Goal: Information Seeking & Learning: Learn about a topic

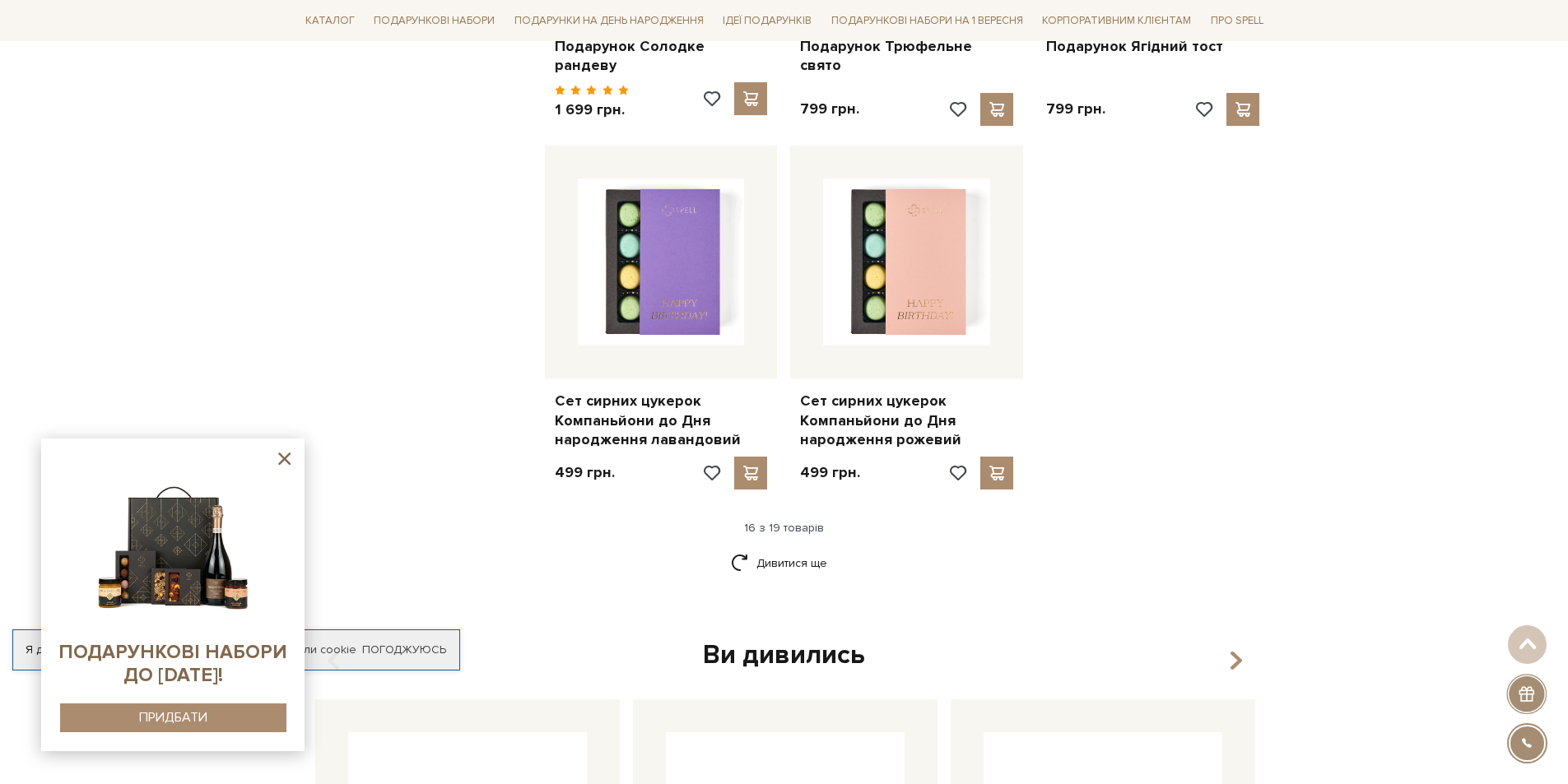
scroll to position [2057, 0]
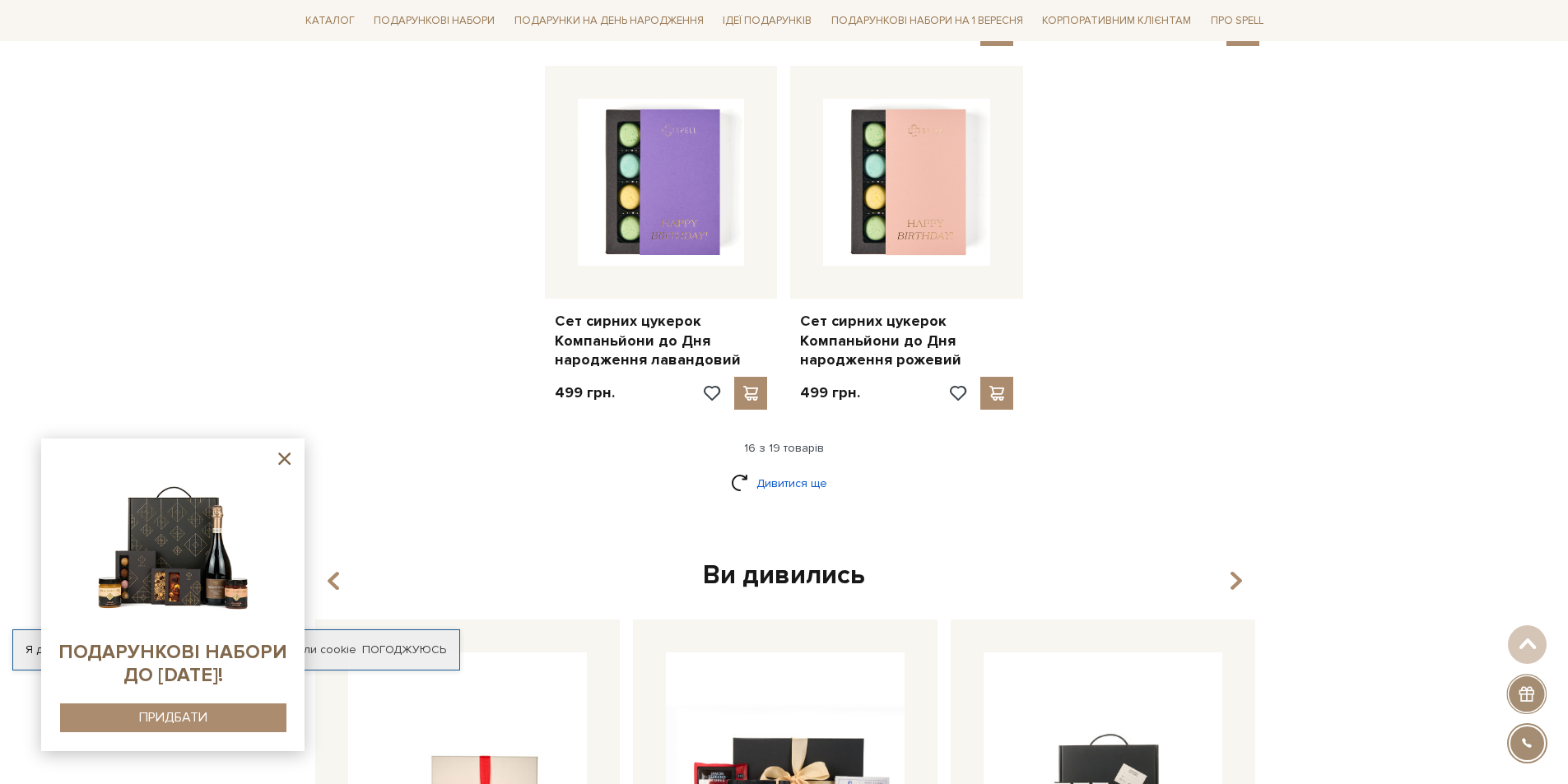
click at [787, 471] on link "Дивитися ще" at bounding box center [784, 483] width 107 height 29
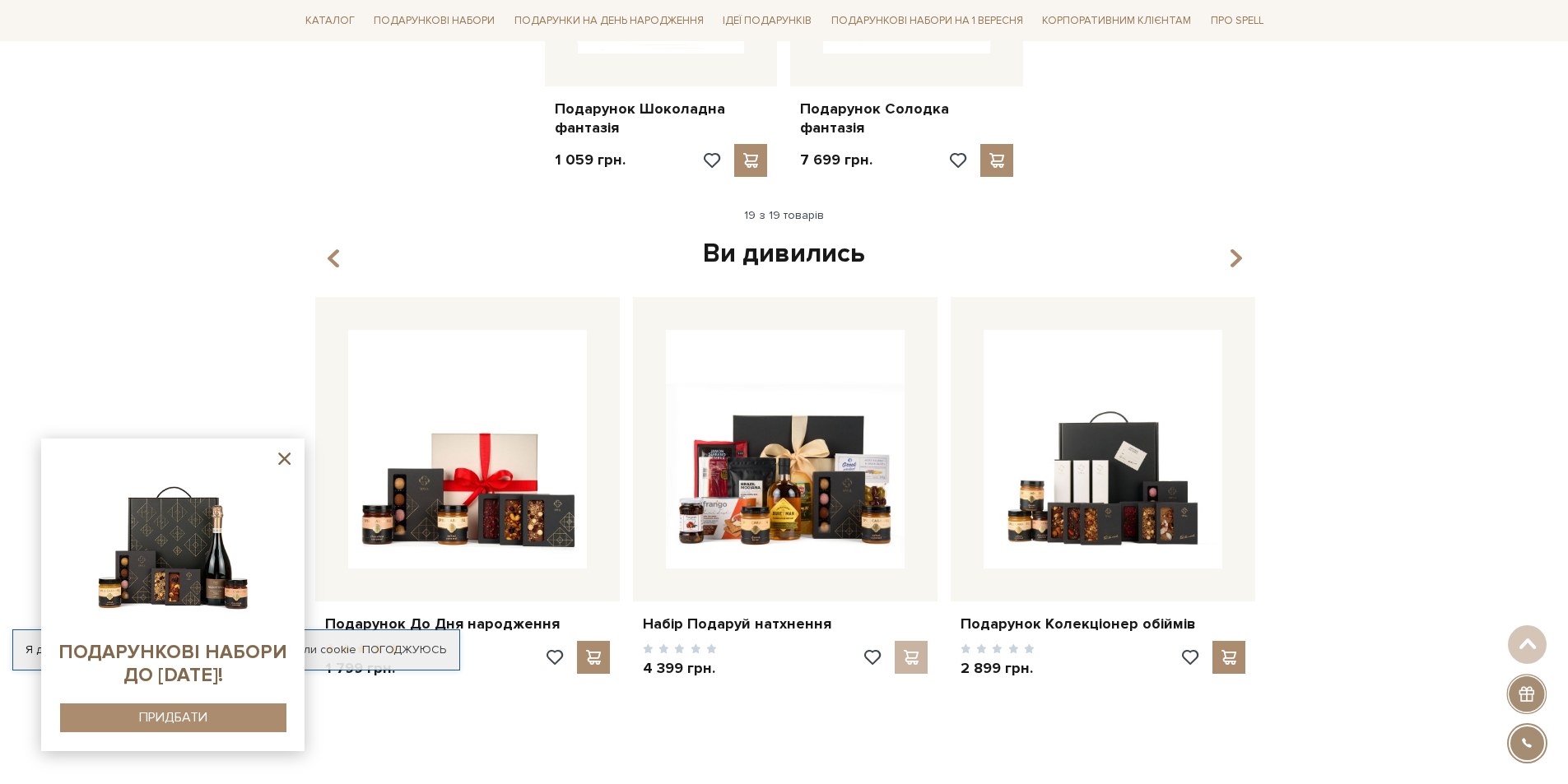
scroll to position [2879, 0]
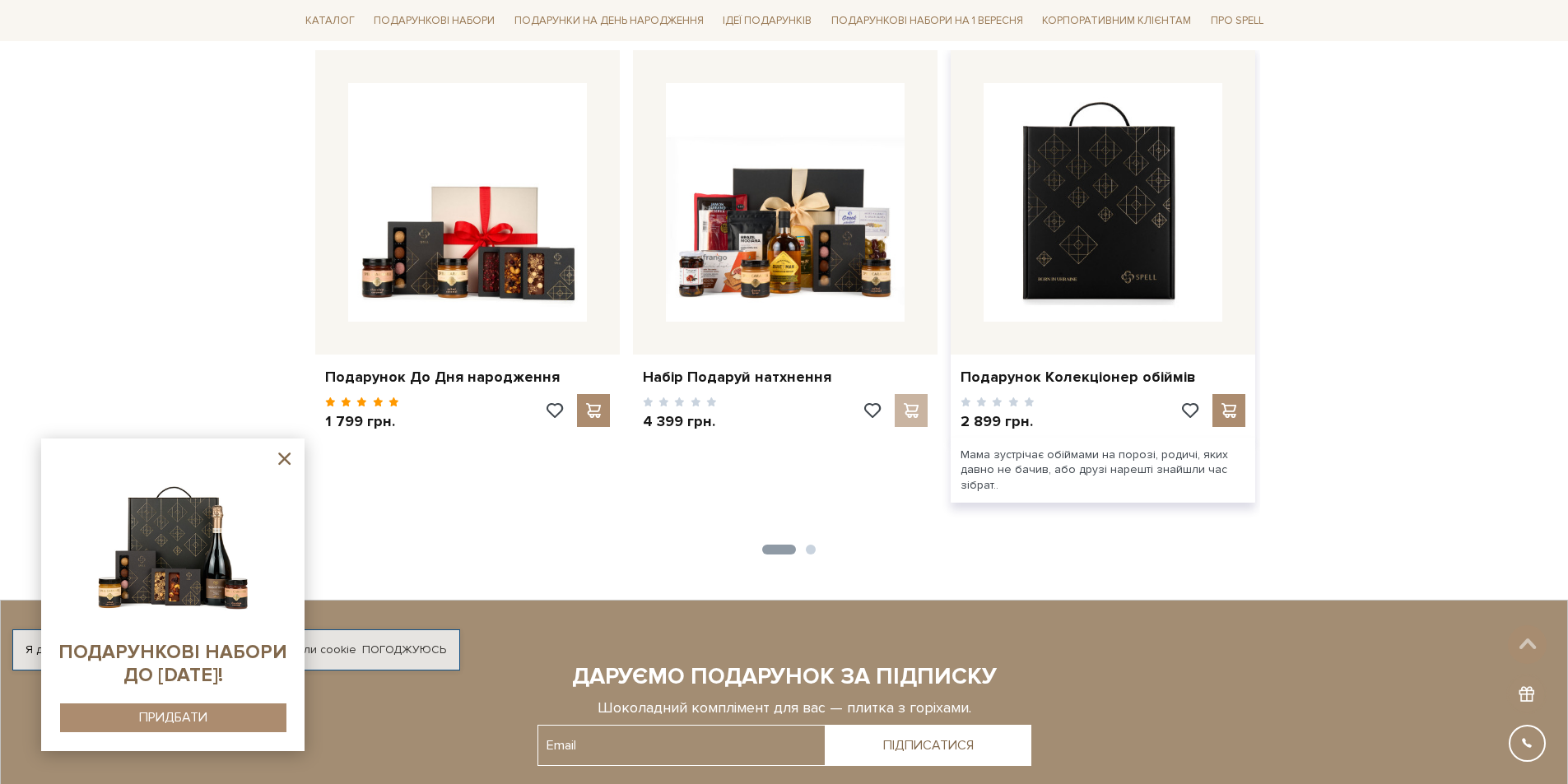
click at [1112, 243] on img at bounding box center [1103, 202] width 239 height 239
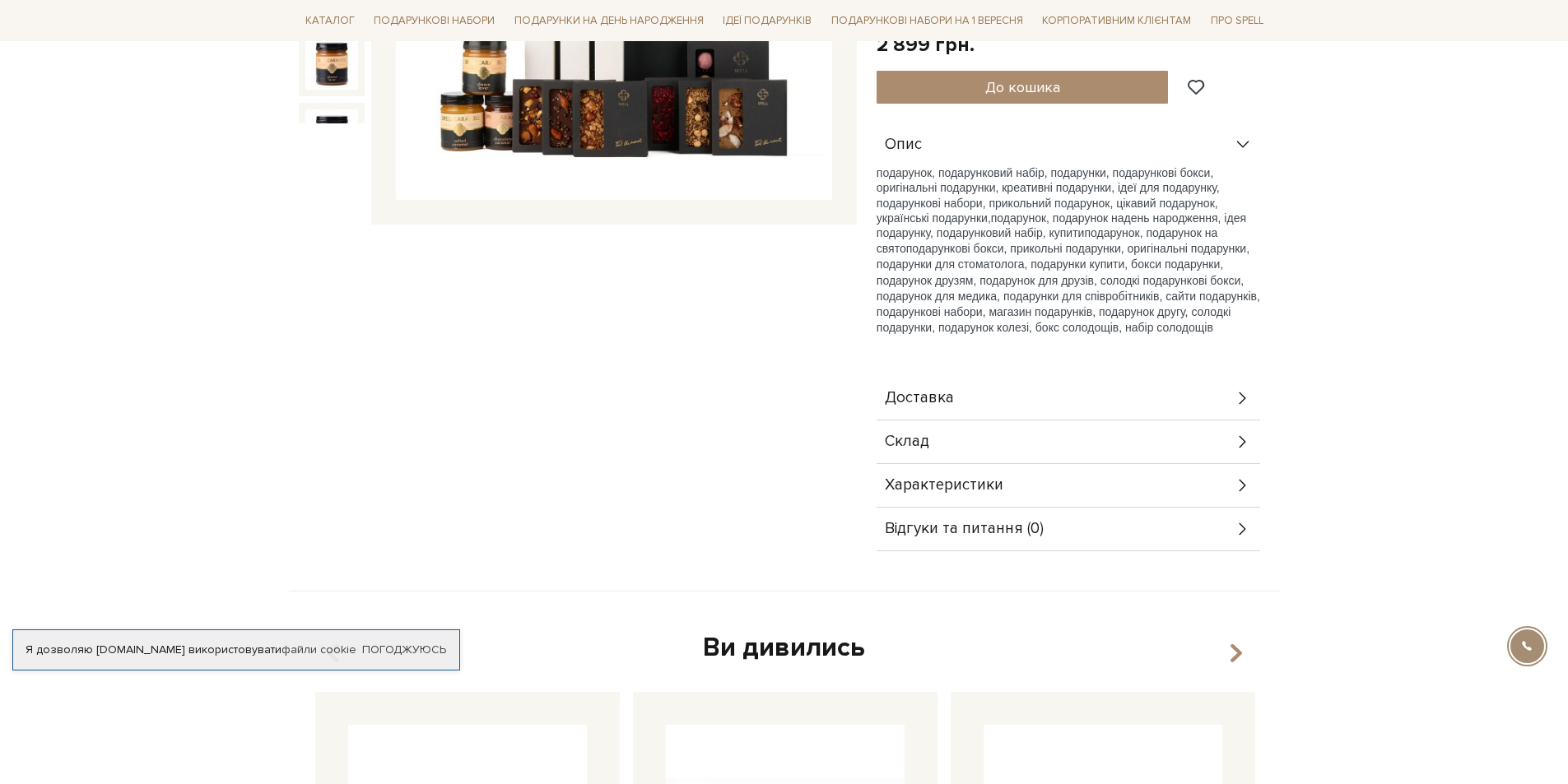
scroll to position [247, 0]
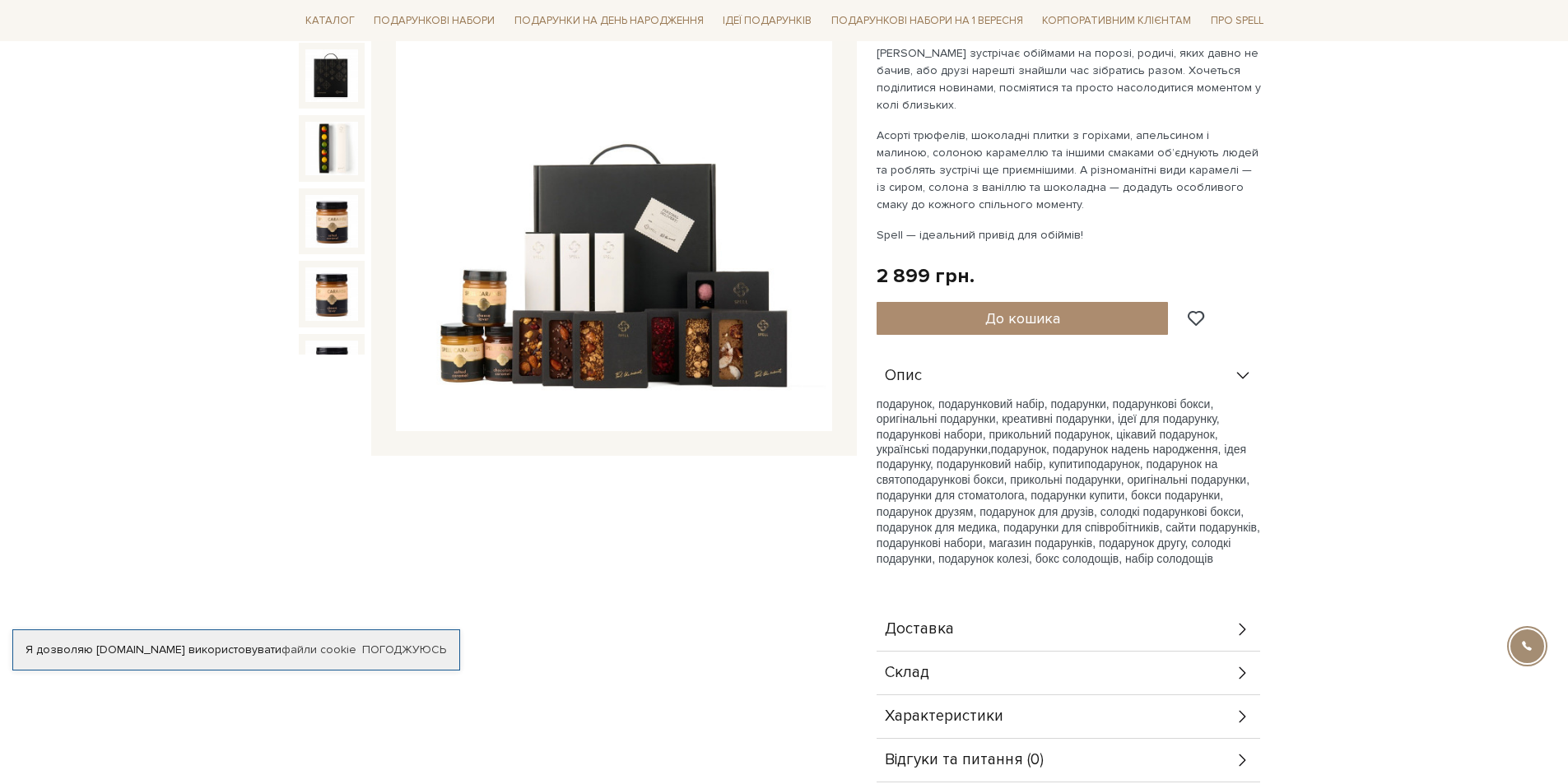
click at [652, 278] on img at bounding box center [614, 212] width 436 height 436
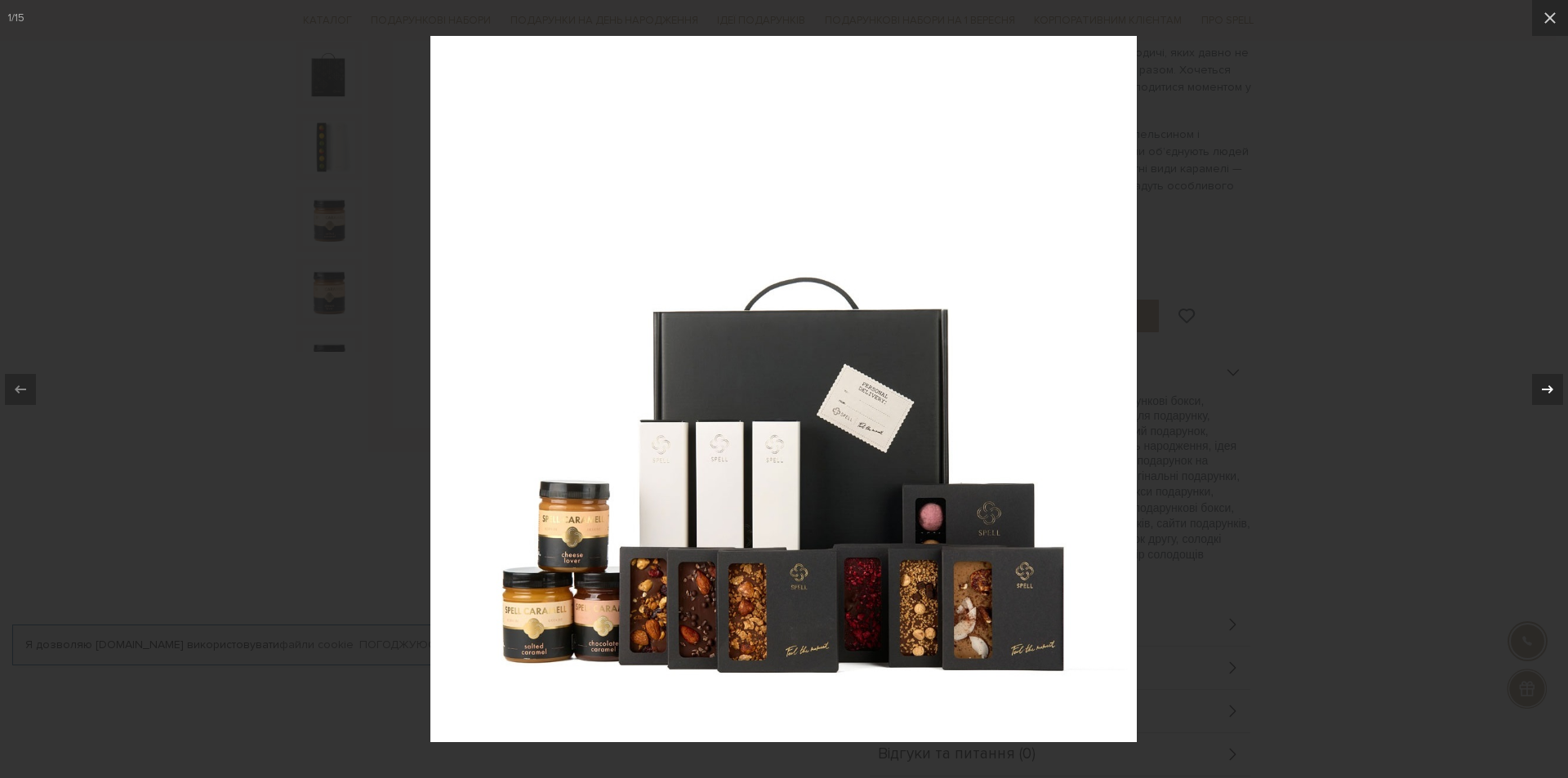
click at [1523, 382] on button at bounding box center [1539, 389] width 57 height 82
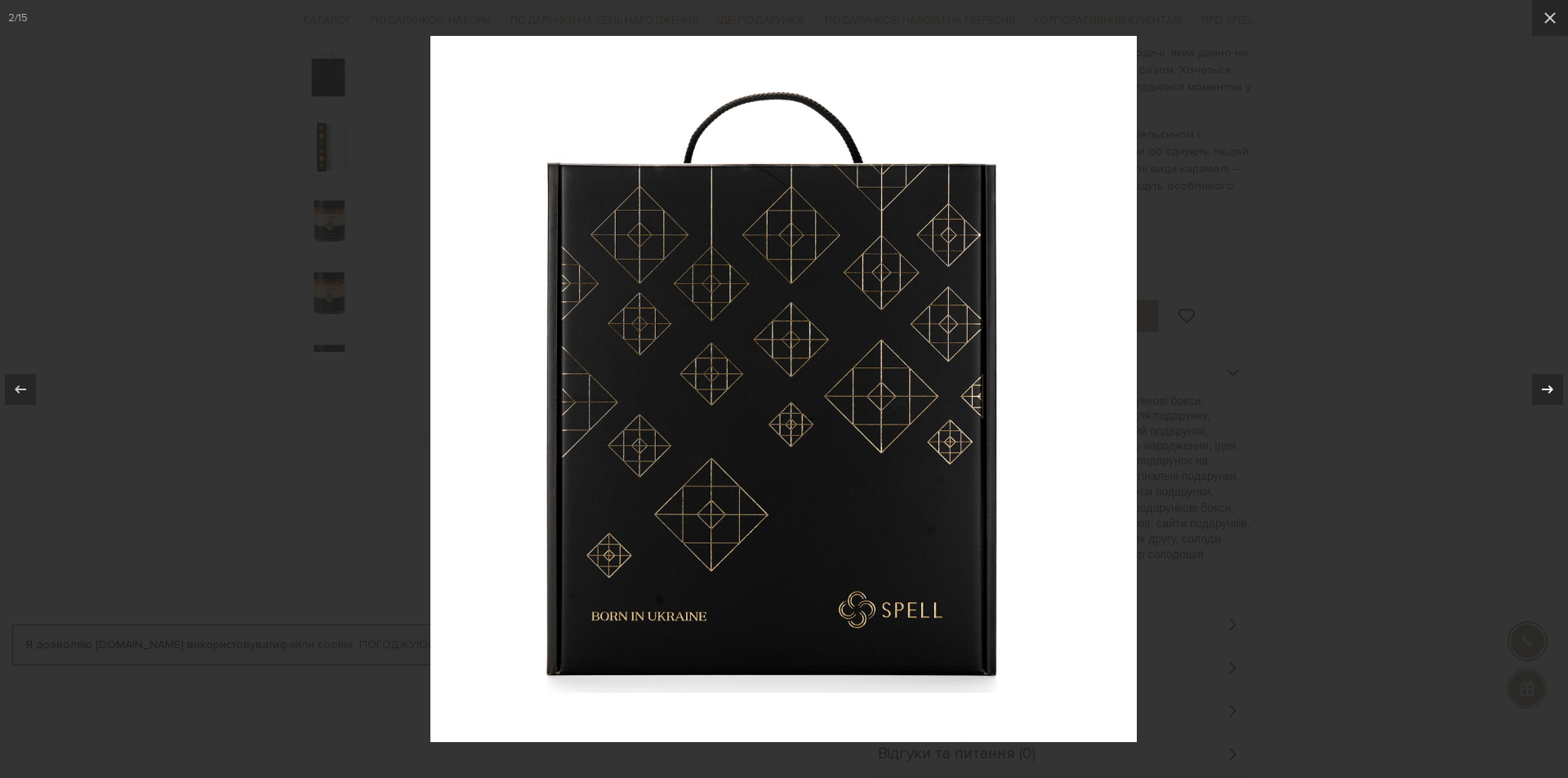
click at [1523, 382] on button at bounding box center [1539, 389] width 57 height 82
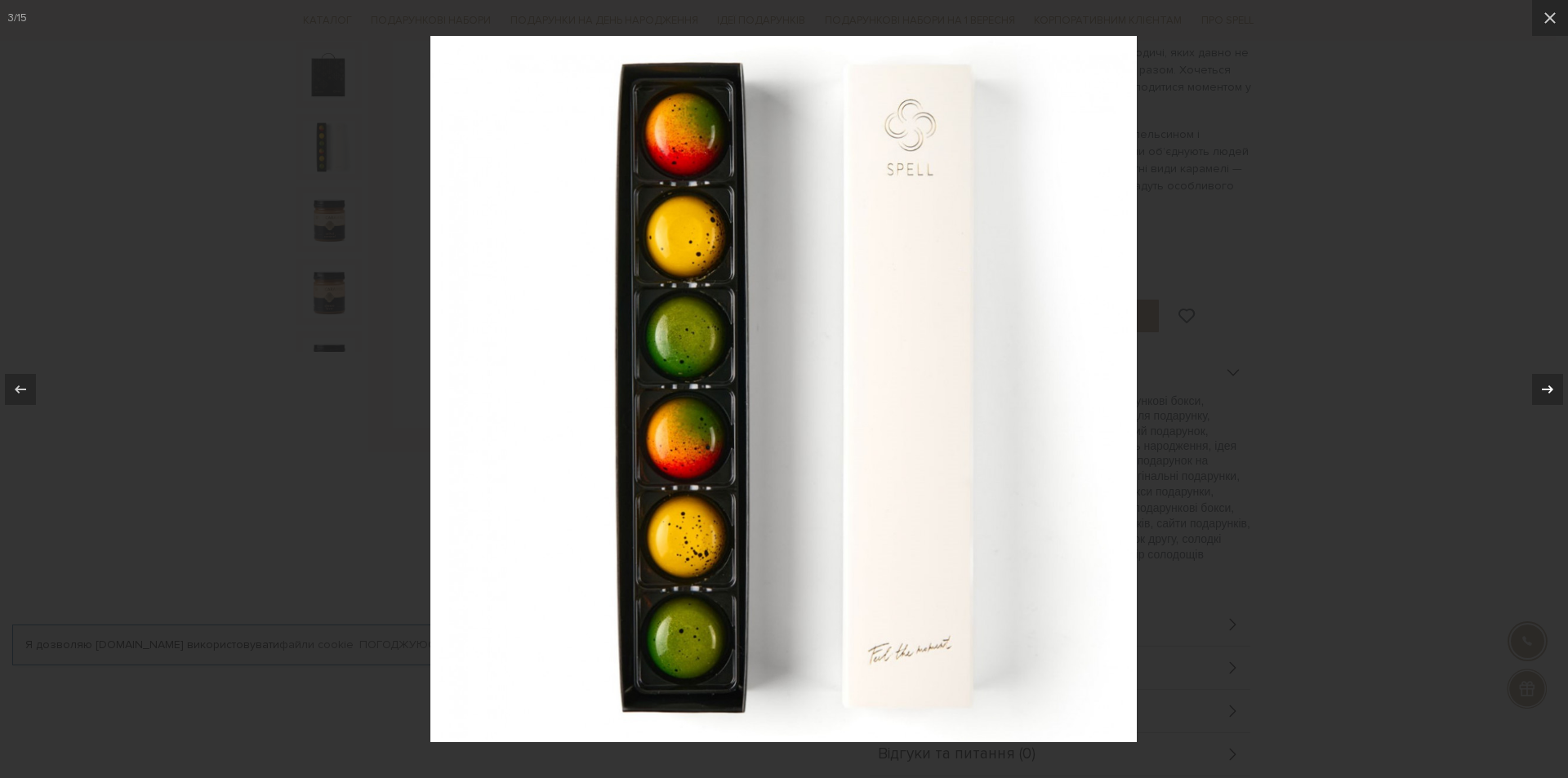
click at [1523, 382] on button at bounding box center [1539, 389] width 57 height 82
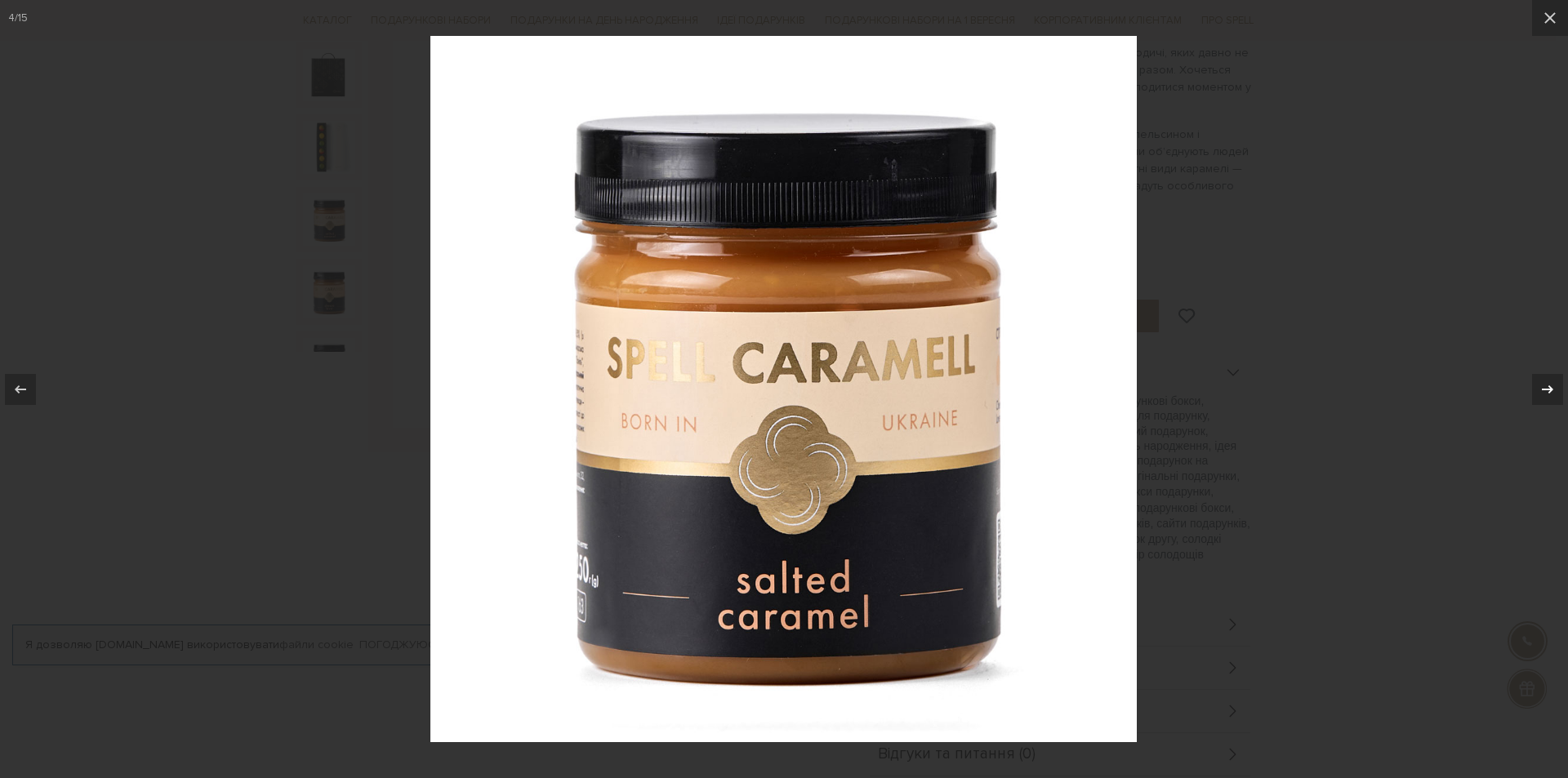
click at [1523, 382] on button at bounding box center [1539, 389] width 57 height 82
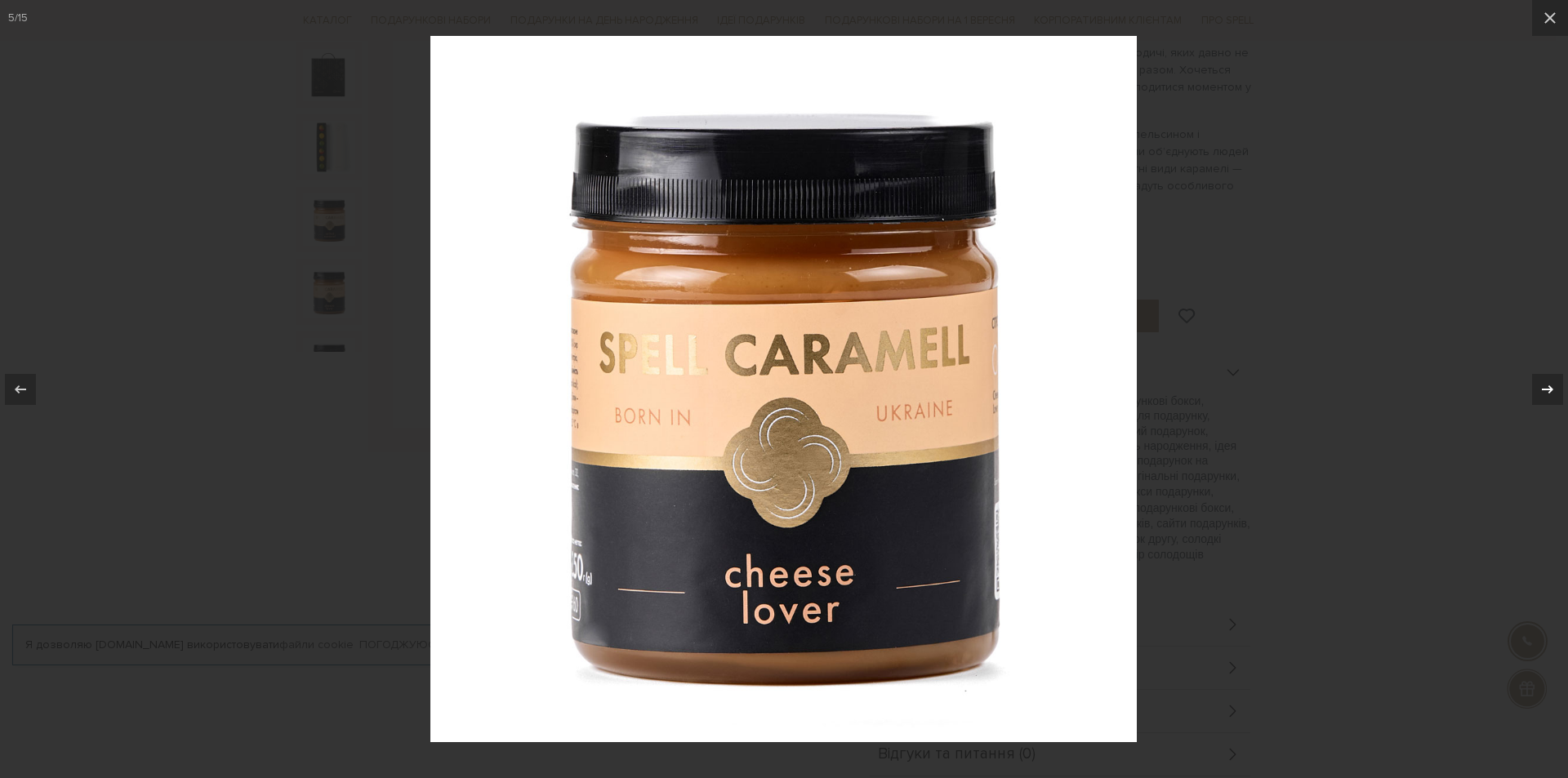
click at [1523, 382] on button at bounding box center [1539, 389] width 57 height 82
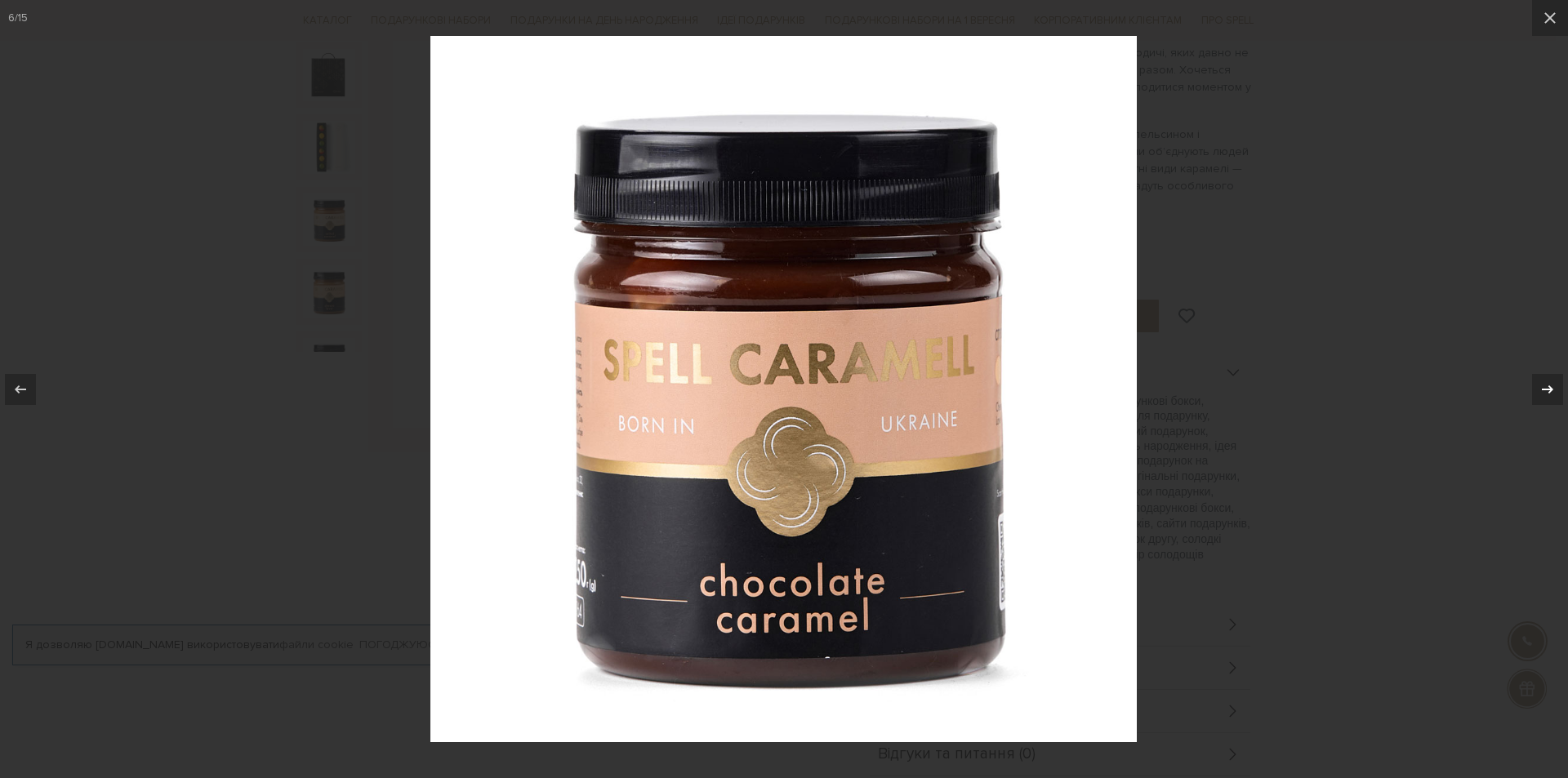
click at [1523, 382] on button at bounding box center [1539, 389] width 57 height 82
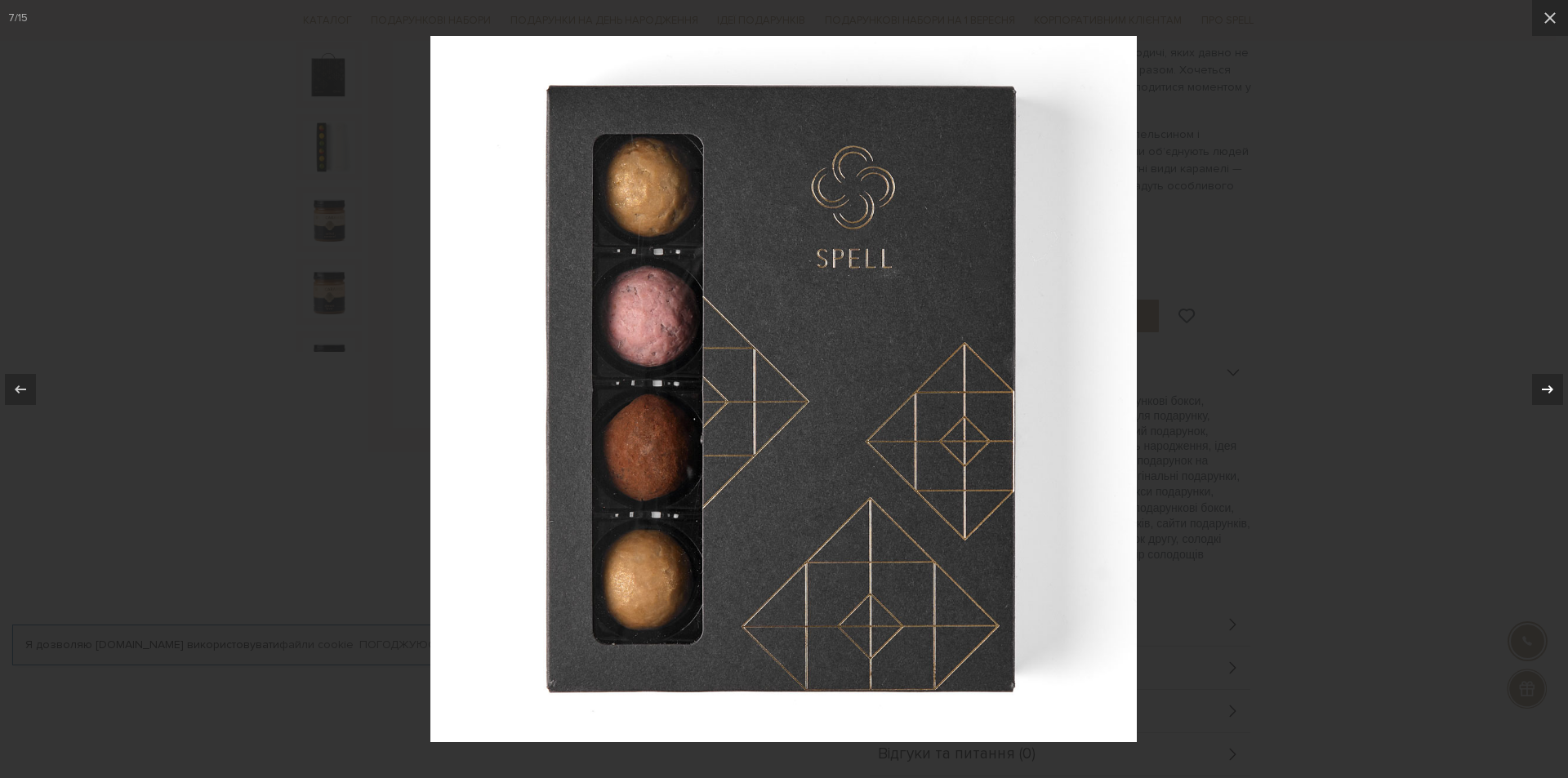
click at [1523, 382] on button at bounding box center [1539, 389] width 57 height 82
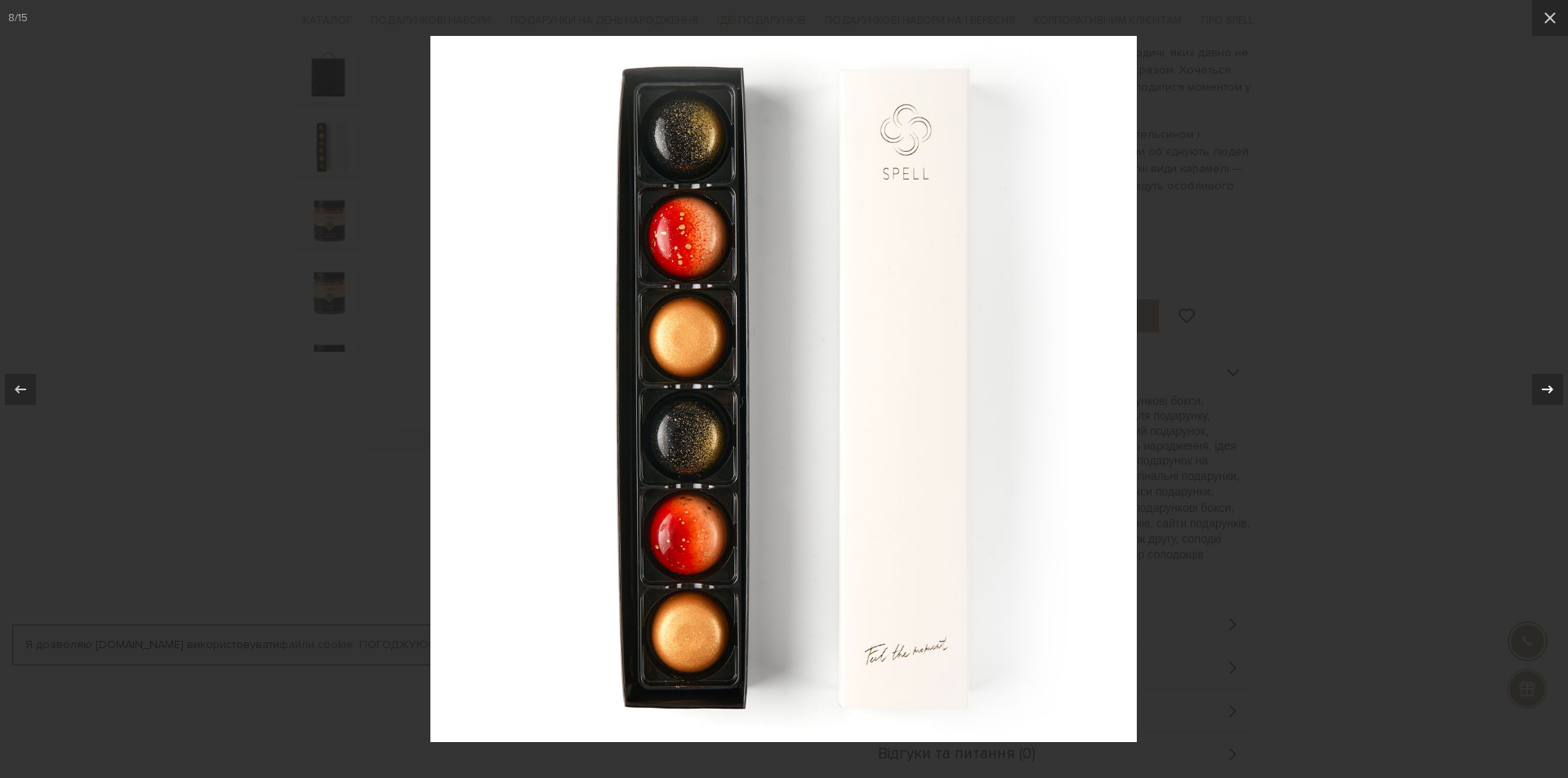
click at [1523, 382] on button at bounding box center [1539, 389] width 57 height 82
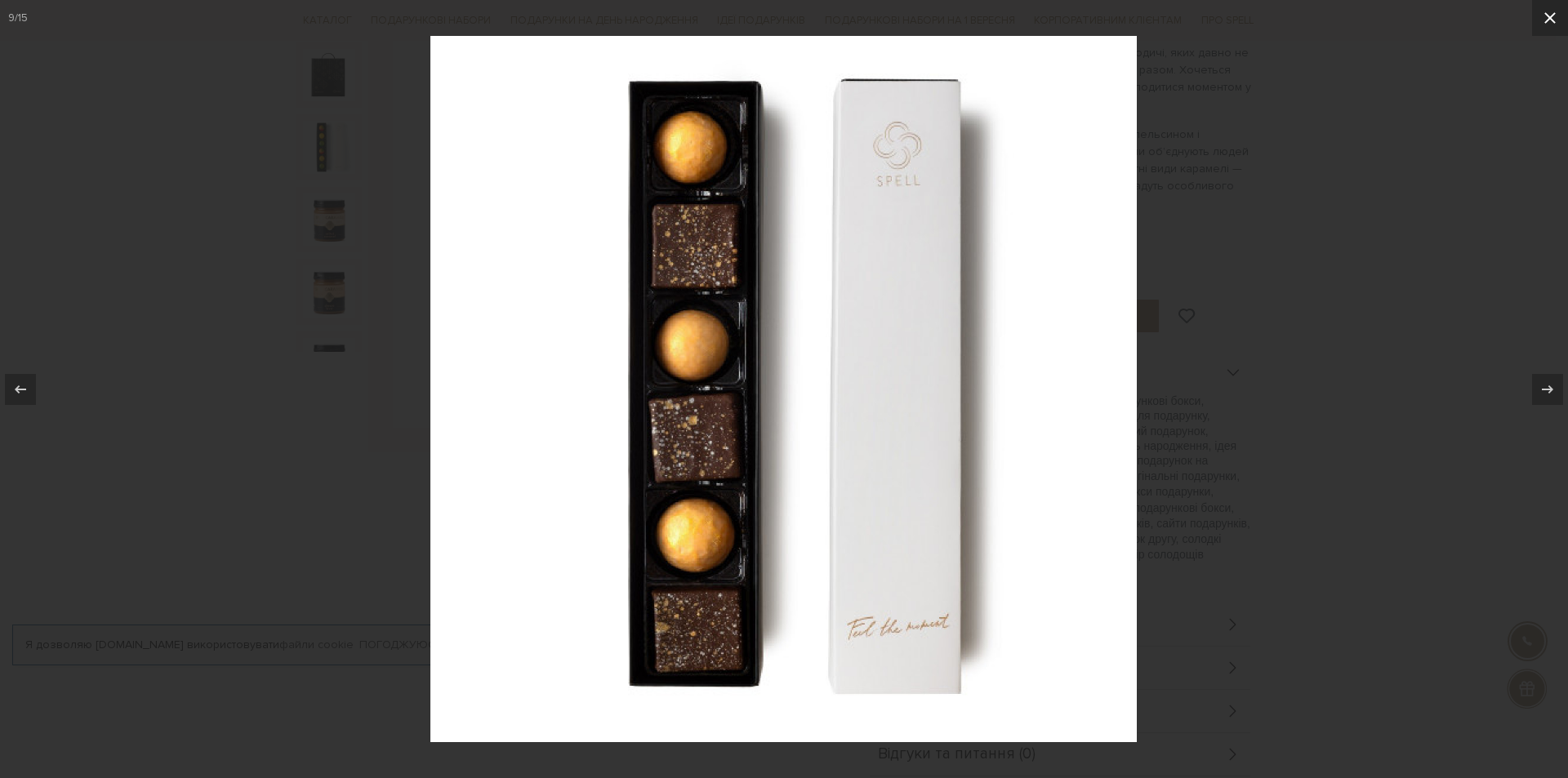
click at [1555, 21] on button at bounding box center [1550, 18] width 36 height 36
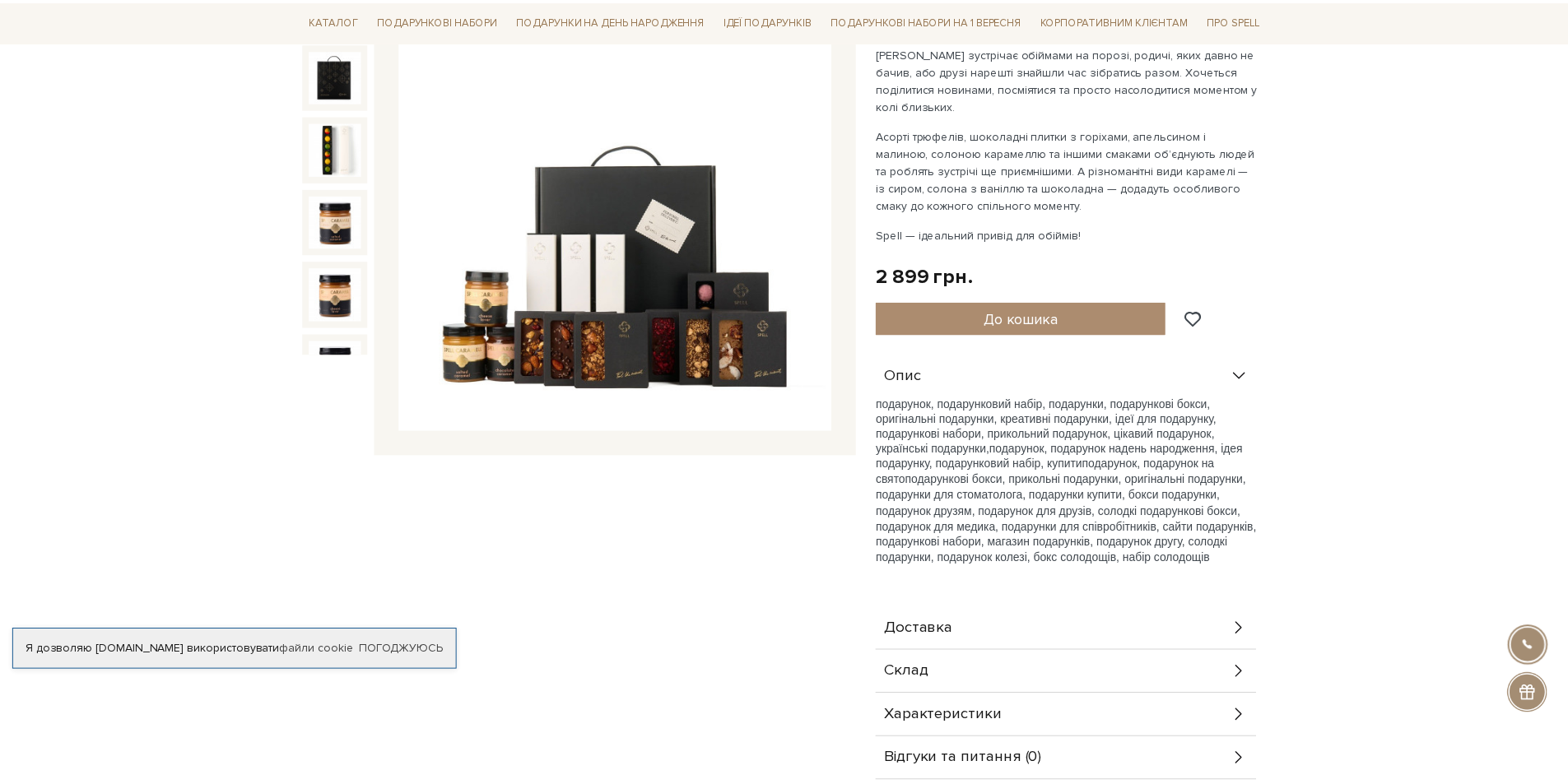
scroll to position [399, 0]
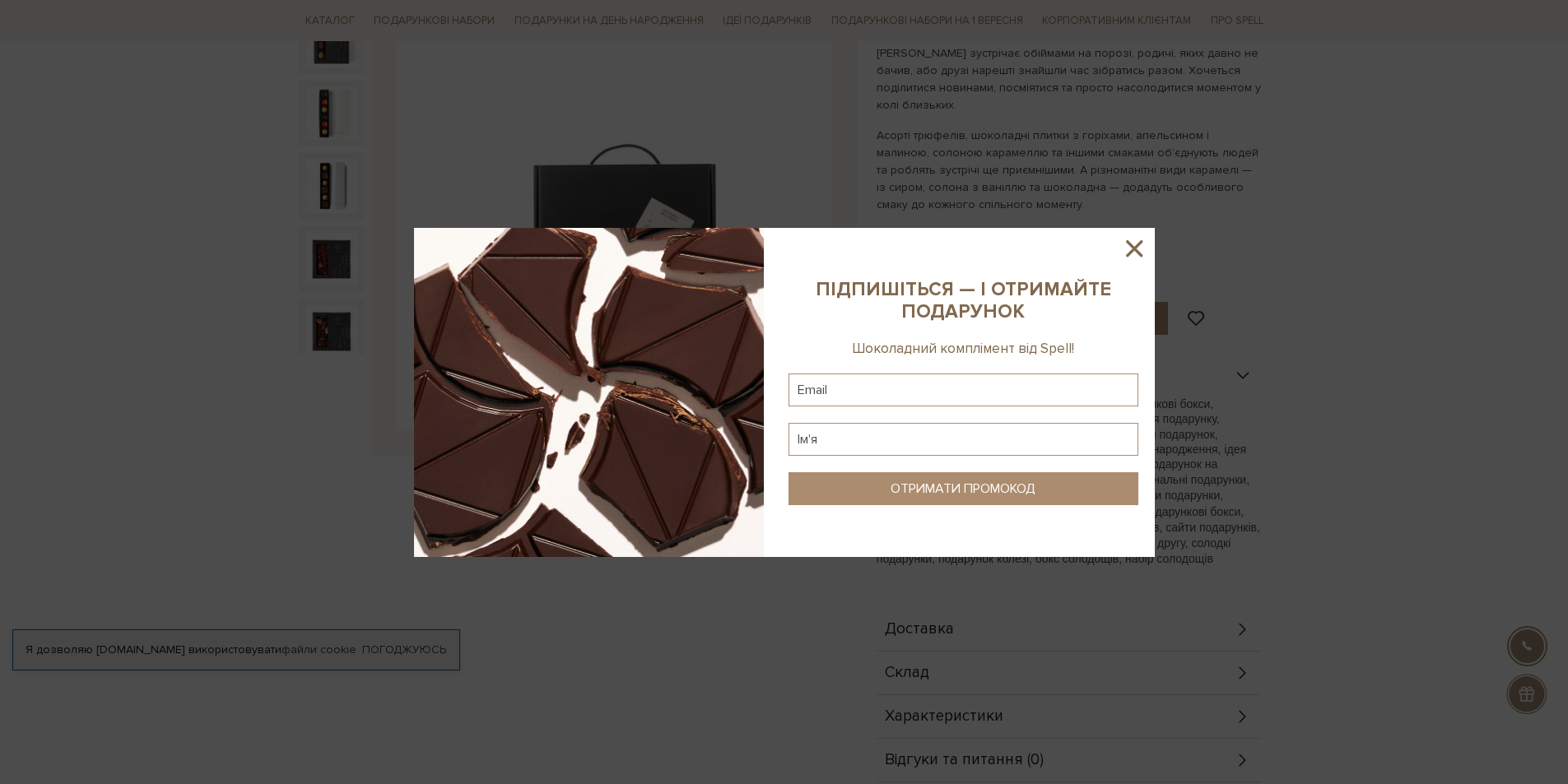
click at [1140, 248] on icon at bounding box center [1135, 248] width 28 height 28
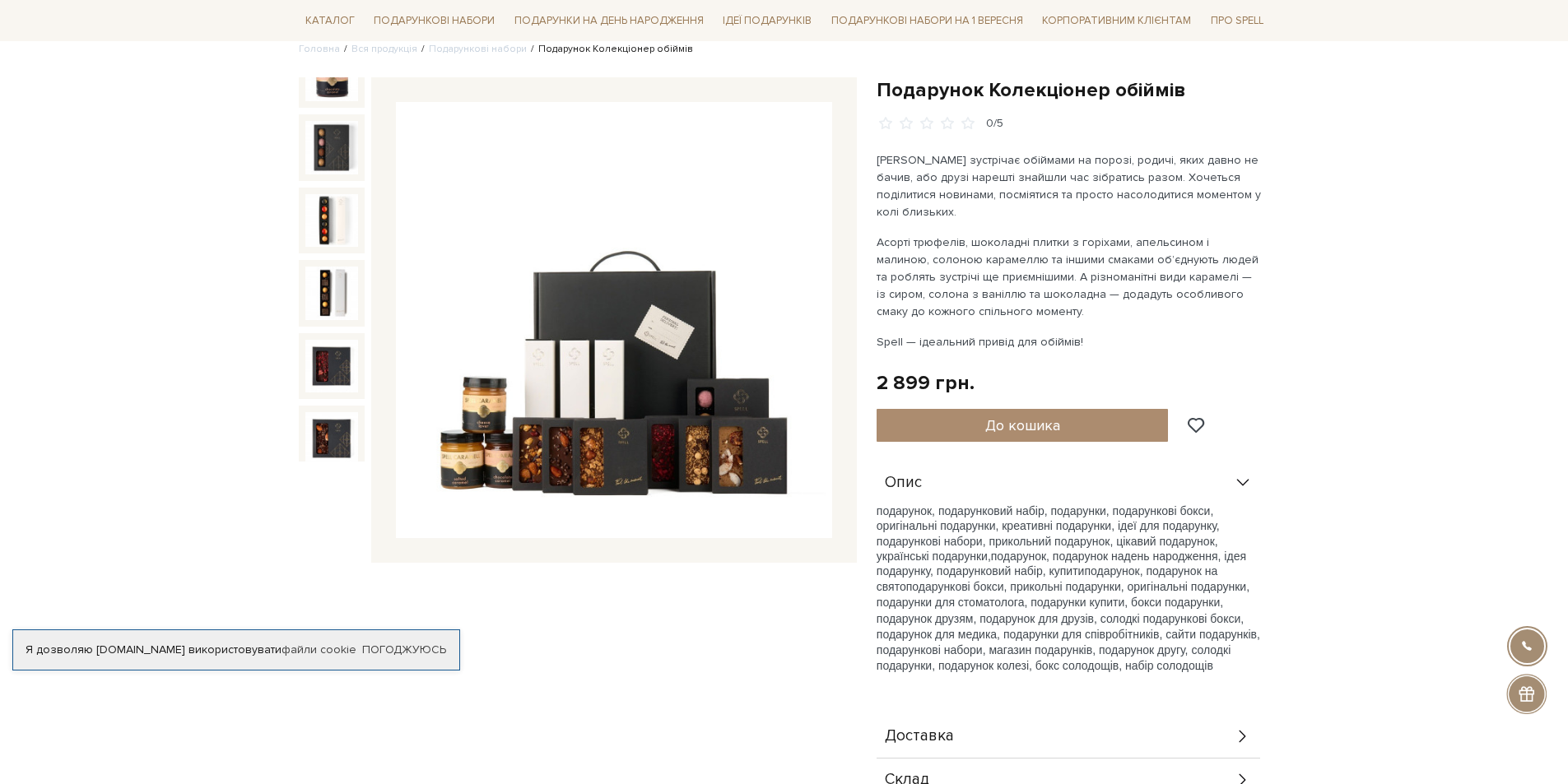
scroll to position [0, 0]
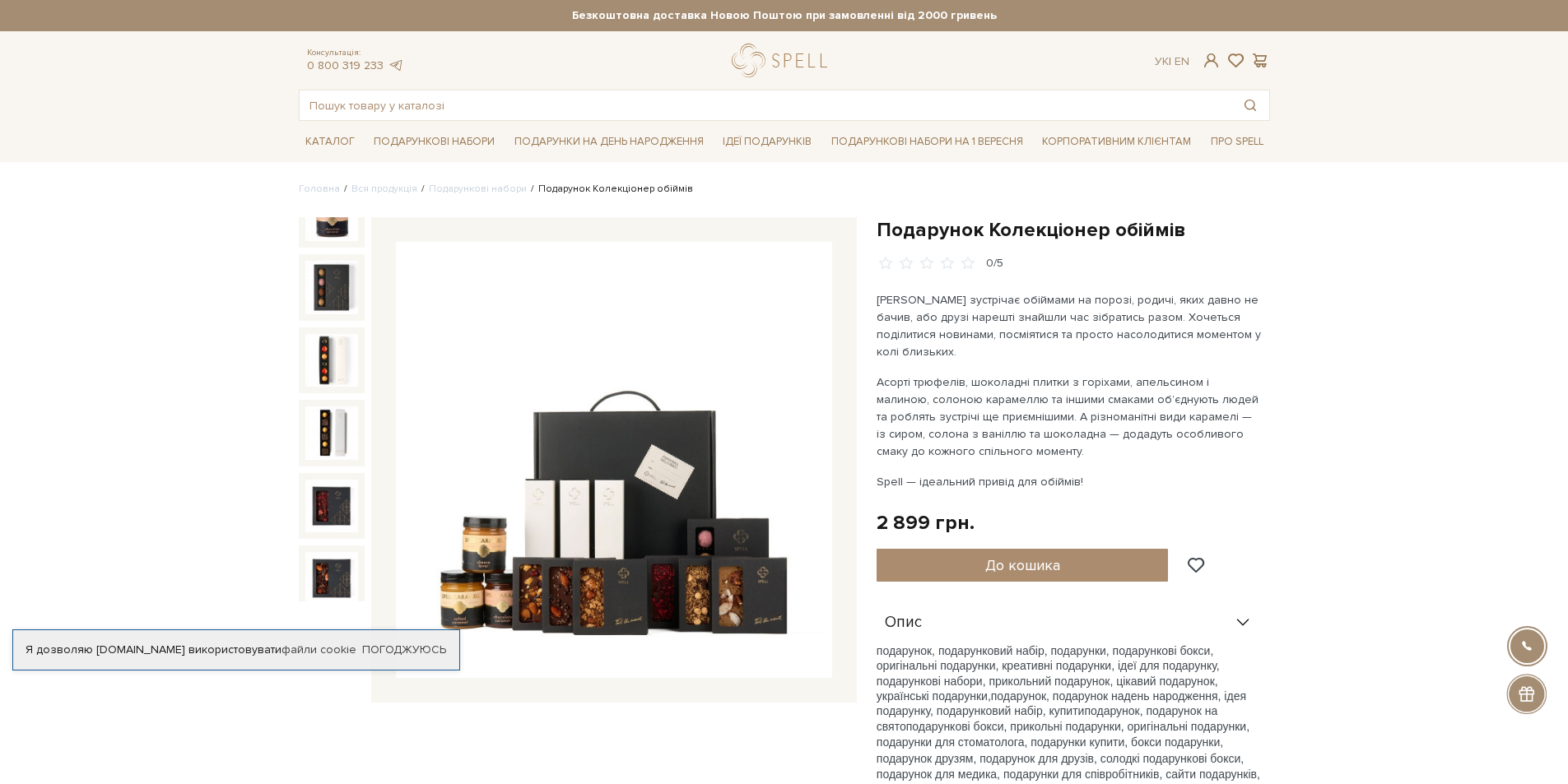
click at [624, 324] on img at bounding box center [614, 460] width 436 height 436
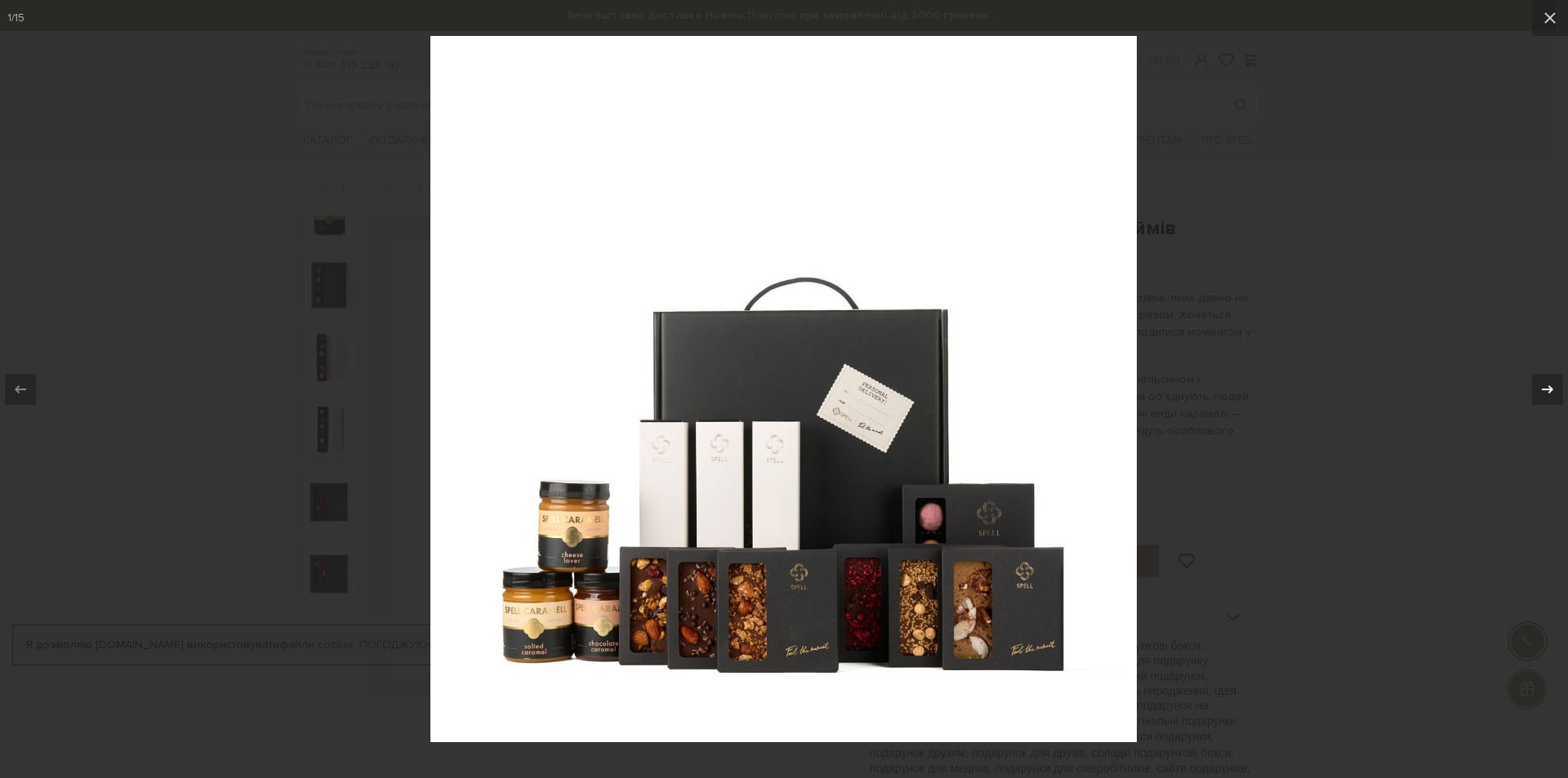
click at [1550, 386] on icon at bounding box center [1547, 388] width 11 height 8
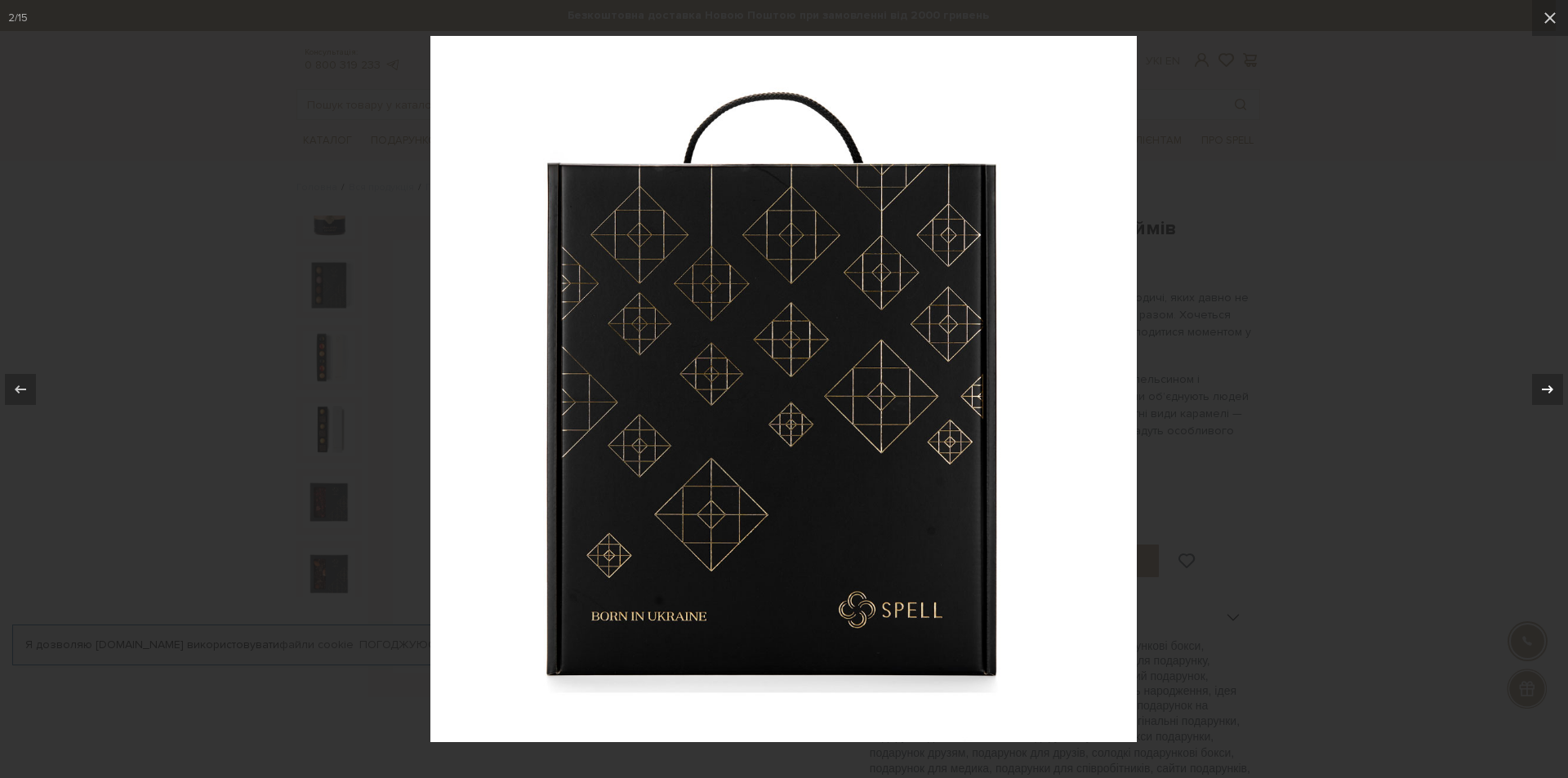
click at [1550, 387] on icon at bounding box center [1547, 388] width 11 height 8
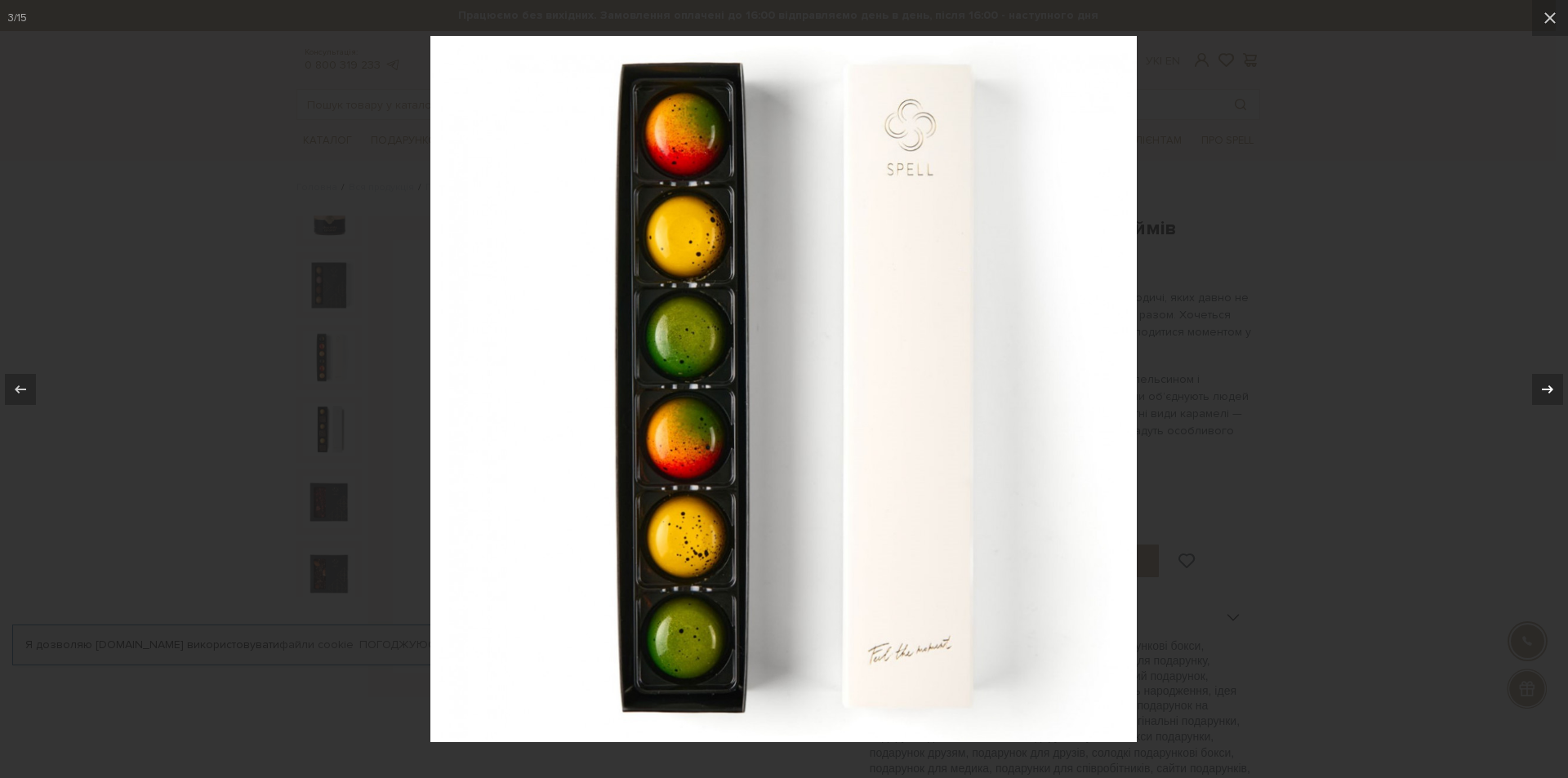
click at [1550, 387] on icon at bounding box center [1547, 388] width 11 height 8
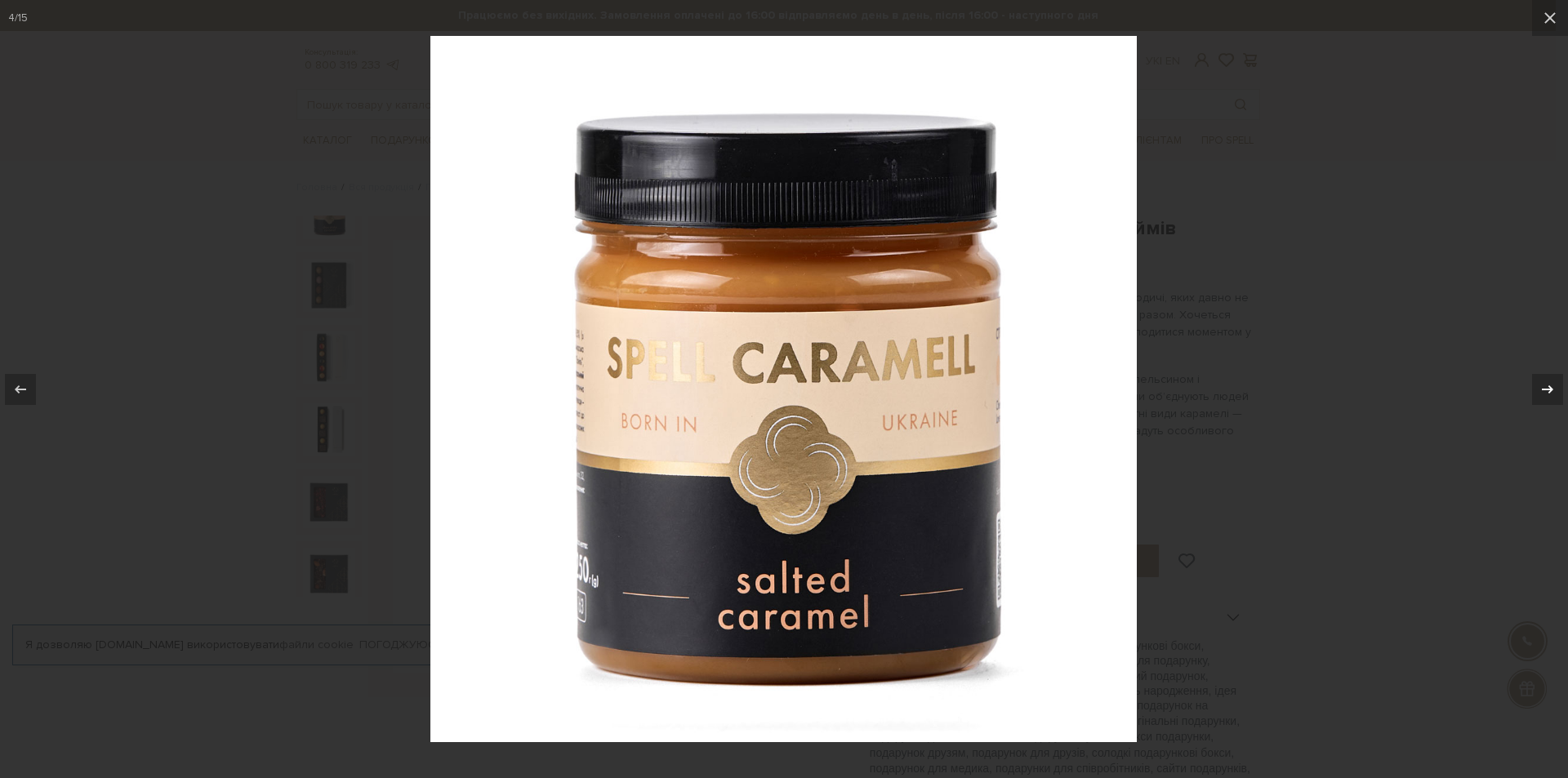
click at [1550, 387] on icon at bounding box center [1547, 388] width 11 height 8
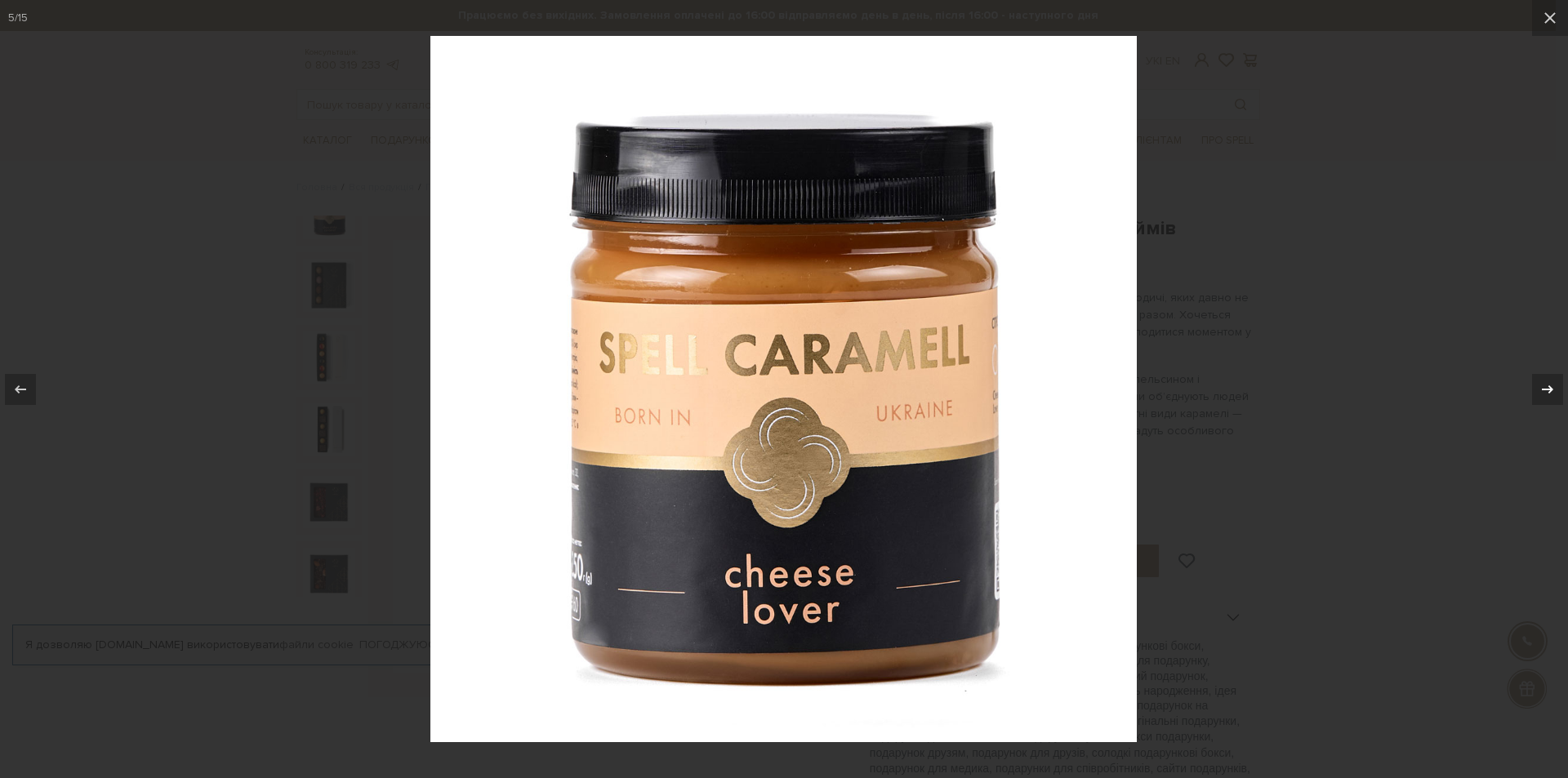
click at [1550, 387] on icon at bounding box center [1547, 388] width 11 height 8
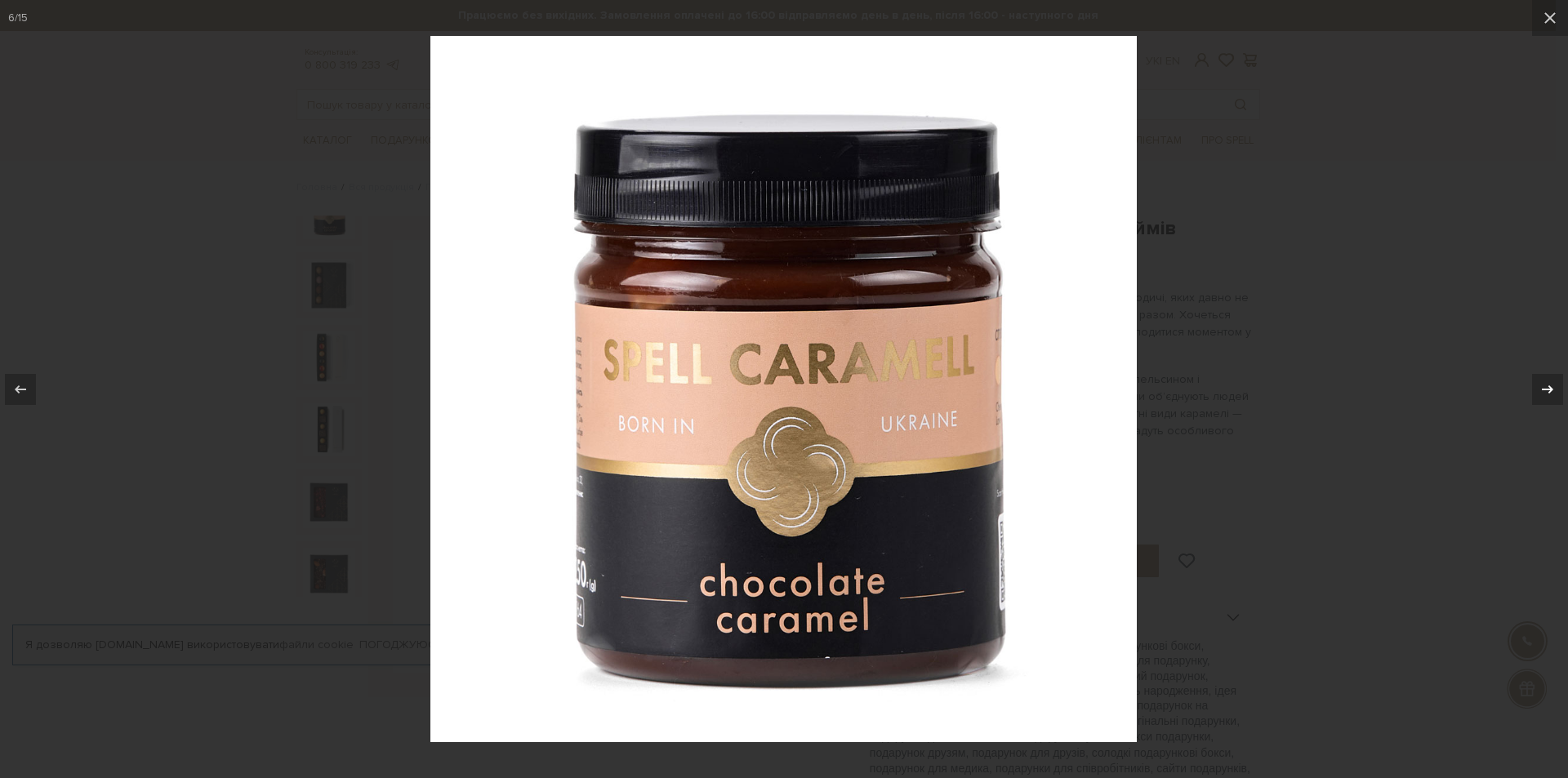
click at [1550, 387] on icon at bounding box center [1547, 388] width 11 height 8
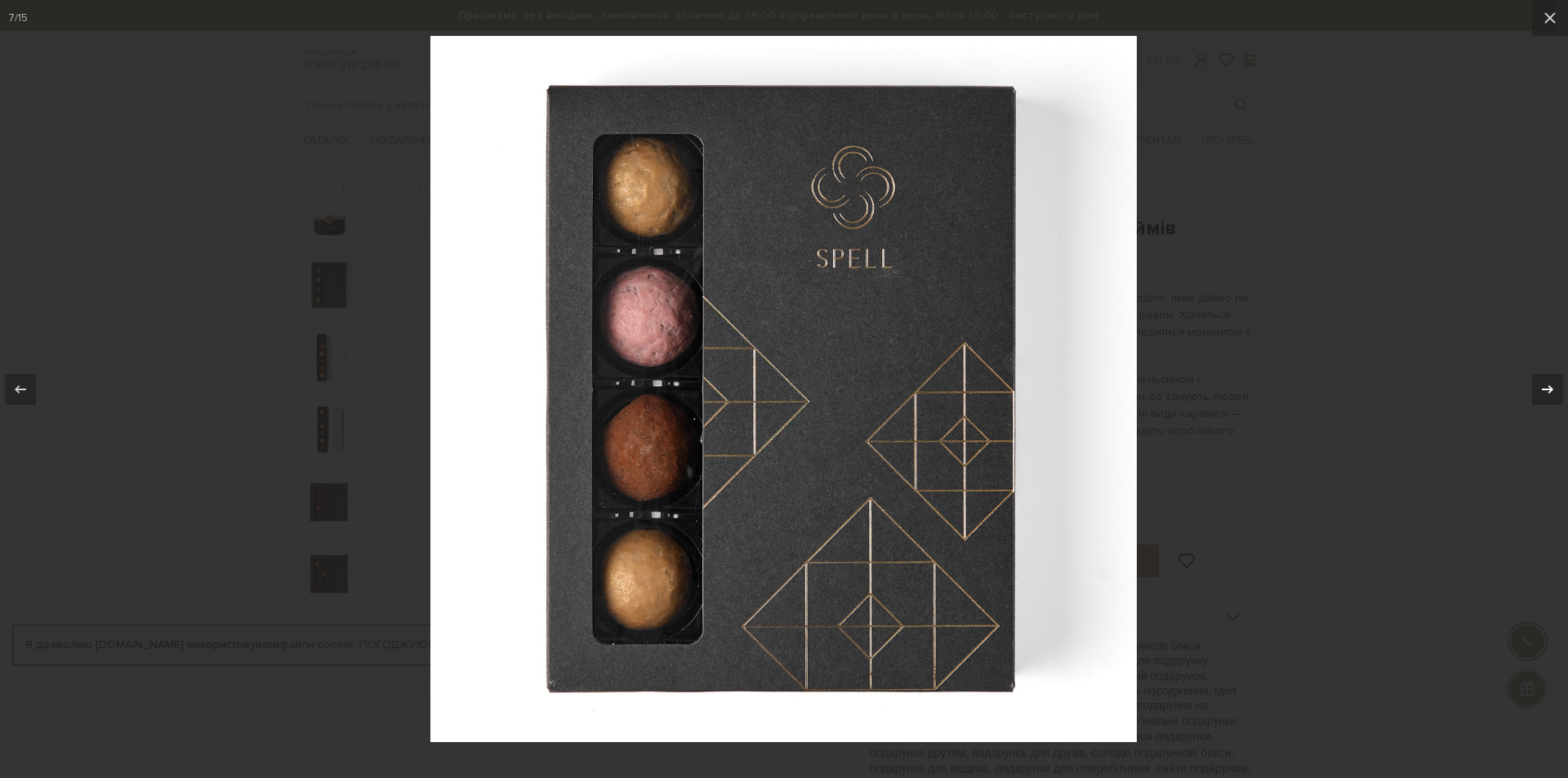
click at [1550, 387] on icon at bounding box center [1547, 388] width 11 height 8
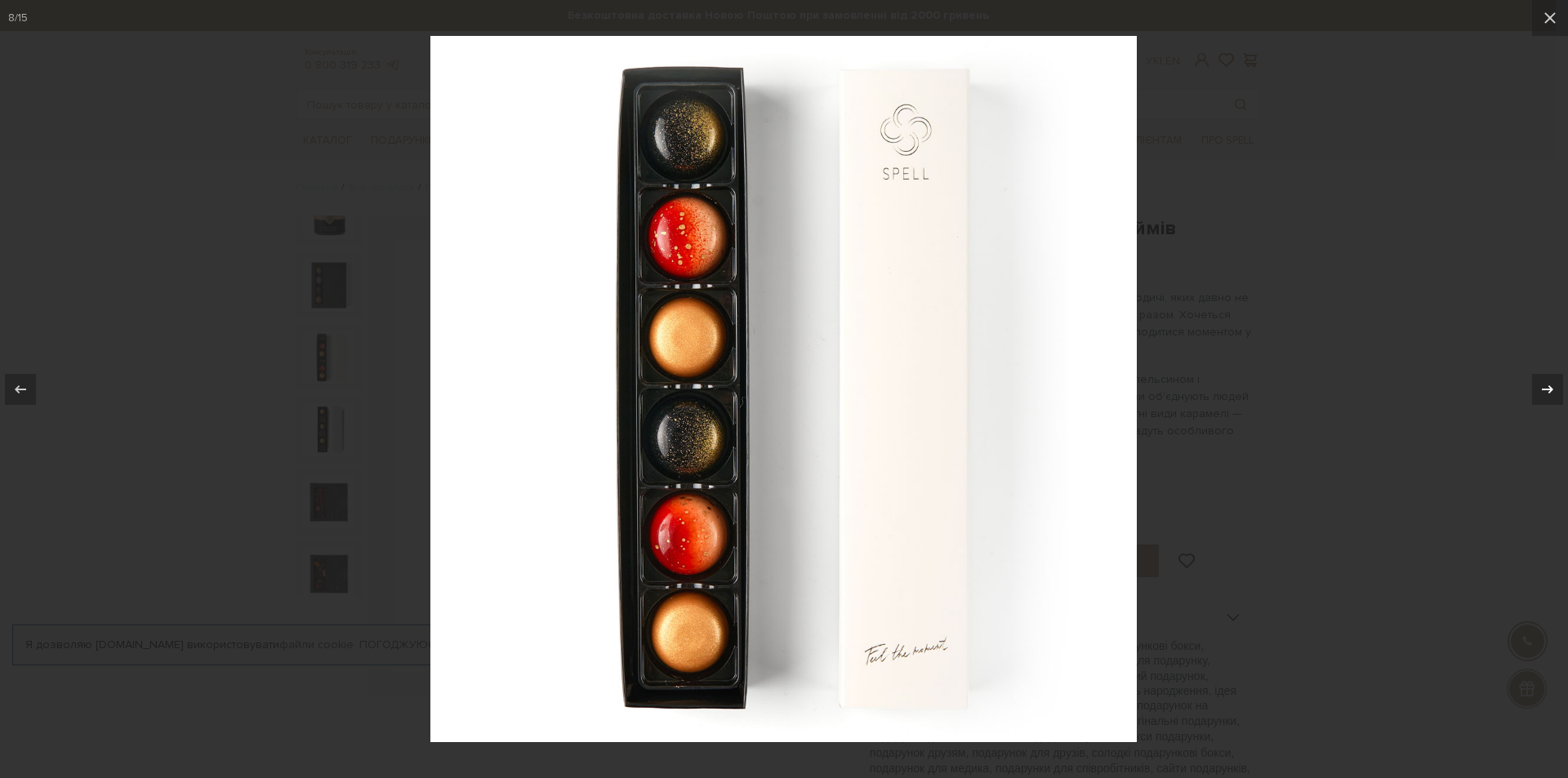
click at [1550, 387] on icon at bounding box center [1547, 388] width 11 height 8
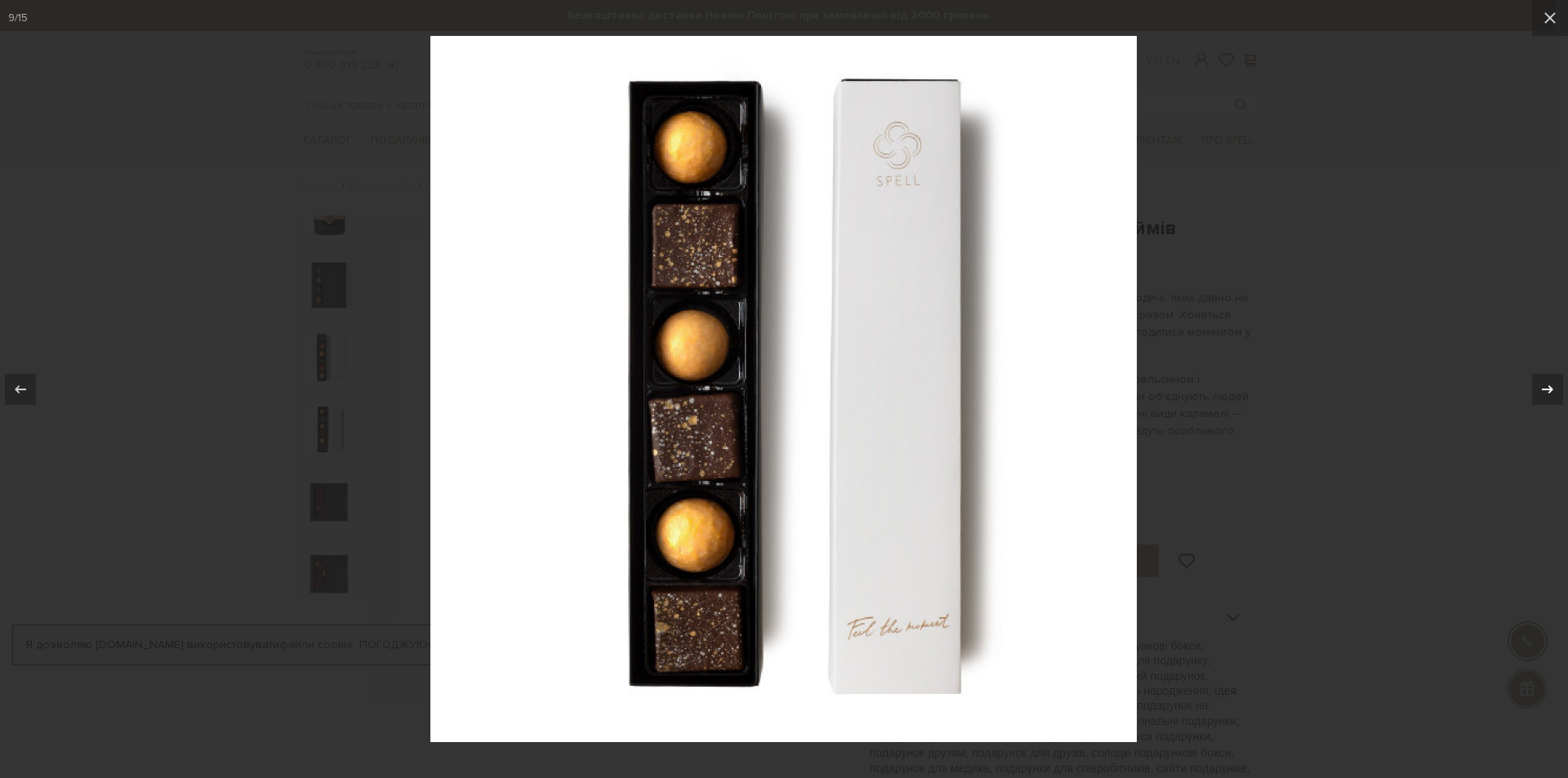
click at [1550, 387] on icon at bounding box center [1547, 388] width 11 height 8
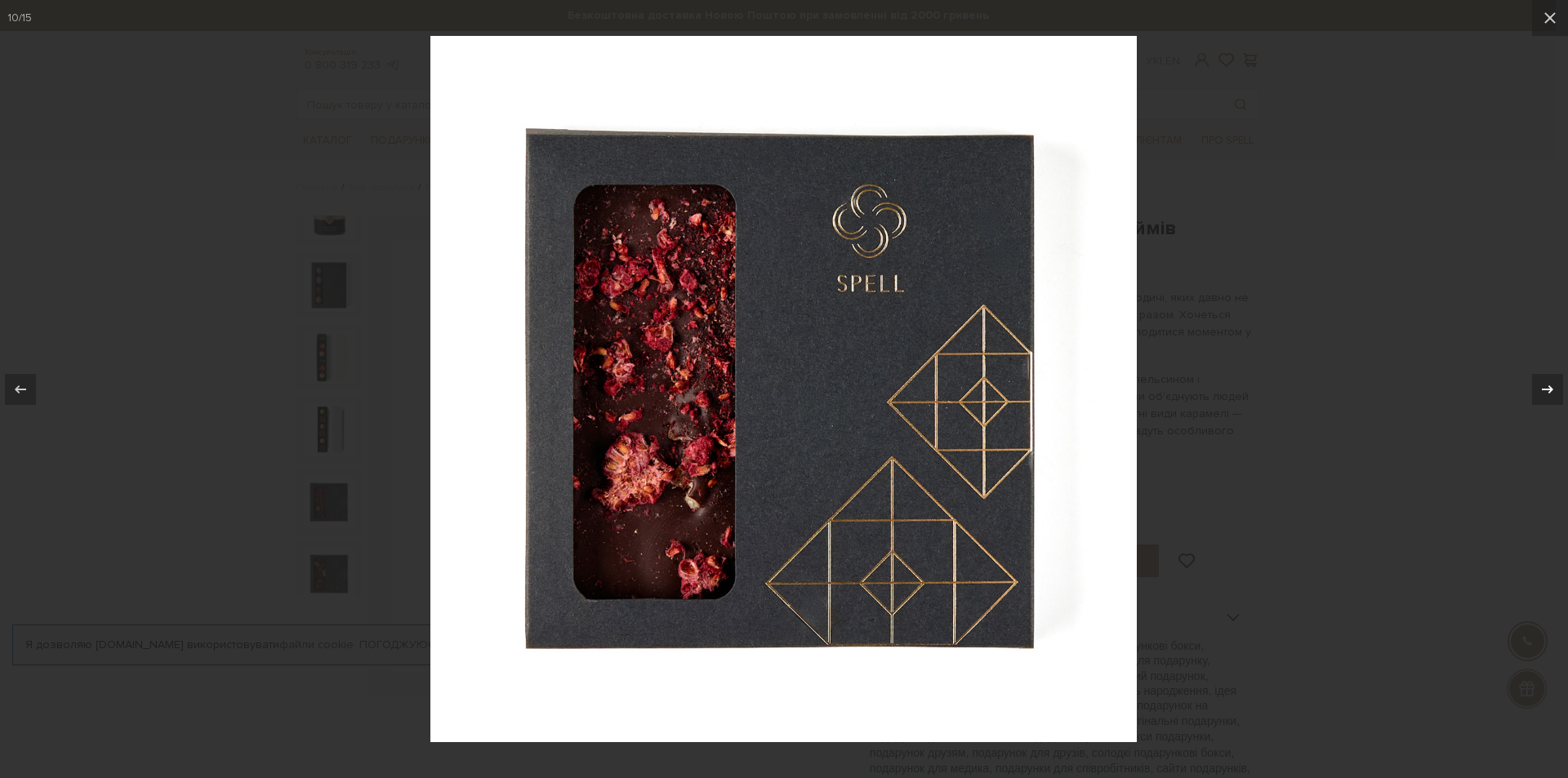
click at [1550, 387] on icon at bounding box center [1547, 388] width 11 height 8
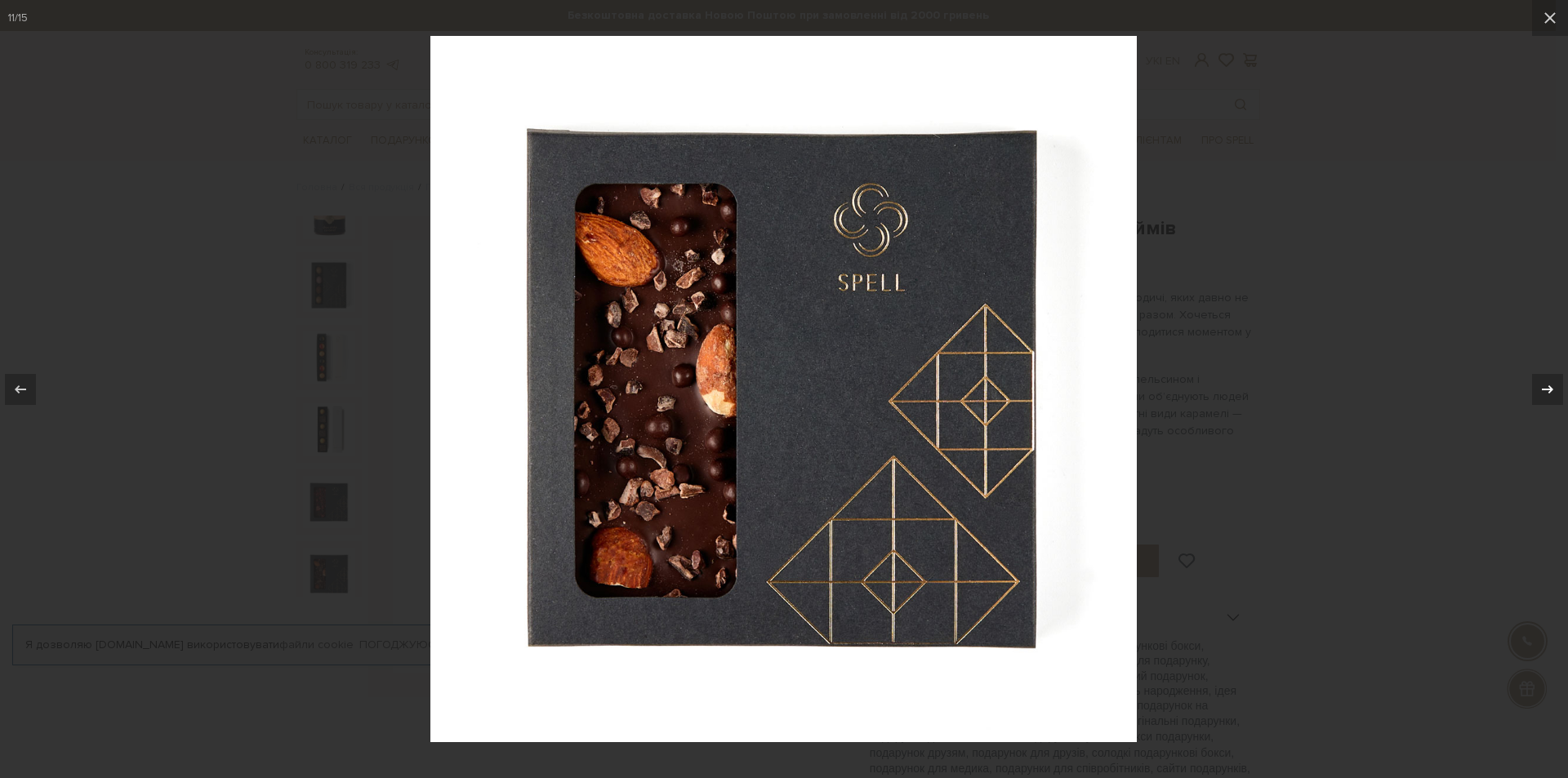
click at [1550, 387] on icon at bounding box center [1547, 388] width 11 height 8
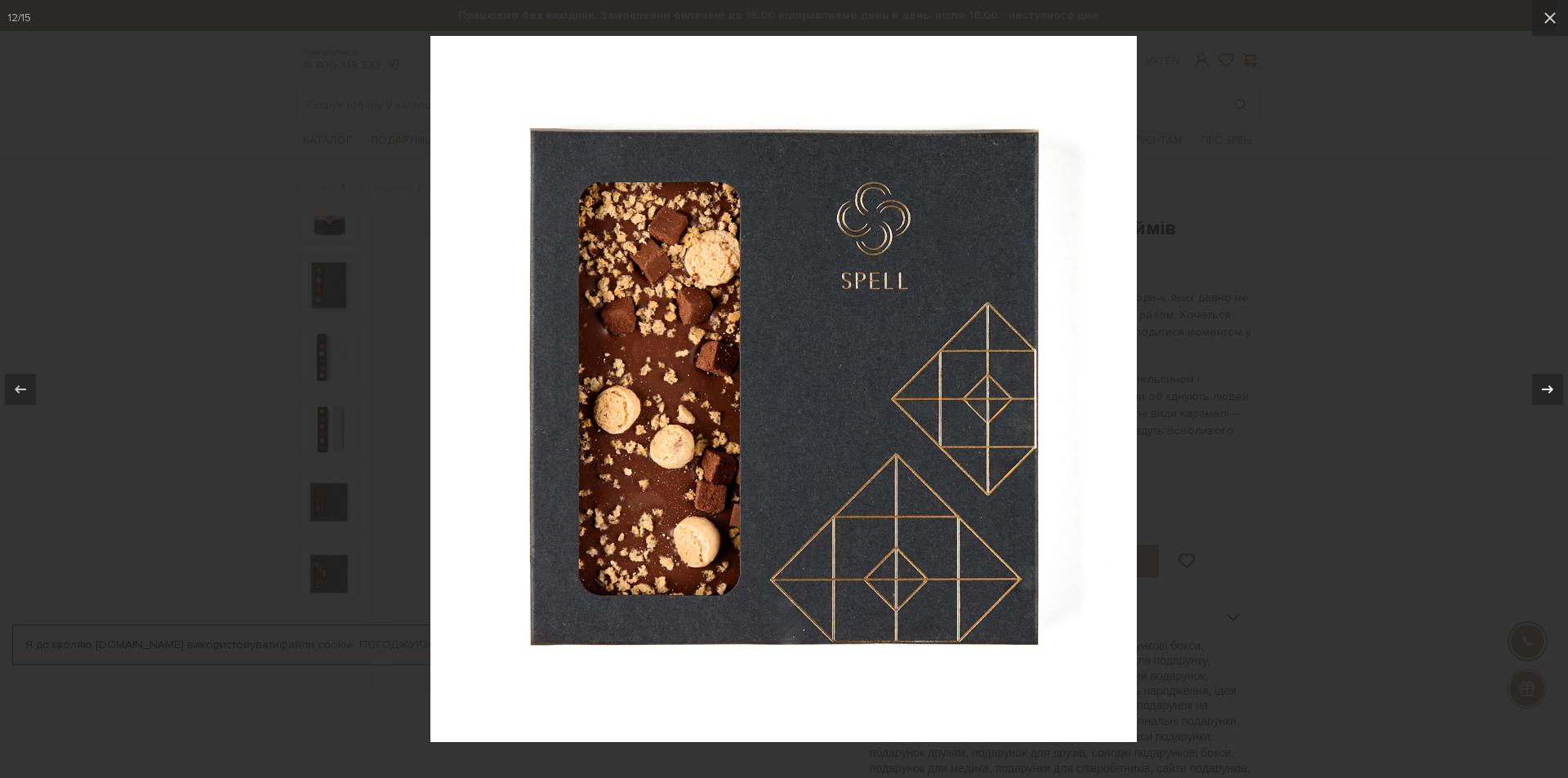
click at [1550, 387] on icon at bounding box center [1547, 388] width 11 height 8
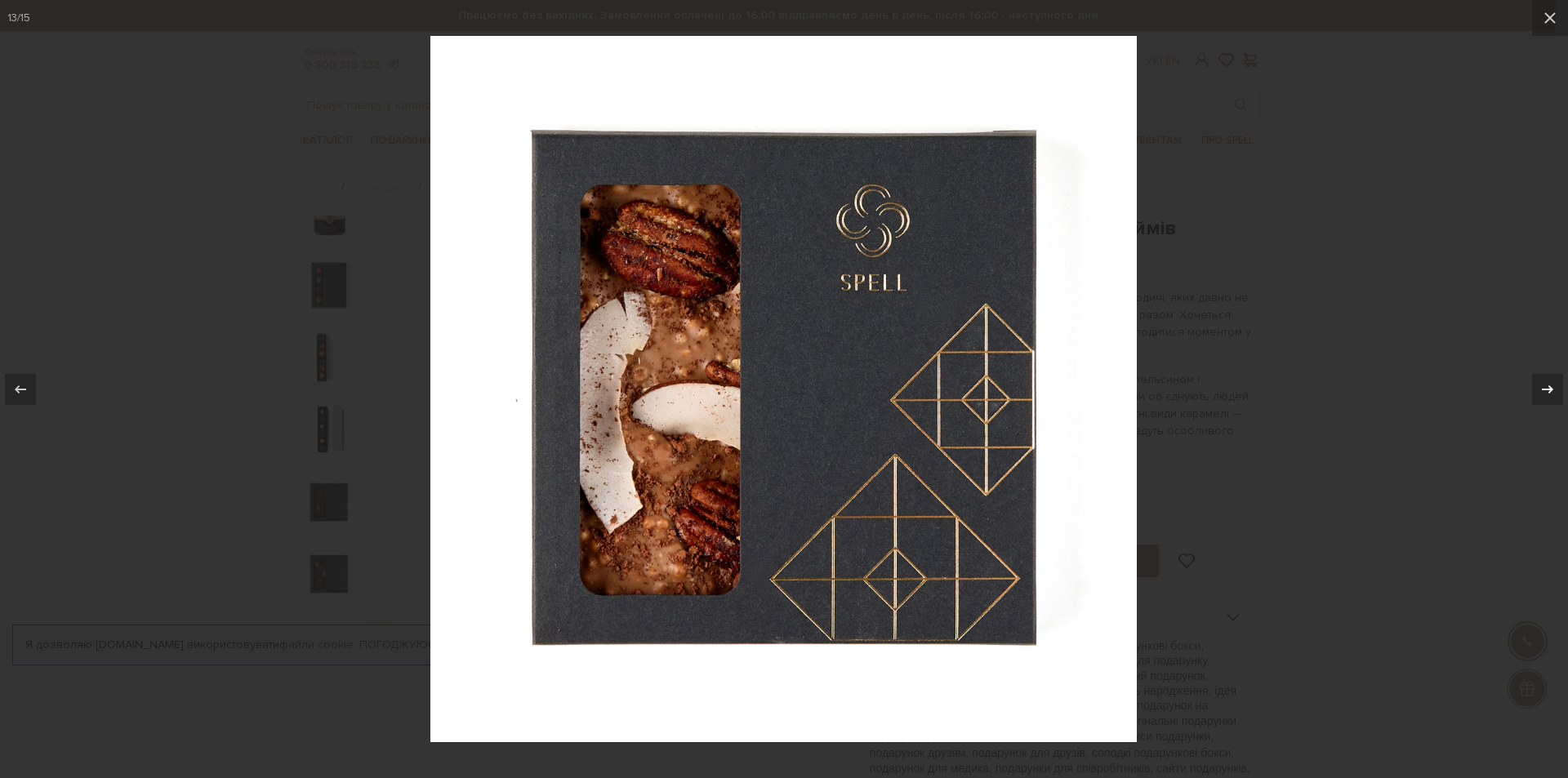
click at [1550, 387] on icon at bounding box center [1547, 388] width 11 height 8
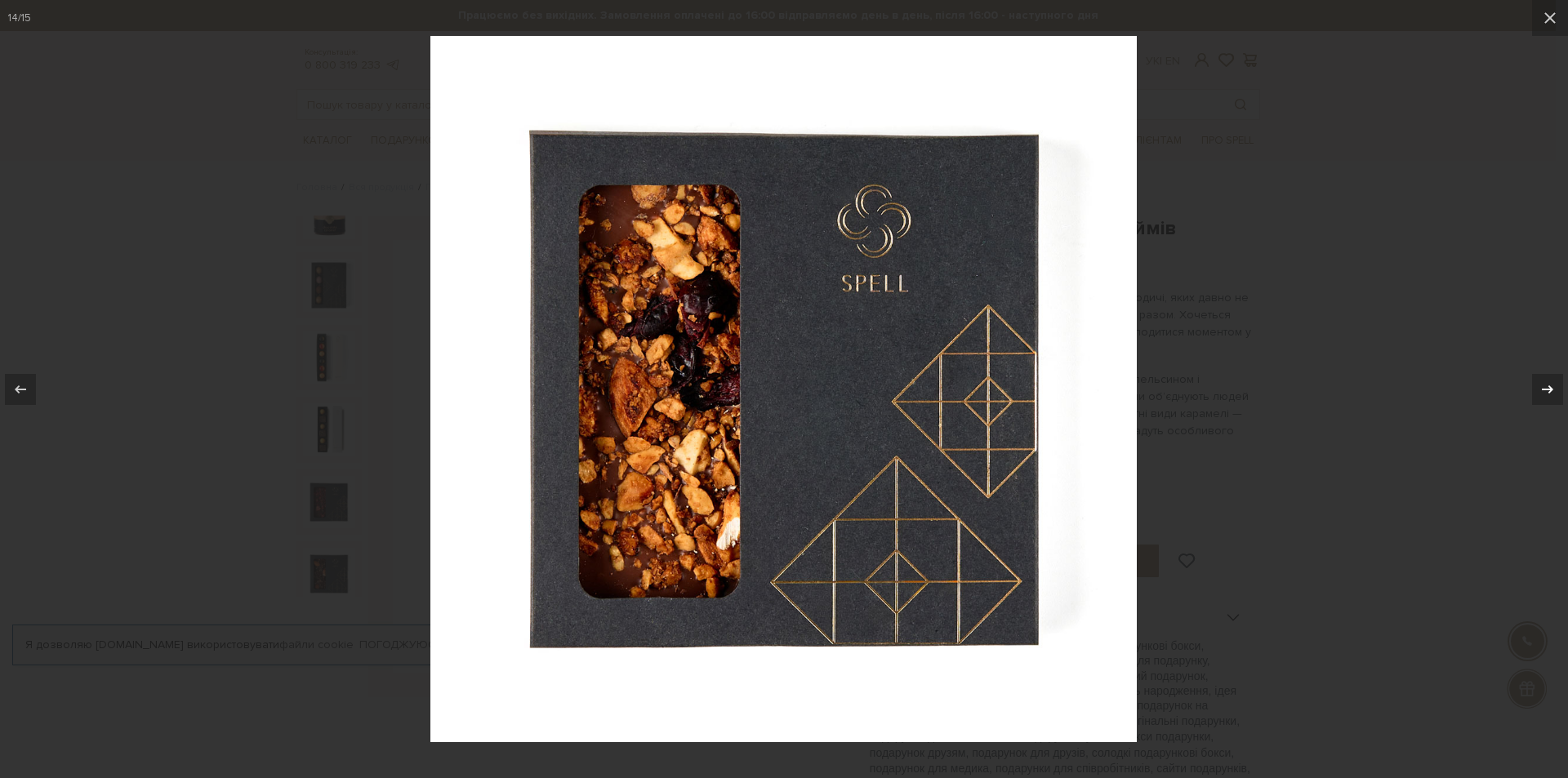
click at [1550, 387] on icon at bounding box center [1547, 388] width 11 height 8
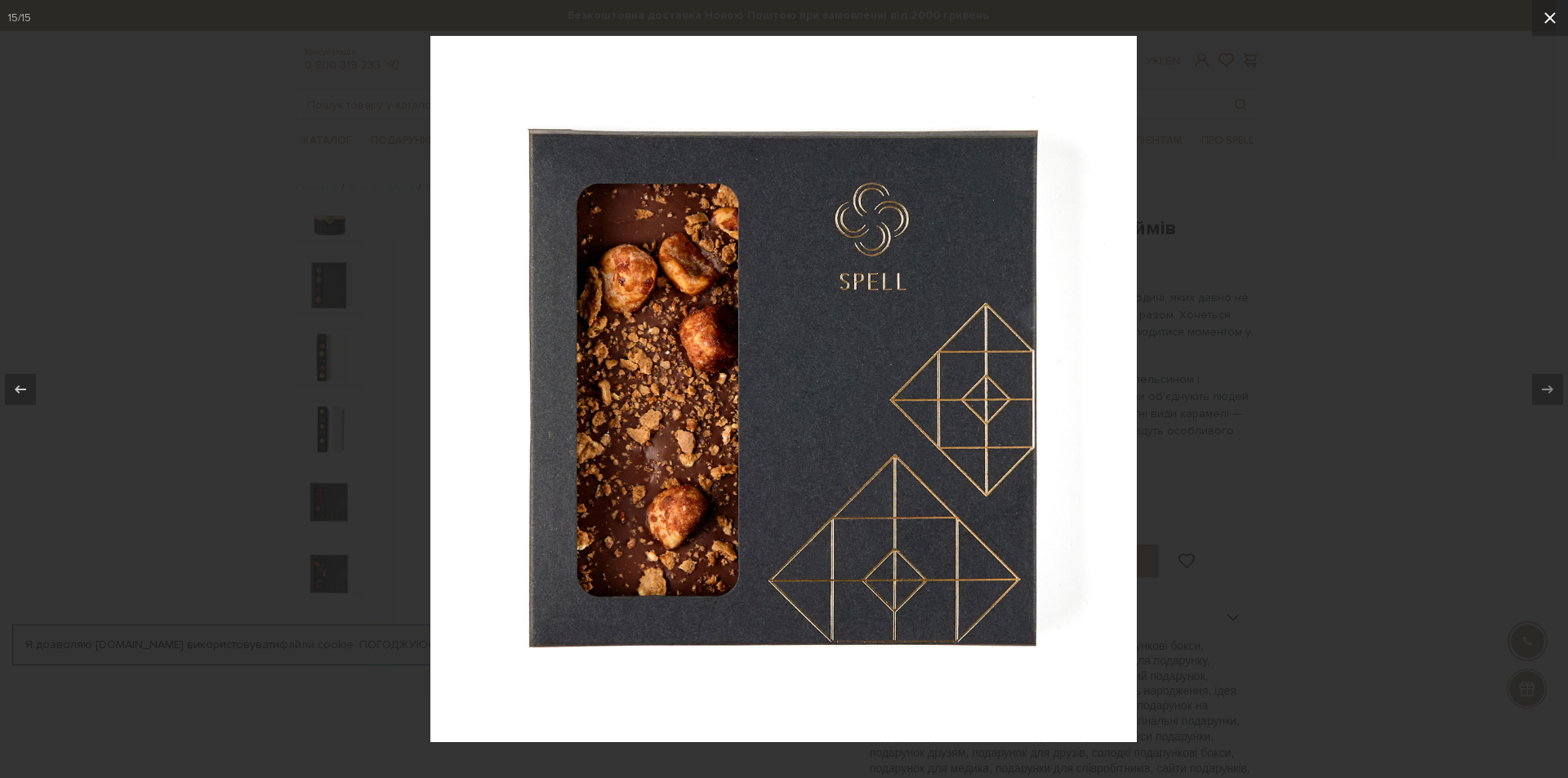
click at [1546, 30] on button at bounding box center [1550, 18] width 36 height 36
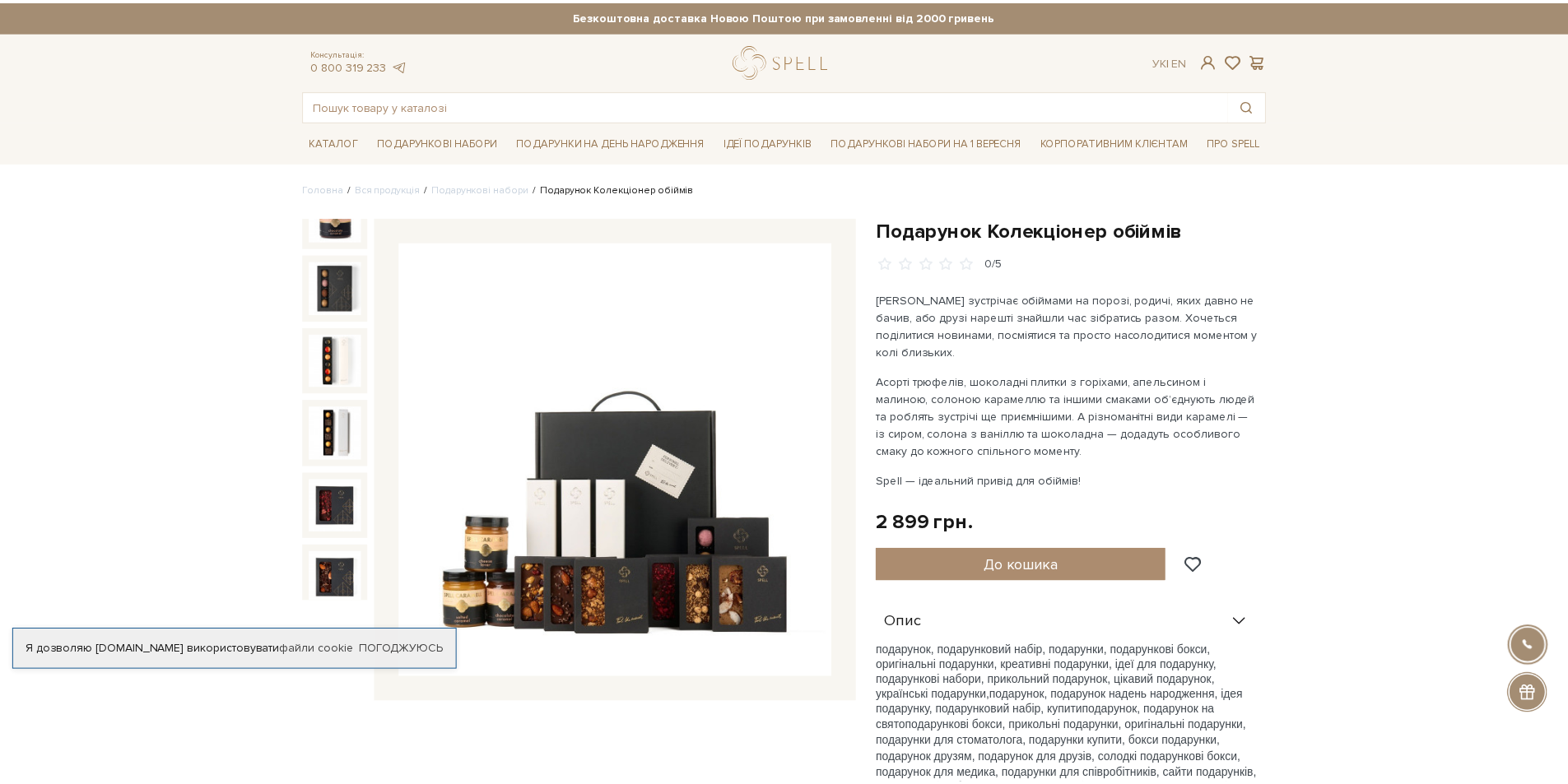
scroll to position [665, 0]
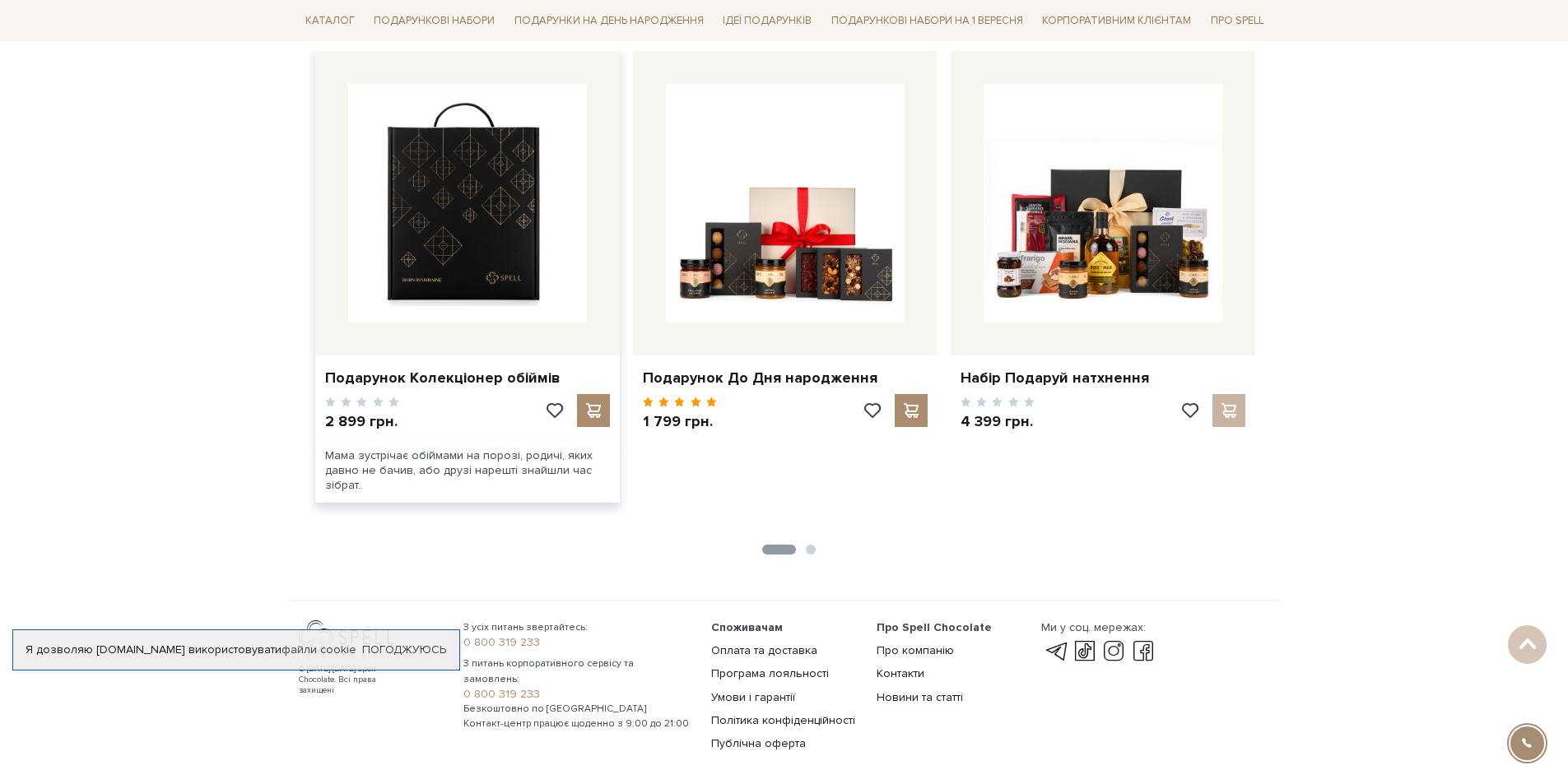
scroll to position [2625, 0]
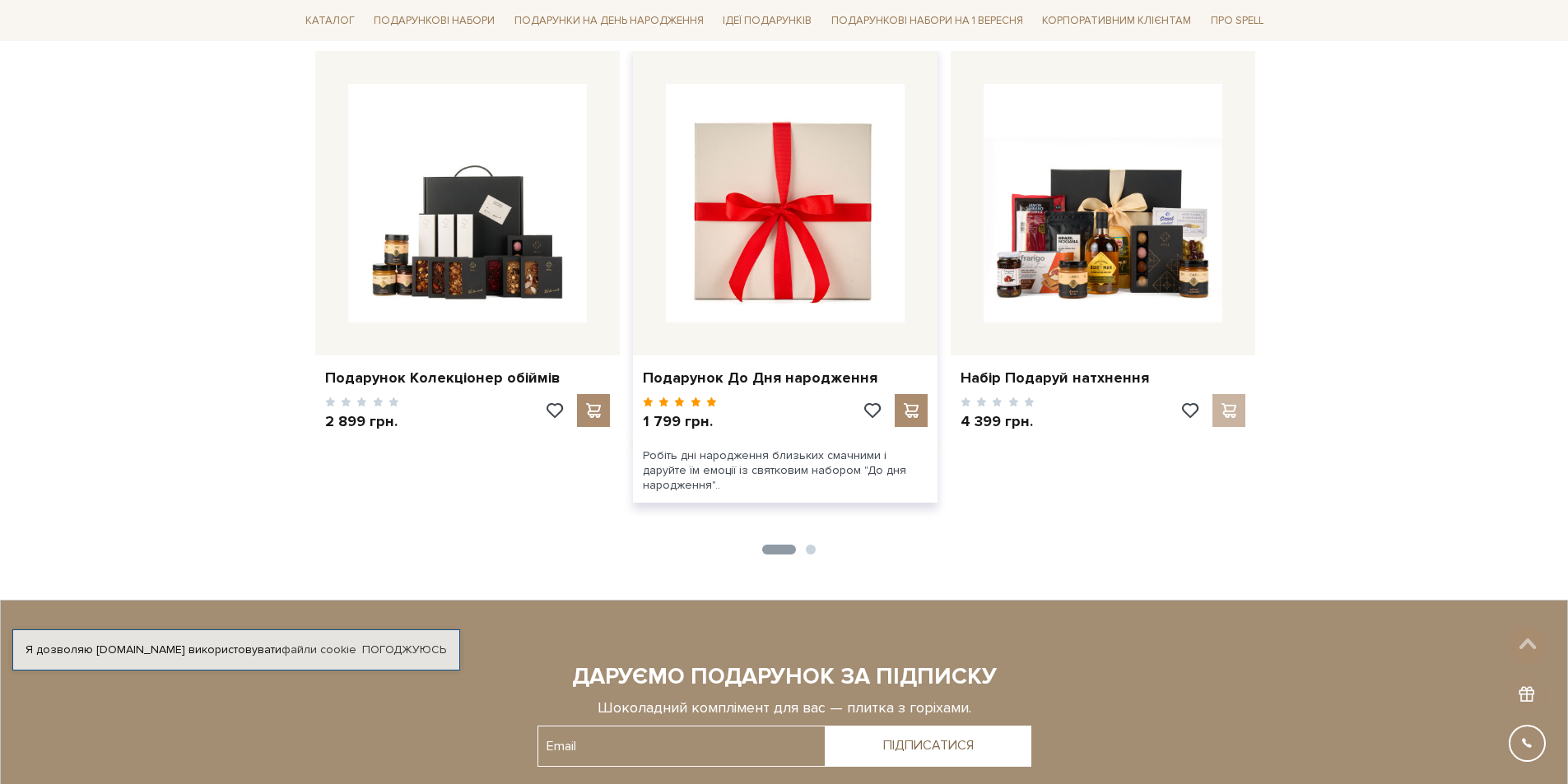
click at [801, 255] on img at bounding box center [785, 203] width 239 height 239
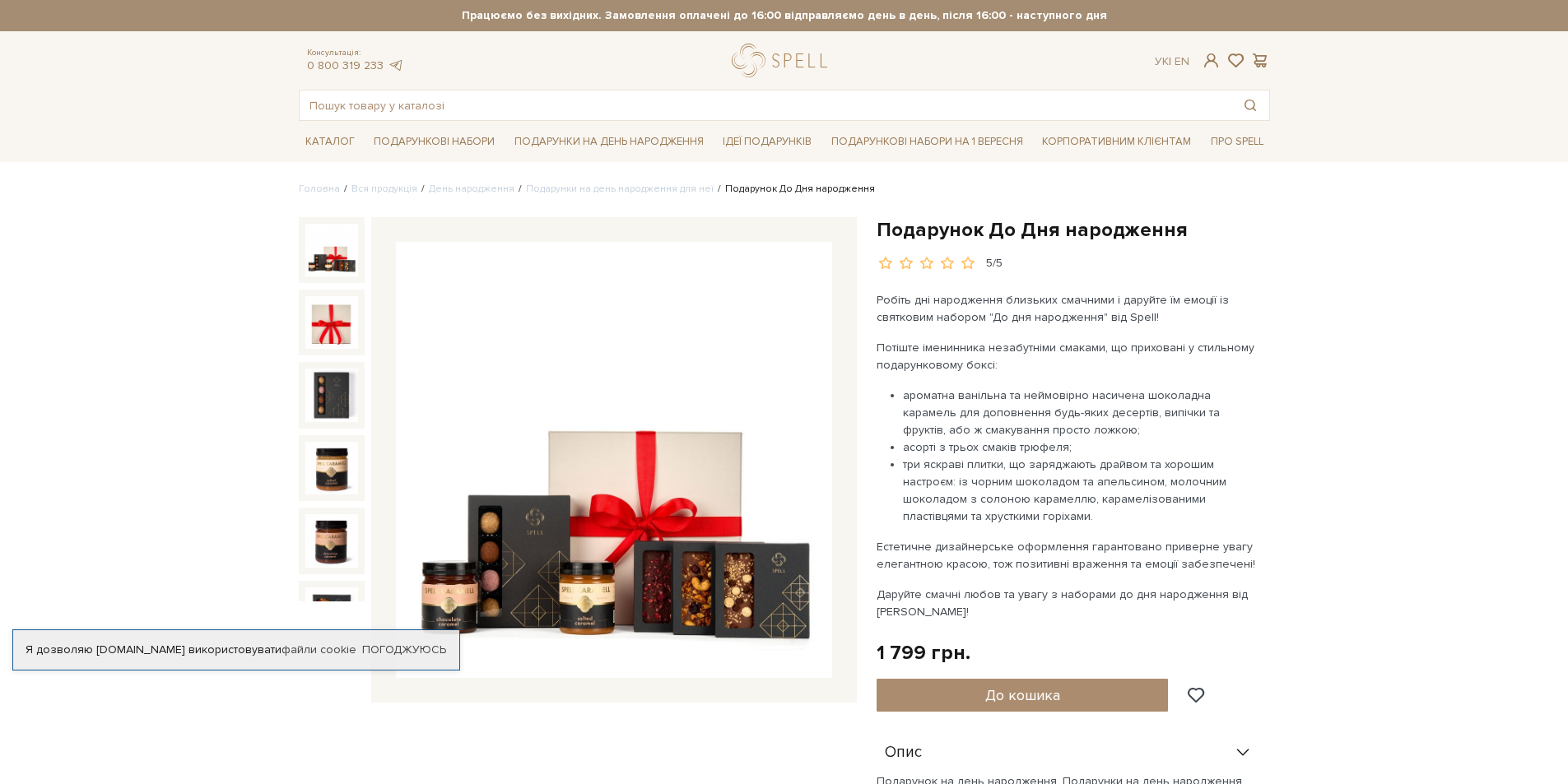
click at [698, 403] on img at bounding box center [614, 460] width 436 height 436
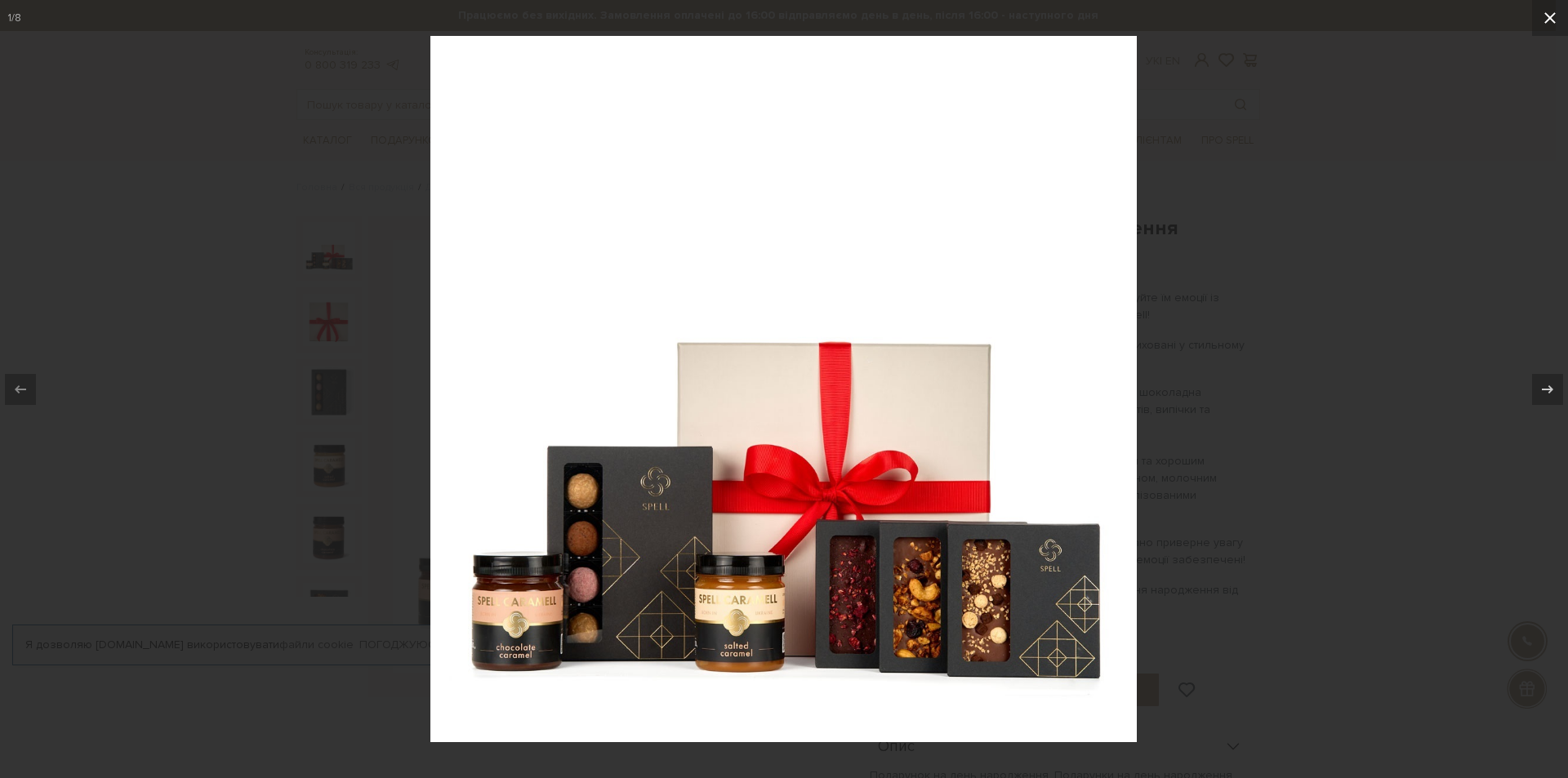
click at [1549, 26] on icon at bounding box center [1550, 18] width 19 height 19
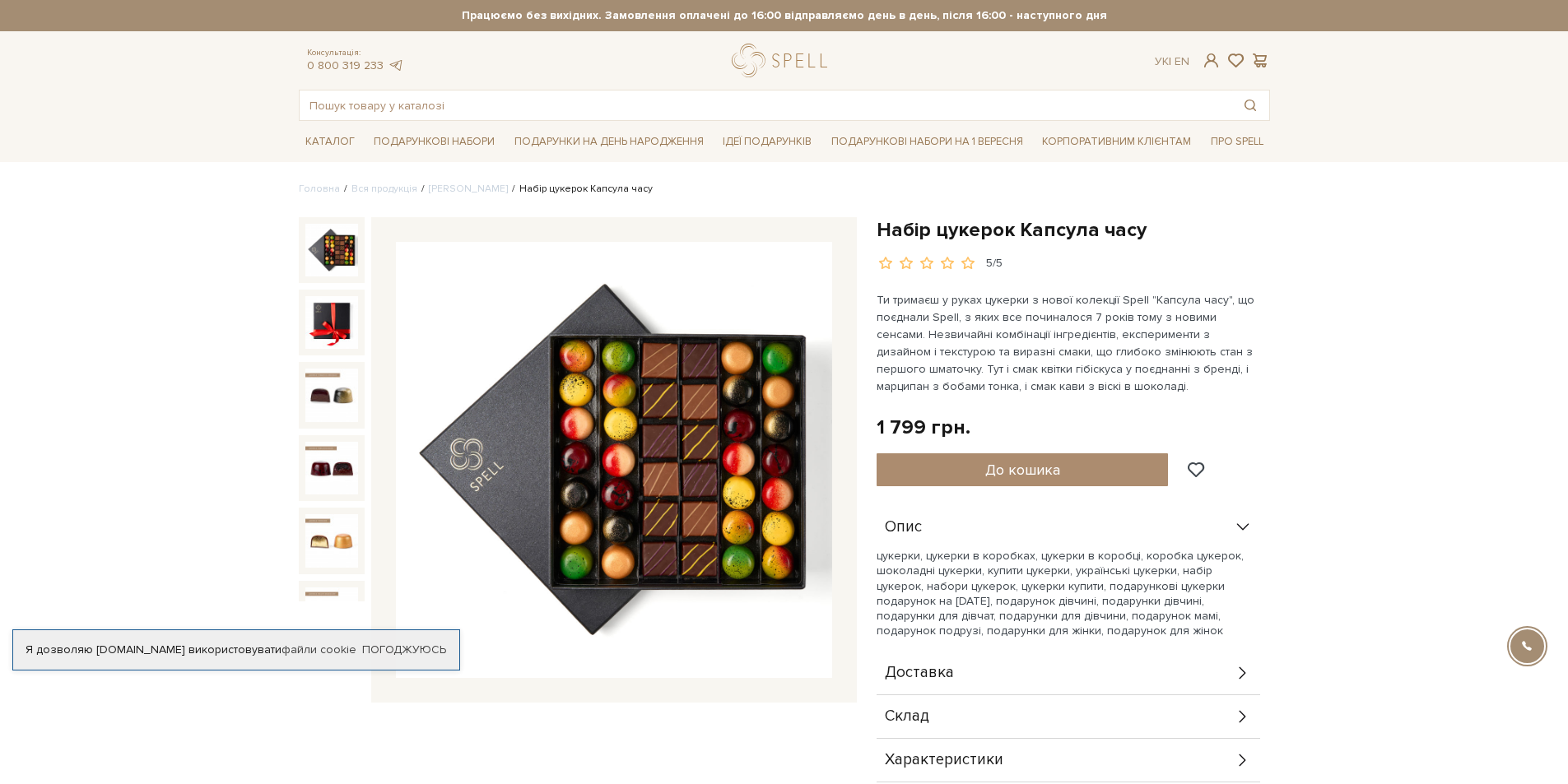
click at [716, 398] on img at bounding box center [614, 460] width 436 height 436
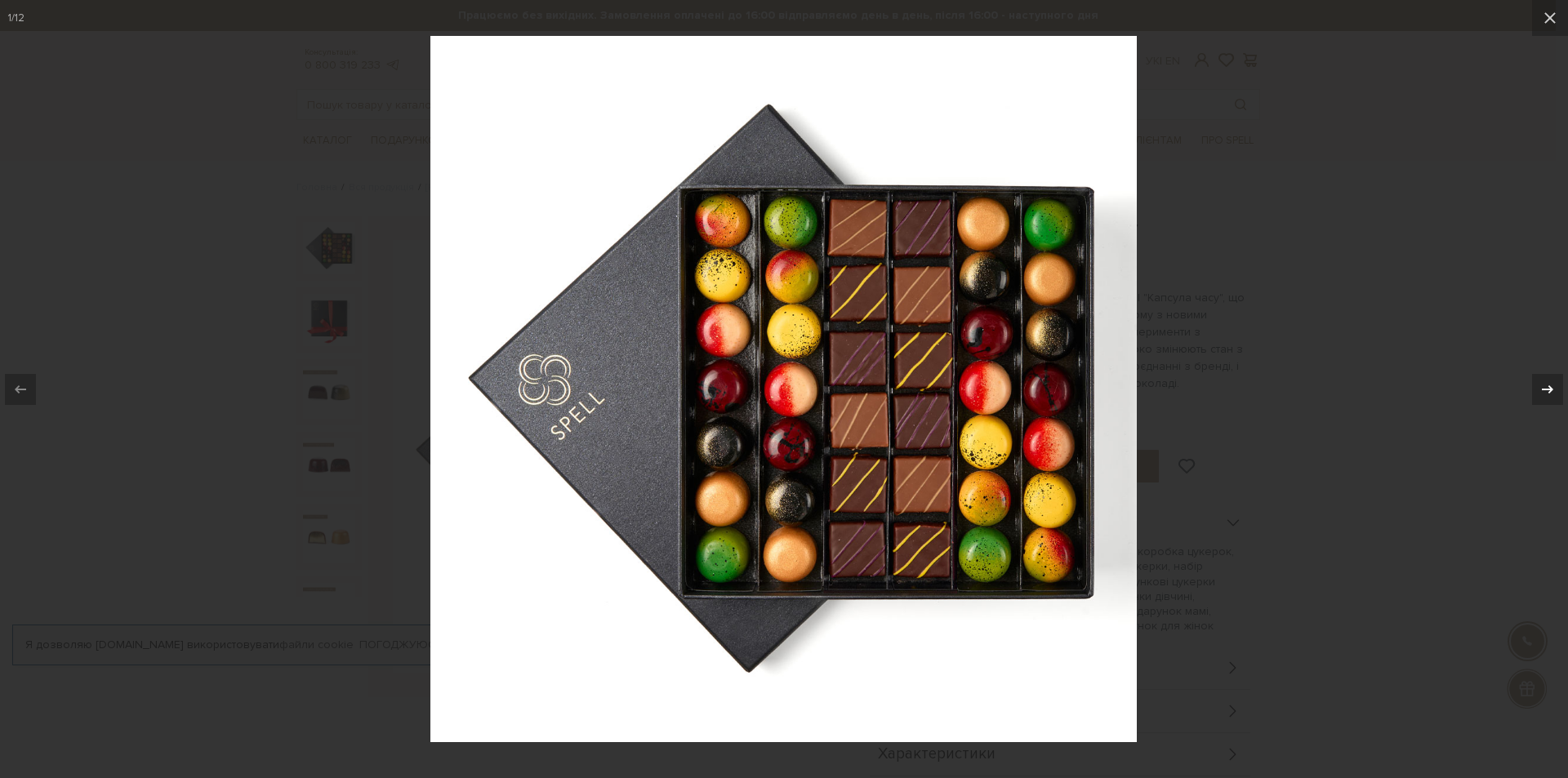
click at [1535, 392] on div at bounding box center [1547, 389] width 31 height 31
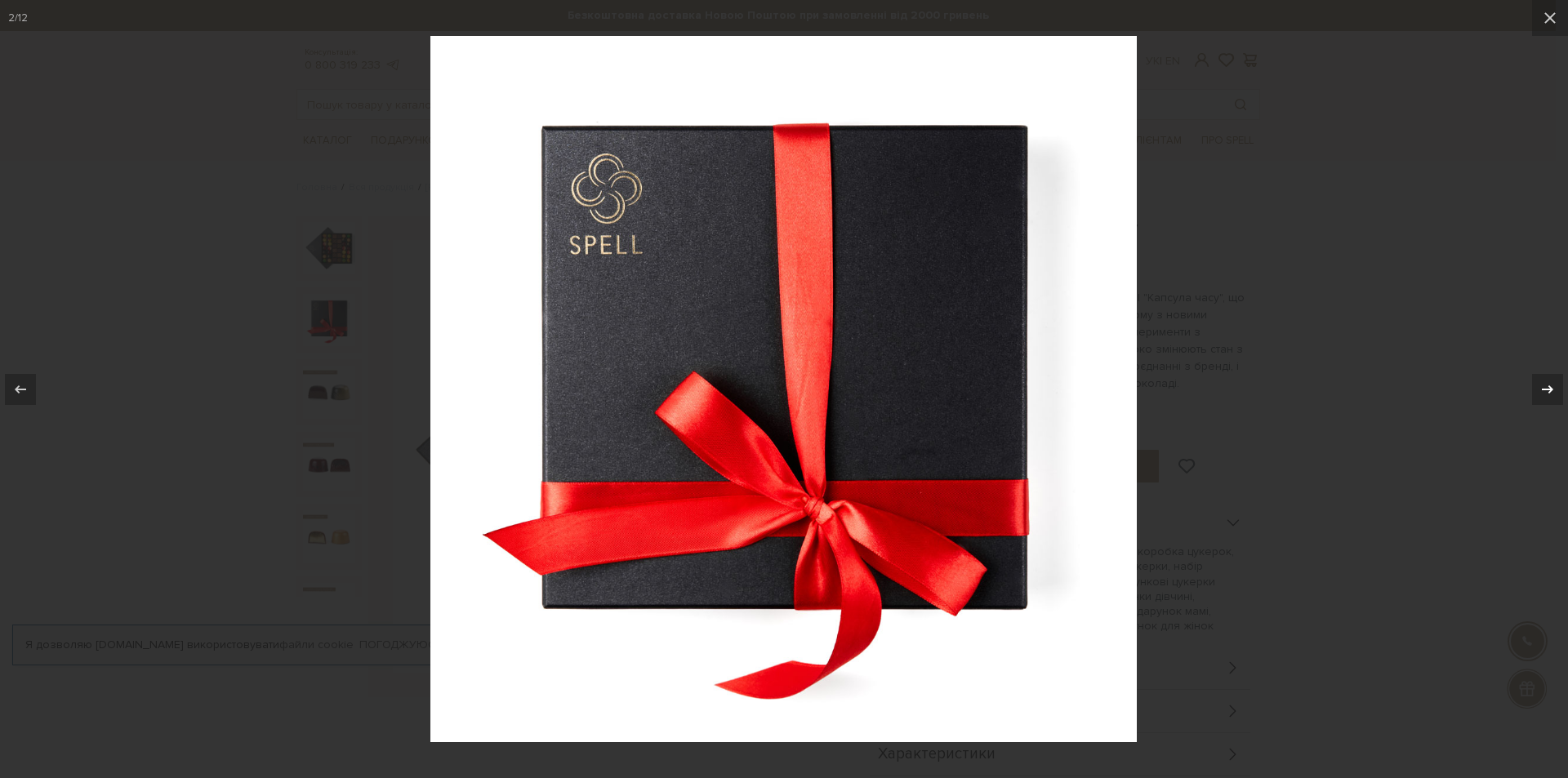
click at [1535, 392] on div at bounding box center [1547, 389] width 31 height 31
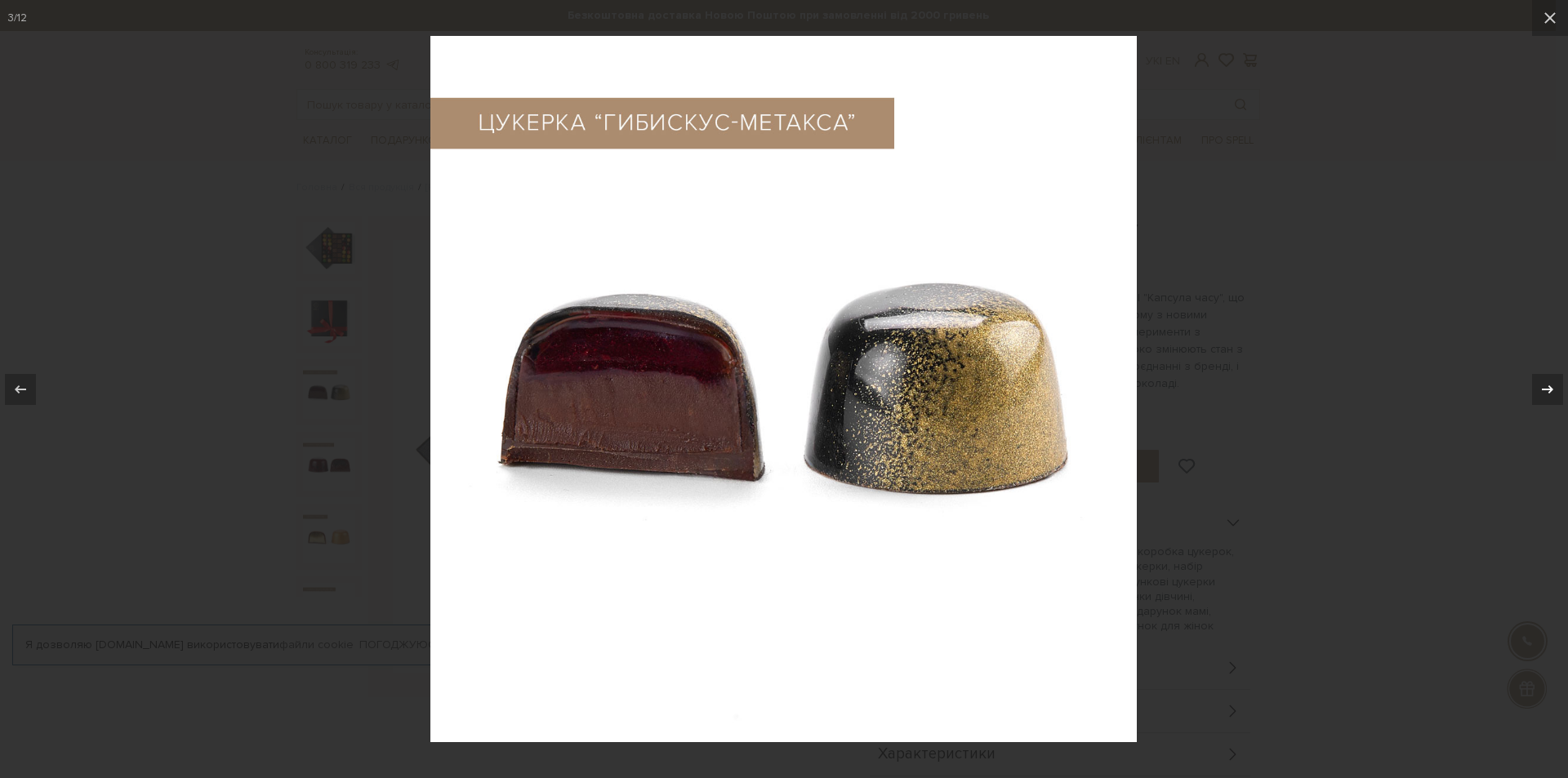
click at [1535, 392] on div at bounding box center [1547, 389] width 31 height 31
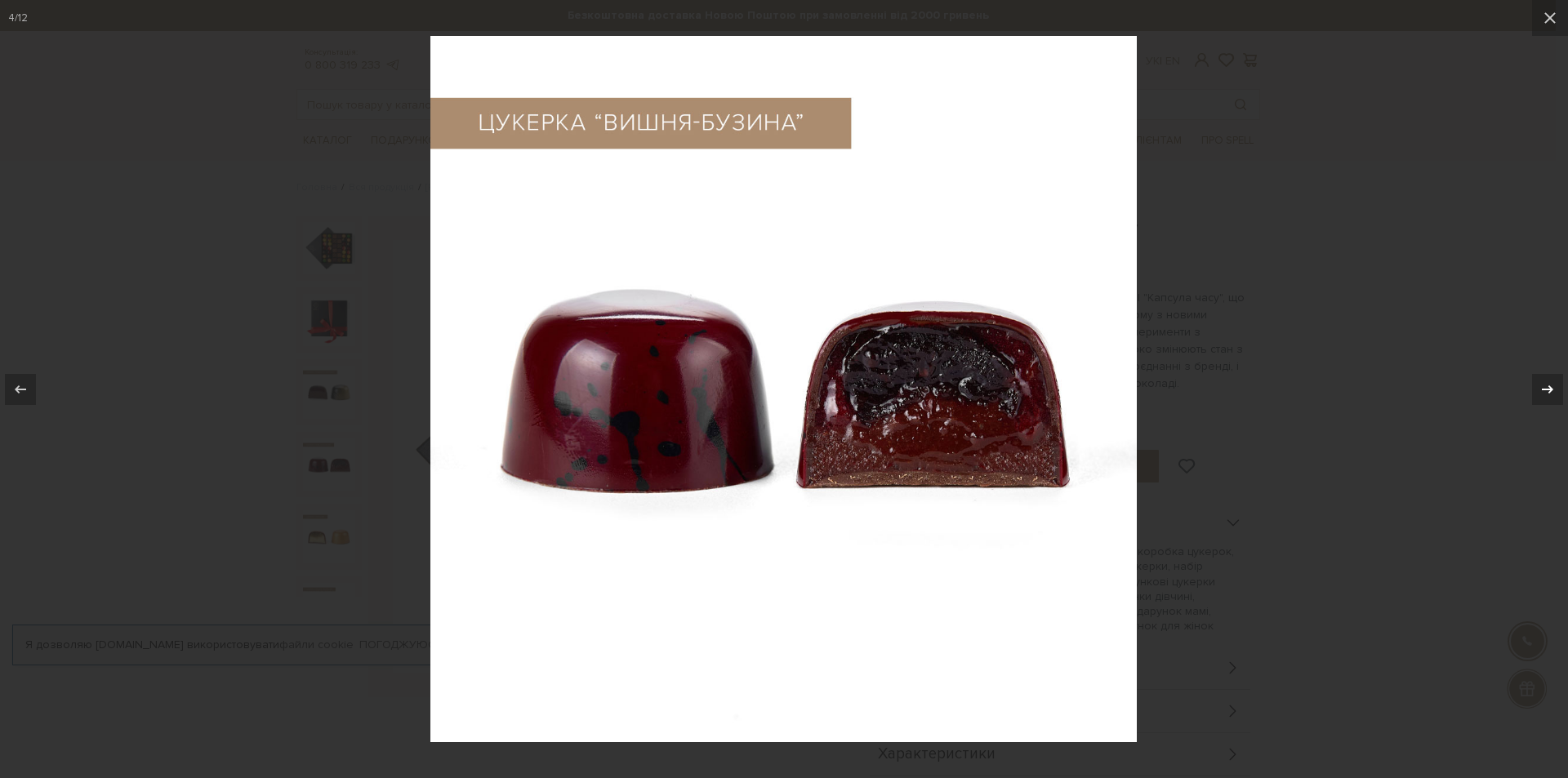
click at [1535, 392] on div at bounding box center [1547, 389] width 31 height 31
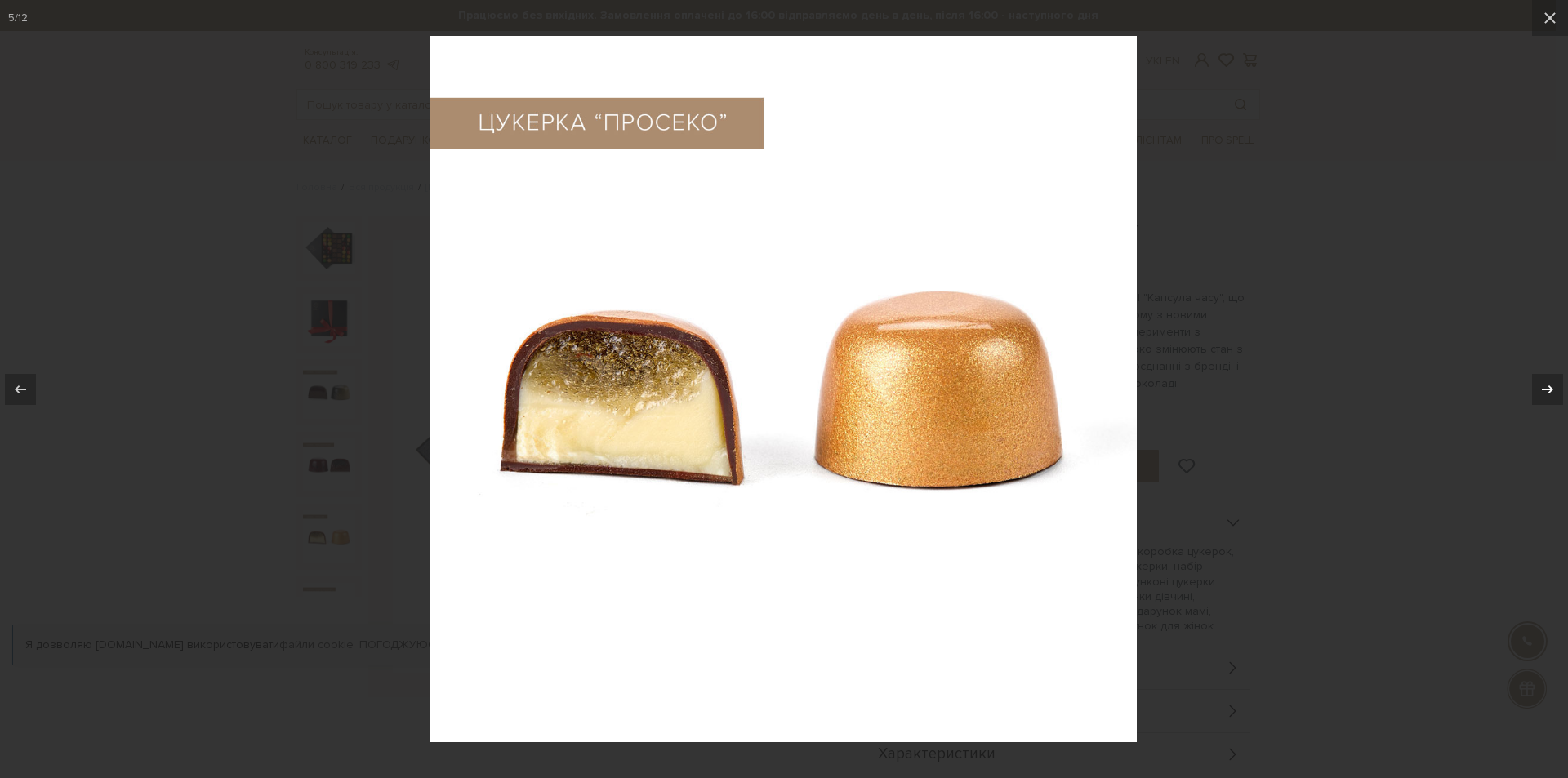
click at [1535, 392] on div at bounding box center [1547, 389] width 31 height 31
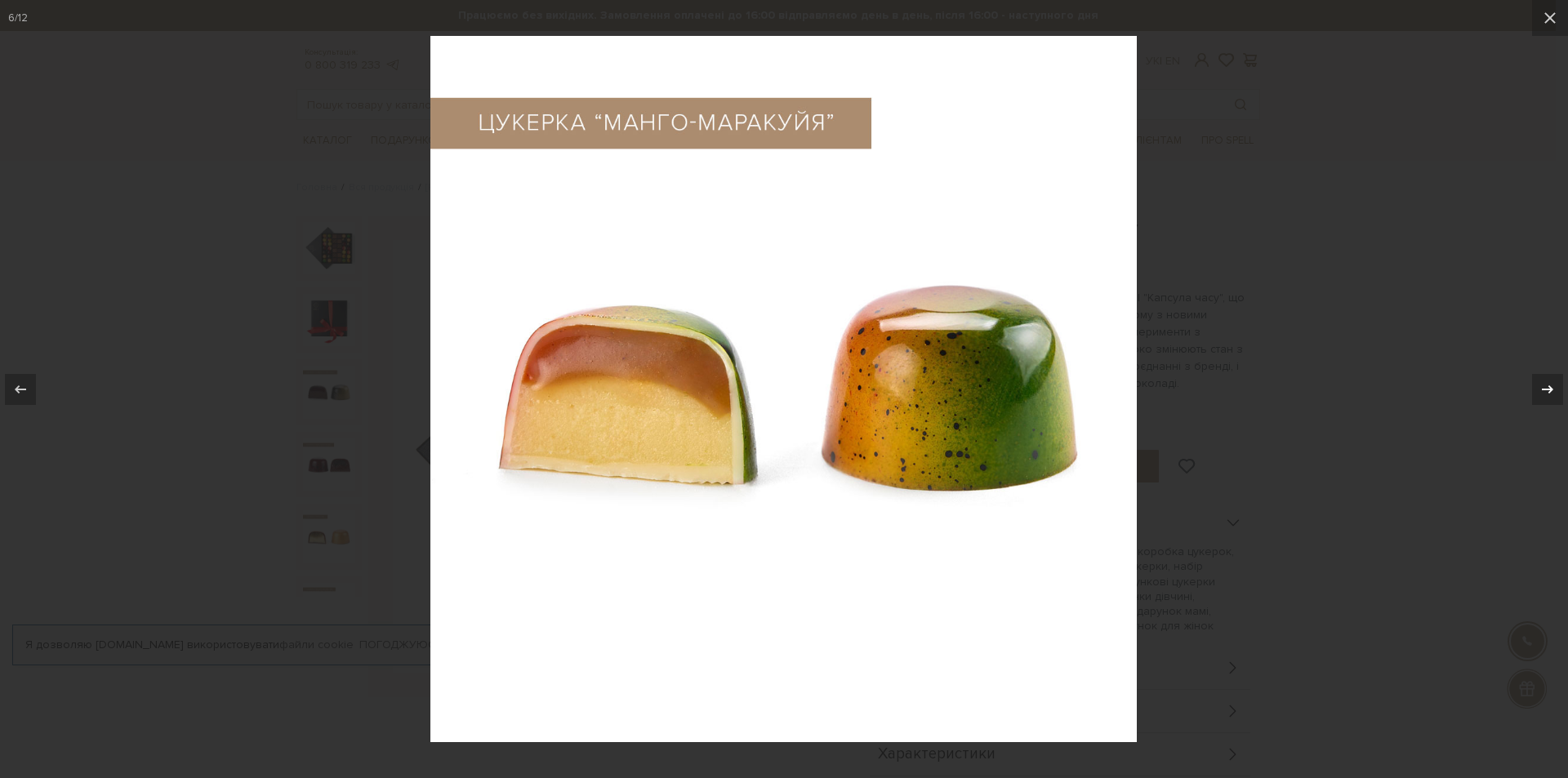
click at [1535, 392] on div at bounding box center [1547, 389] width 31 height 31
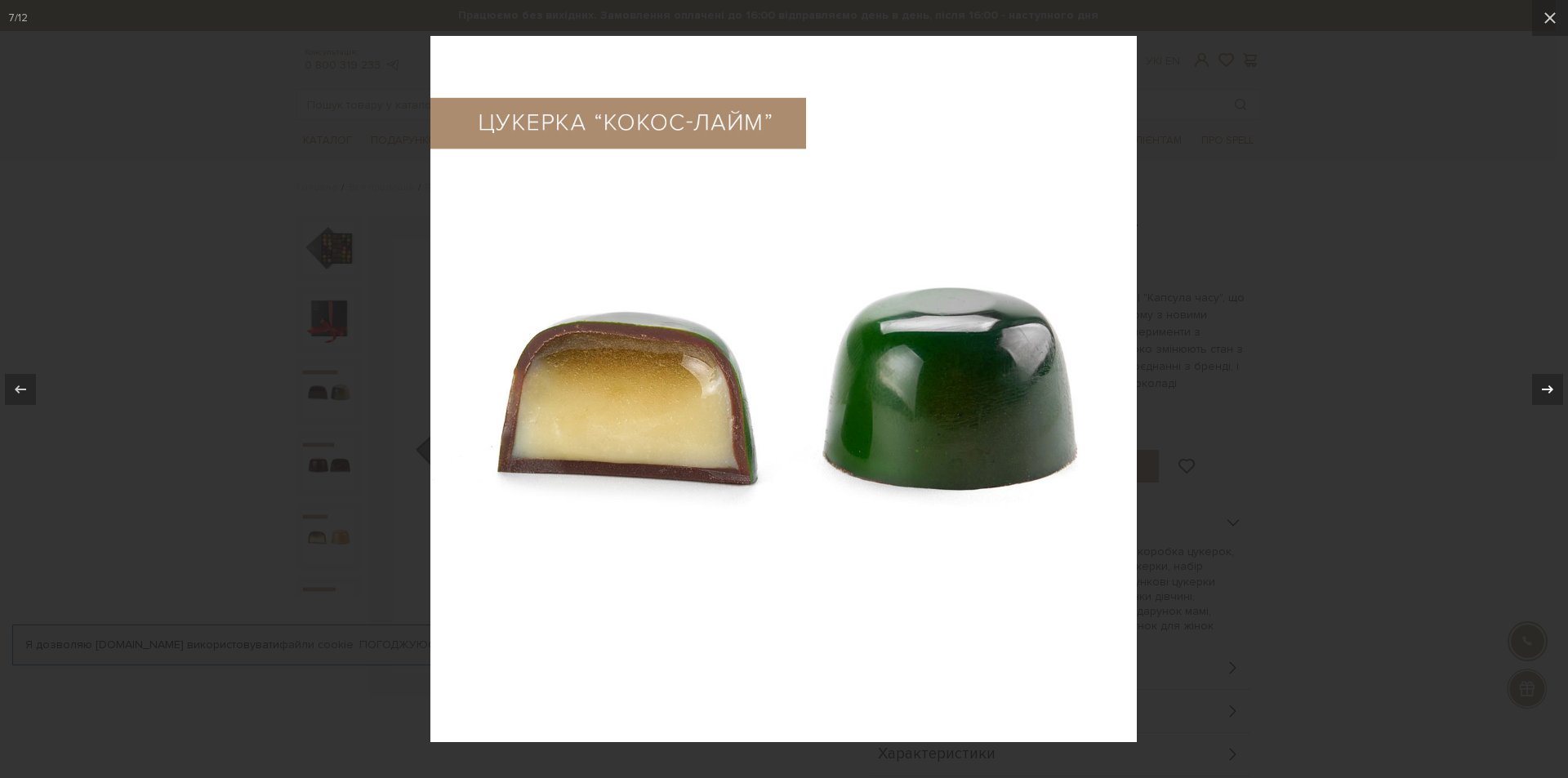
click at [1535, 392] on div at bounding box center [1547, 389] width 31 height 31
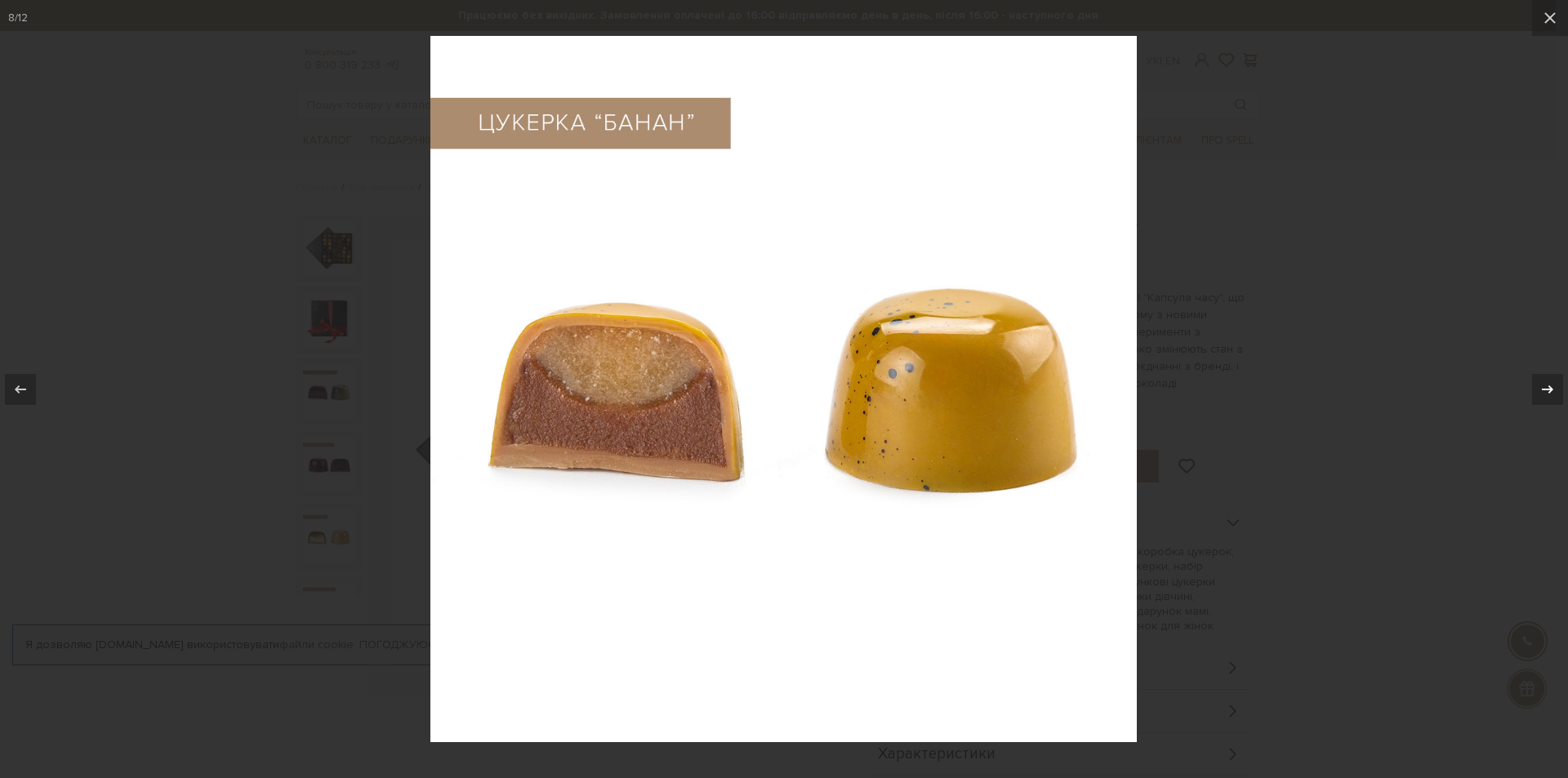
click at [1535, 392] on div at bounding box center [1547, 389] width 31 height 31
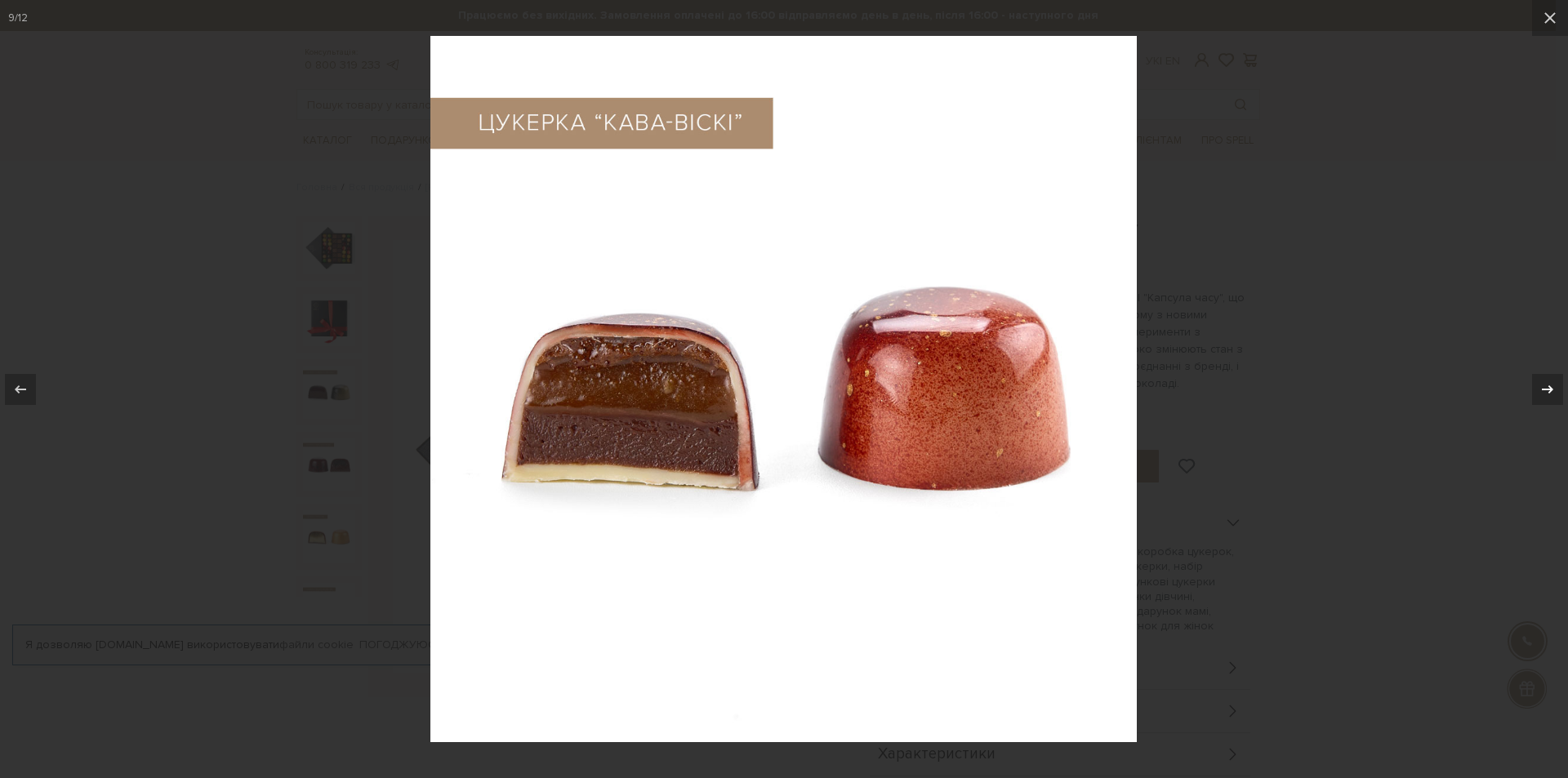
click at [1535, 392] on div at bounding box center [1547, 389] width 31 height 31
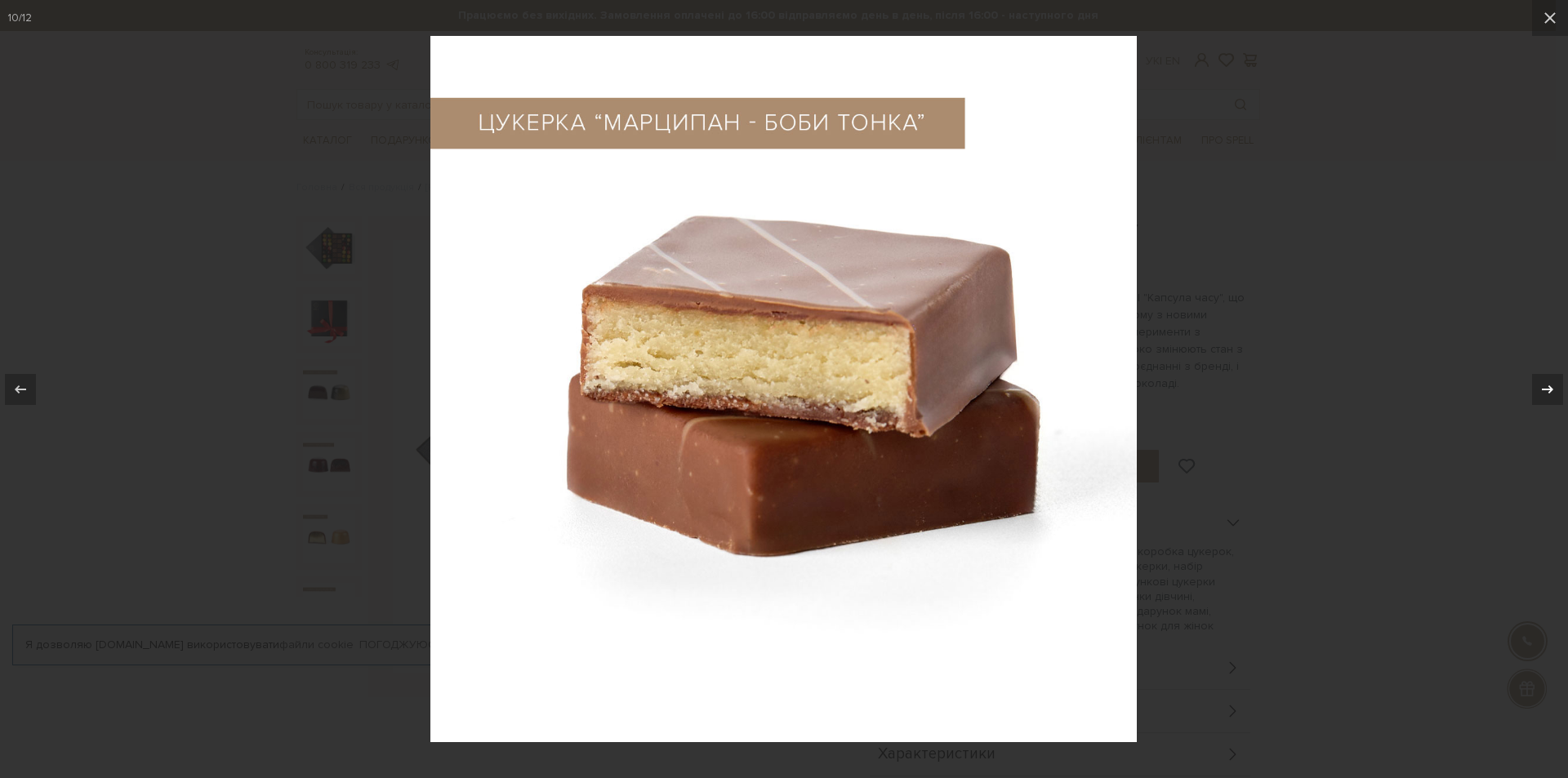
click at [1535, 392] on div at bounding box center [1547, 389] width 31 height 31
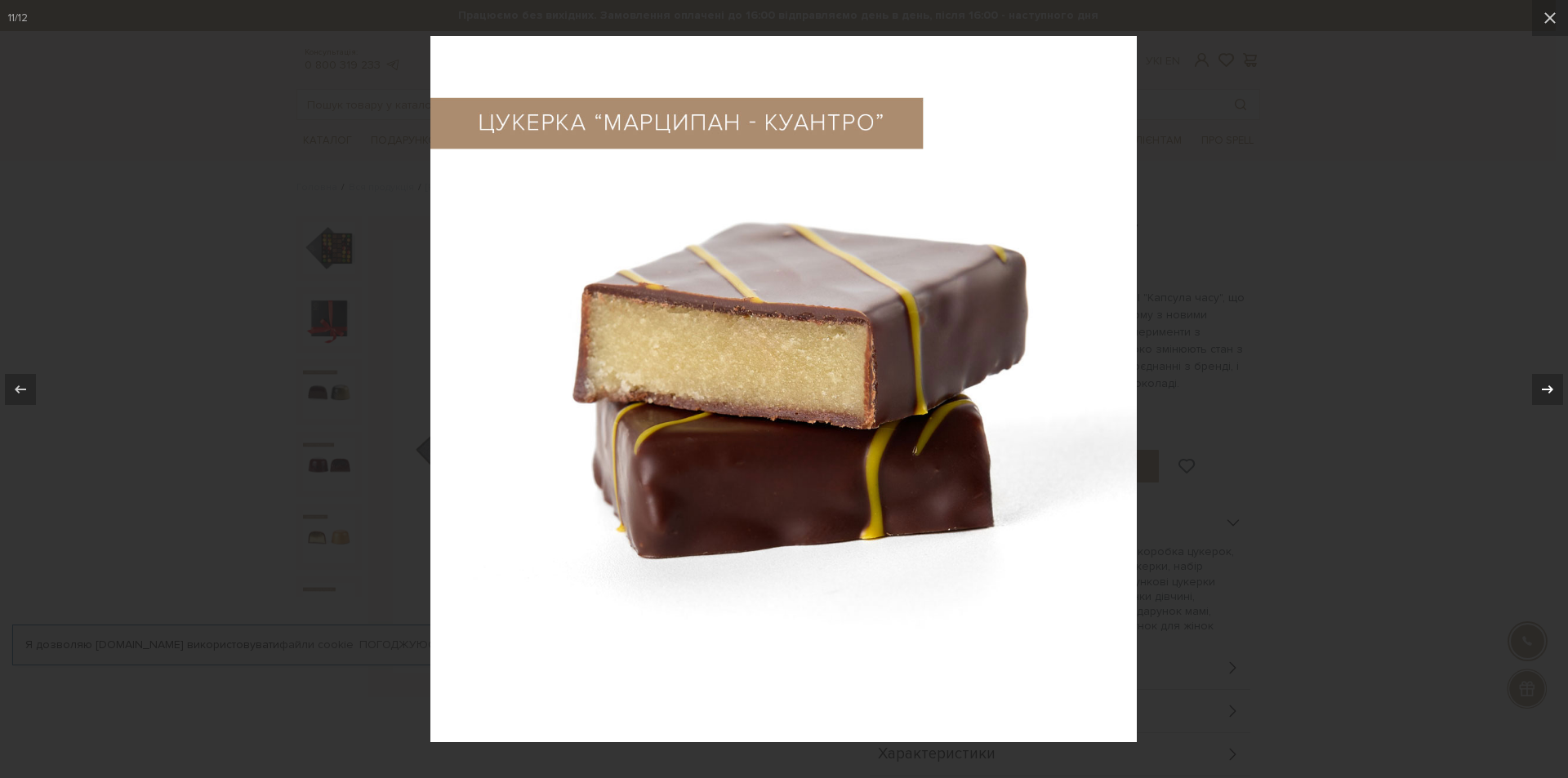
click at [1535, 392] on div at bounding box center [1547, 389] width 31 height 31
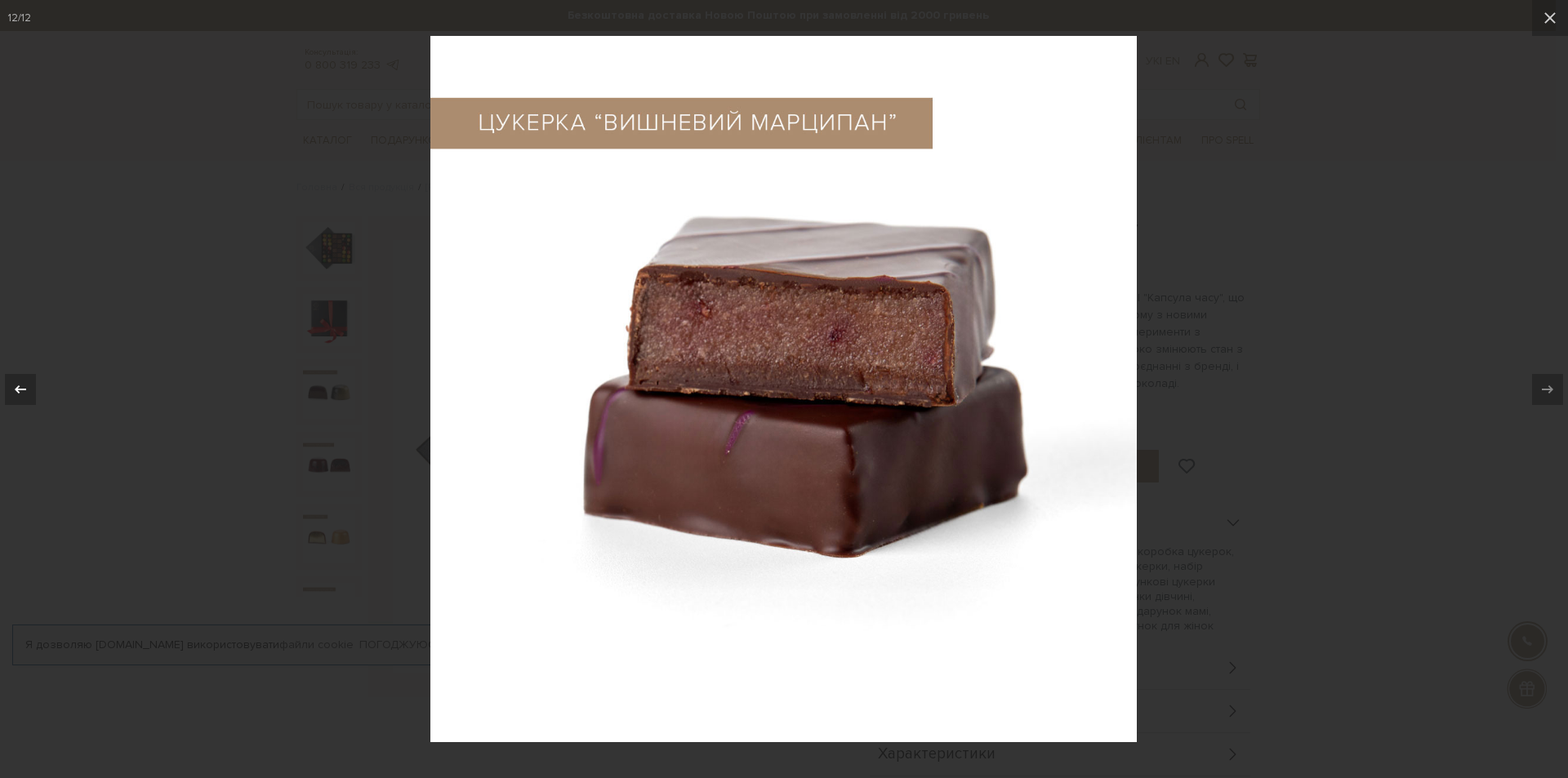
click at [11, 387] on icon at bounding box center [20, 389] width 19 height 19
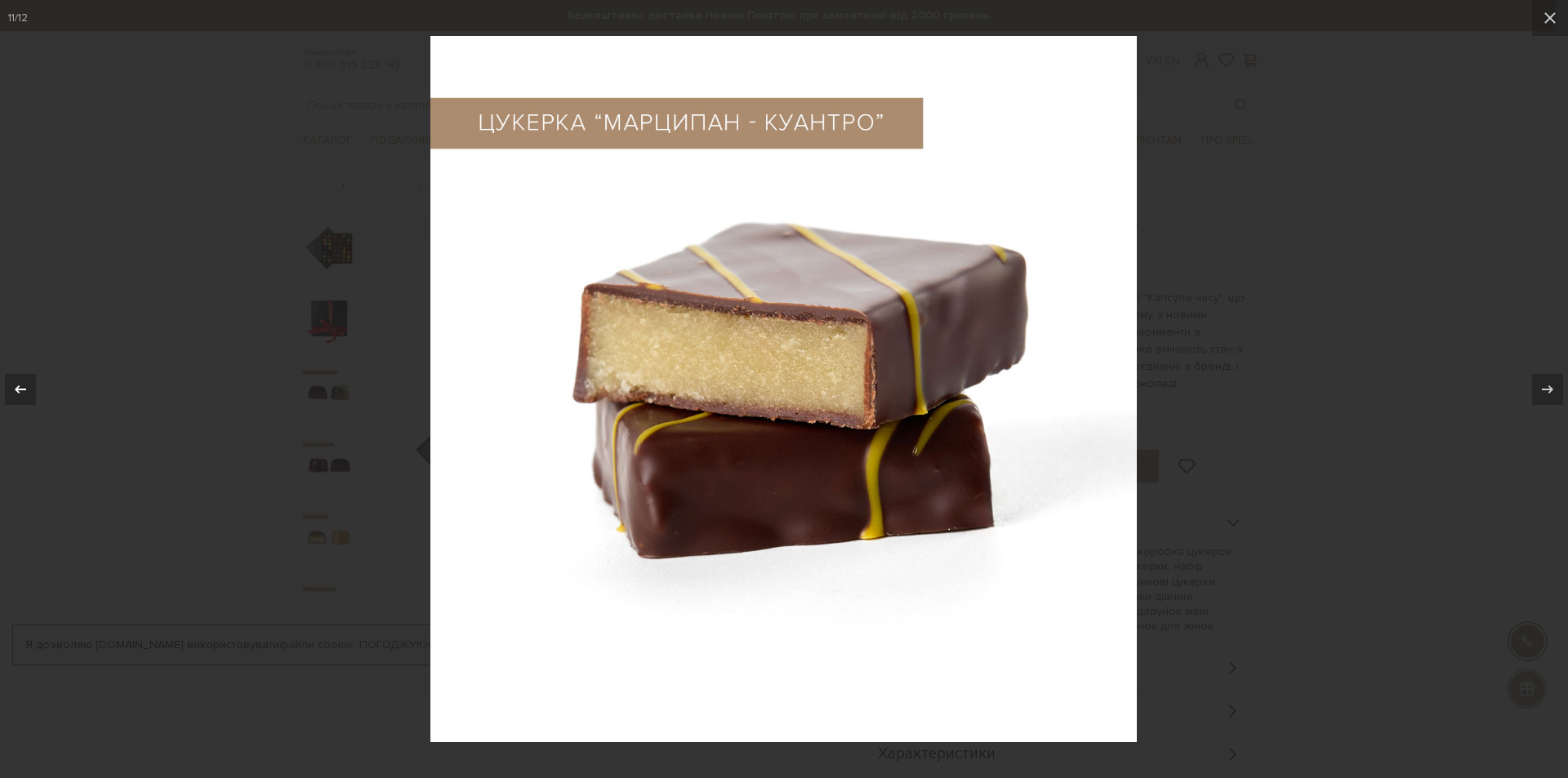
click at [21, 390] on icon at bounding box center [20, 389] width 19 height 19
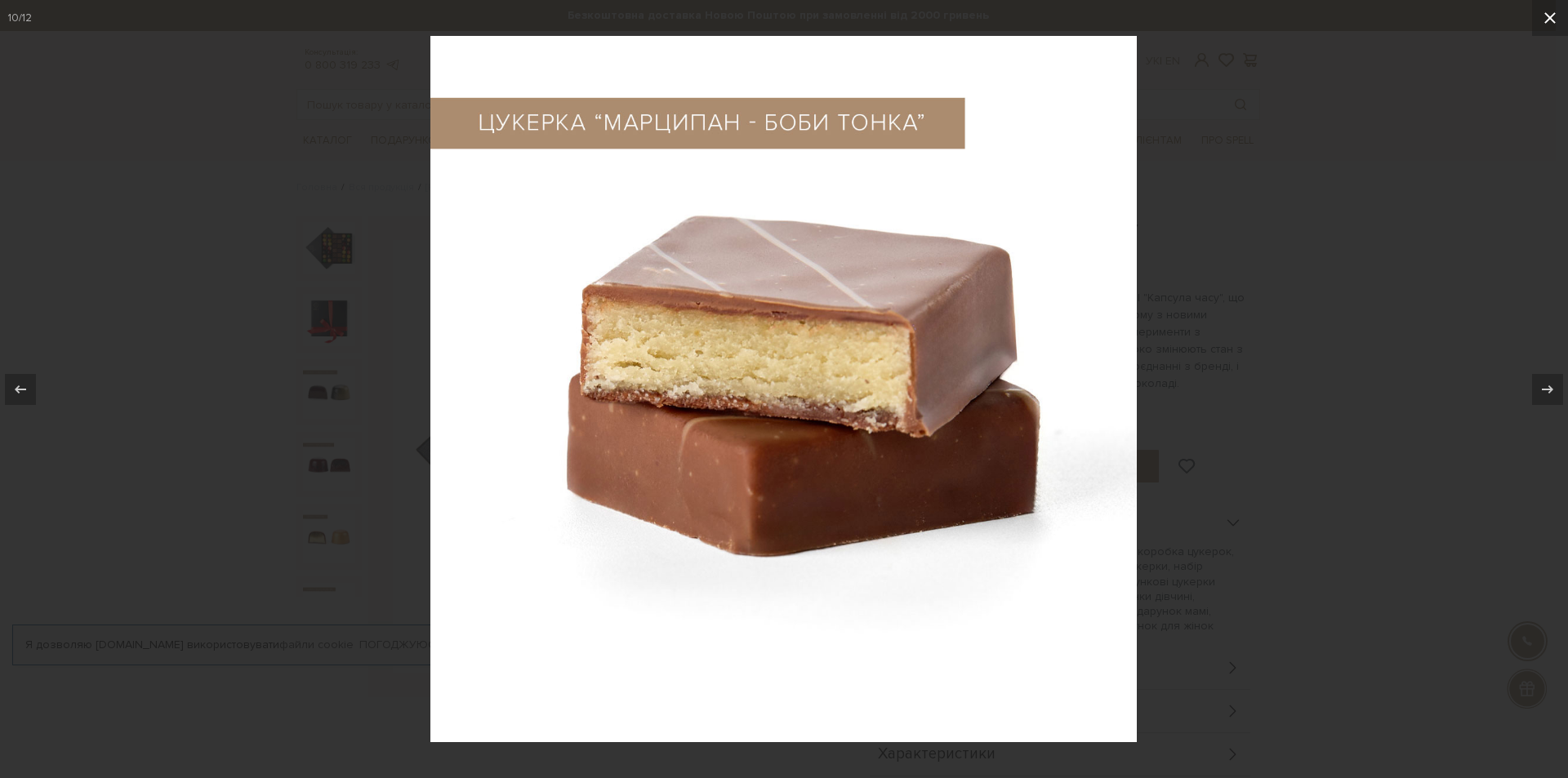
click at [1555, 19] on button at bounding box center [1550, 18] width 36 height 36
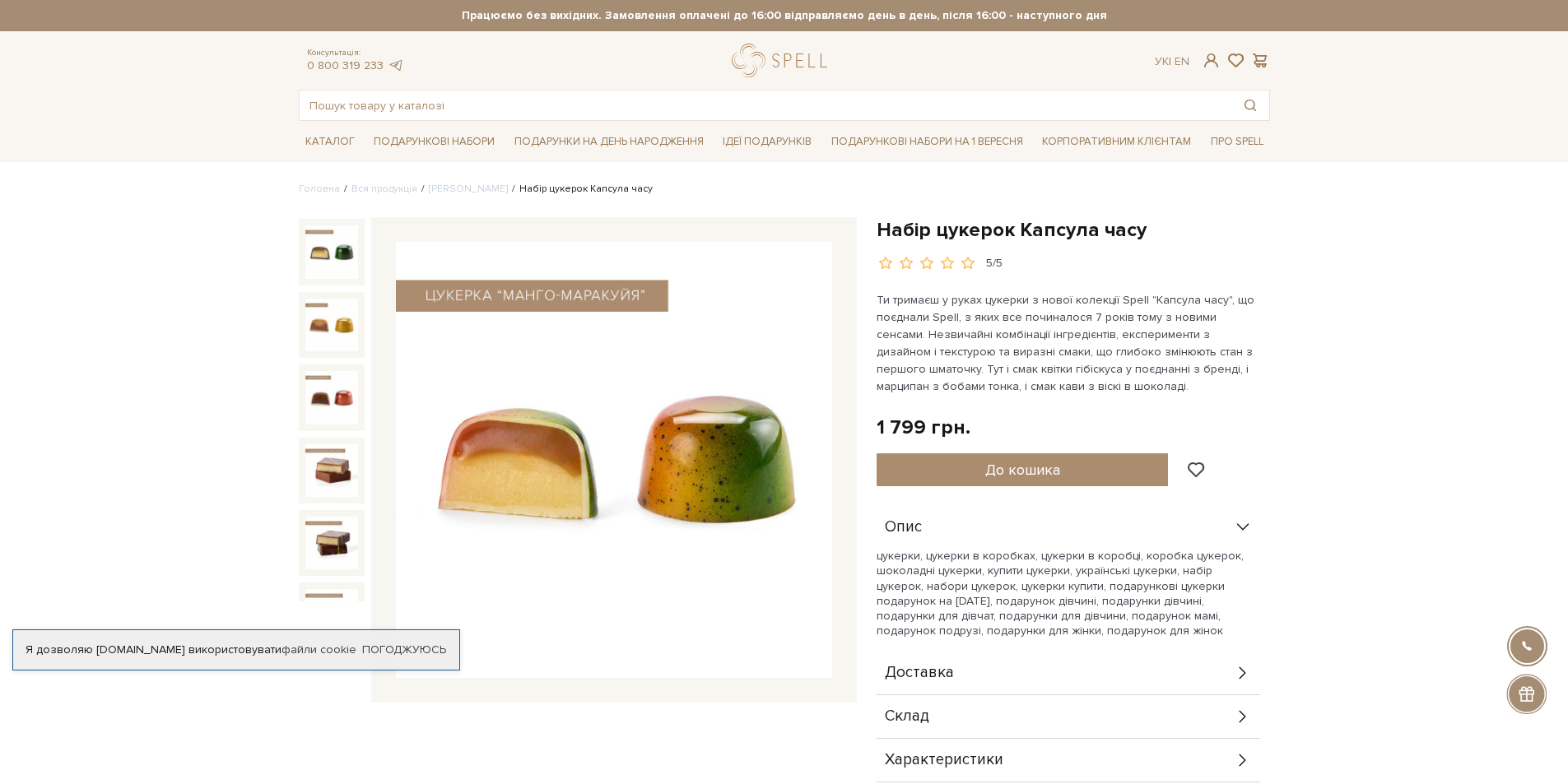
scroll to position [455, 0]
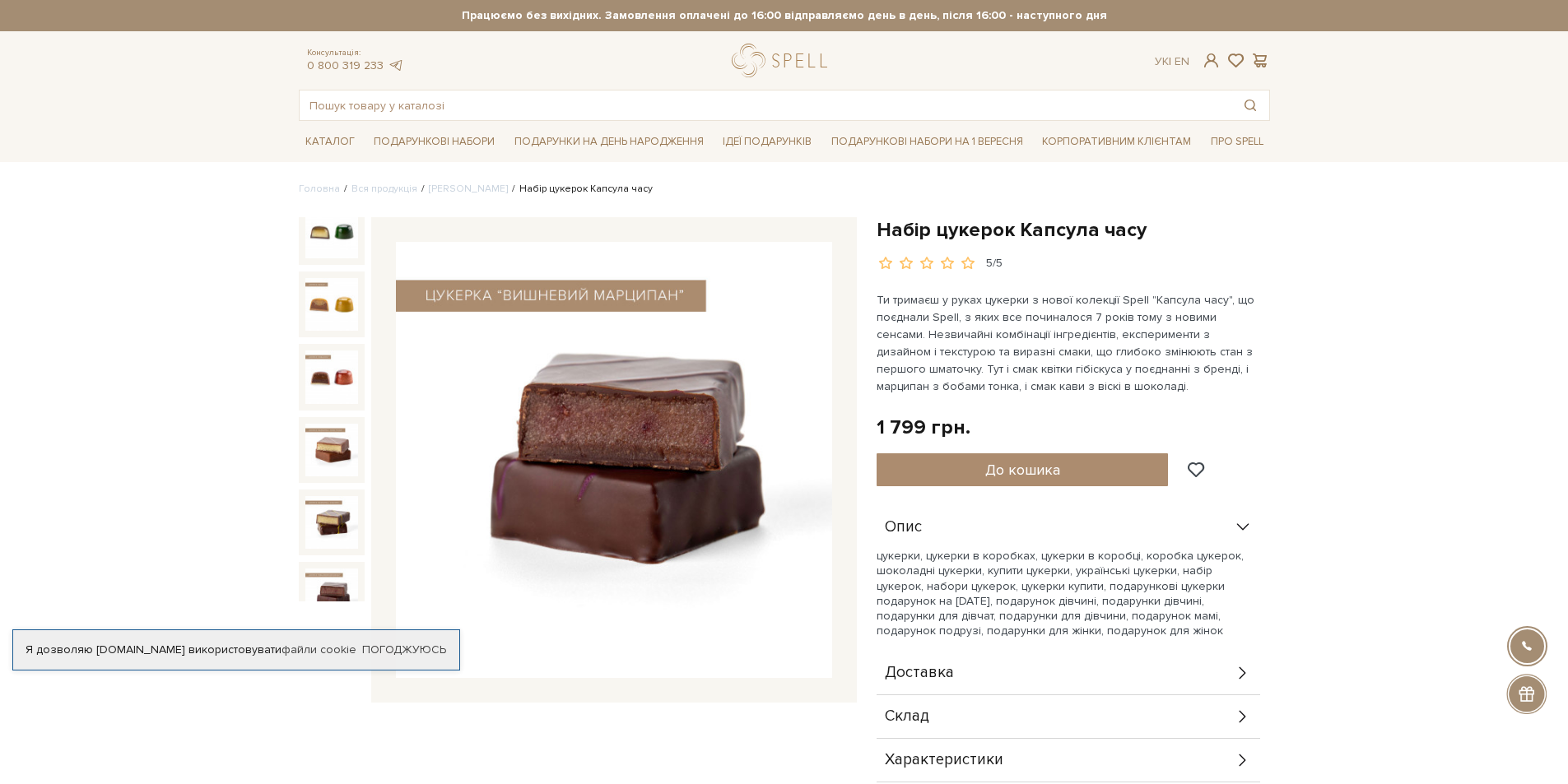
click at [319, 568] on img at bounding box center [332, 595] width 53 height 53
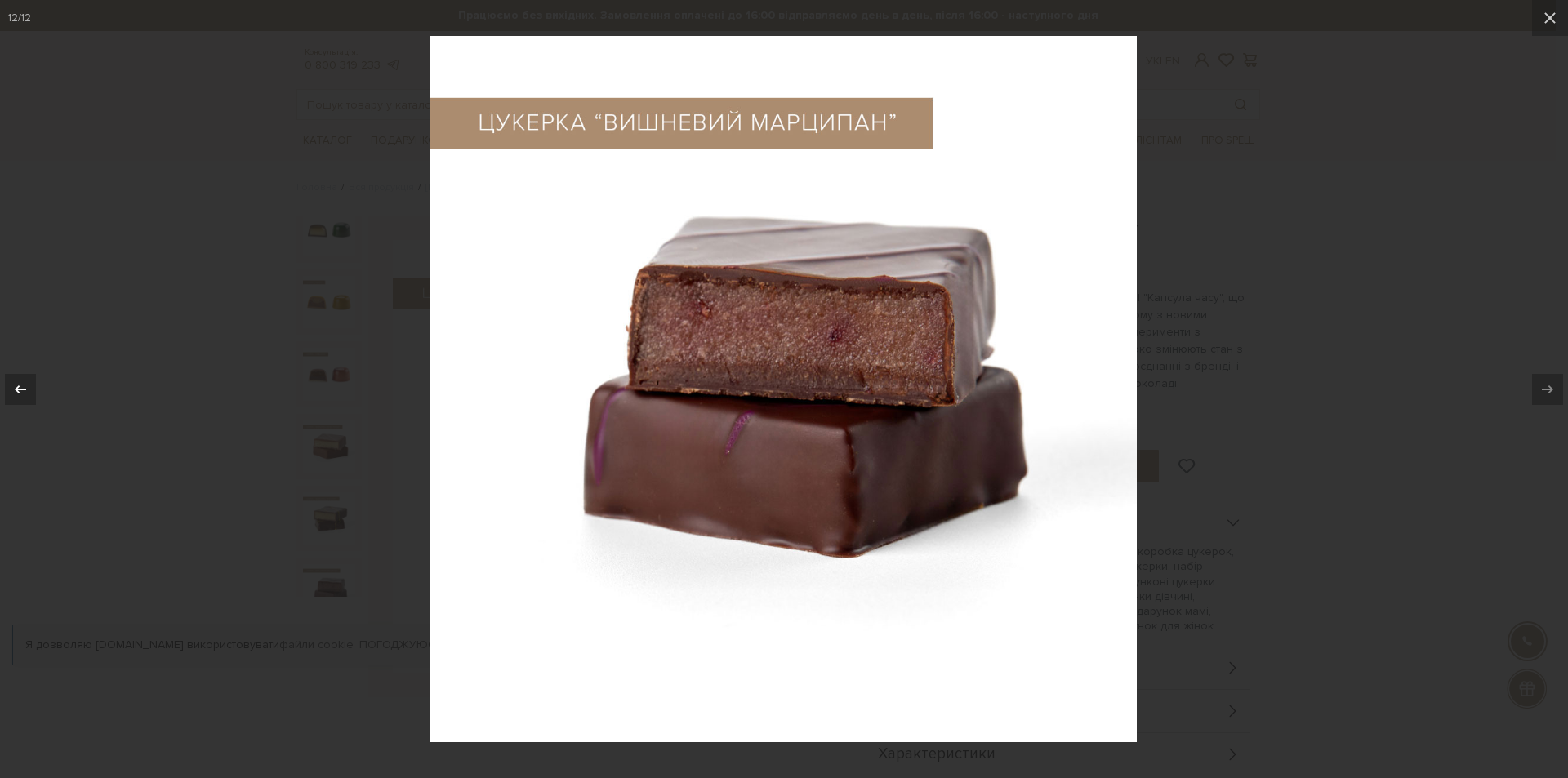
click at [24, 389] on icon at bounding box center [20, 388] width 11 height 8
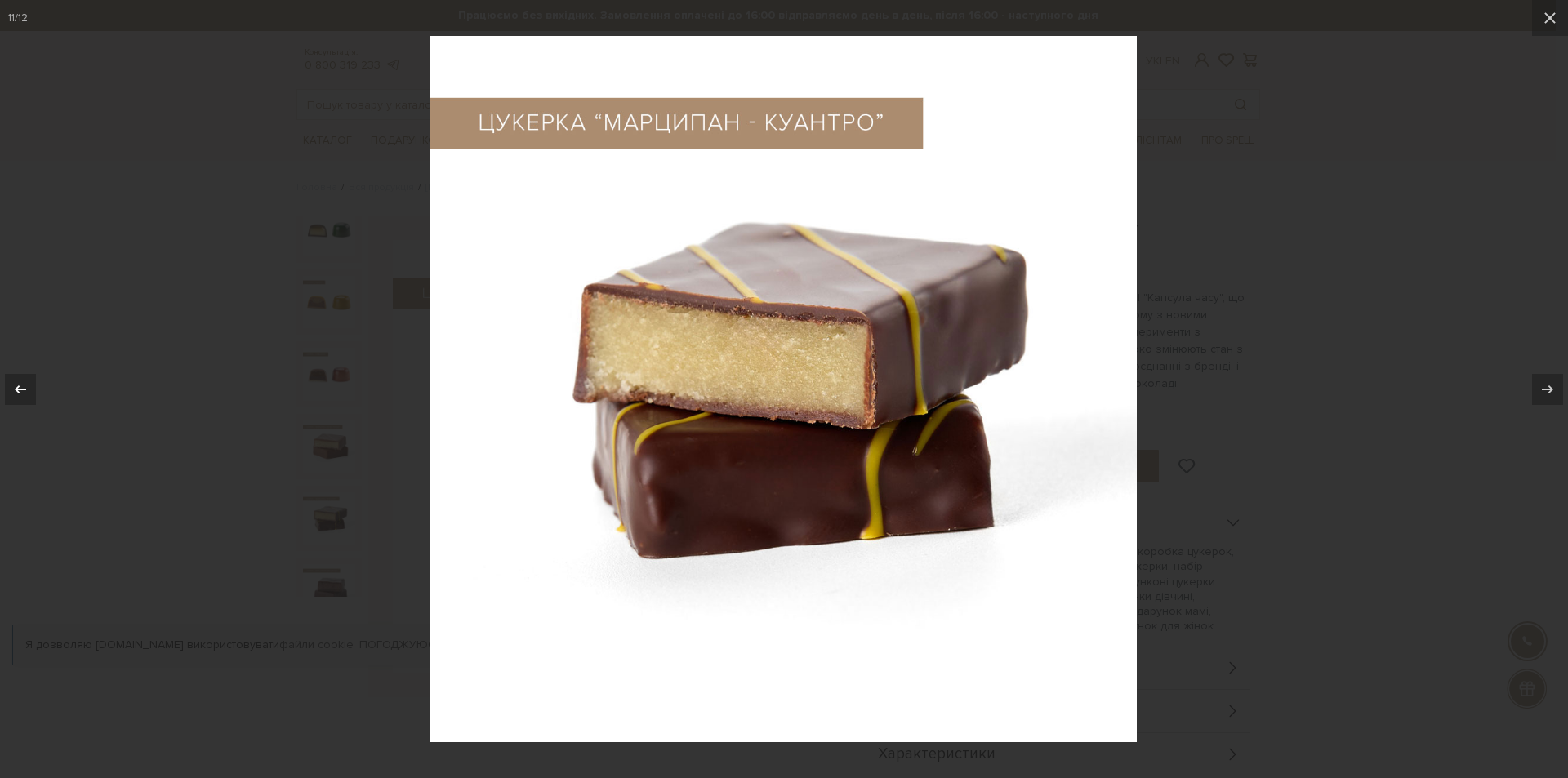
click at [24, 389] on icon at bounding box center [20, 388] width 11 height 8
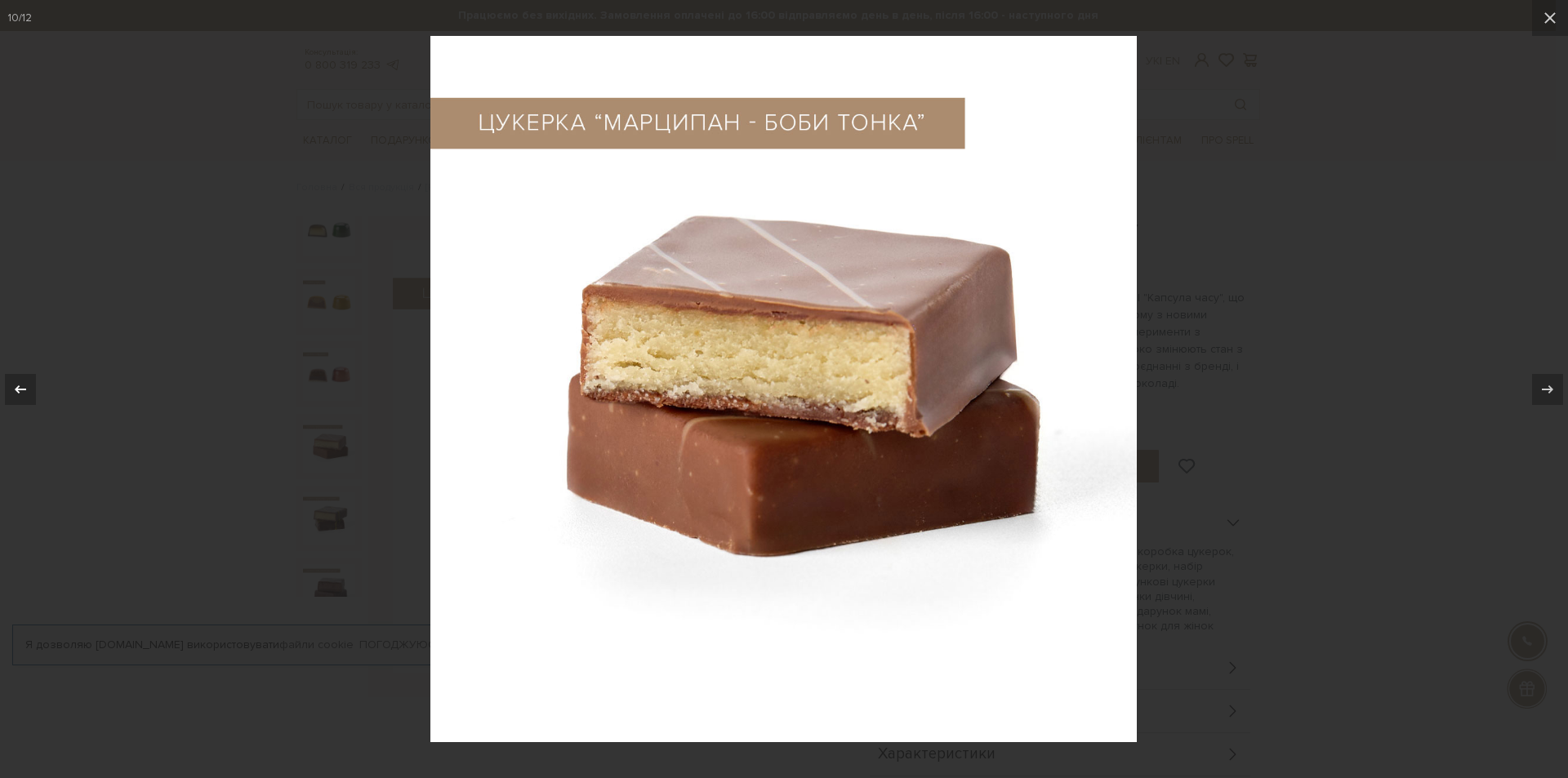
click at [24, 389] on icon at bounding box center [20, 388] width 11 height 8
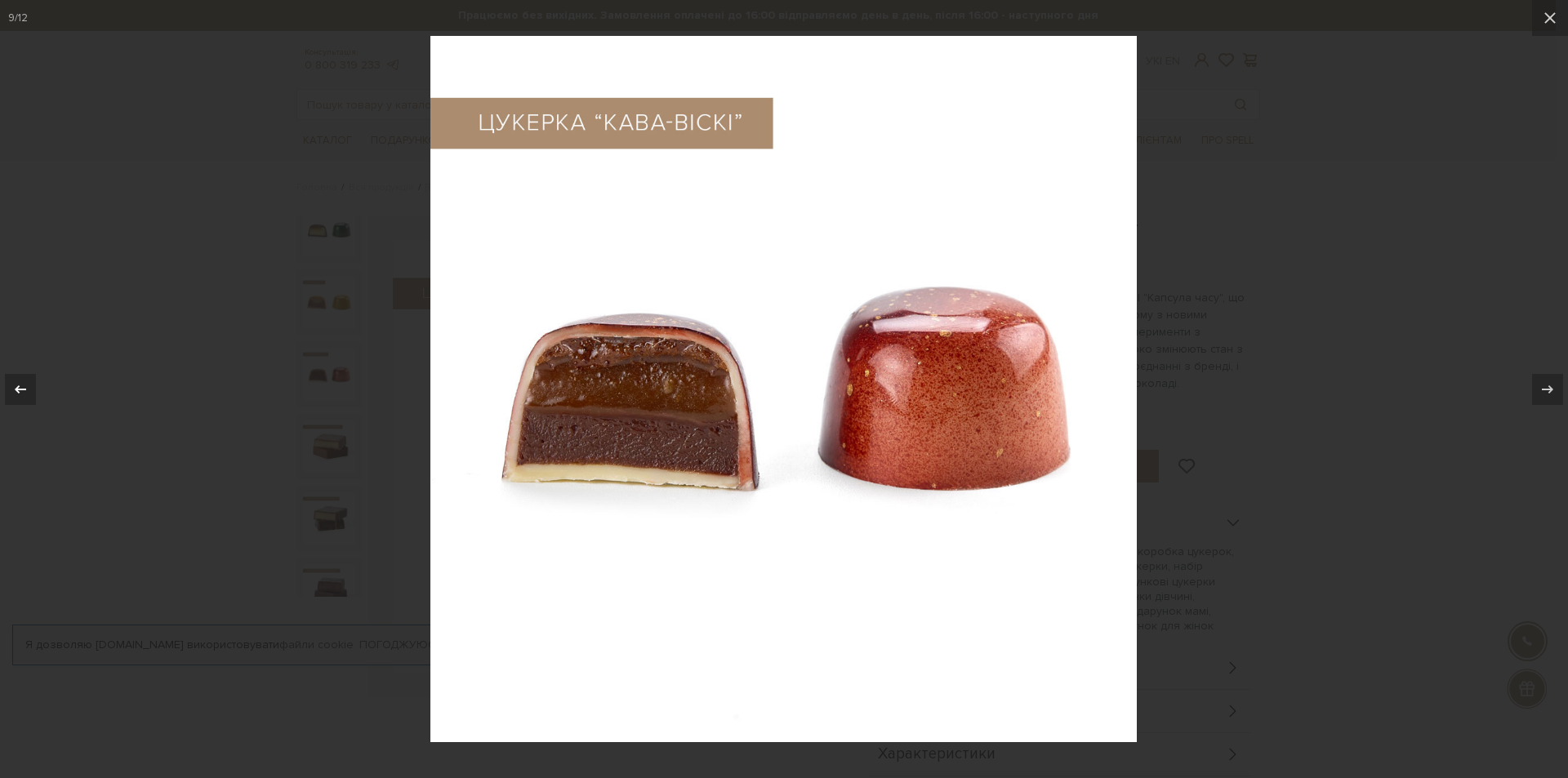
click at [24, 389] on icon at bounding box center [20, 388] width 11 height 8
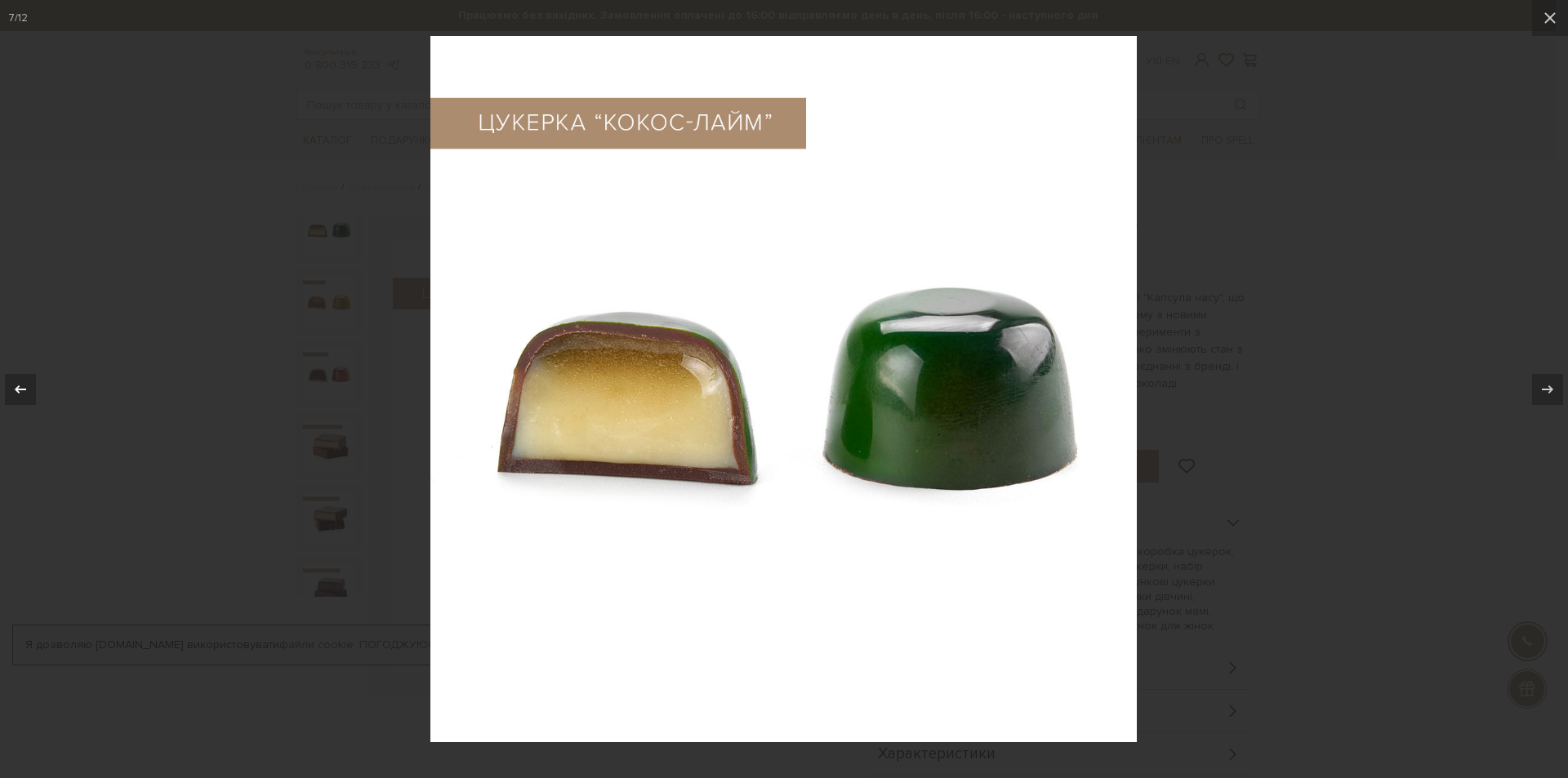
click at [24, 389] on icon at bounding box center [20, 388] width 11 height 8
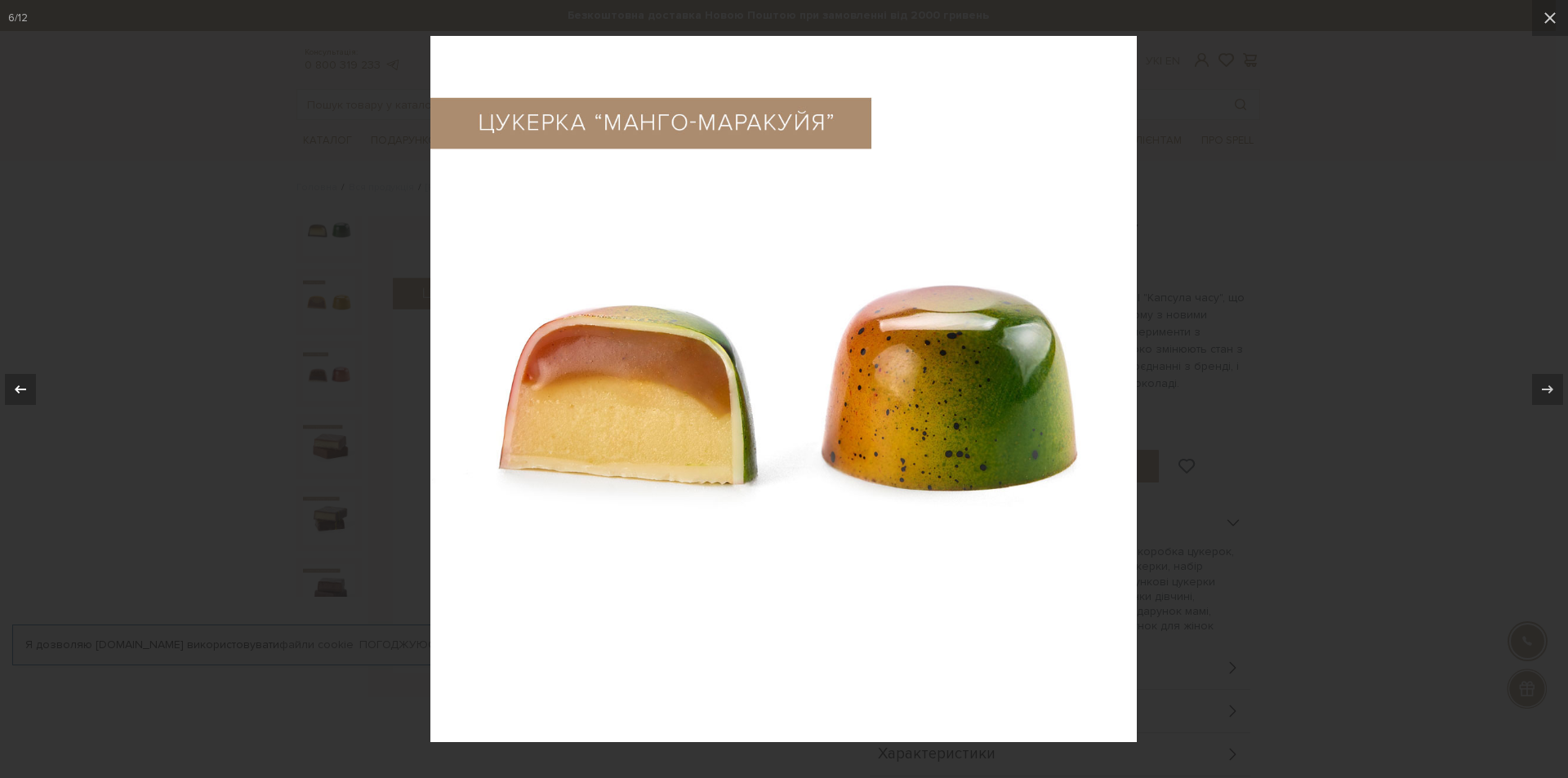
click at [24, 389] on icon at bounding box center [20, 388] width 11 height 8
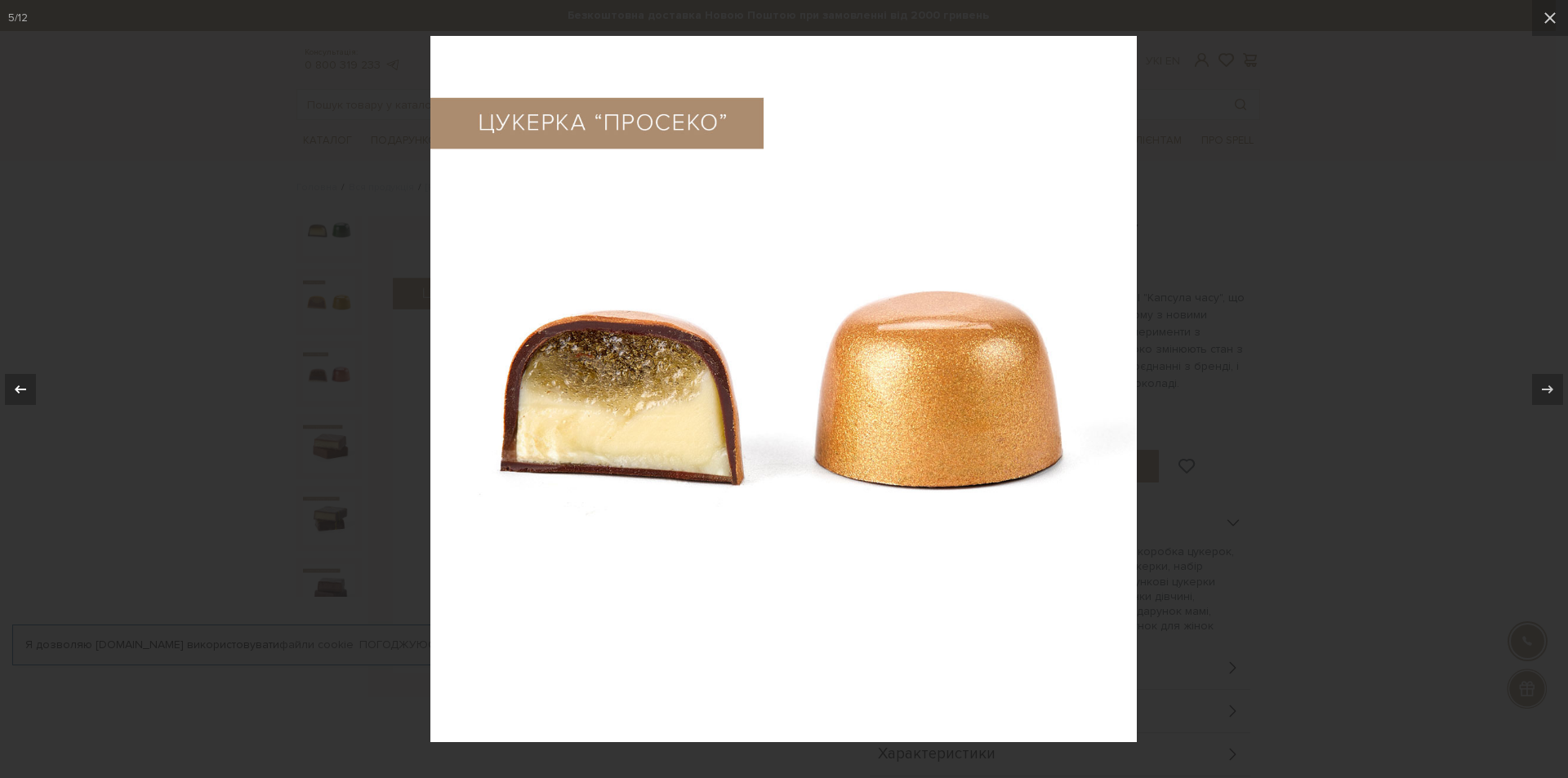
click at [24, 389] on icon at bounding box center [20, 388] width 11 height 8
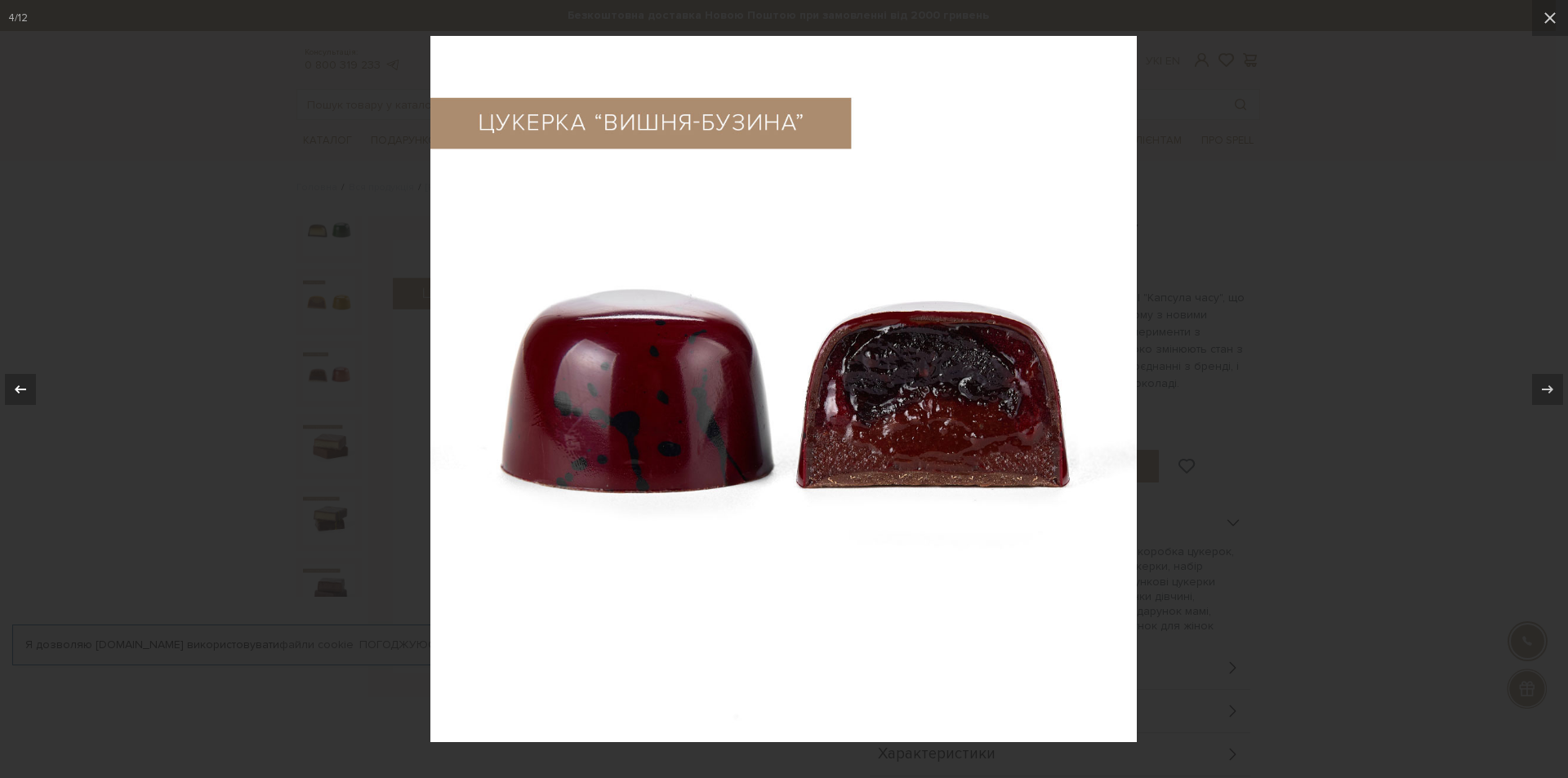
click at [24, 389] on icon at bounding box center [20, 388] width 11 height 8
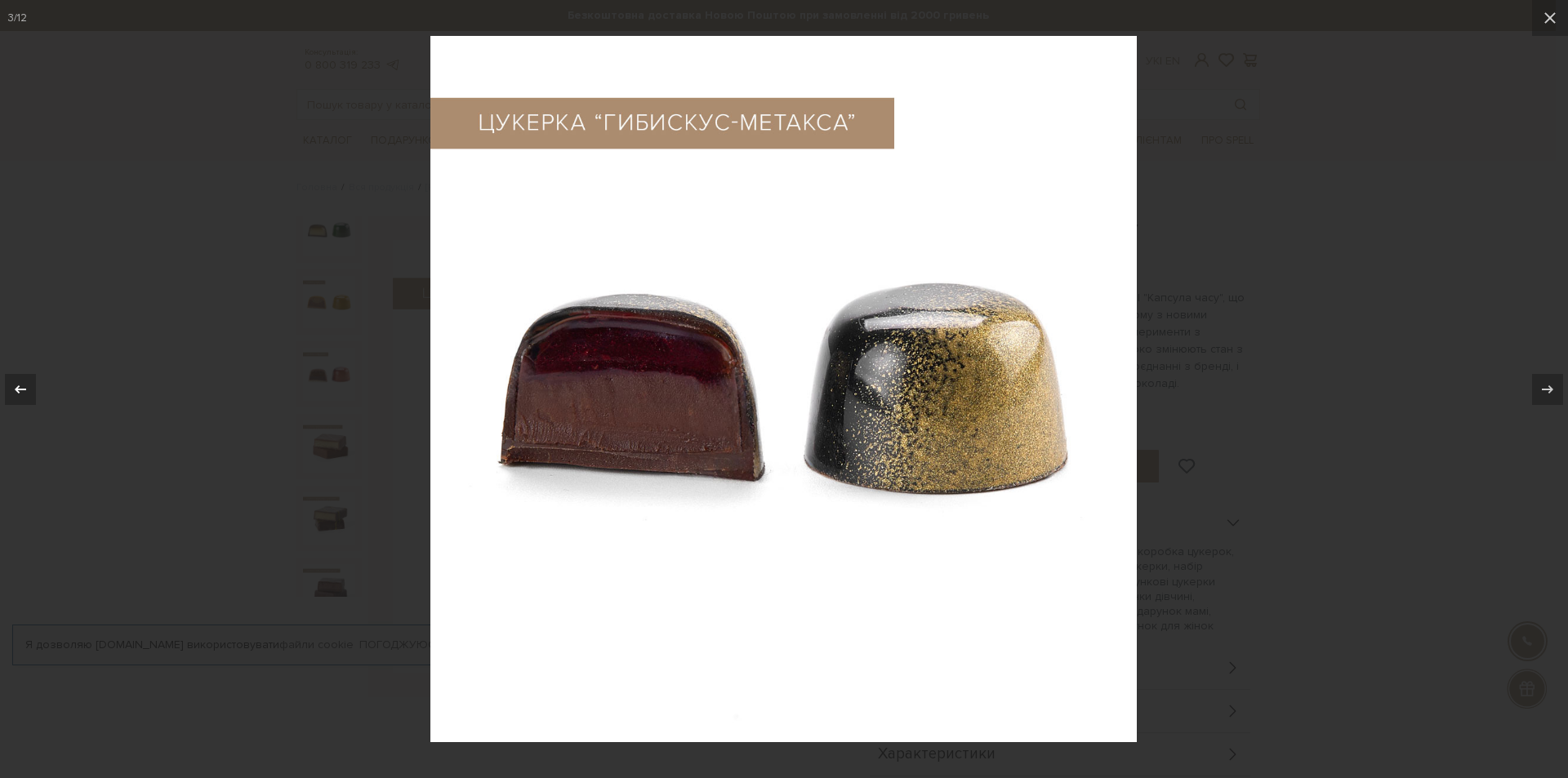
click at [24, 389] on icon at bounding box center [20, 388] width 11 height 8
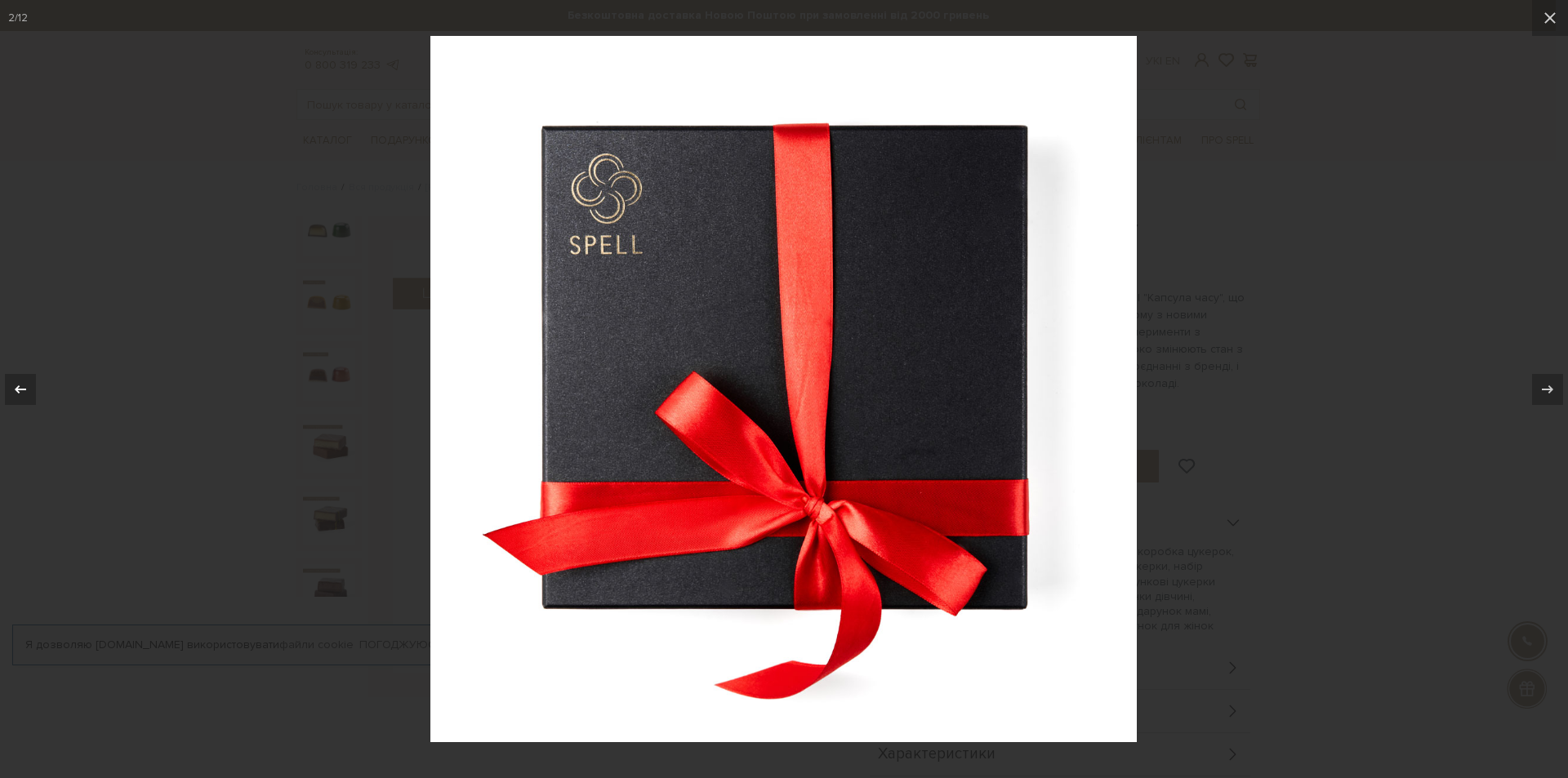
click at [24, 389] on icon at bounding box center [20, 388] width 11 height 8
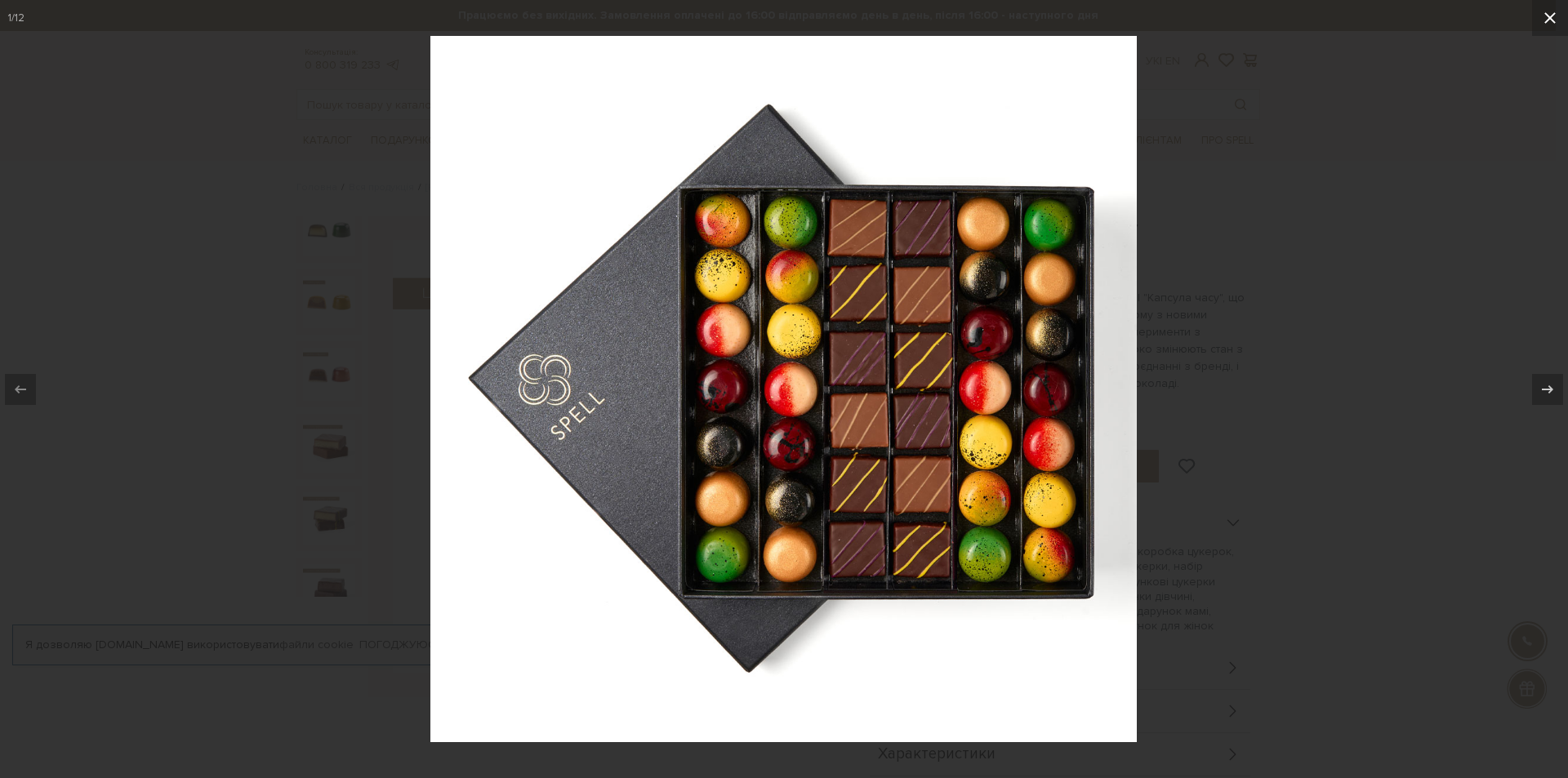
click at [1555, 21] on button at bounding box center [1550, 18] width 36 height 36
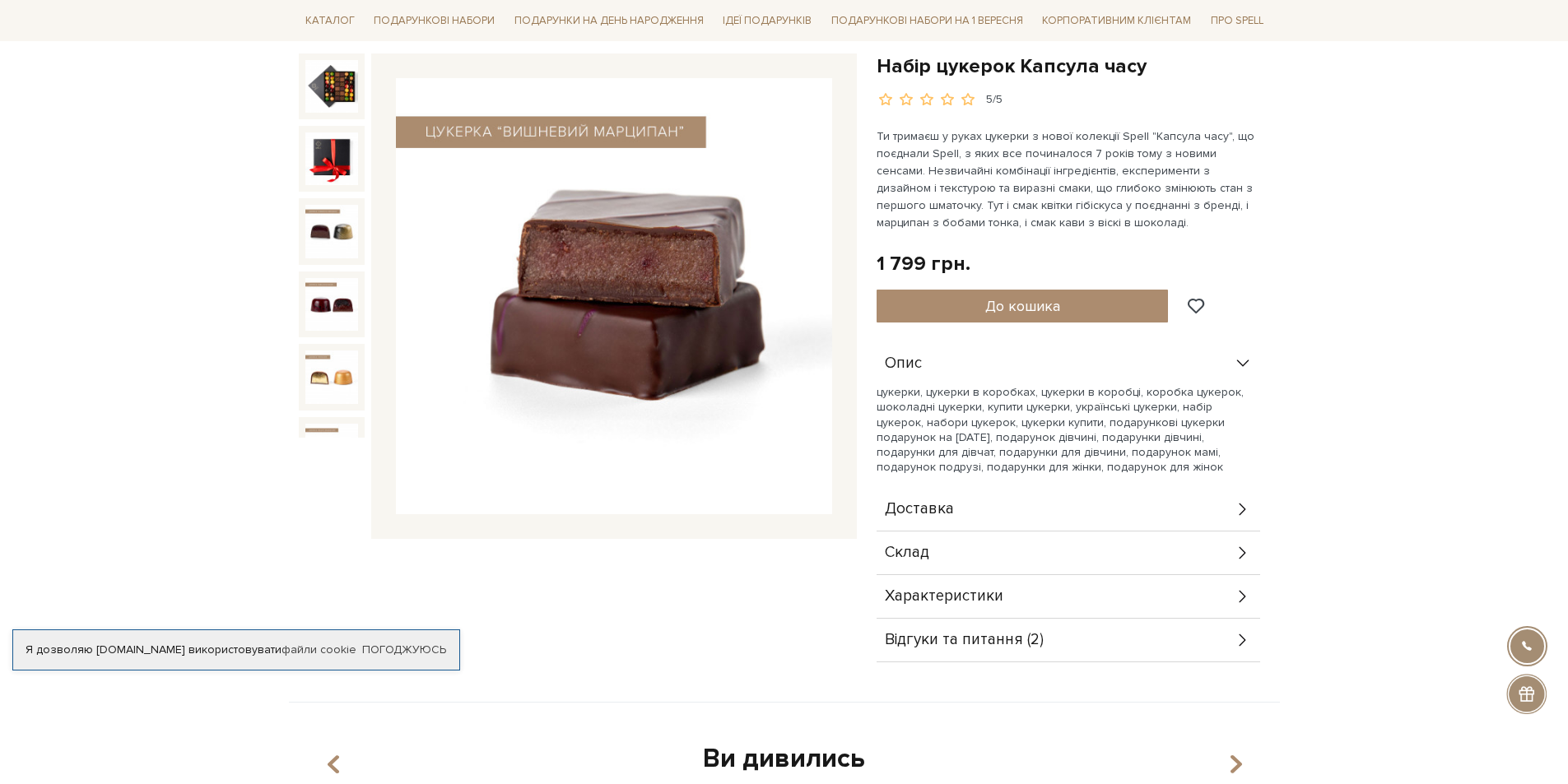
scroll to position [164, 0]
click at [1092, 599] on div "Характеристики" at bounding box center [1068, 596] width 384 height 42
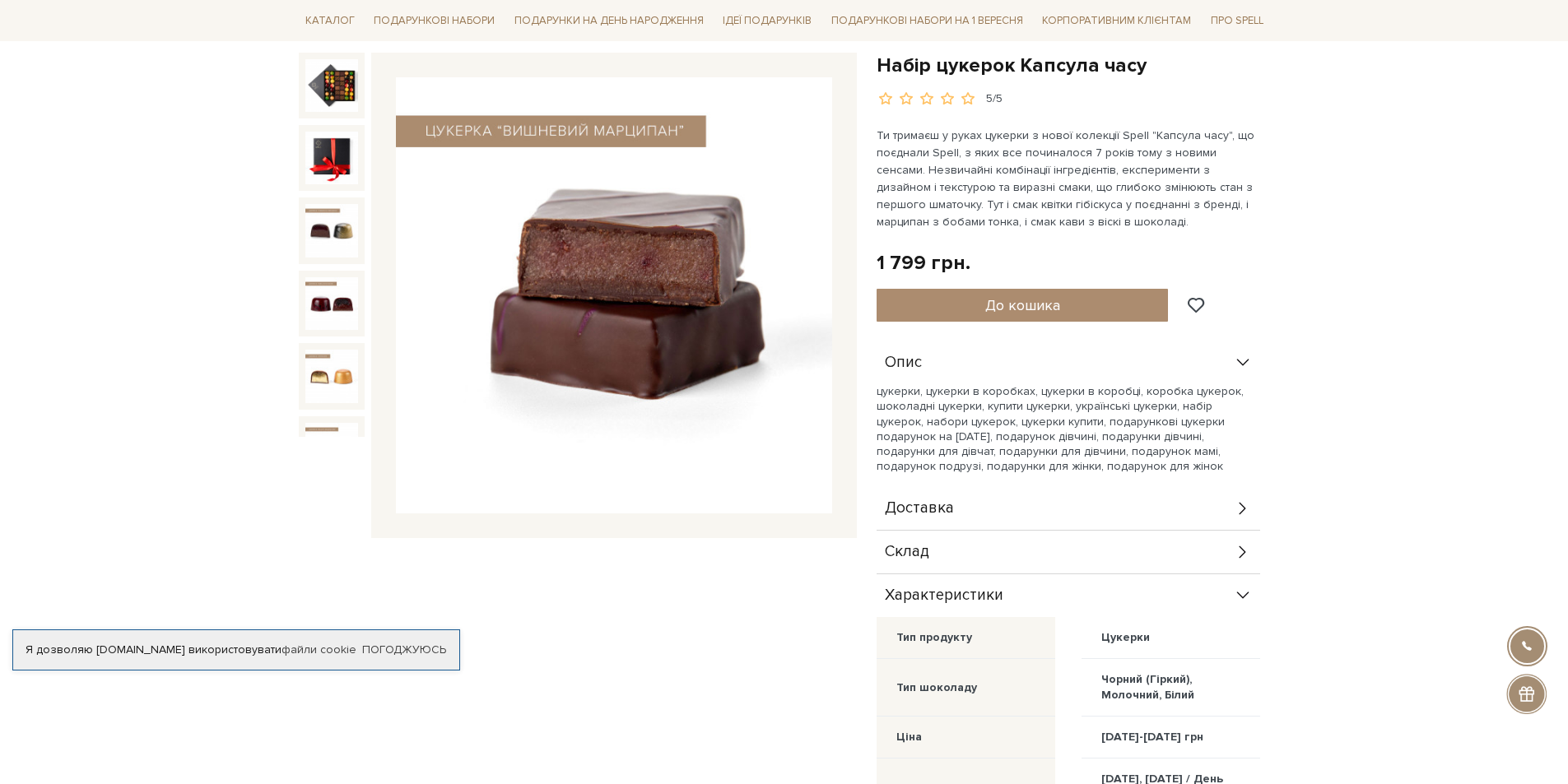
scroll to position [0, 0]
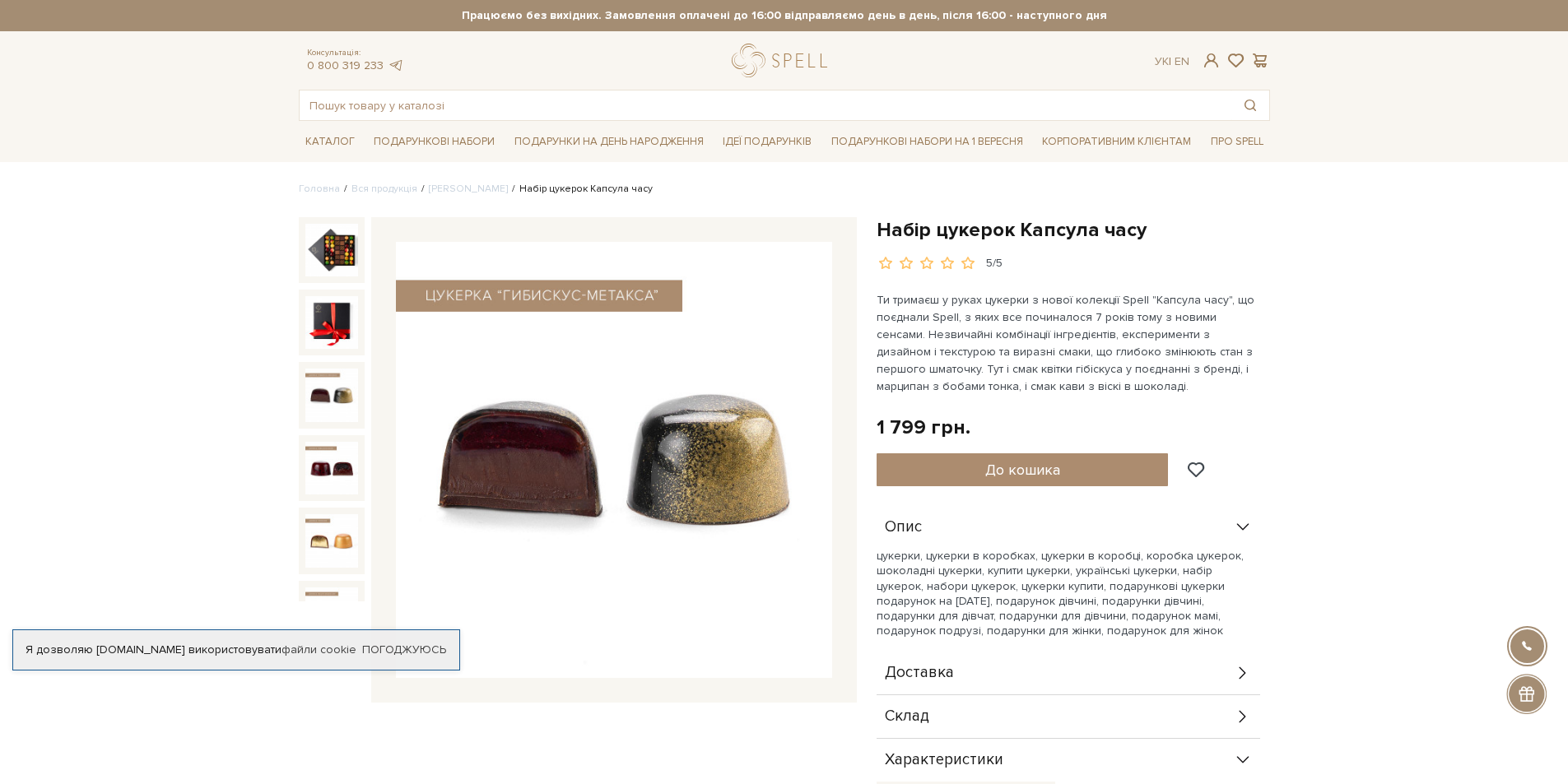
click at [337, 389] on img at bounding box center [332, 395] width 53 height 53
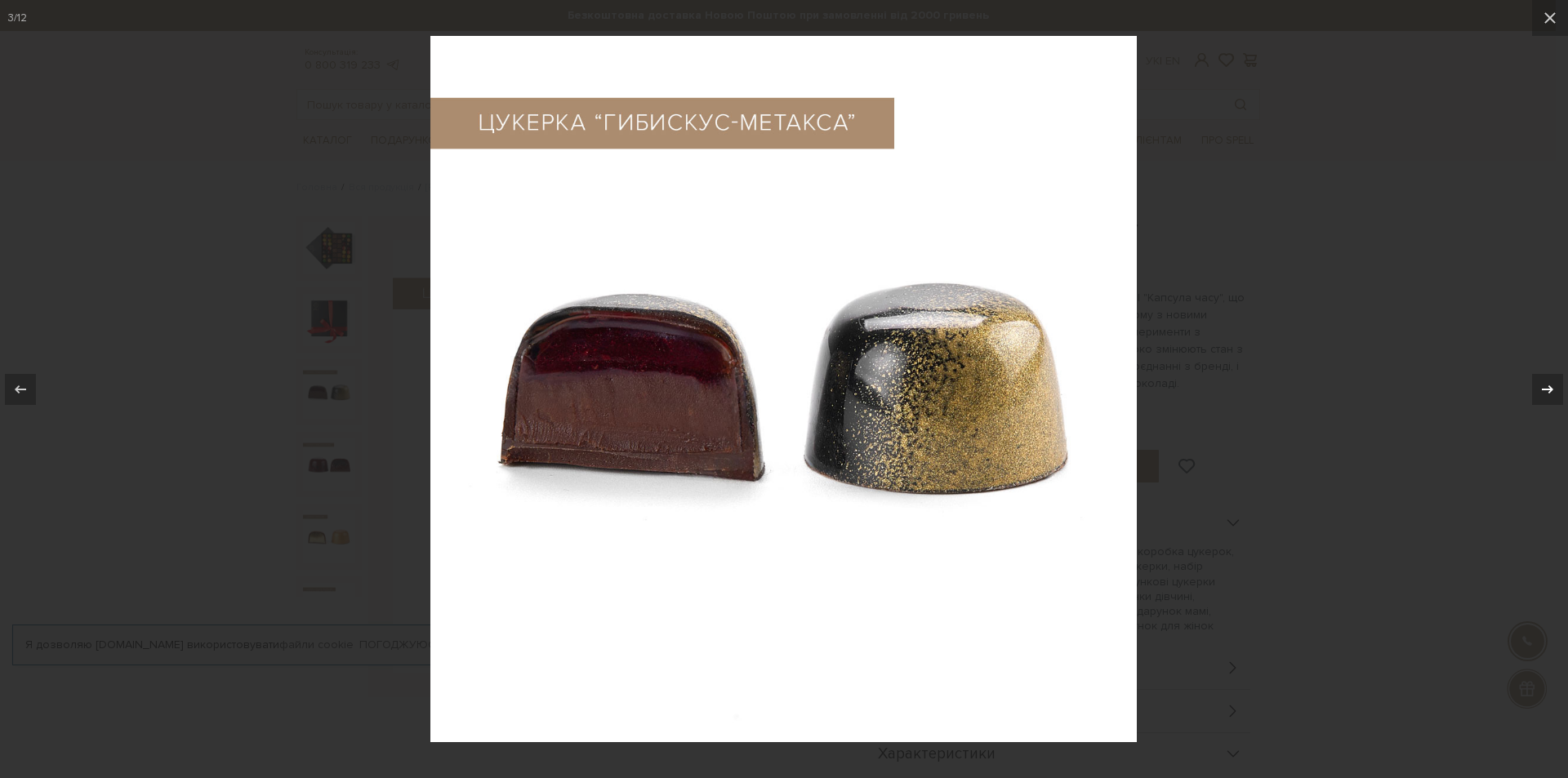
click at [1528, 389] on button at bounding box center [1539, 389] width 57 height 82
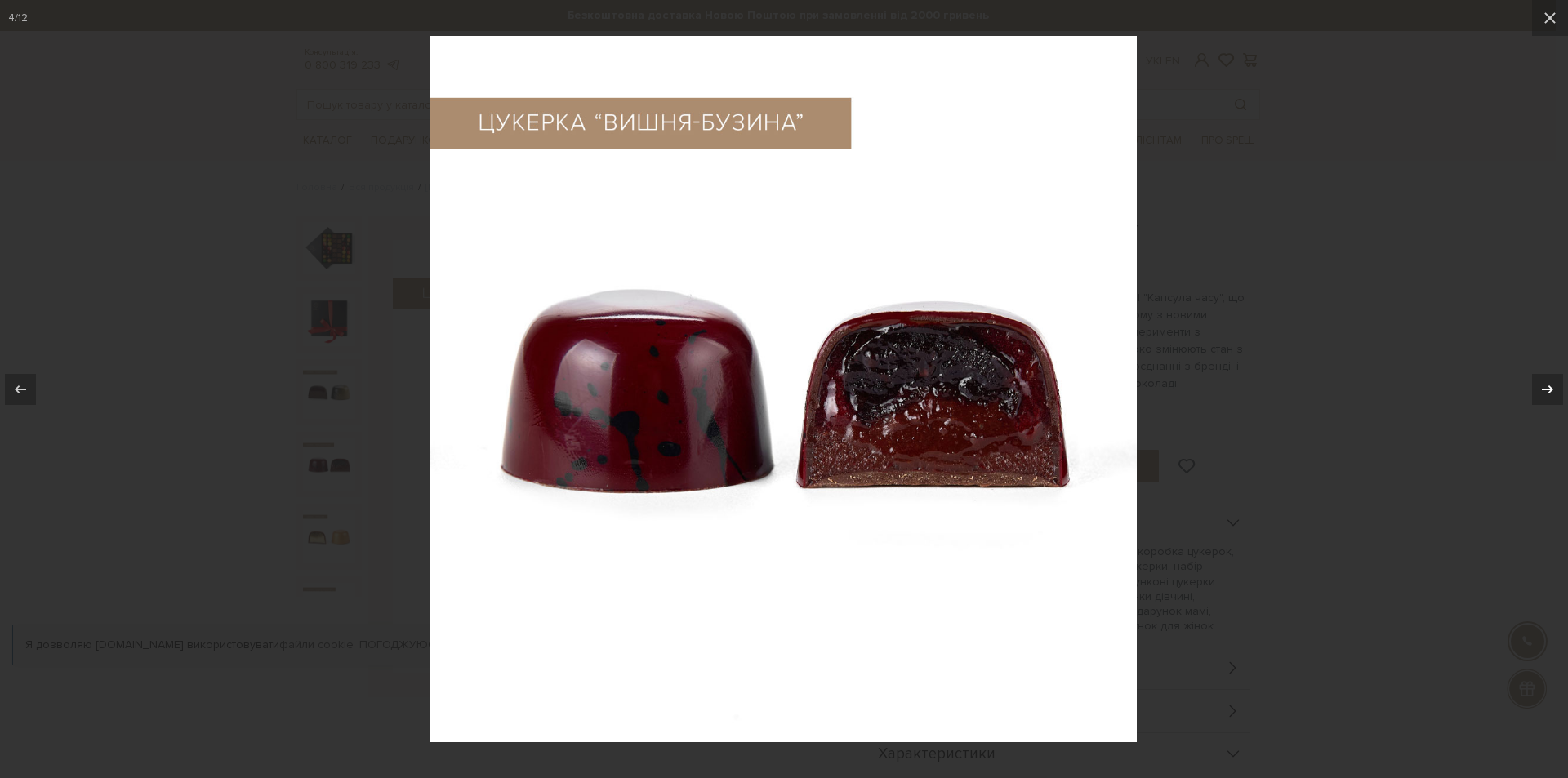
click at [1528, 389] on button at bounding box center [1539, 389] width 57 height 82
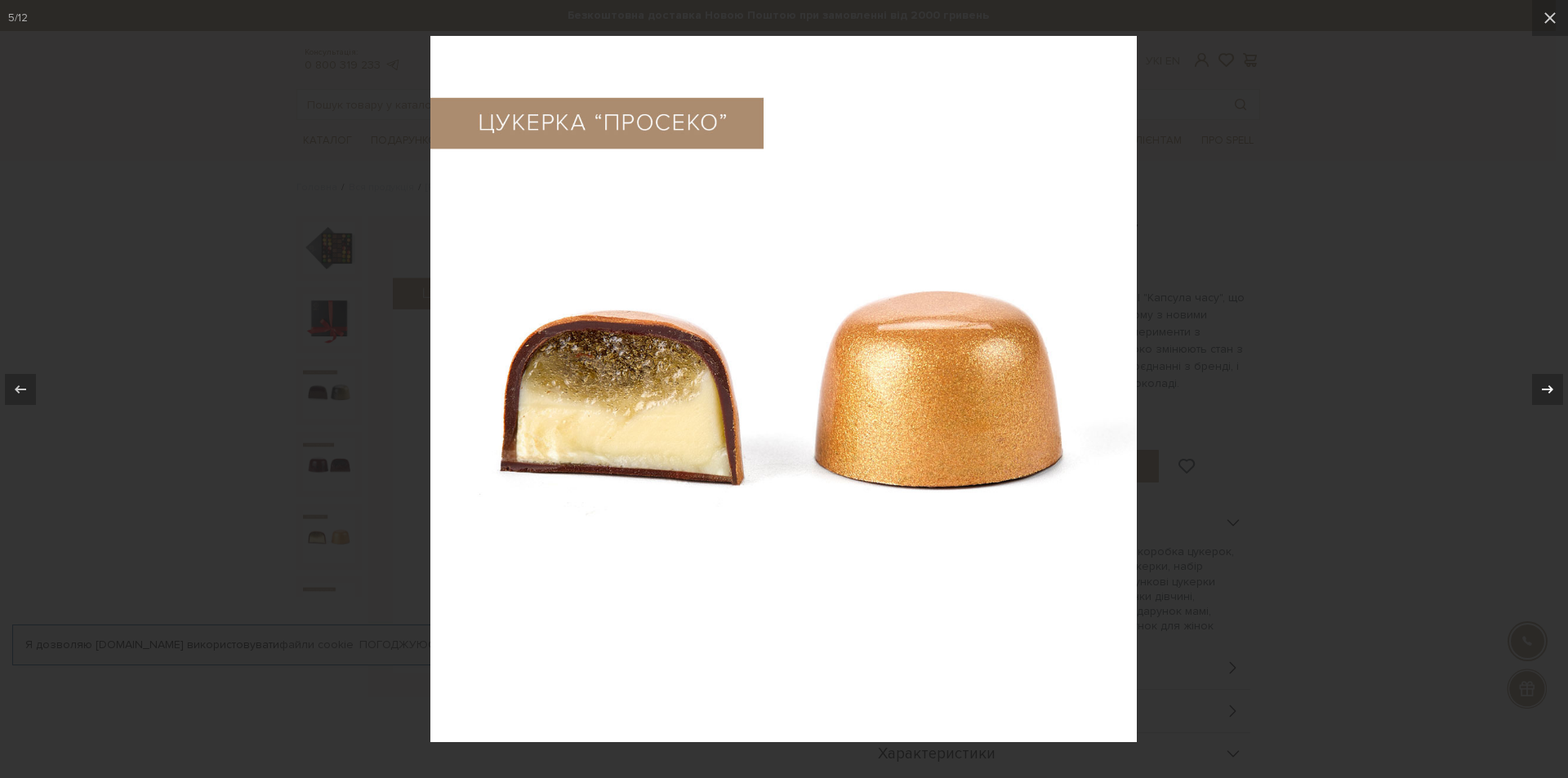
click at [1528, 389] on button at bounding box center [1539, 389] width 57 height 82
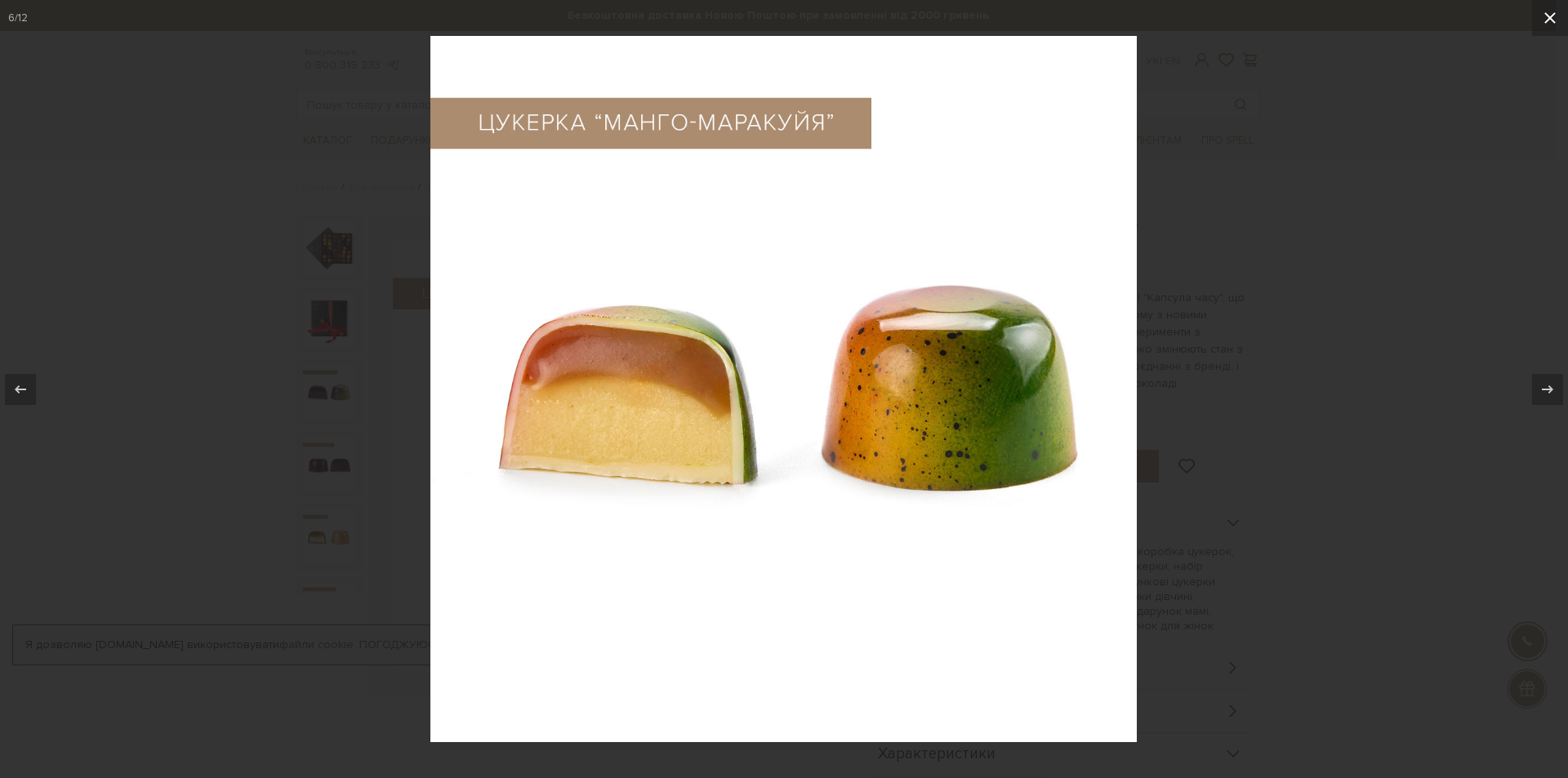
click at [1535, 18] on button at bounding box center [1550, 18] width 36 height 36
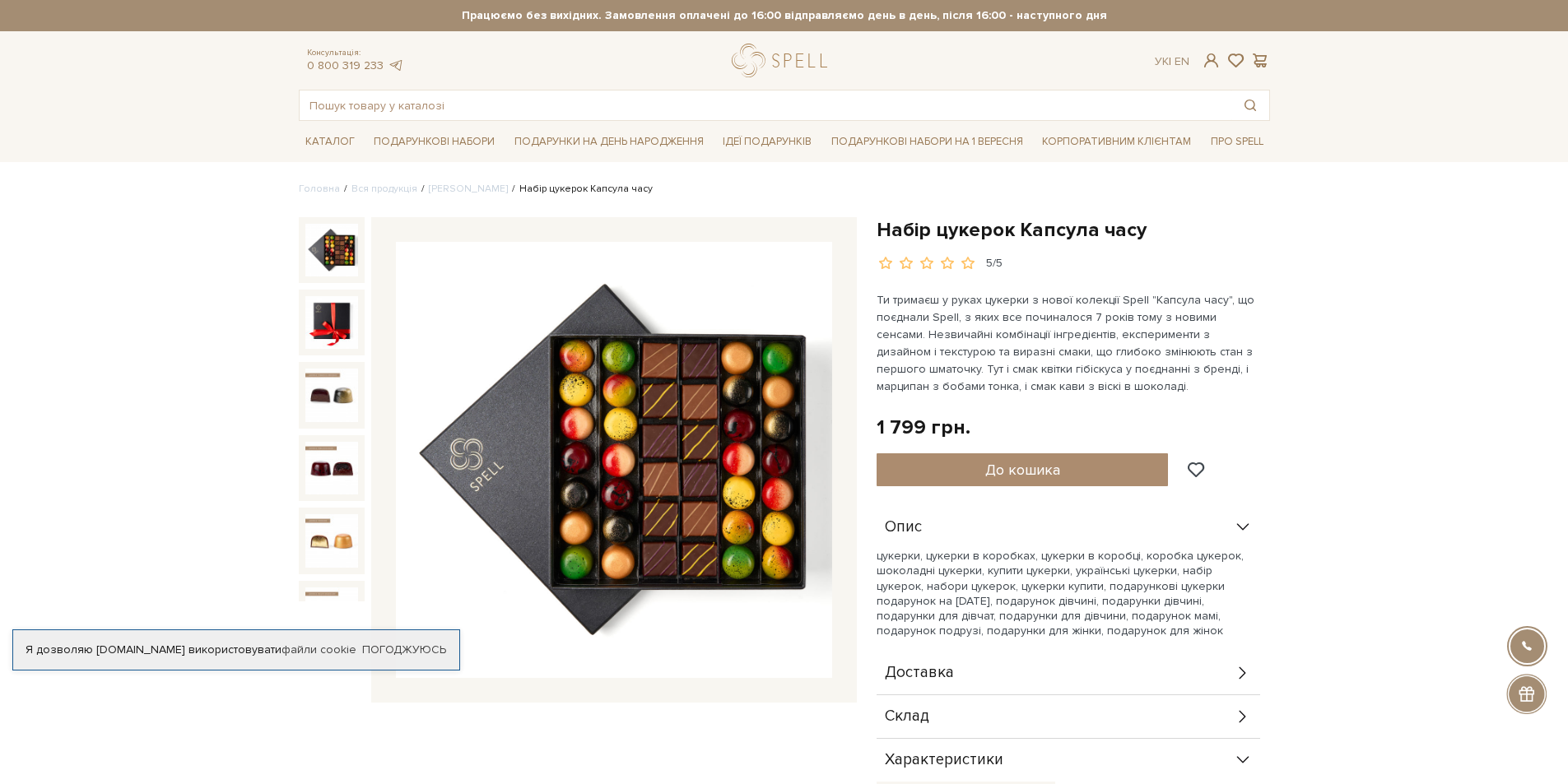
click at [321, 254] on img at bounding box center [332, 250] width 53 height 53
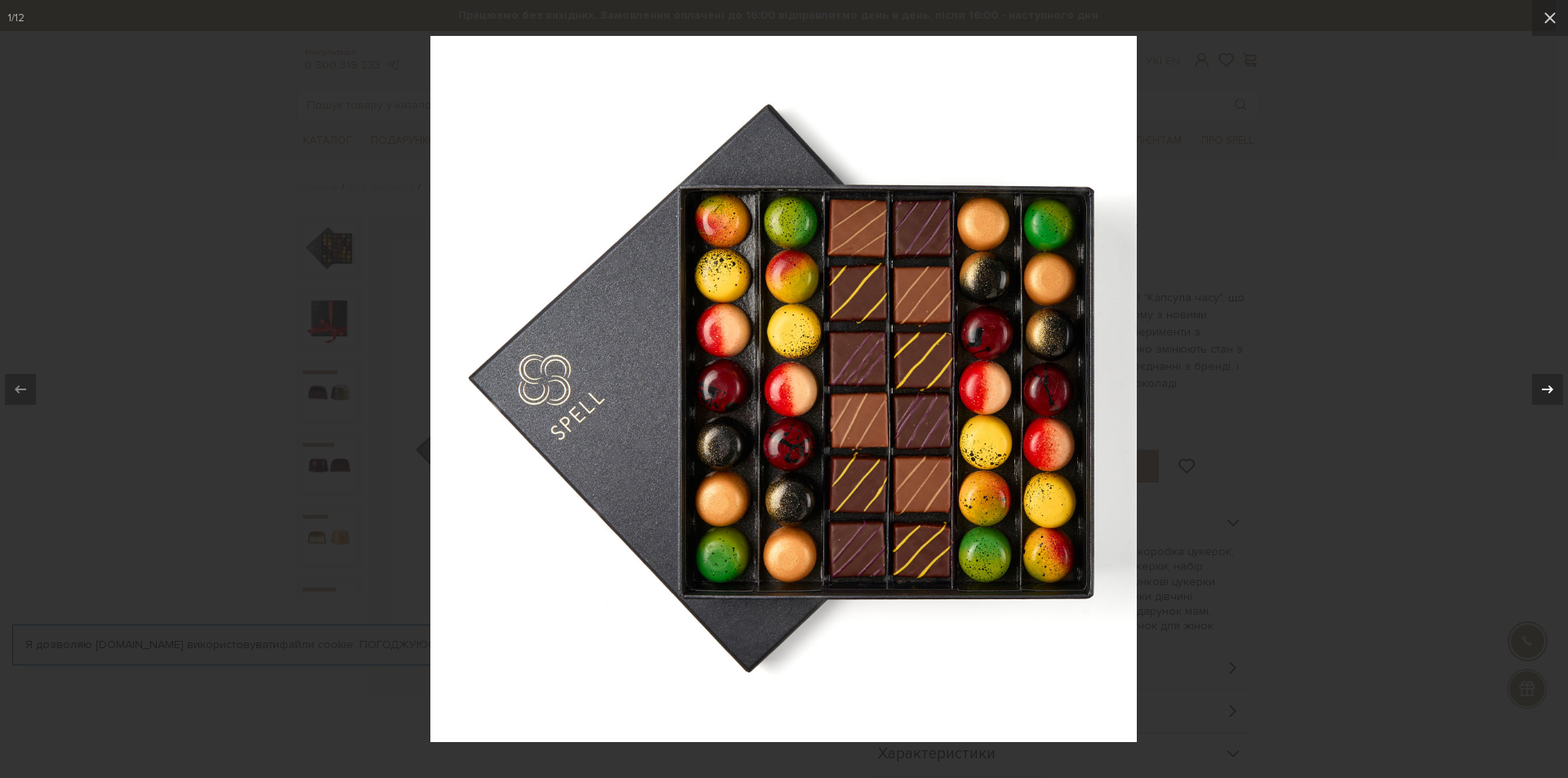
click at [1555, 387] on icon at bounding box center [1547, 389] width 19 height 19
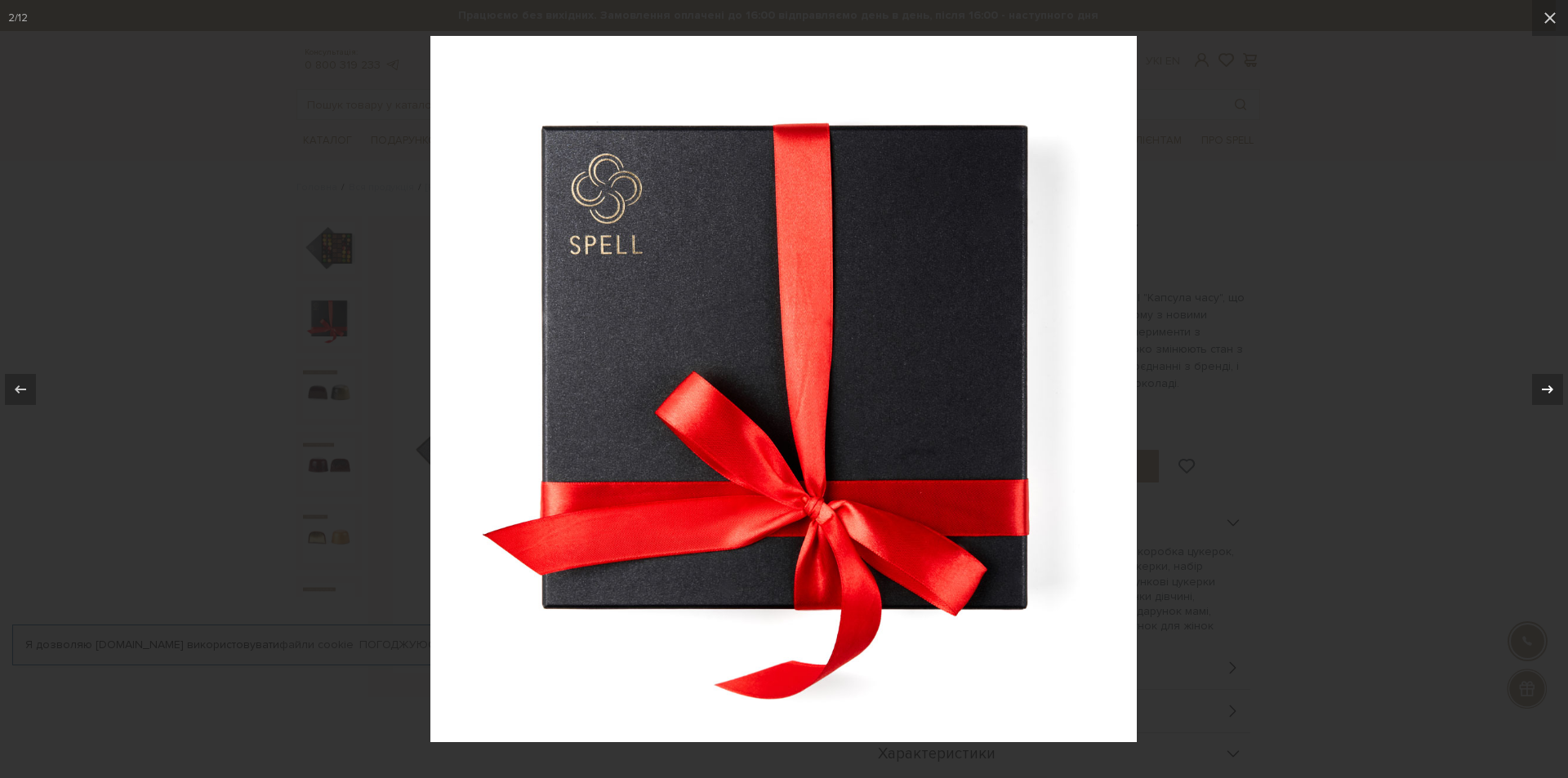
click at [1555, 387] on icon at bounding box center [1547, 389] width 19 height 19
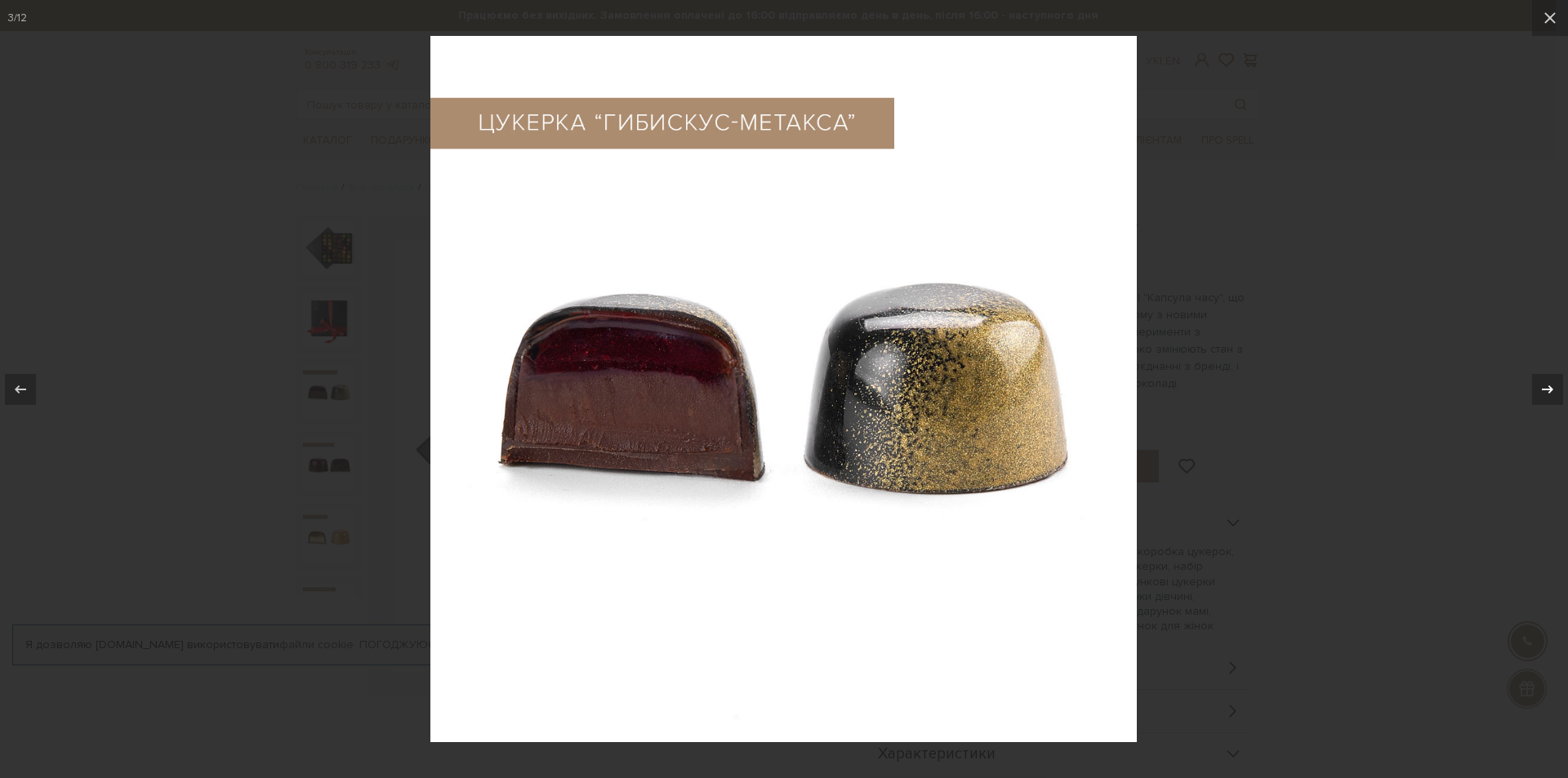
click at [1555, 387] on icon at bounding box center [1547, 389] width 19 height 19
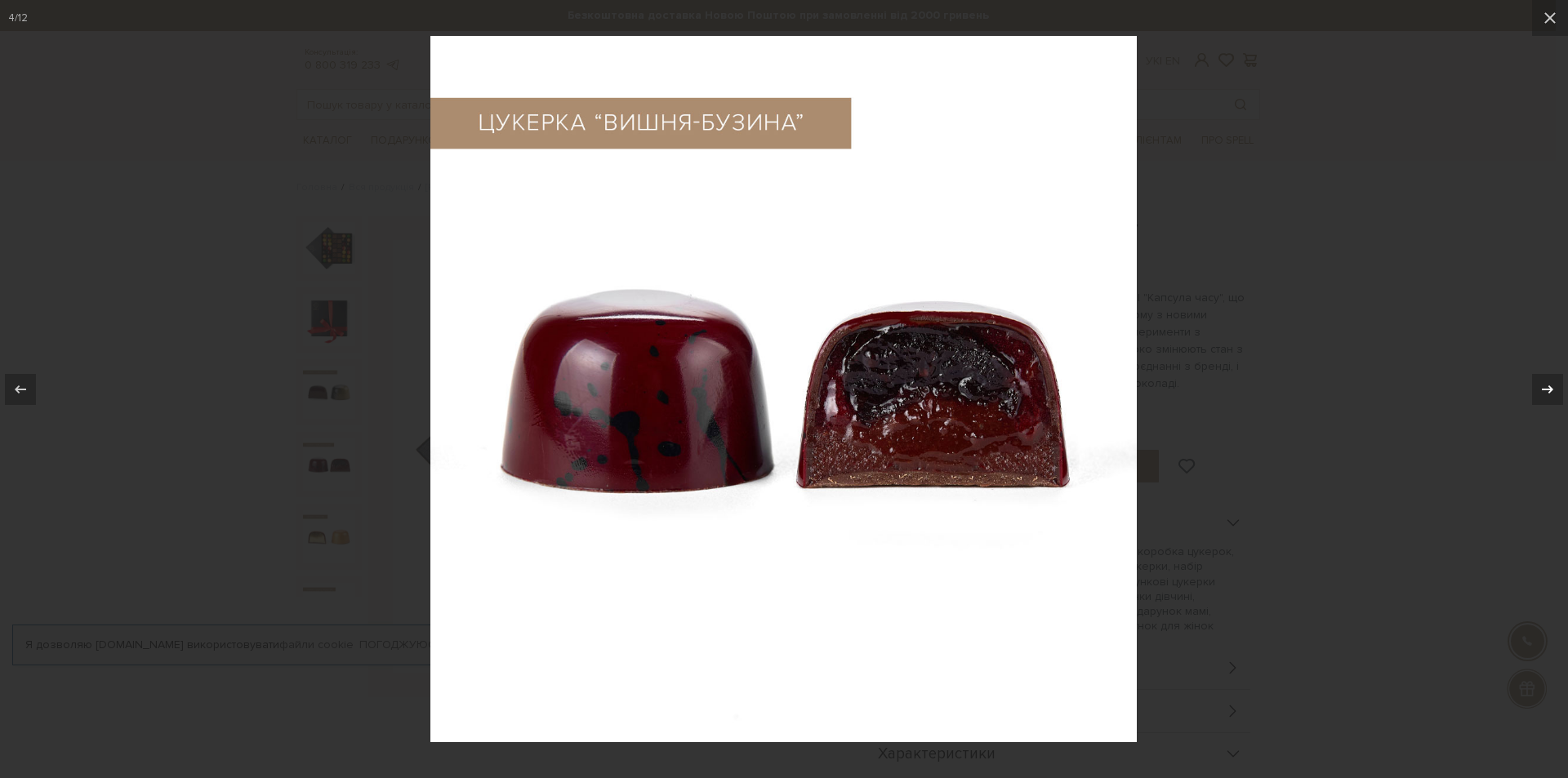
click at [1555, 387] on icon at bounding box center [1547, 389] width 19 height 19
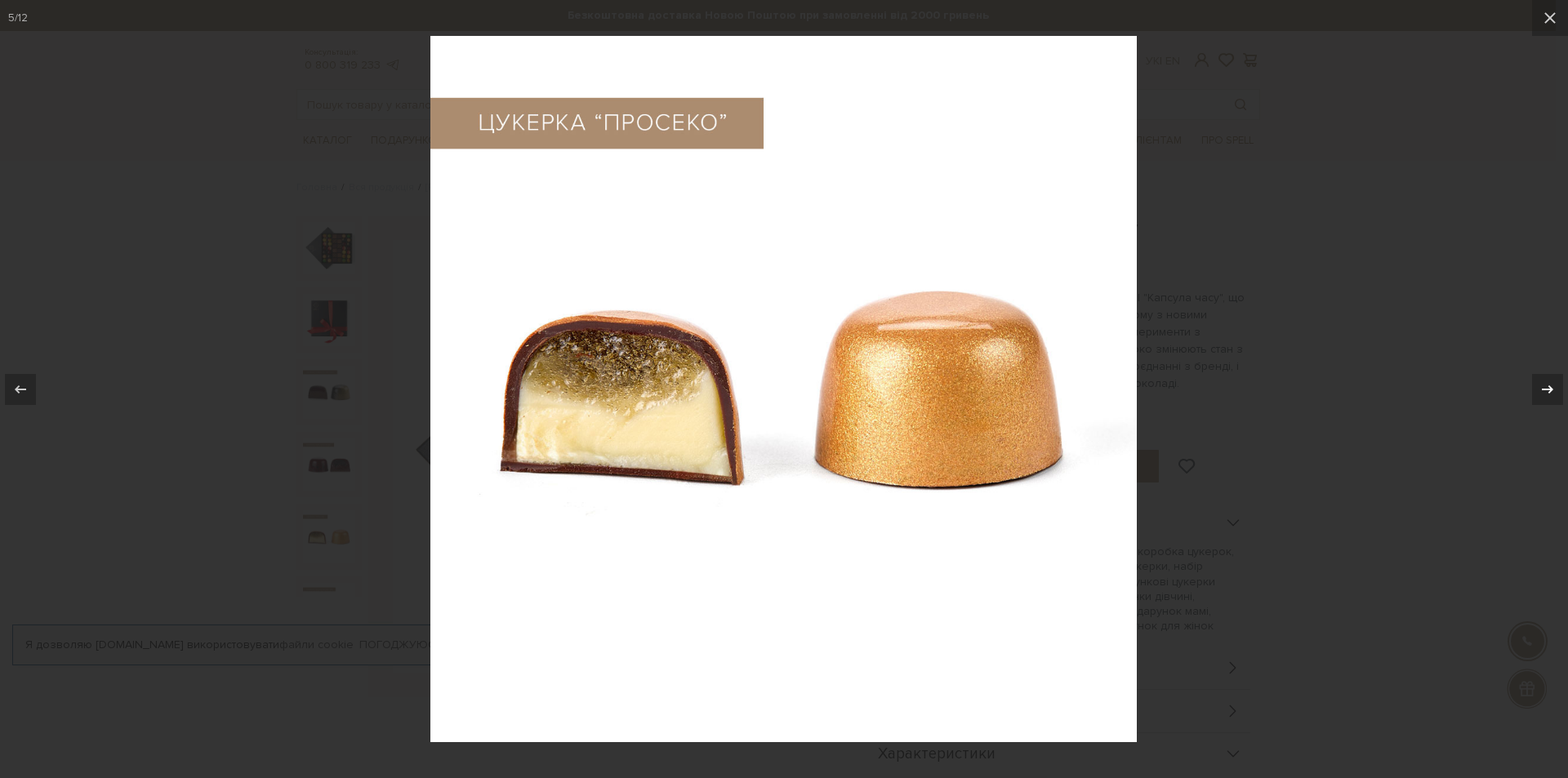
click at [1555, 387] on icon at bounding box center [1547, 389] width 19 height 19
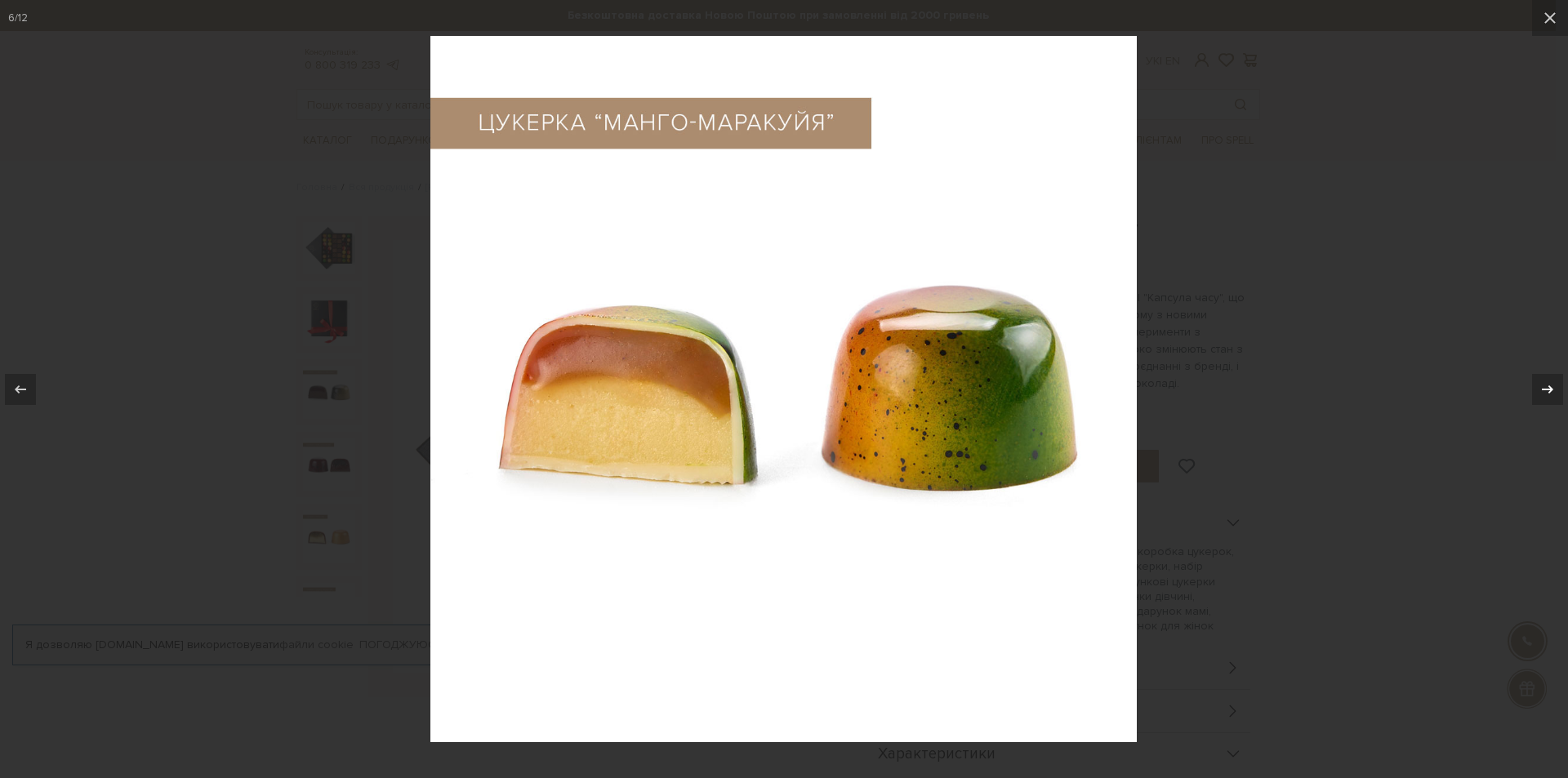
click at [1555, 387] on icon at bounding box center [1547, 389] width 19 height 19
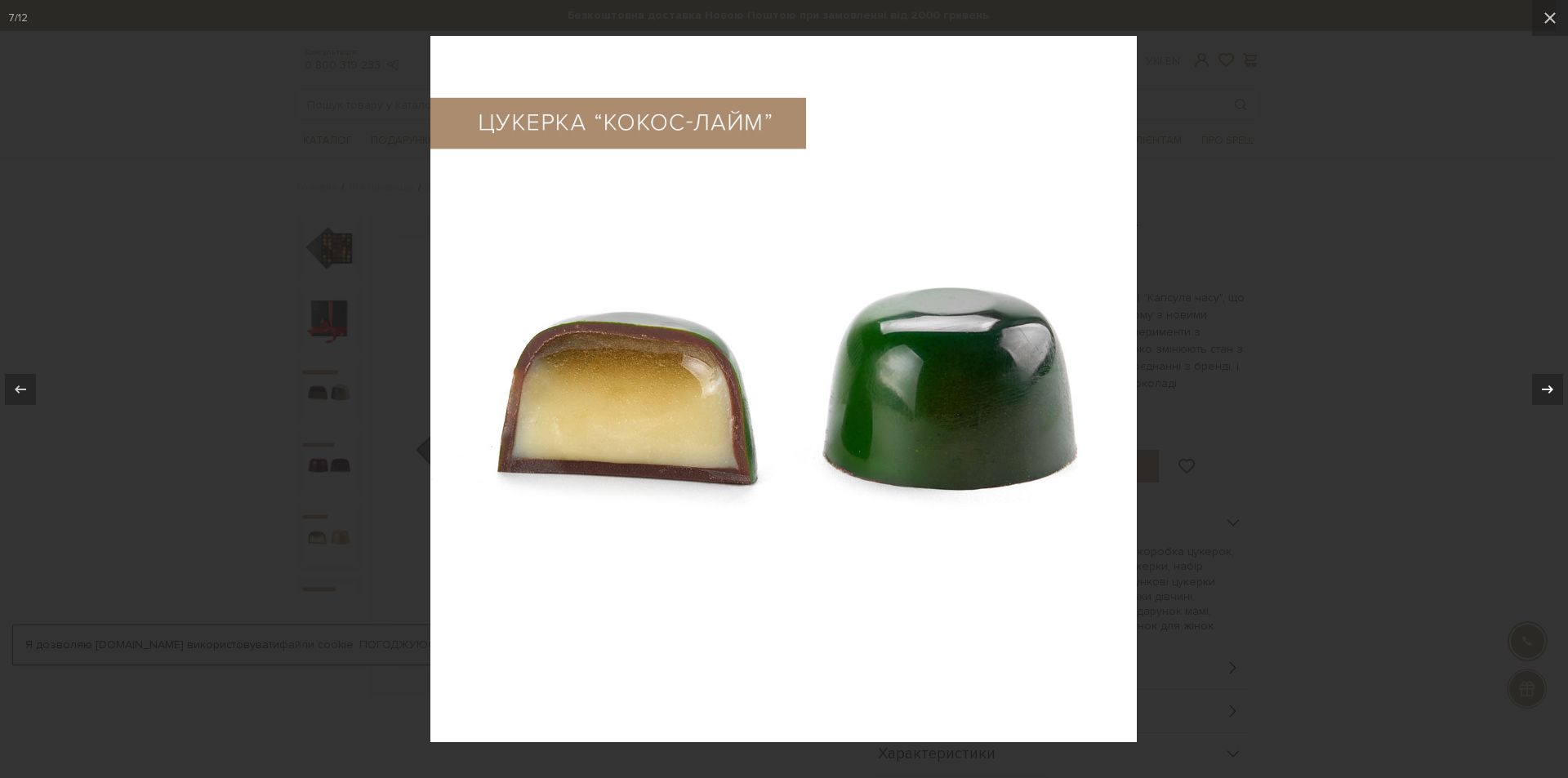
click at [1555, 387] on icon at bounding box center [1547, 389] width 19 height 19
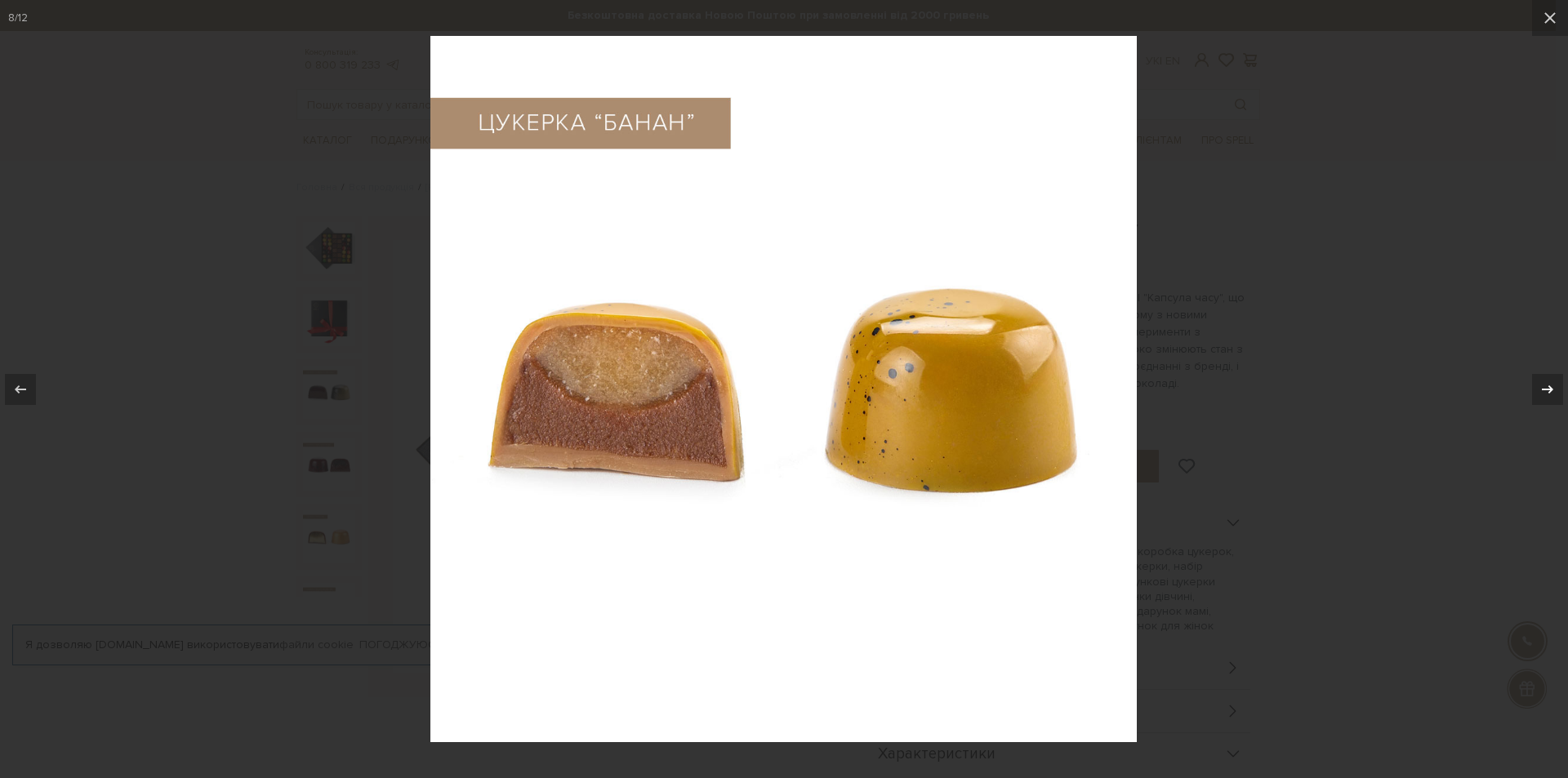
click at [1555, 387] on icon at bounding box center [1547, 389] width 19 height 19
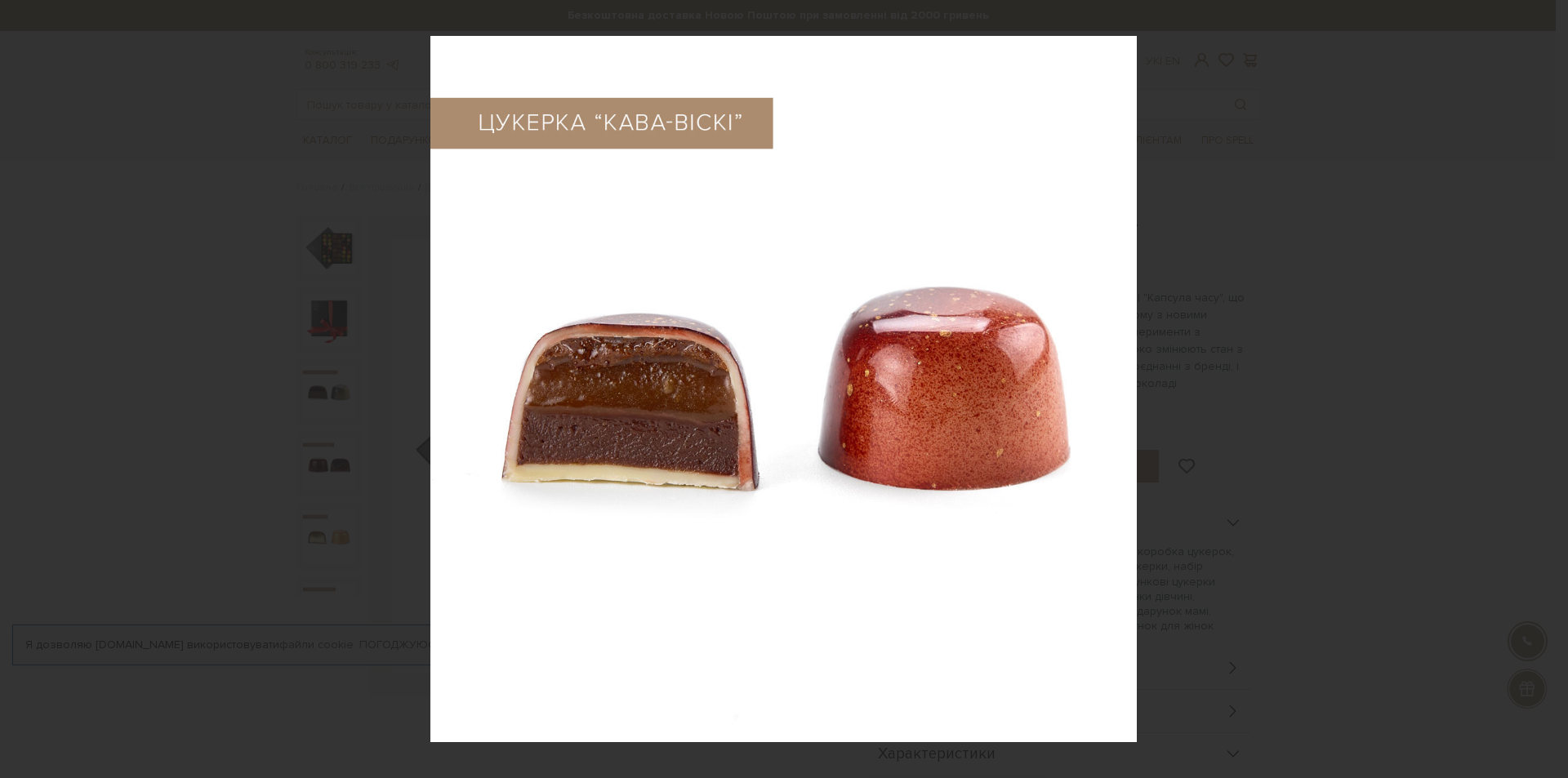
click at [1555, 387] on div "9 / 12" at bounding box center [784, 389] width 1568 height 778
click at [20, 382] on icon at bounding box center [20, 389] width 19 height 19
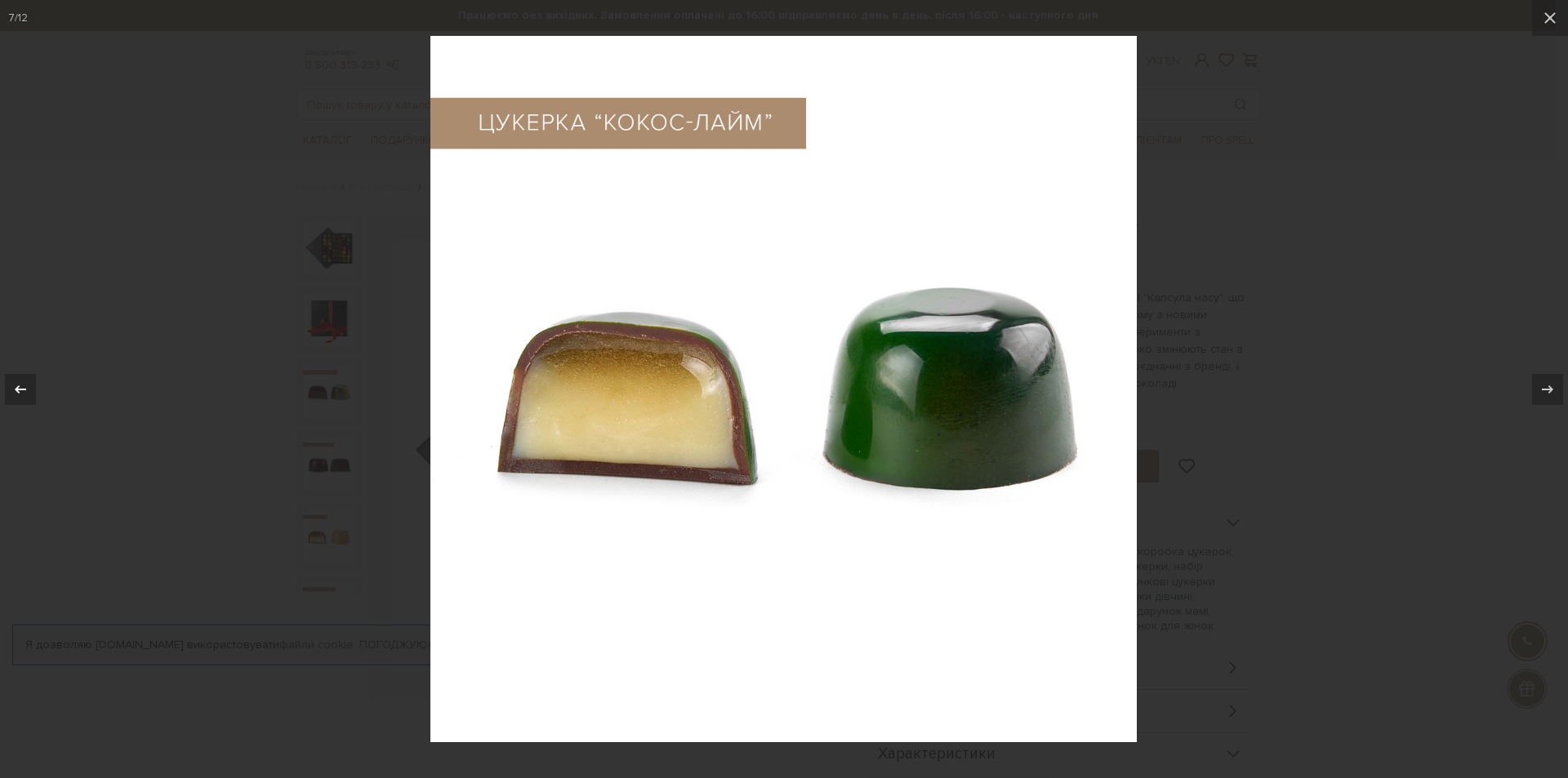
click at [20, 382] on icon at bounding box center [20, 389] width 19 height 19
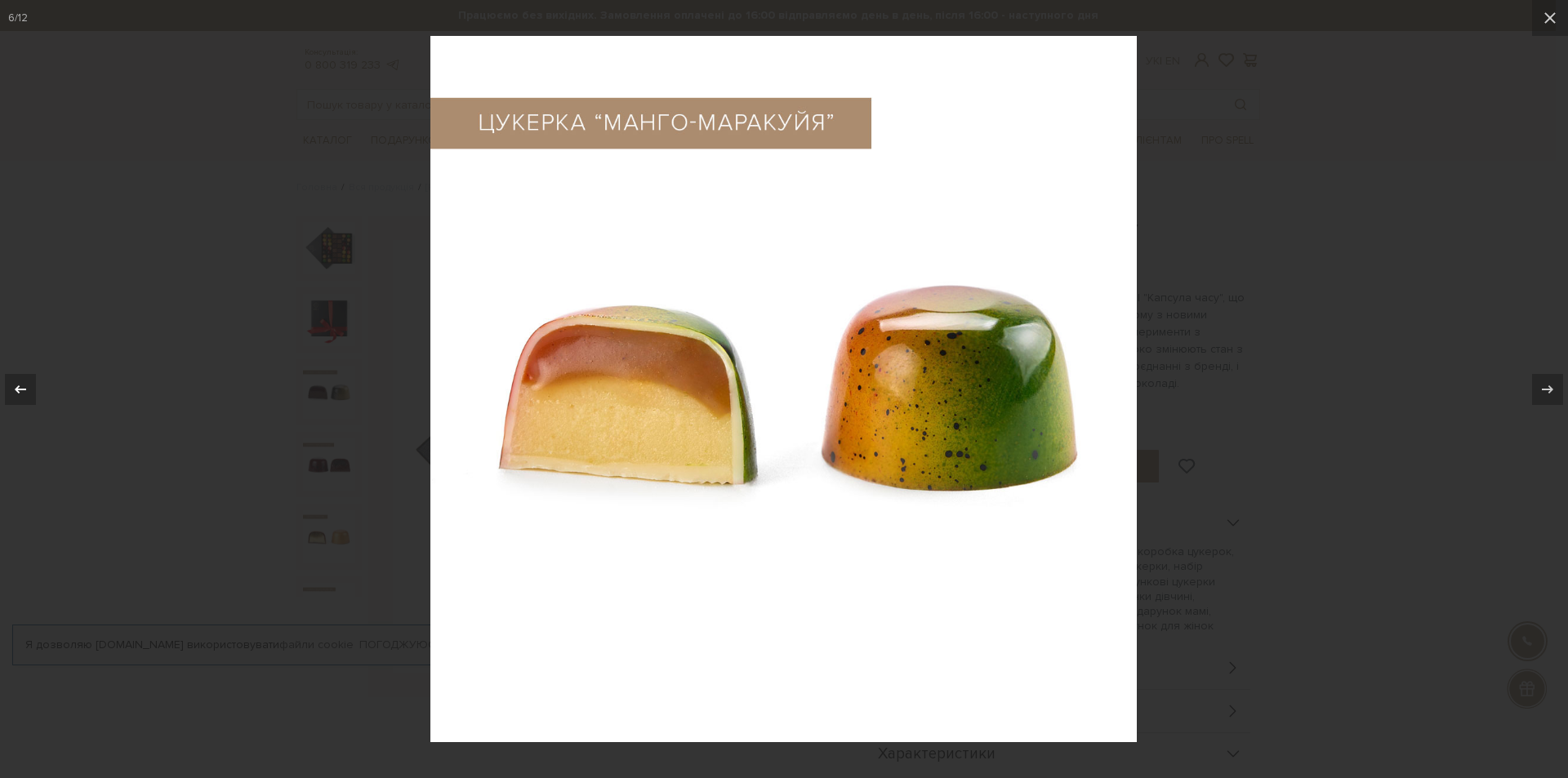
click at [20, 382] on icon at bounding box center [20, 389] width 19 height 19
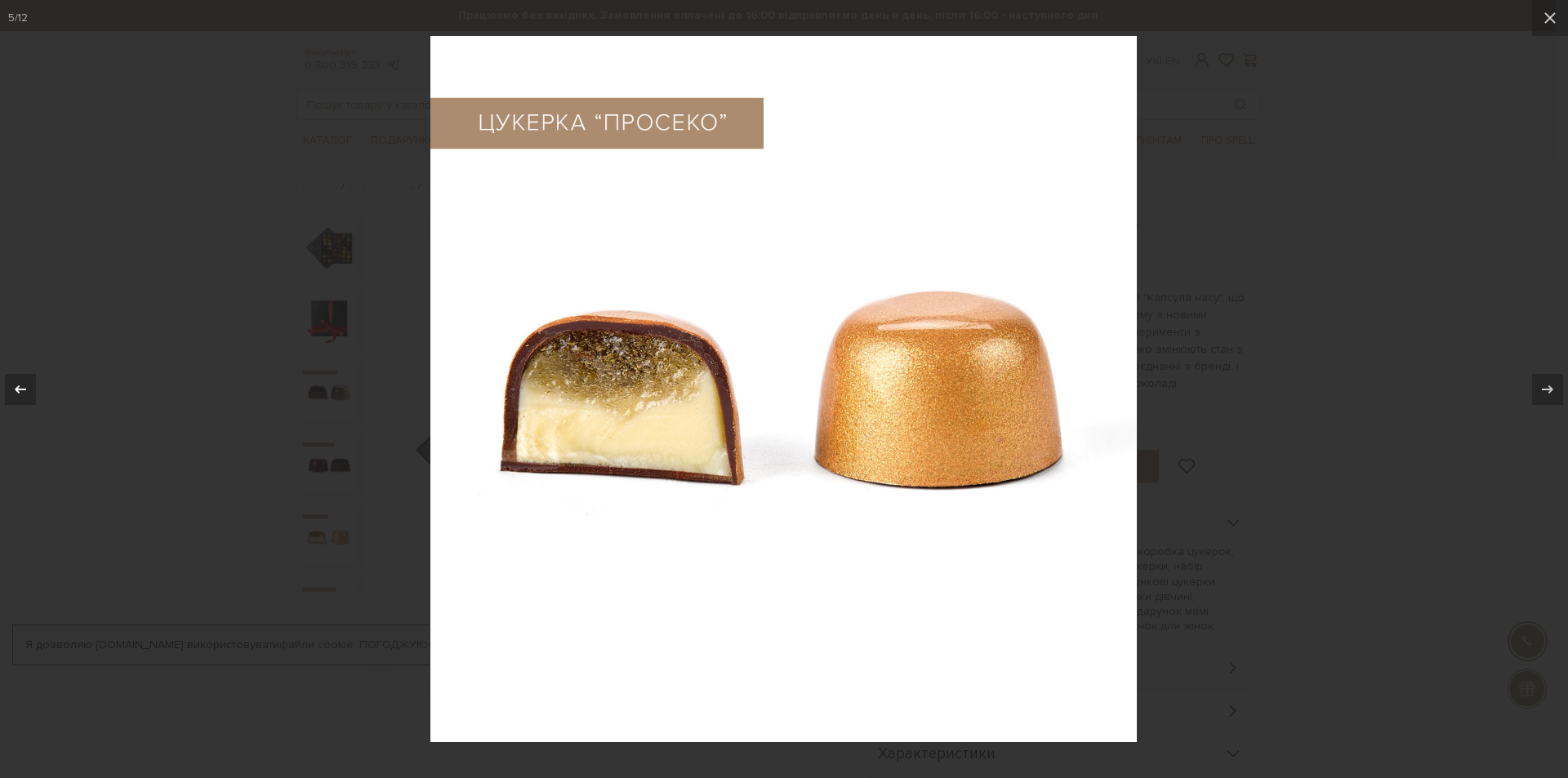
click at [20, 382] on icon at bounding box center [20, 389] width 19 height 19
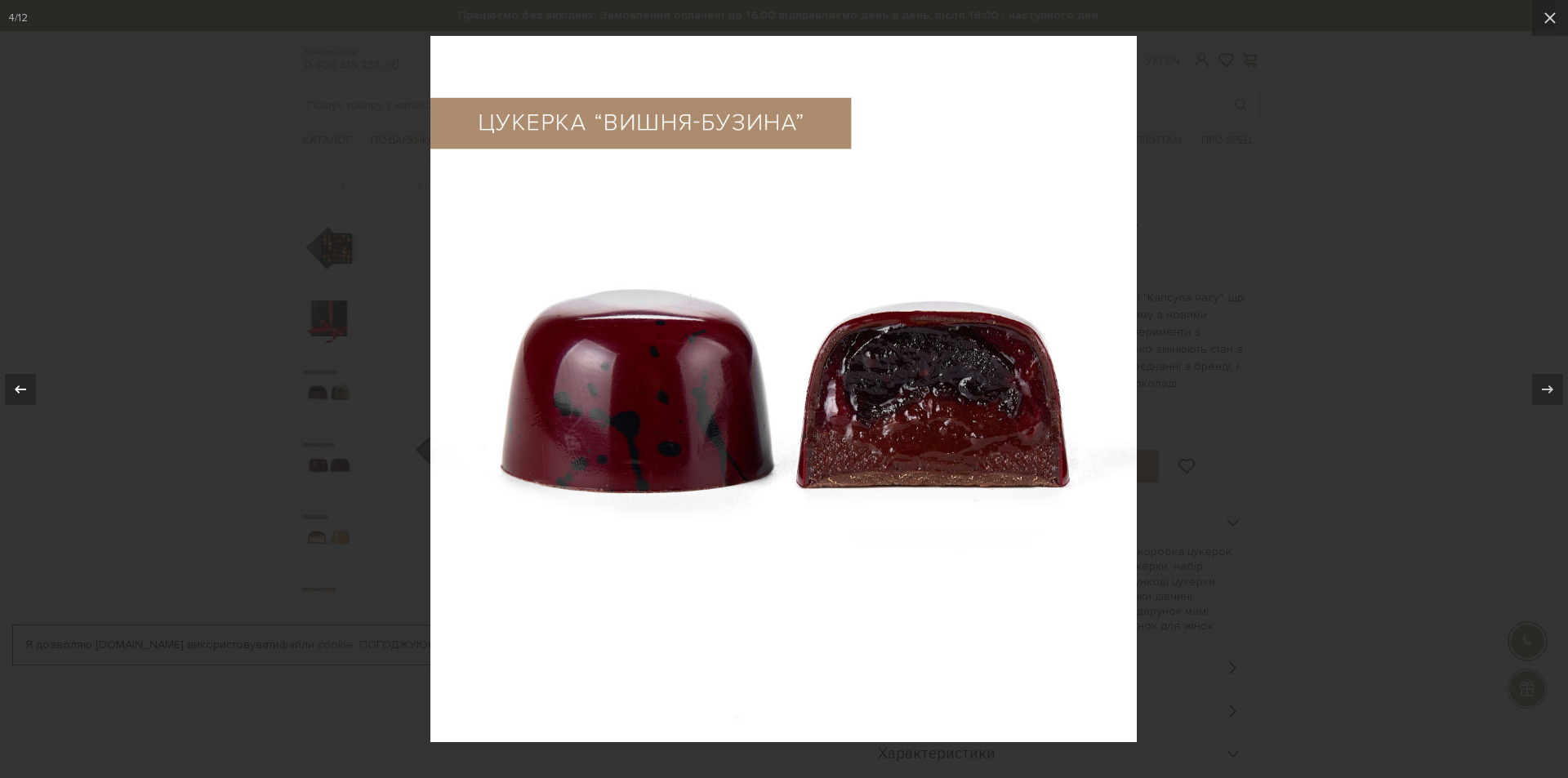
click at [20, 382] on icon at bounding box center [20, 389] width 19 height 19
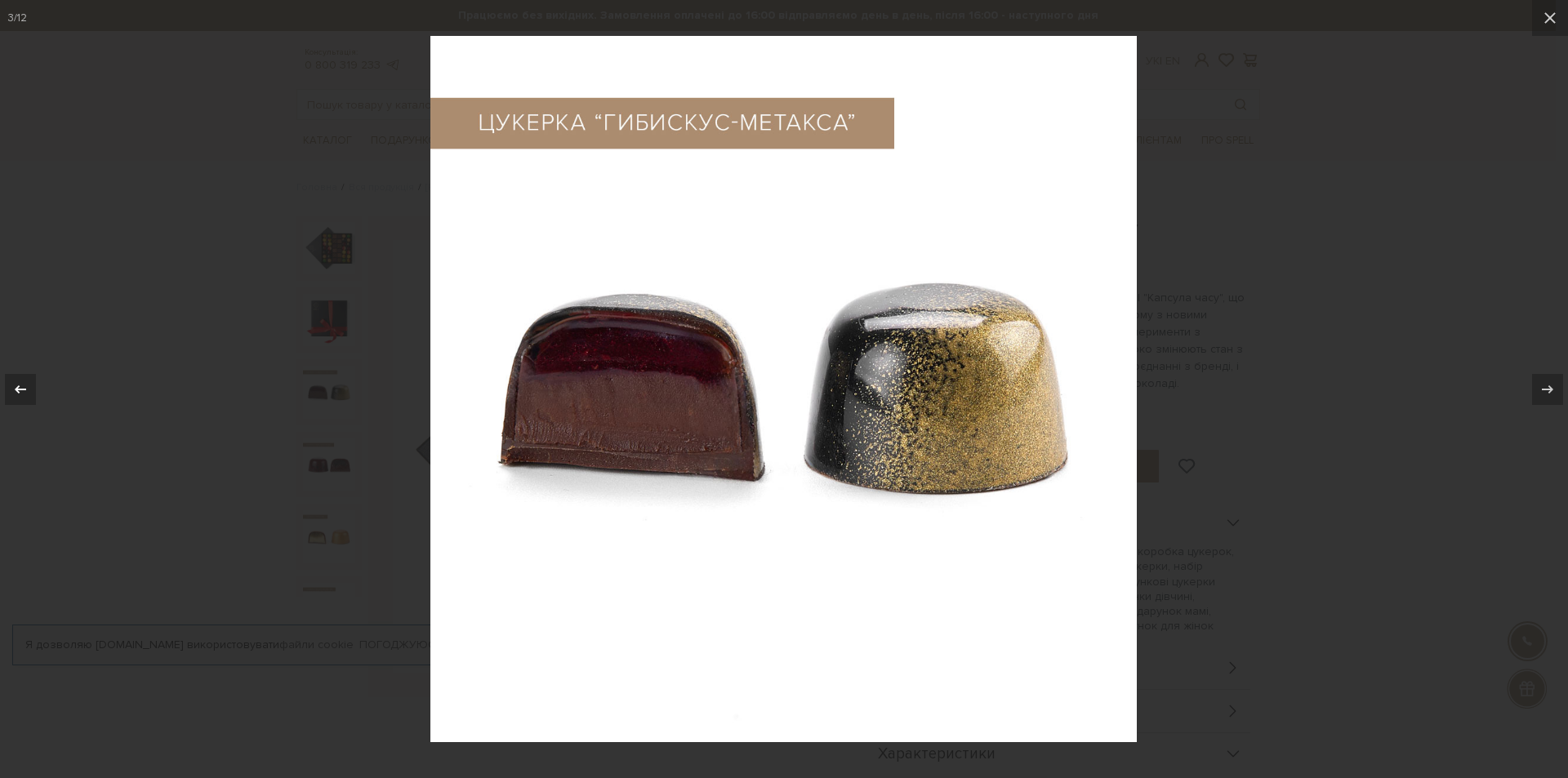
click at [20, 382] on icon at bounding box center [20, 389] width 19 height 19
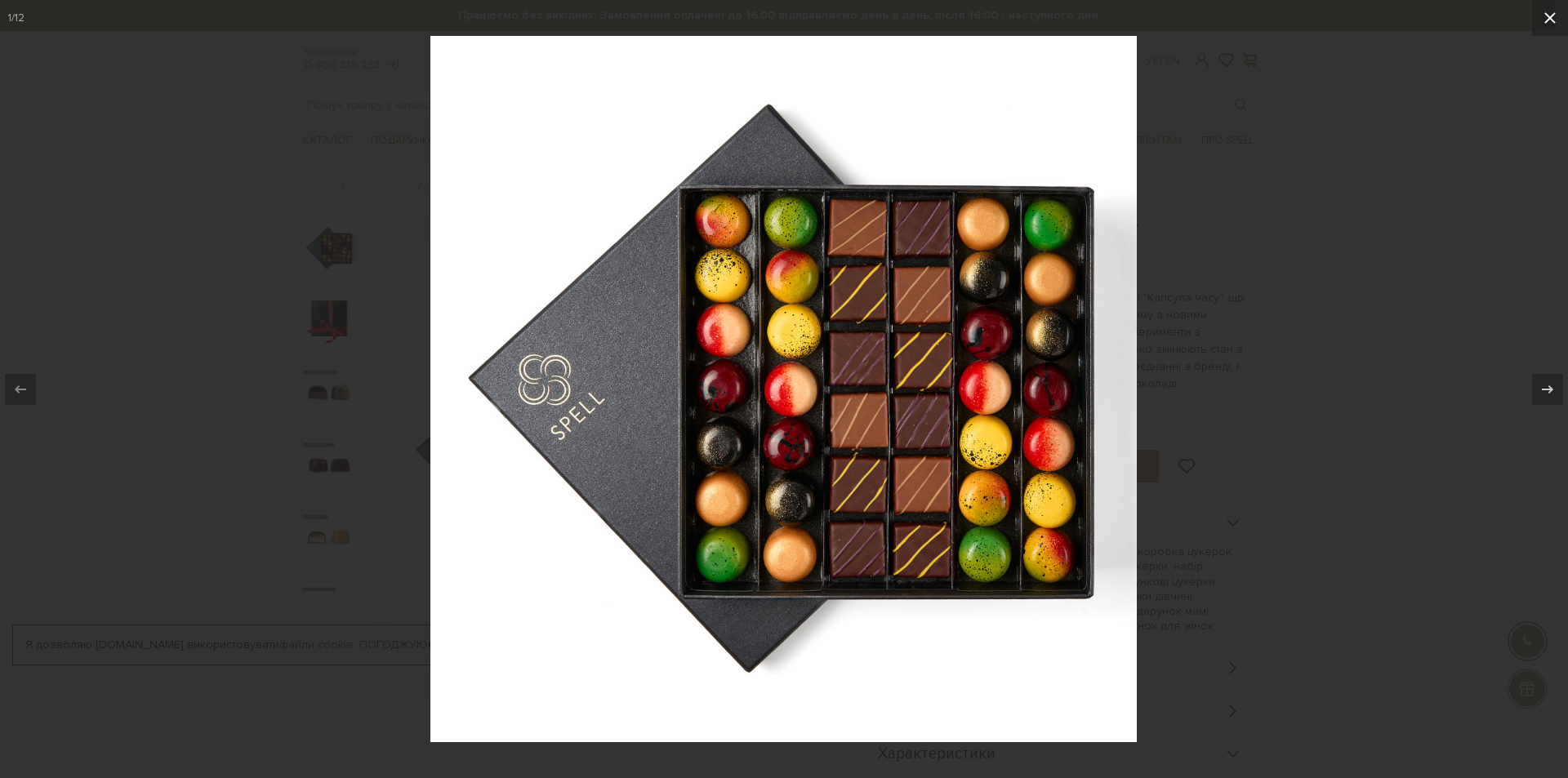
click at [1554, 18] on icon at bounding box center [1550, 18] width 19 height 19
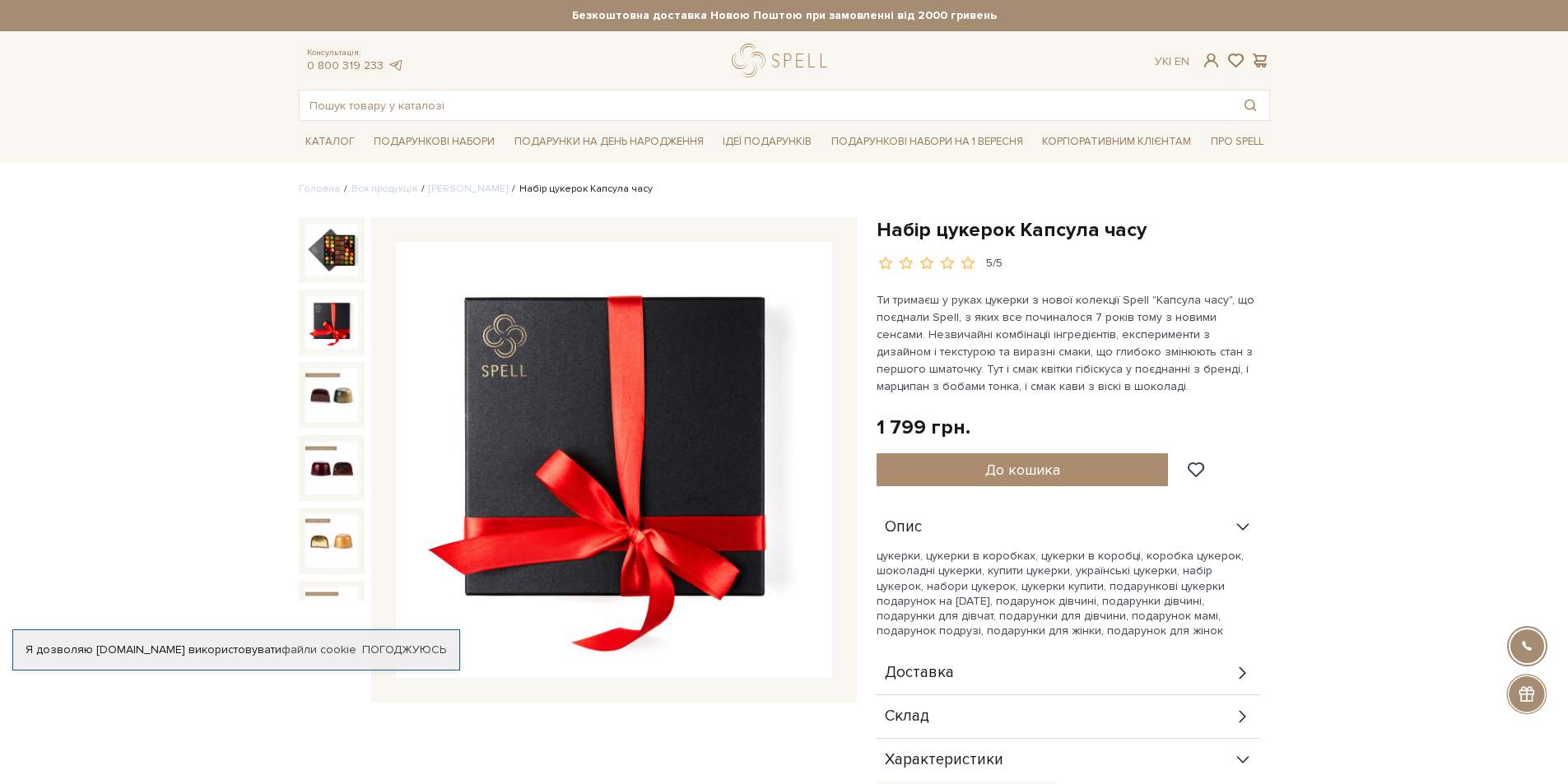
click at [700, 369] on img at bounding box center [614, 460] width 436 height 436
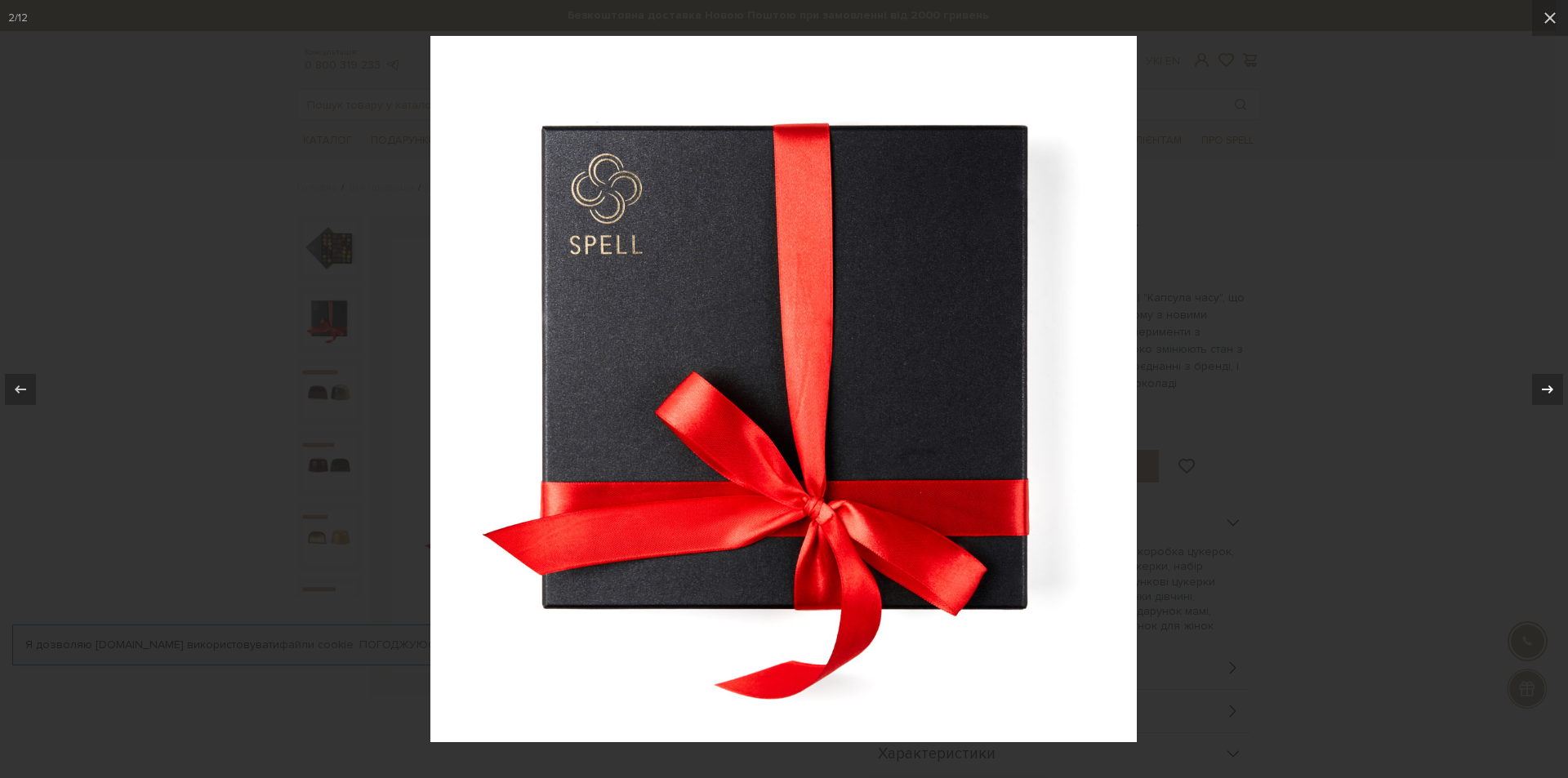
click at [1534, 386] on div at bounding box center [1547, 389] width 31 height 31
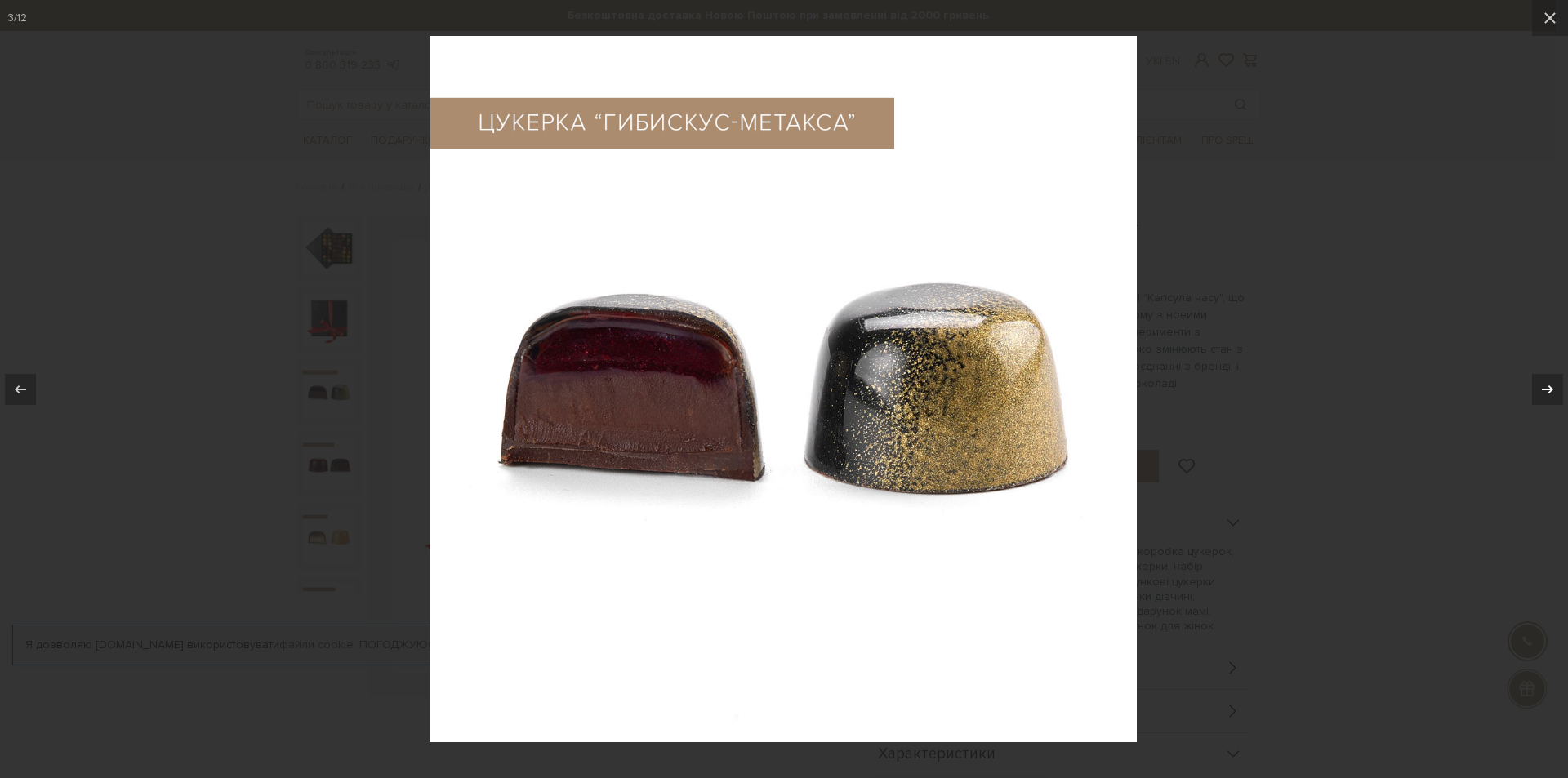
click at [1534, 386] on div at bounding box center [1547, 389] width 31 height 31
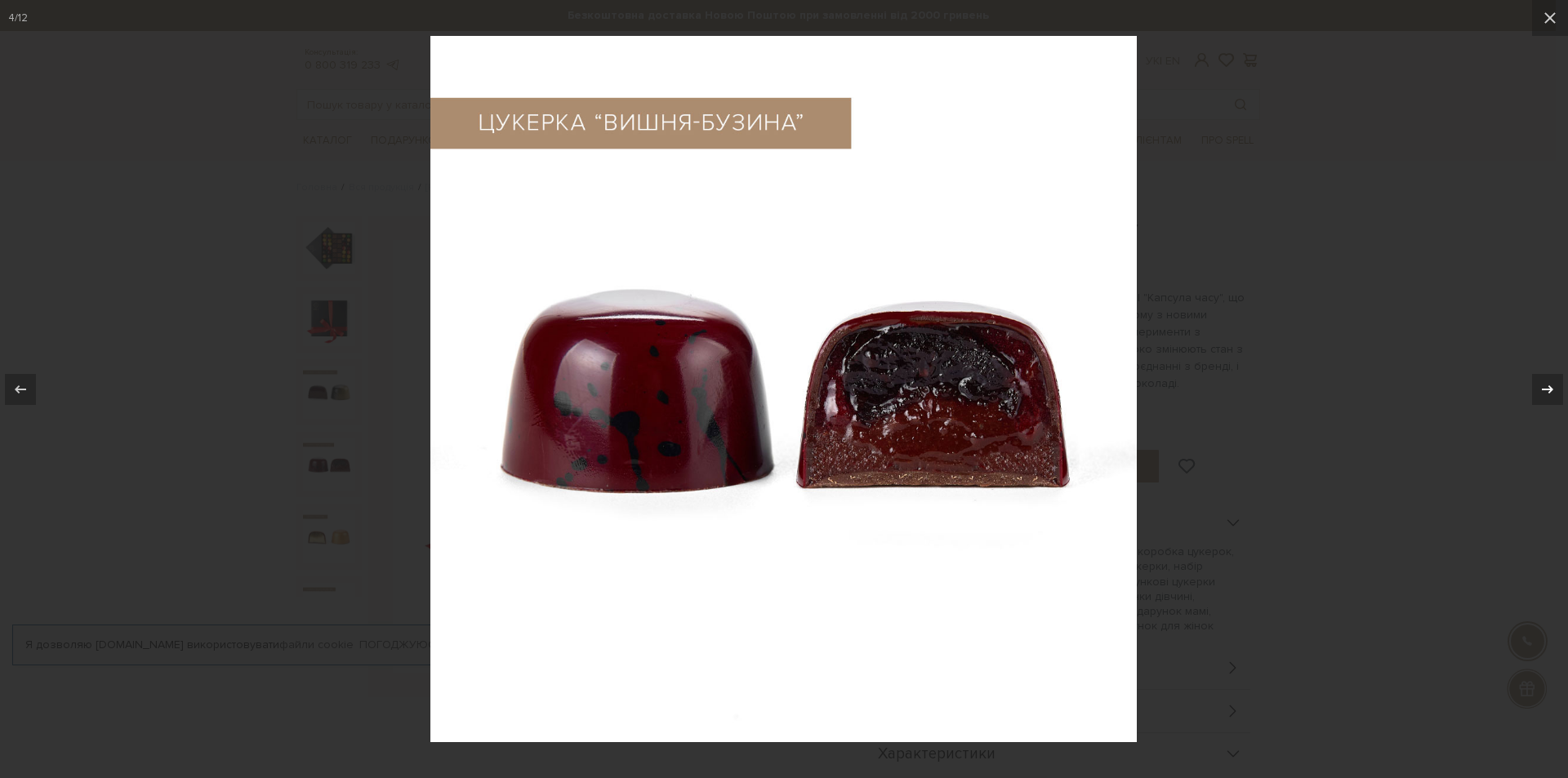
click at [1534, 386] on div at bounding box center [1547, 389] width 31 height 31
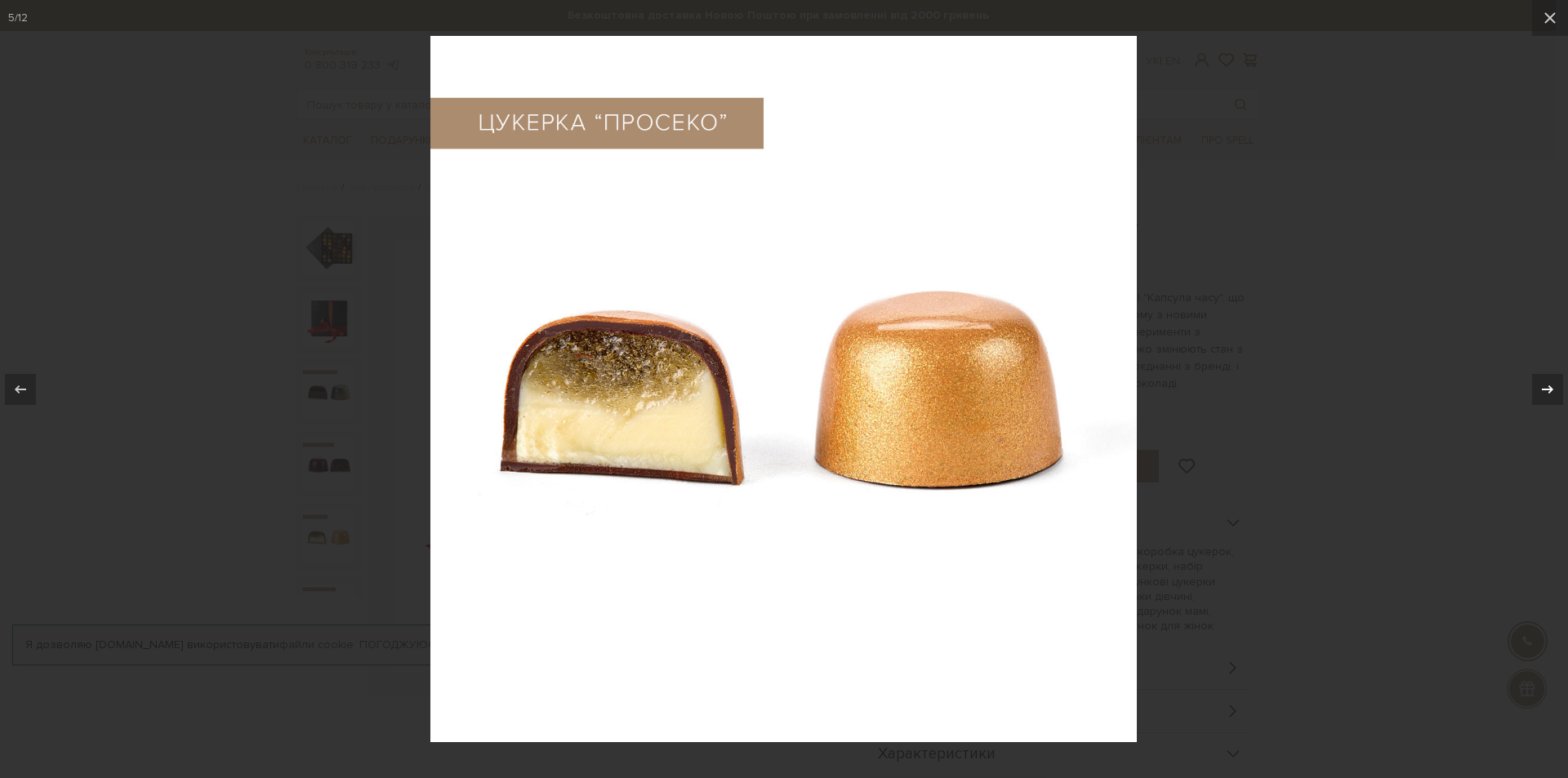
click at [1534, 386] on div at bounding box center [1547, 389] width 31 height 31
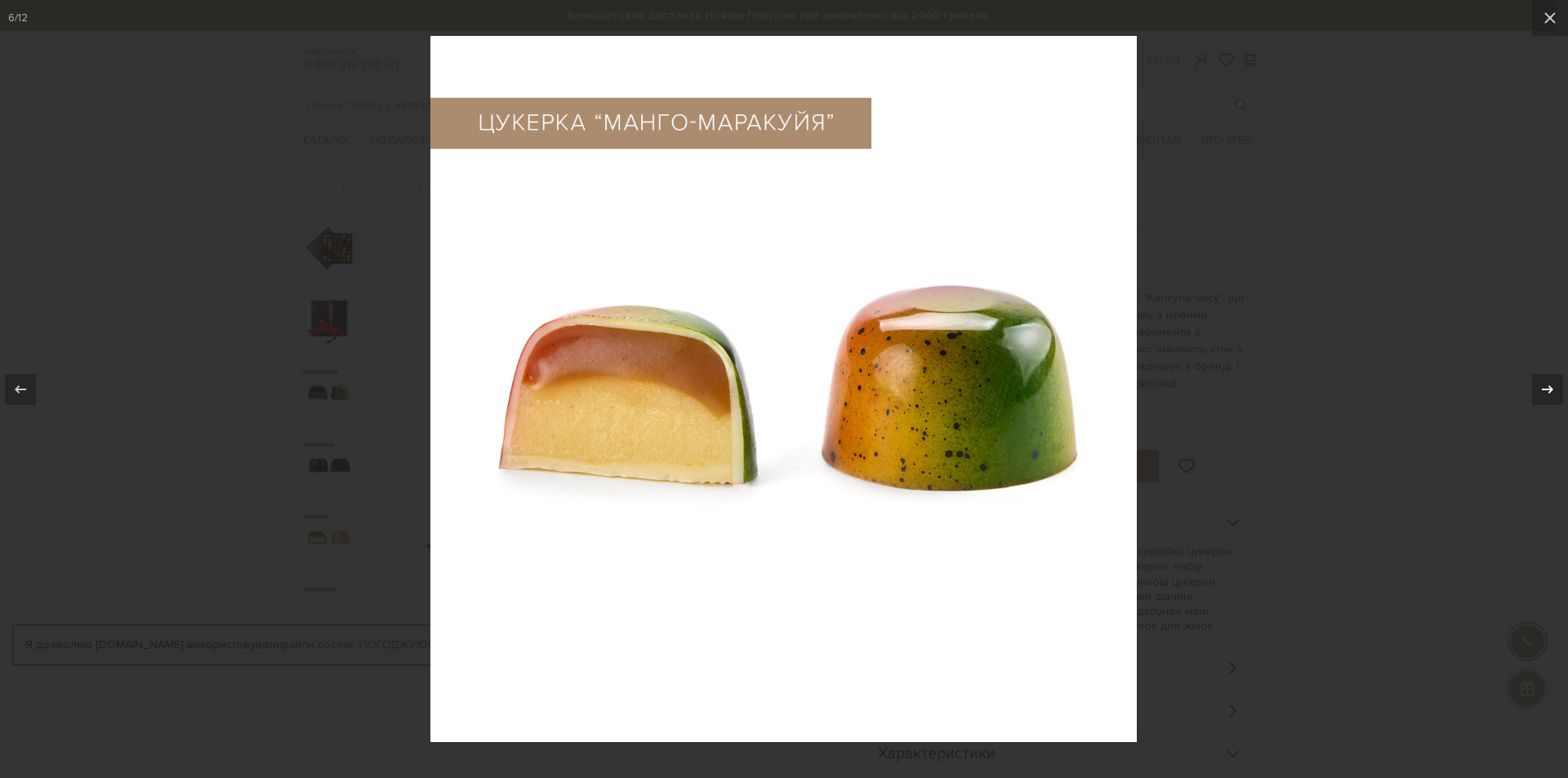
click at [1534, 386] on div at bounding box center [1547, 389] width 31 height 31
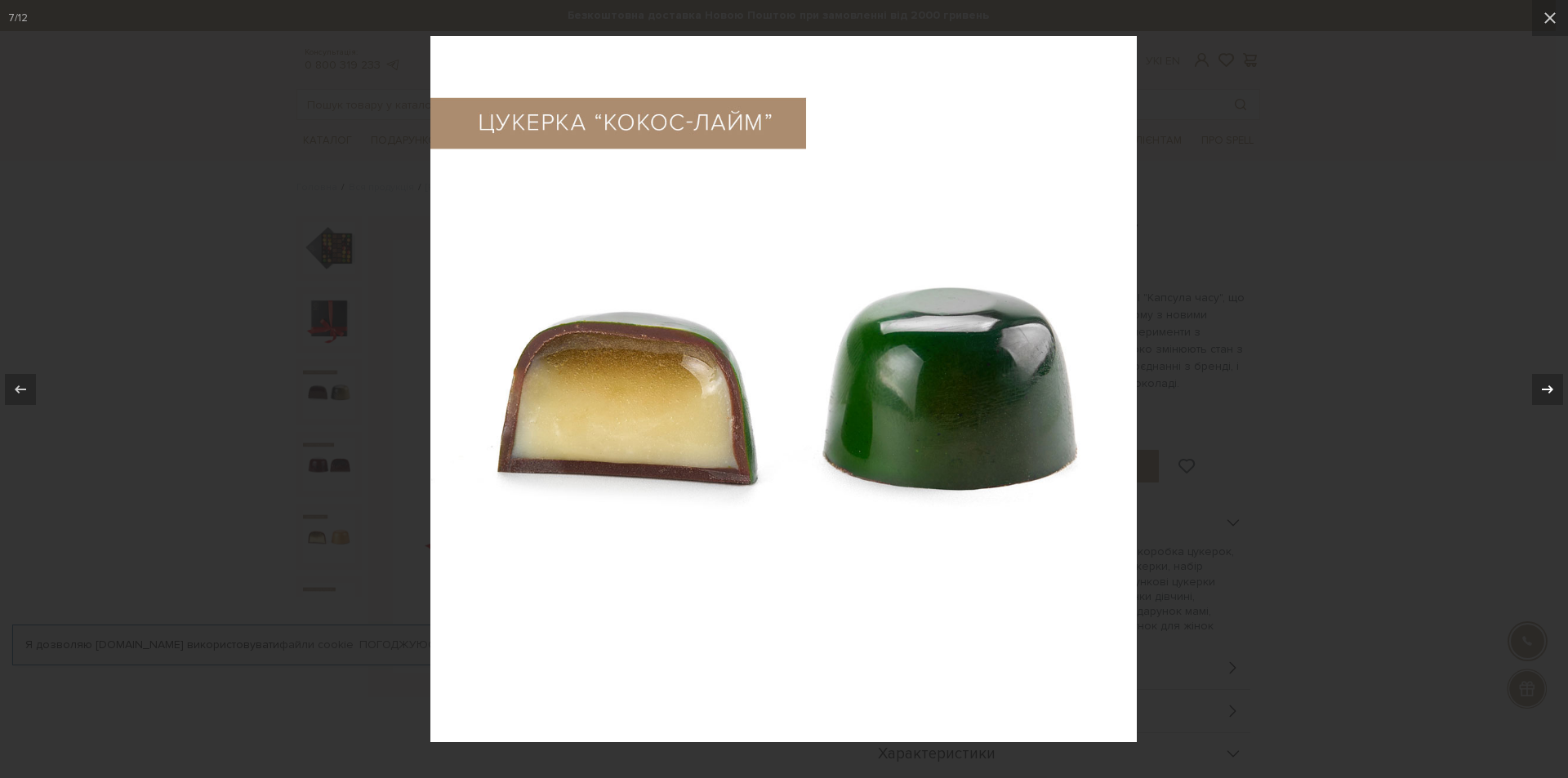
click at [1534, 386] on div at bounding box center [1547, 389] width 31 height 31
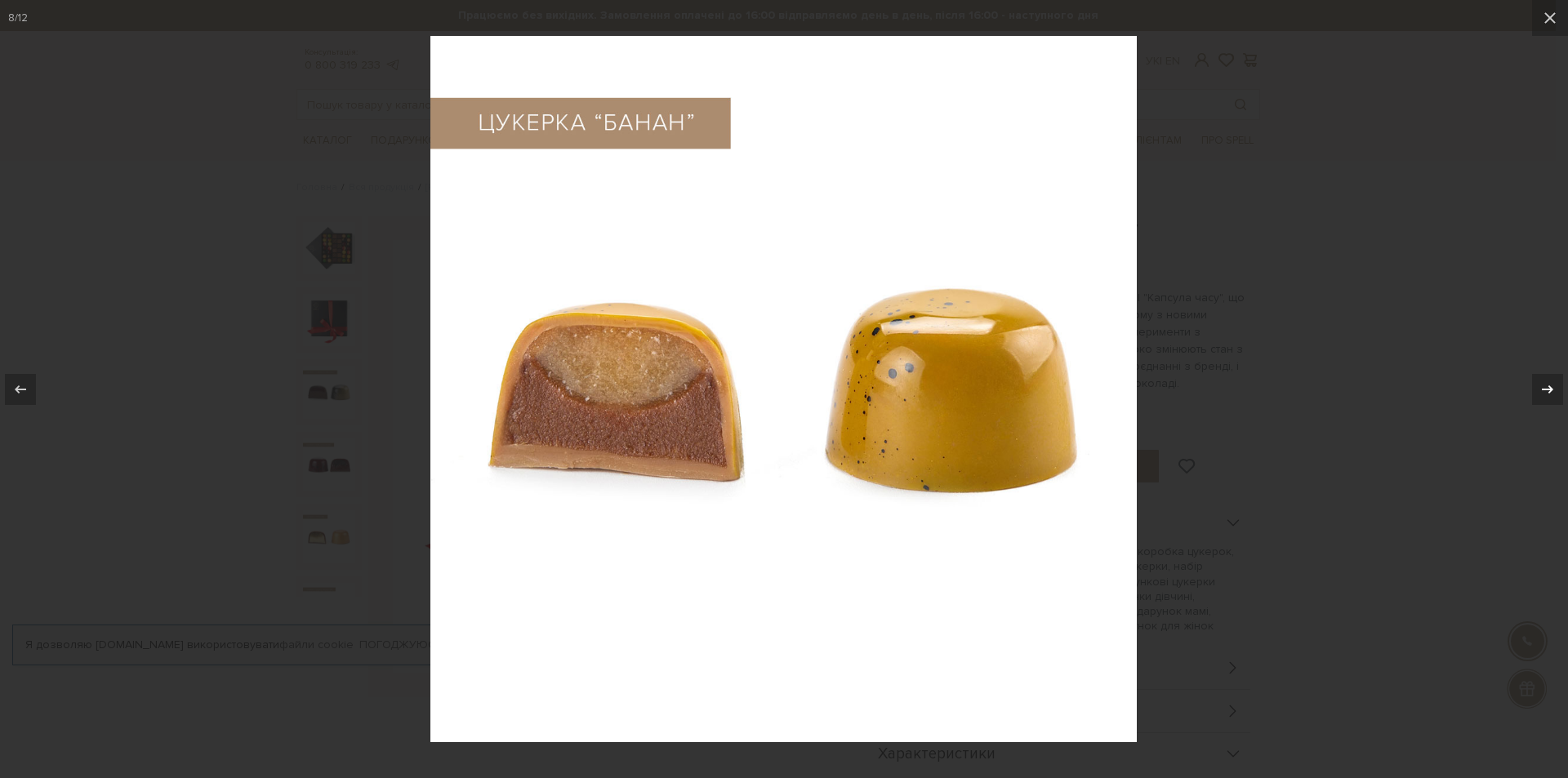
click at [1534, 386] on div at bounding box center [1547, 389] width 31 height 31
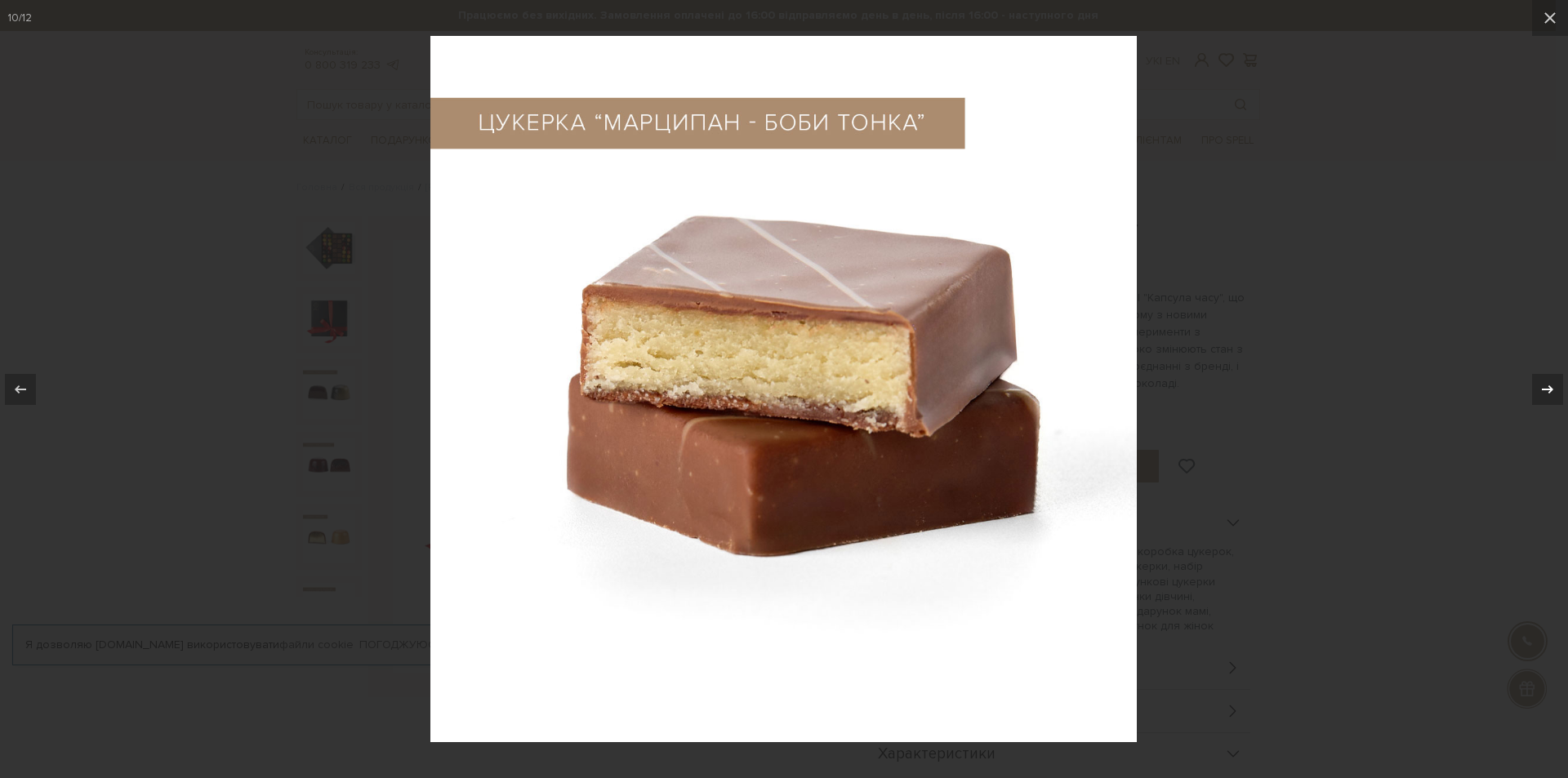
click at [1534, 386] on div at bounding box center [1547, 389] width 31 height 31
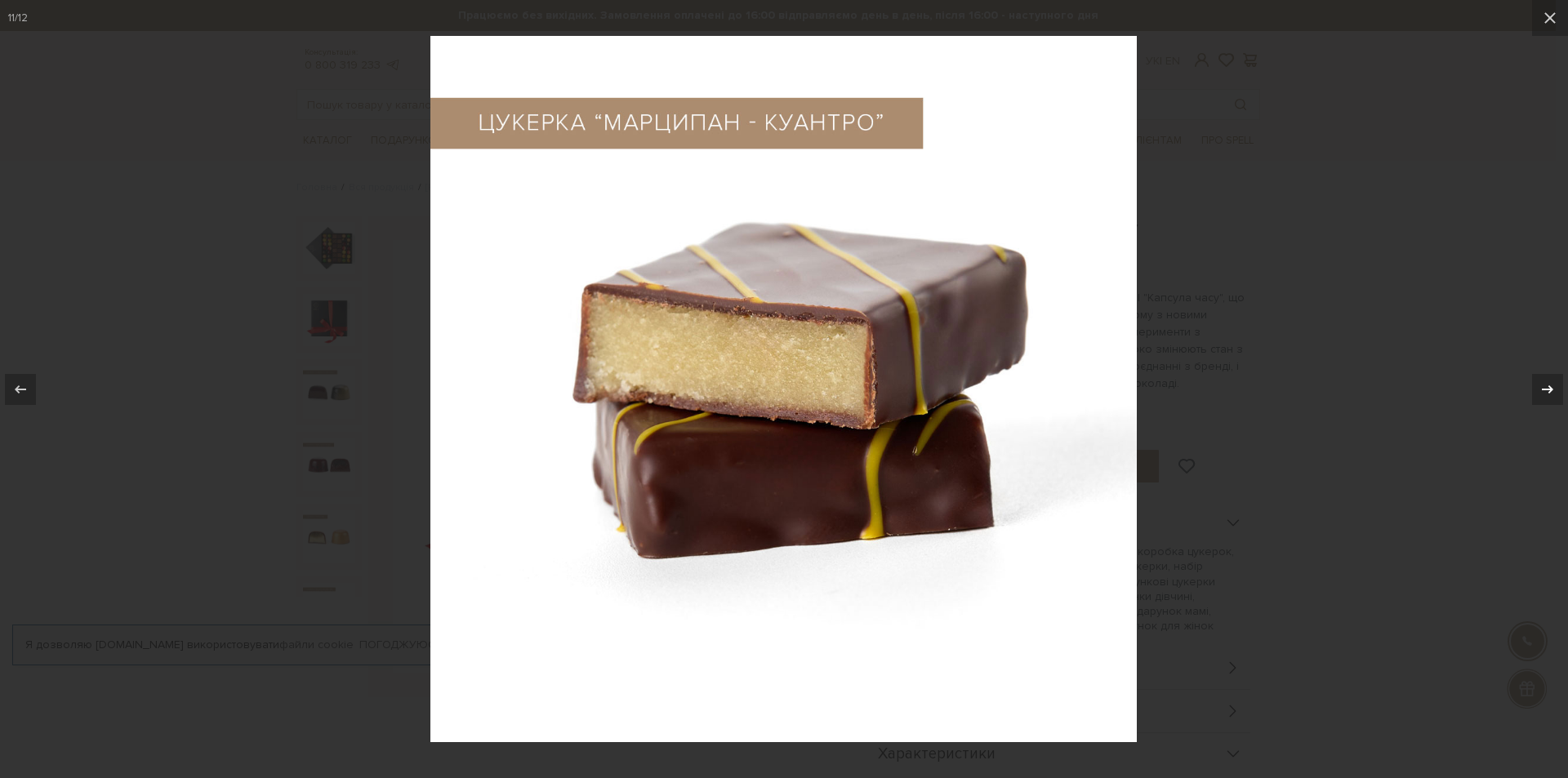
click at [1534, 386] on div at bounding box center [1547, 389] width 31 height 31
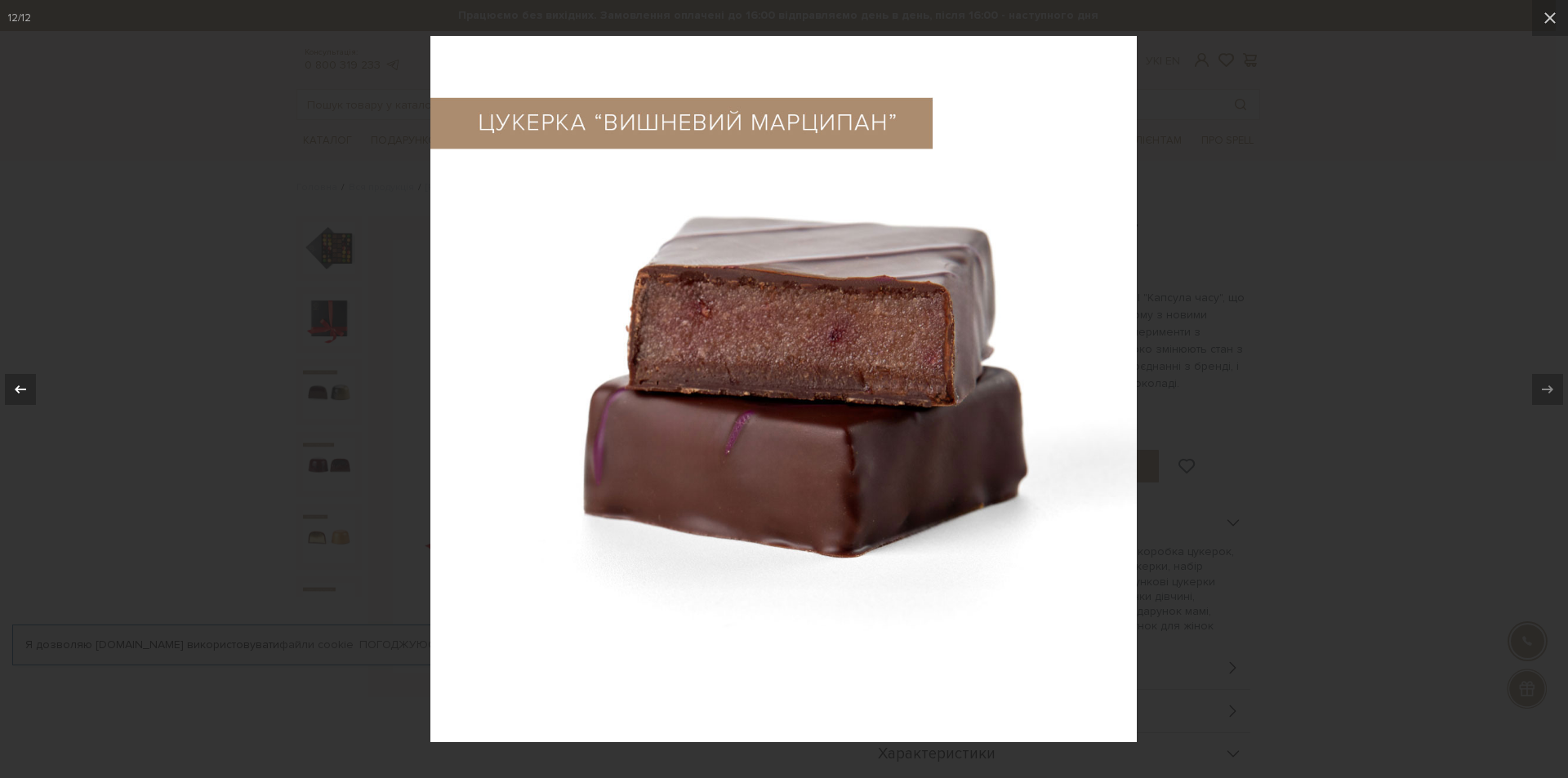
click at [6, 382] on div at bounding box center [20, 389] width 31 height 31
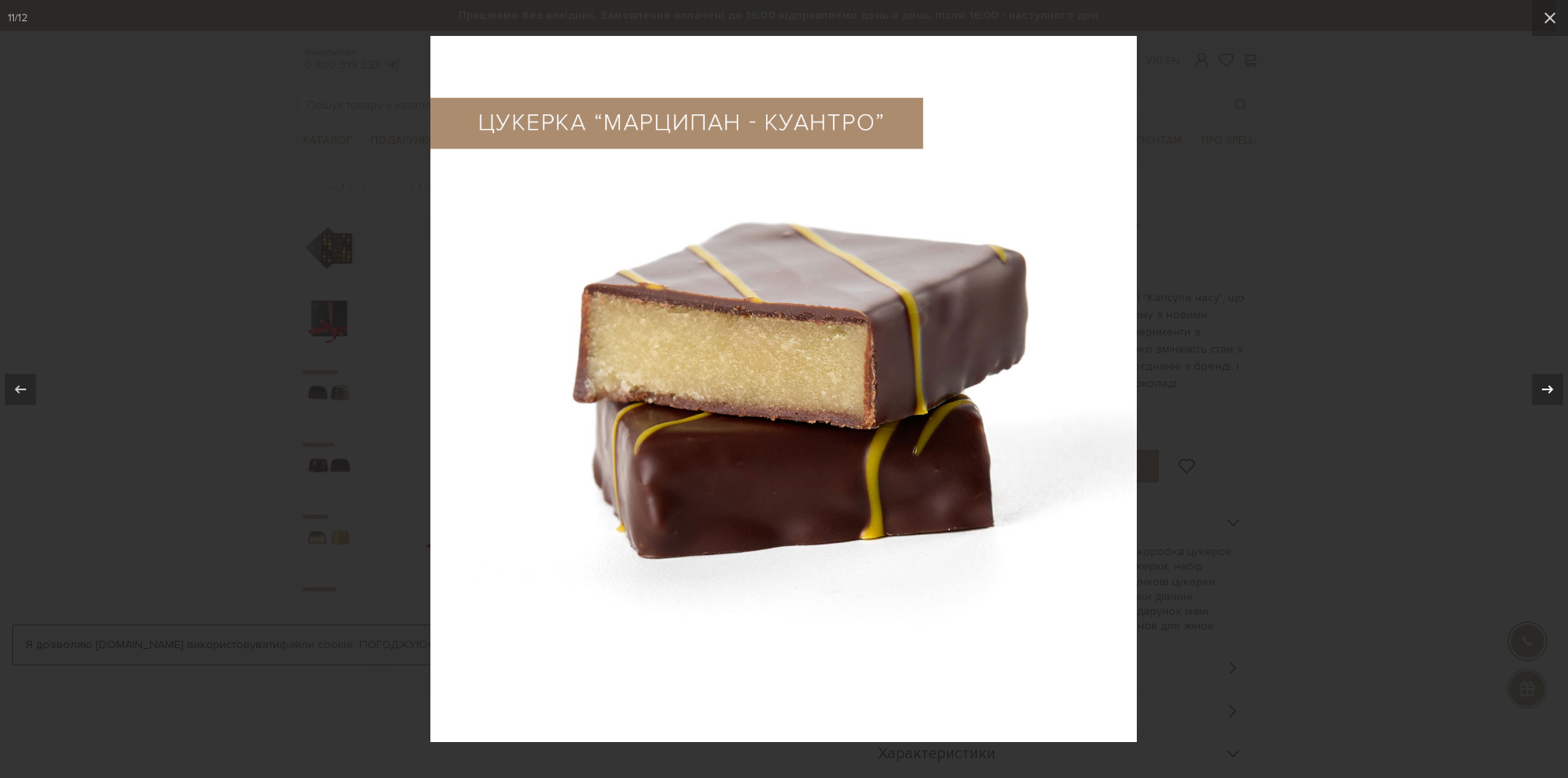
click at [1543, 389] on icon at bounding box center [1547, 388] width 11 height 8
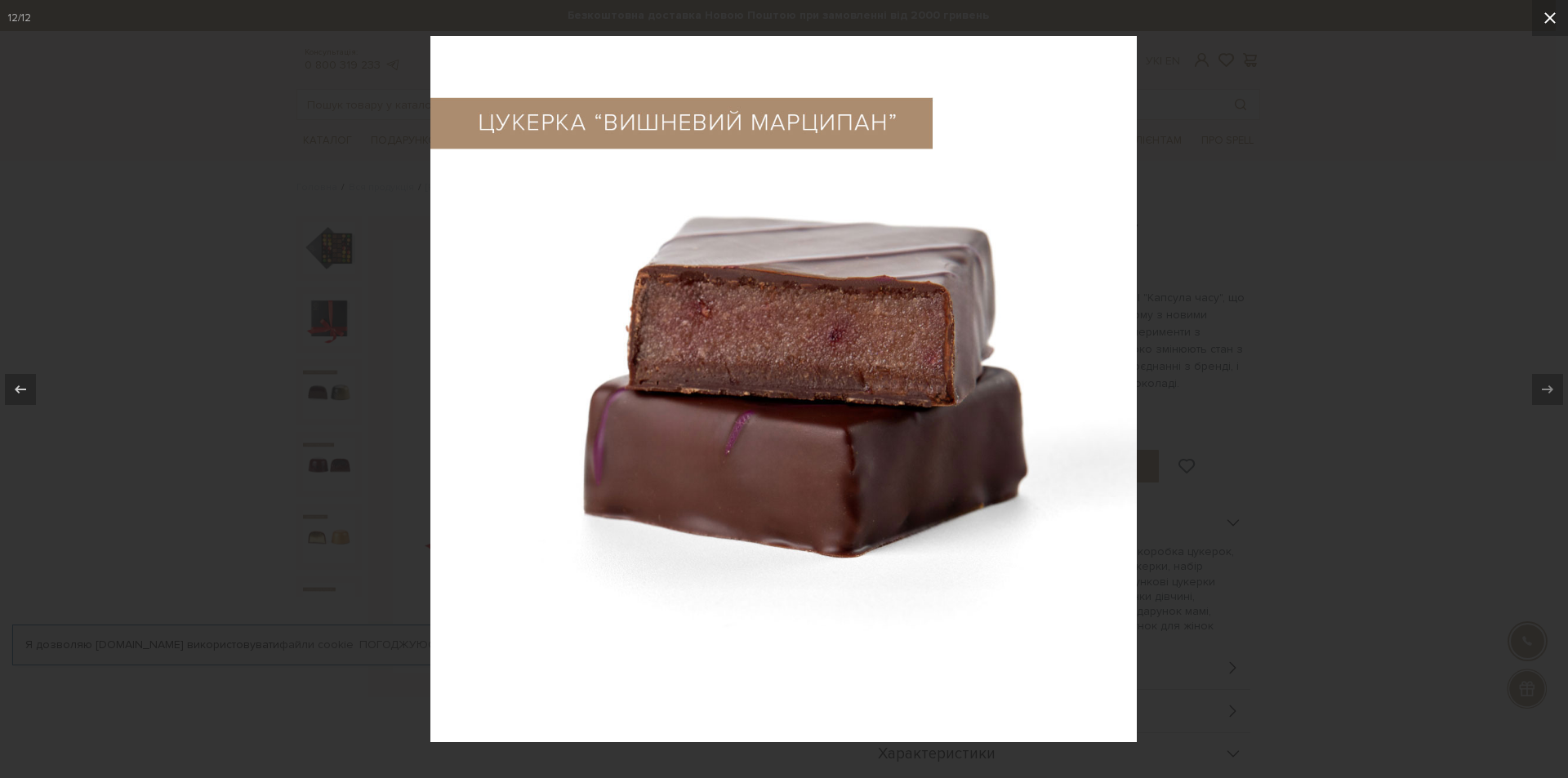
click at [1550, 9] on button at bounding box center [1550, 18] width 36 height 36
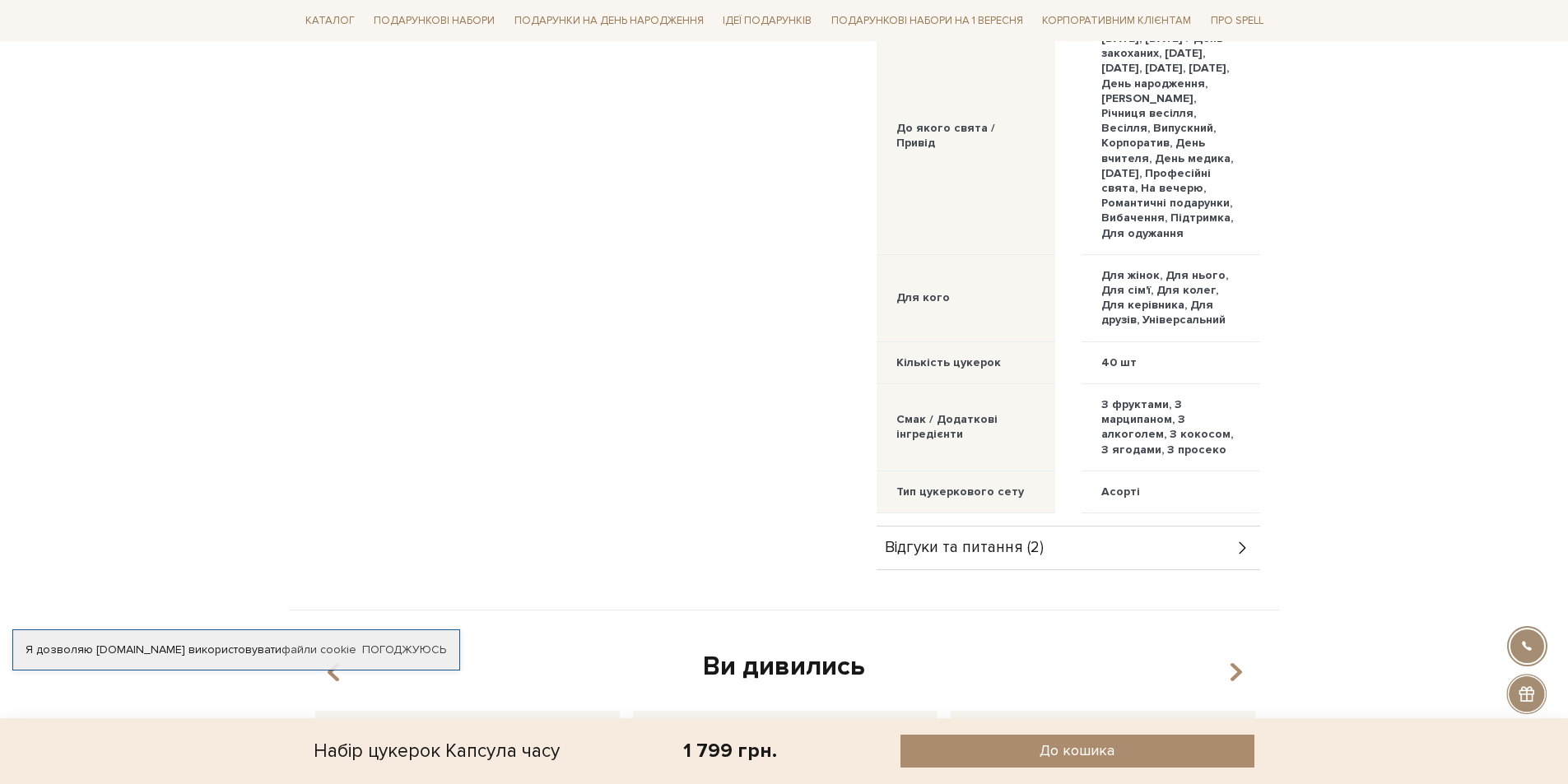
scroll to position [1234, 0]
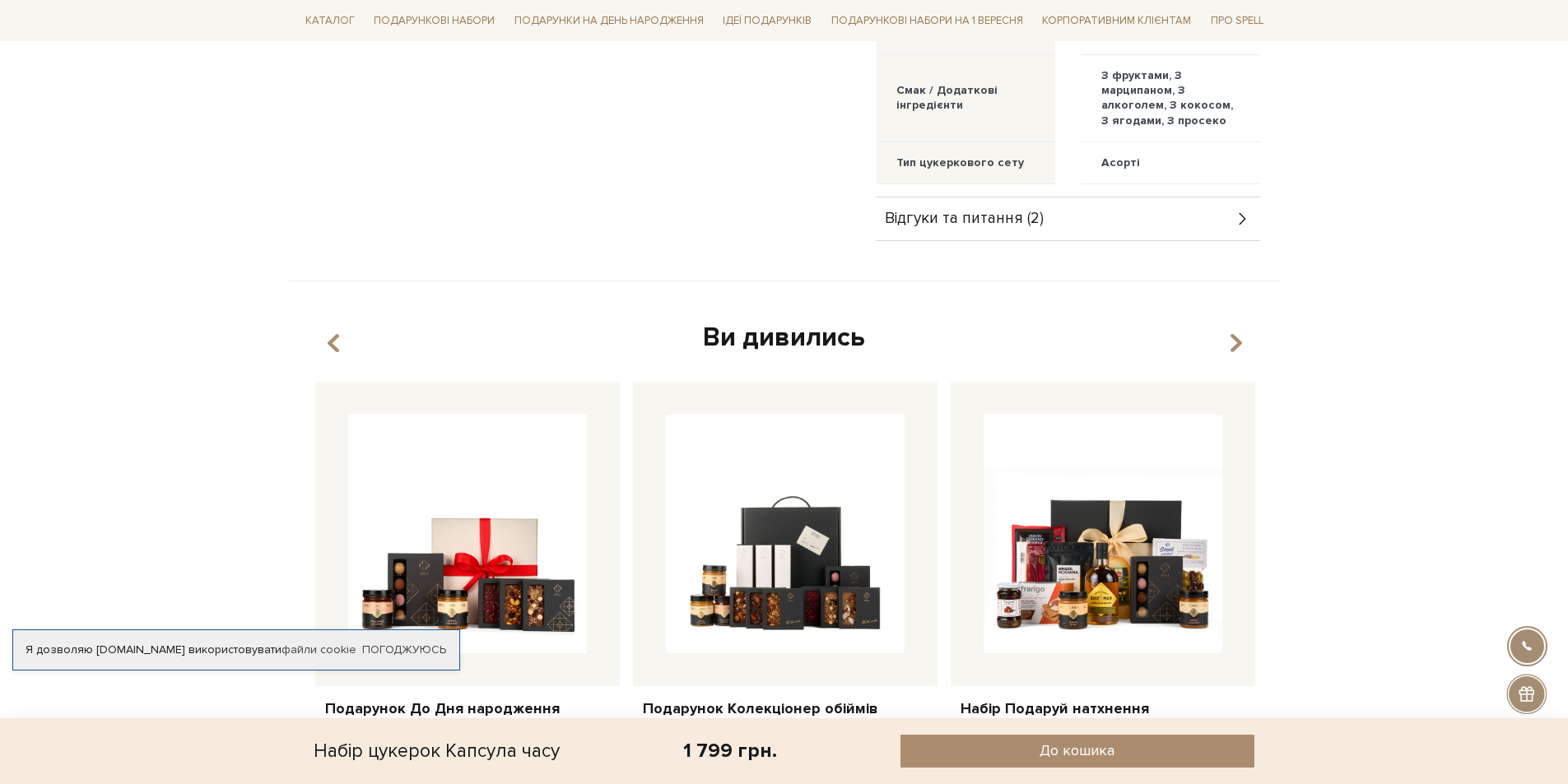
click at [1228, 240] on div "Відгуки та питання (2)" at bounding box center [1068, 218] width 384 height 42
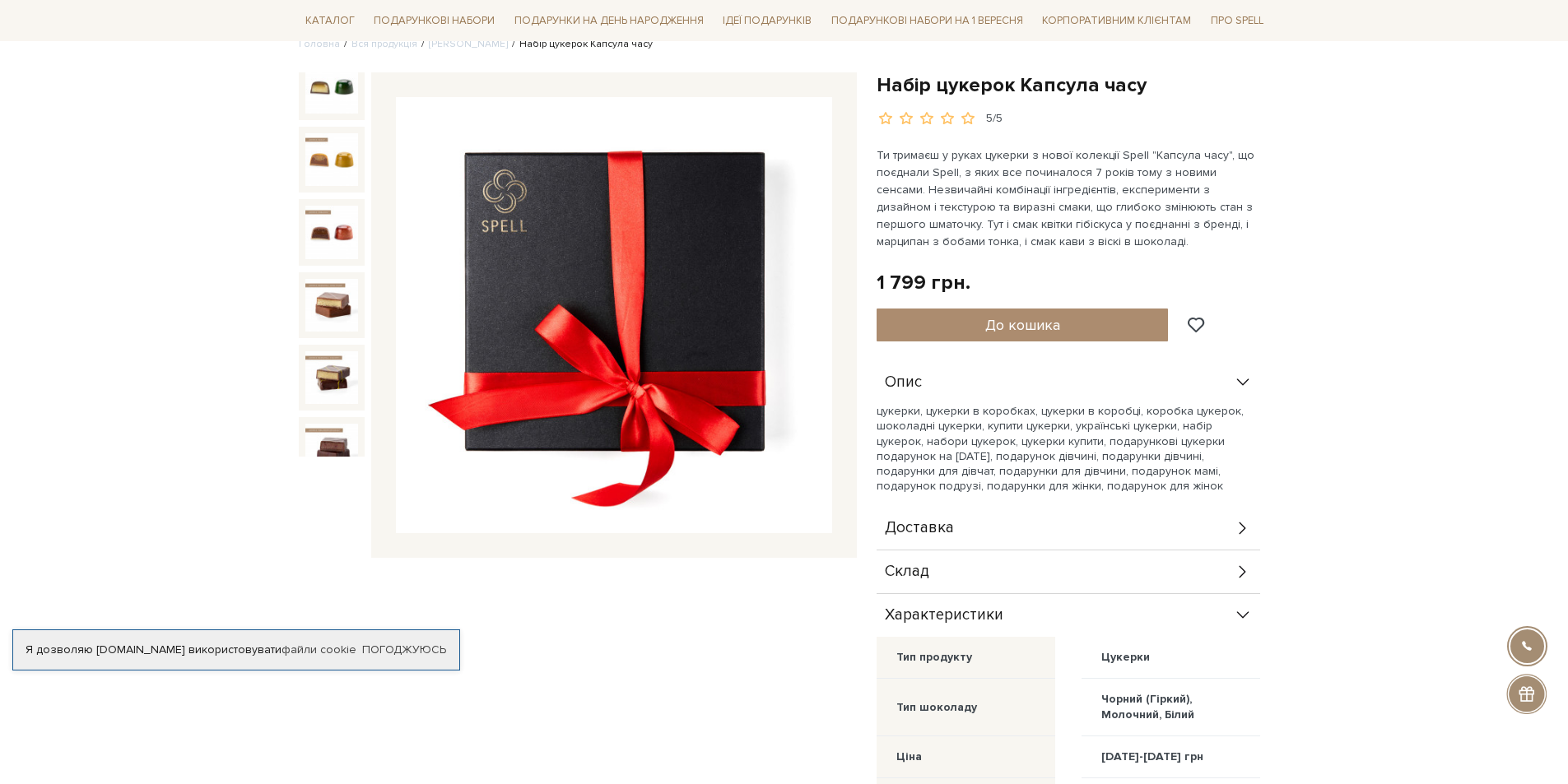
scroll to position [0, 0]
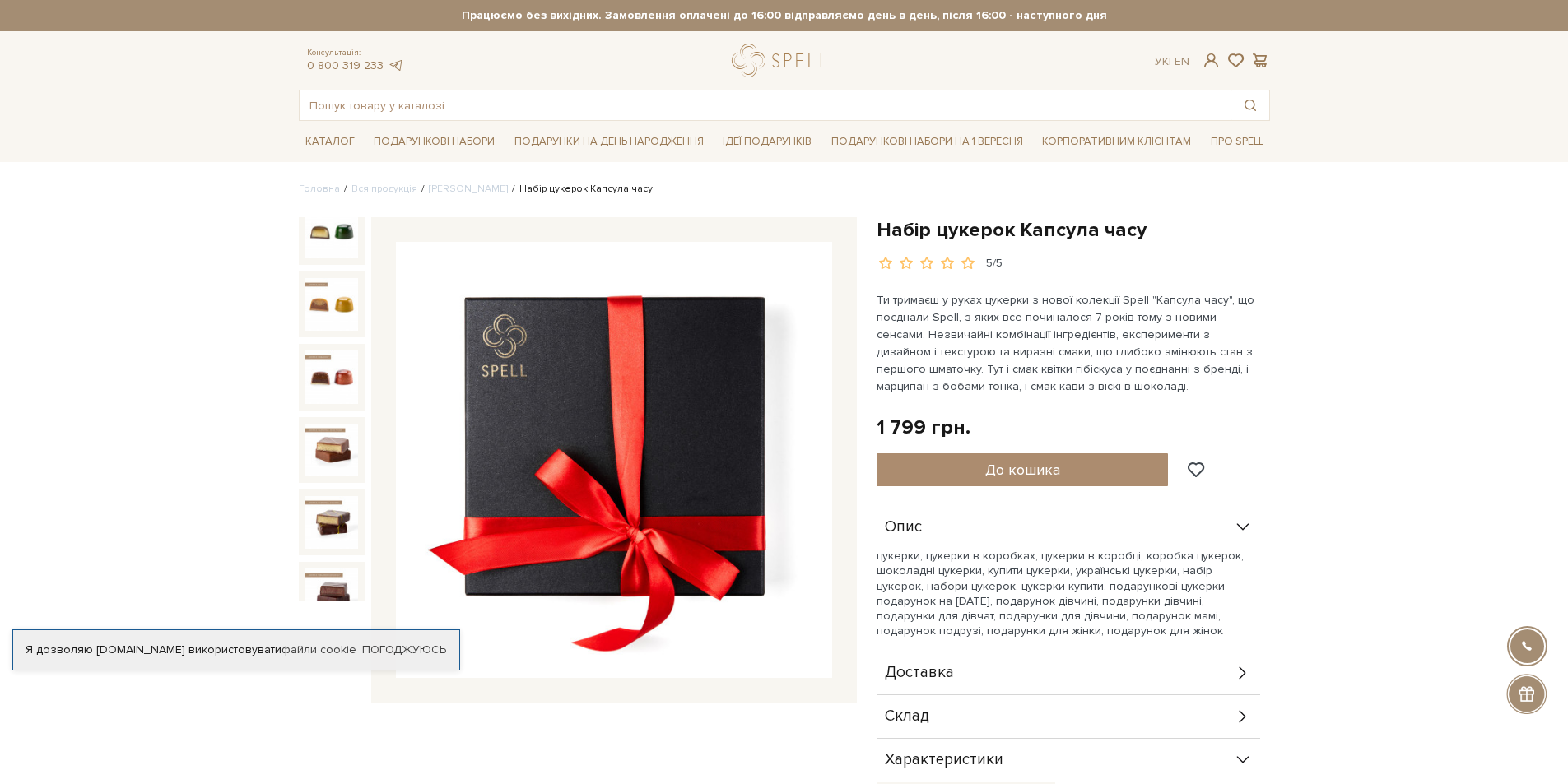
click at [681, 383] on img at bounding box center [614, 460] width 436 height 436
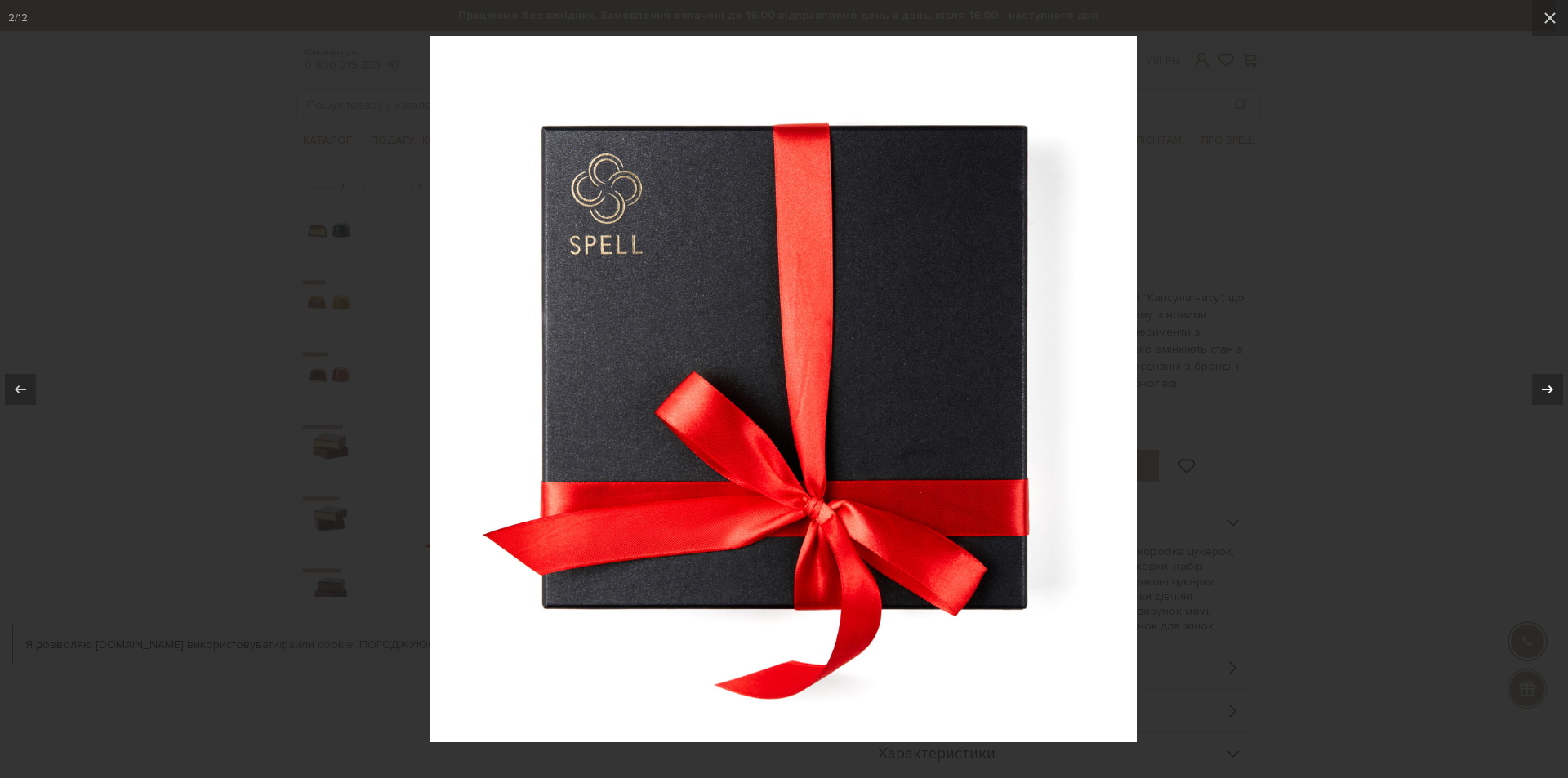
click at [1547, 386] on icon at bounding box center [1547, 389] width 19 height 19
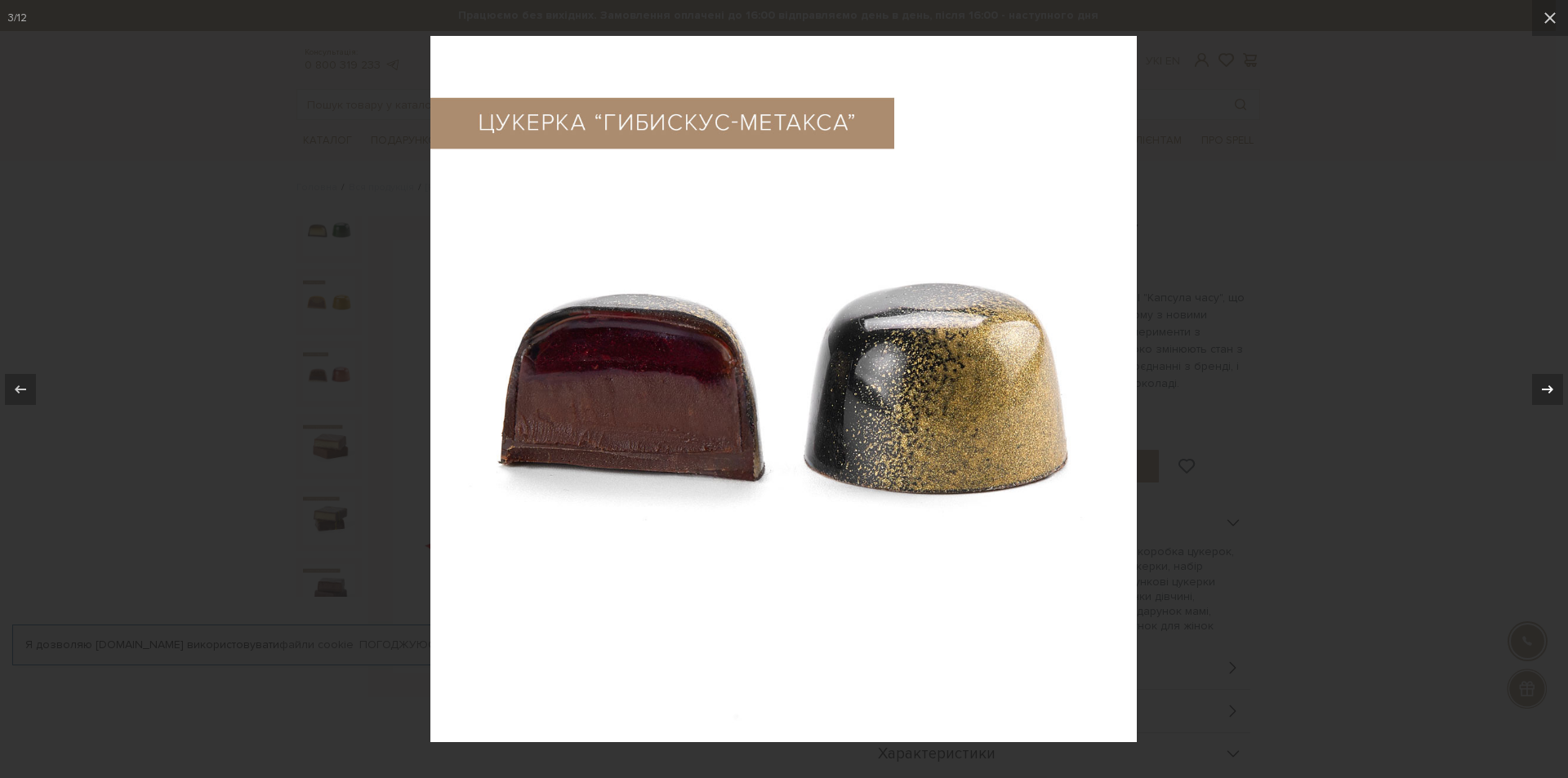
click at [1547, 386] on icon at bounding box center [1547, 389] width 19 height 19
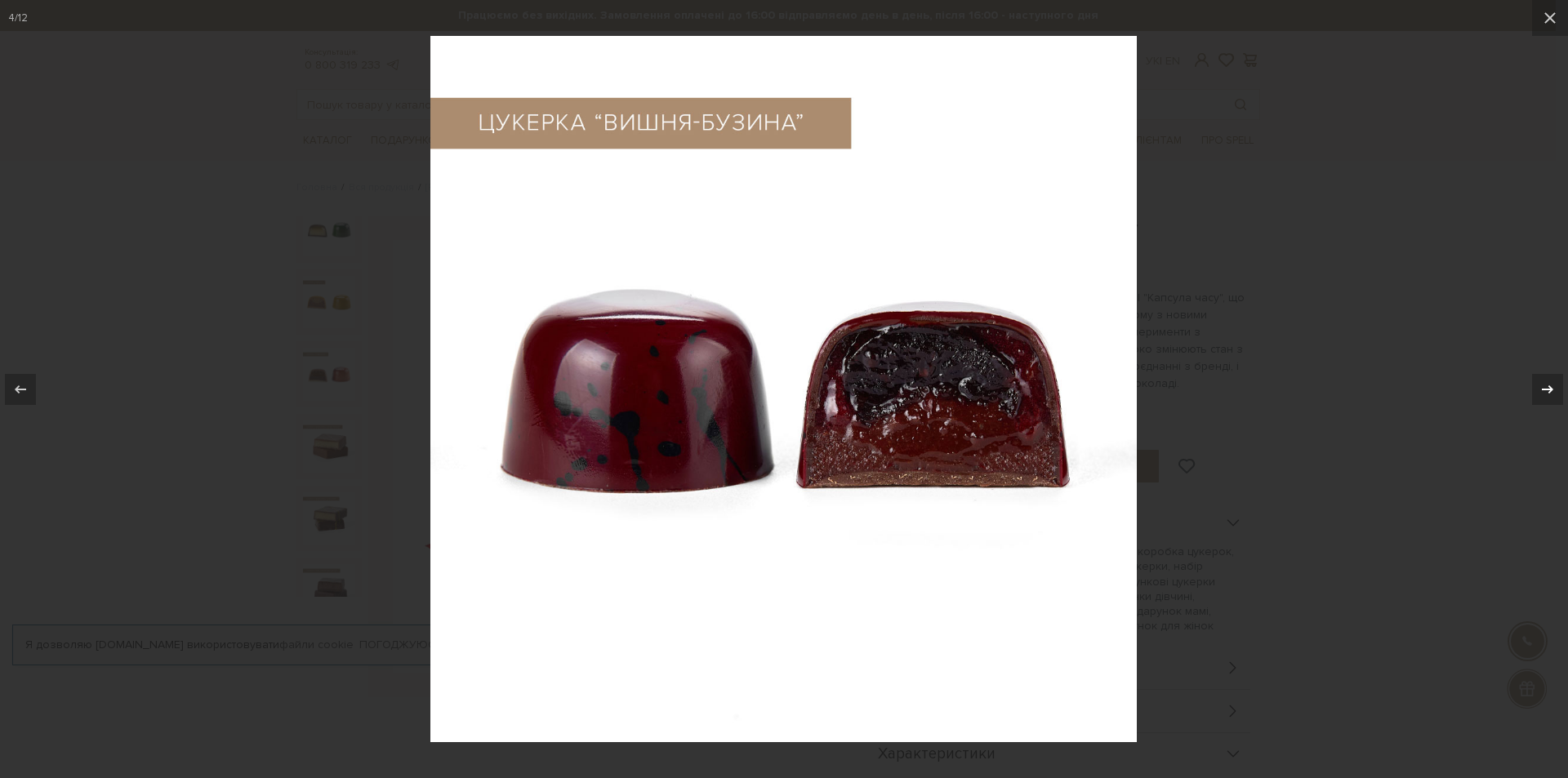
click at [1547, 386] on icon at bounding box center [1547, 389] width 19 height 19
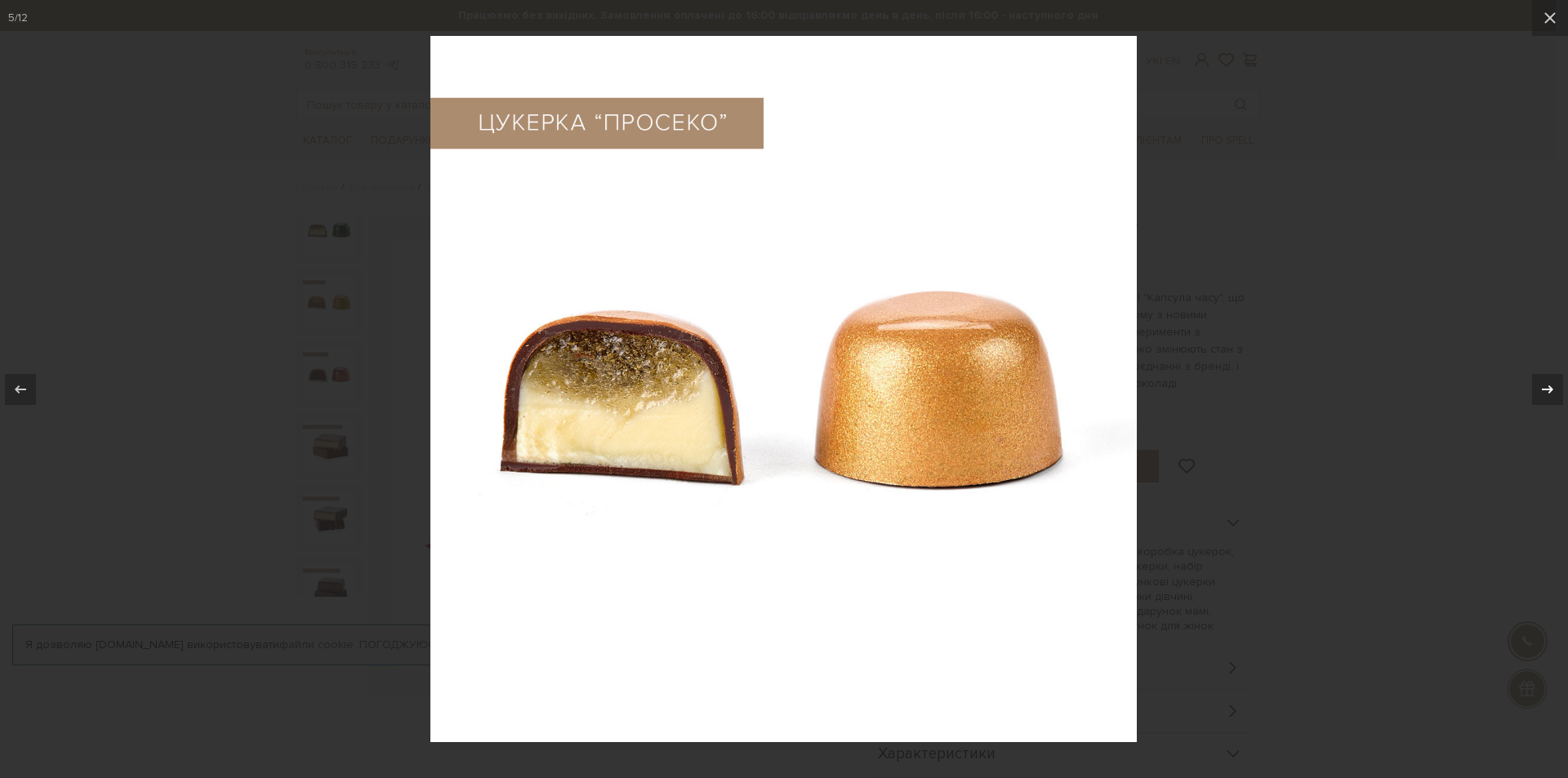
click at [1547, 386] on icon at bounding box center [1547, 389] width 19 height 19
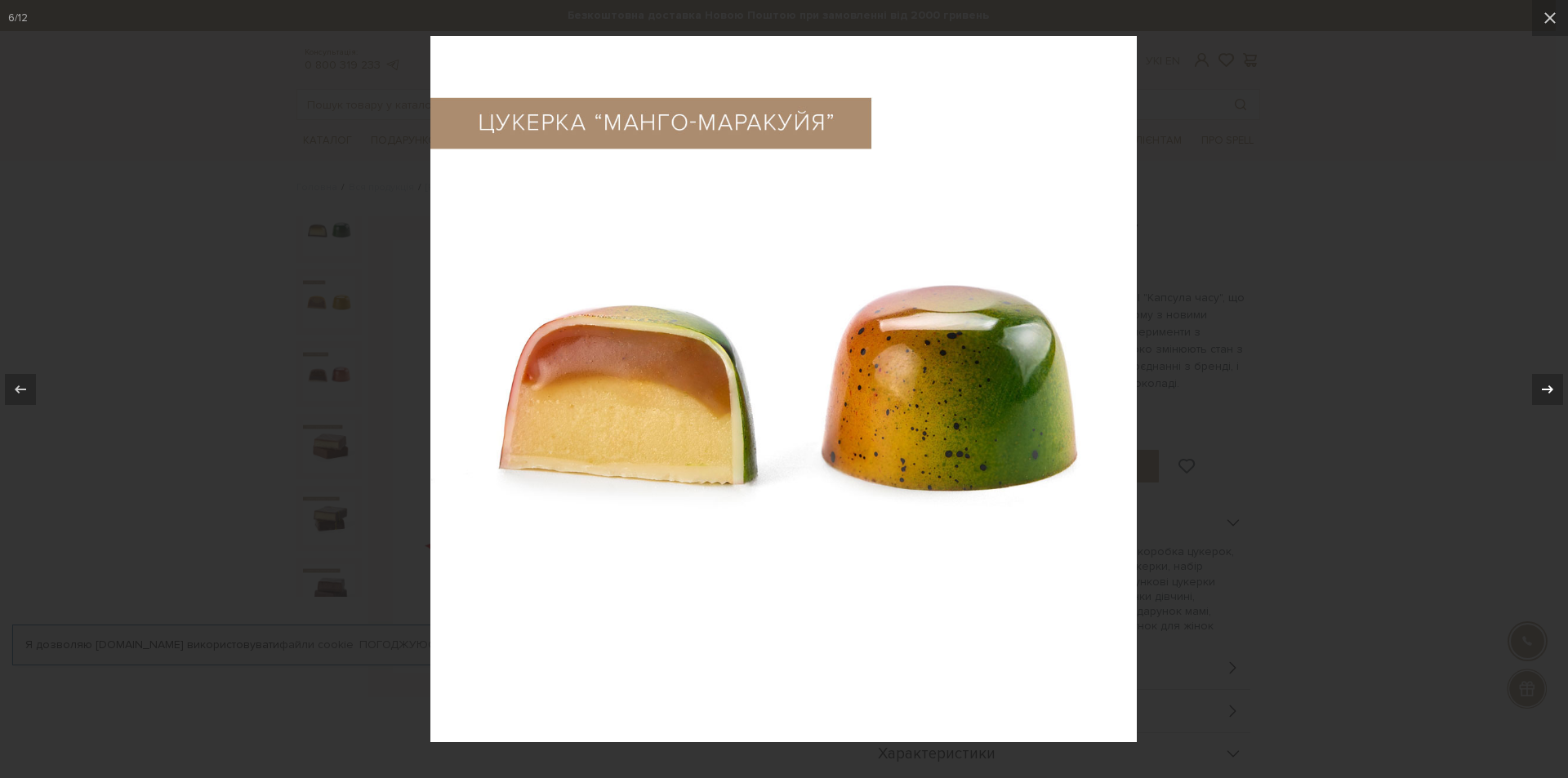
click at [1547, 386] on icon at bounding box center [1547, 389] width 19 height 19
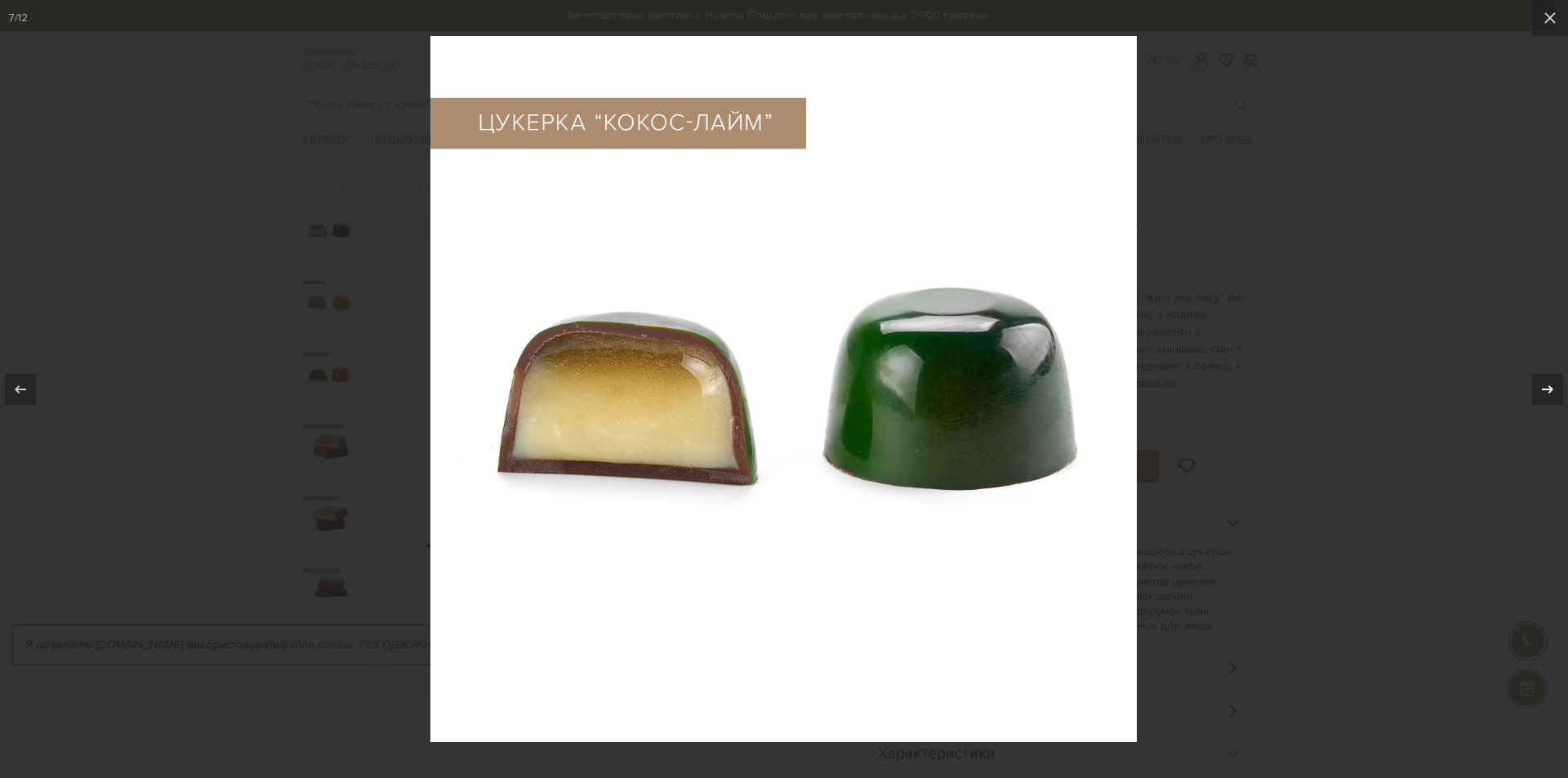
click at [1547, 386] on icon at bounding box center [1547, 389] width 19 height 19
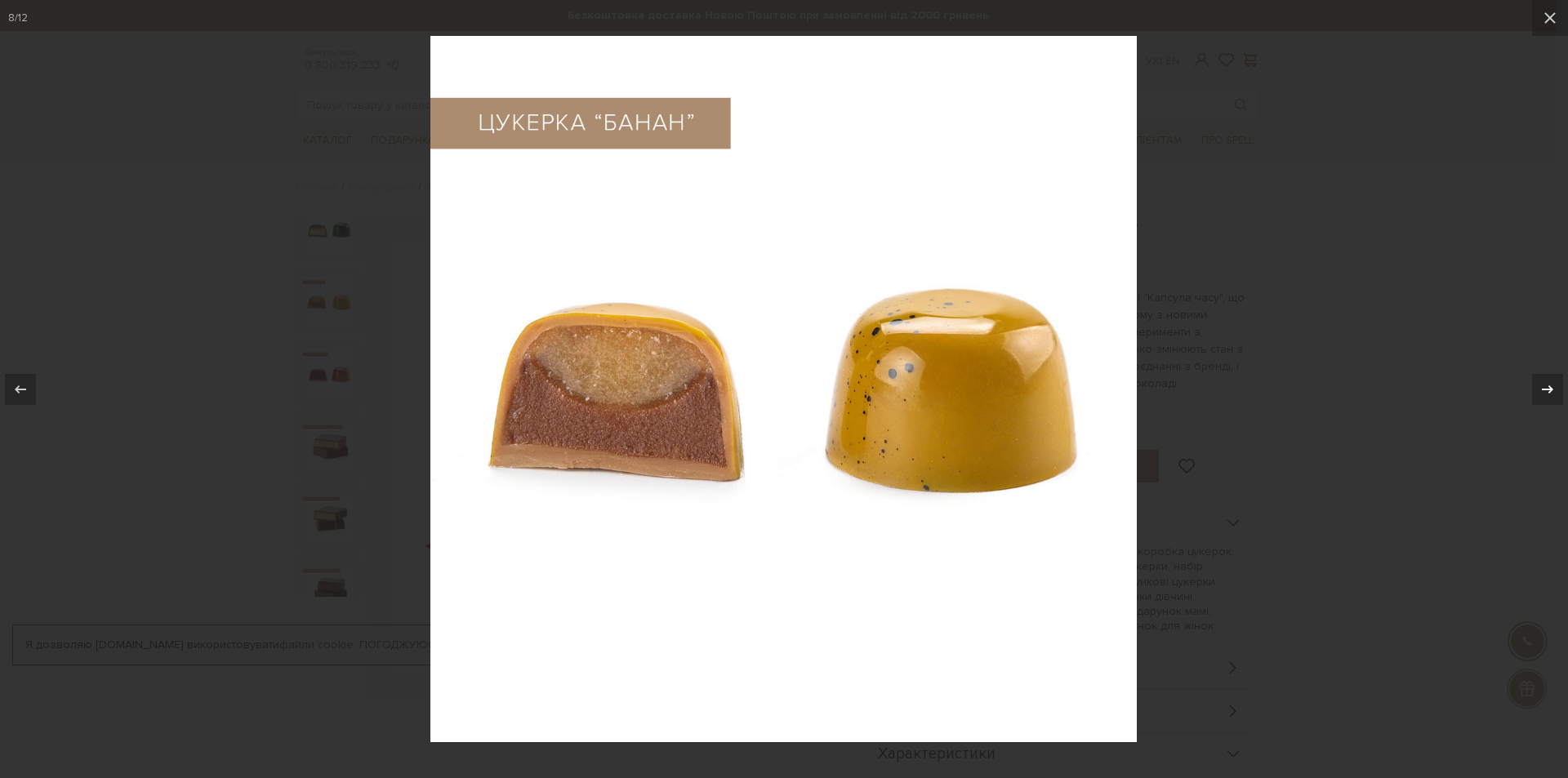
click at [1547, 386] on icon at bounding box center [1547, 389] width 19 height 19
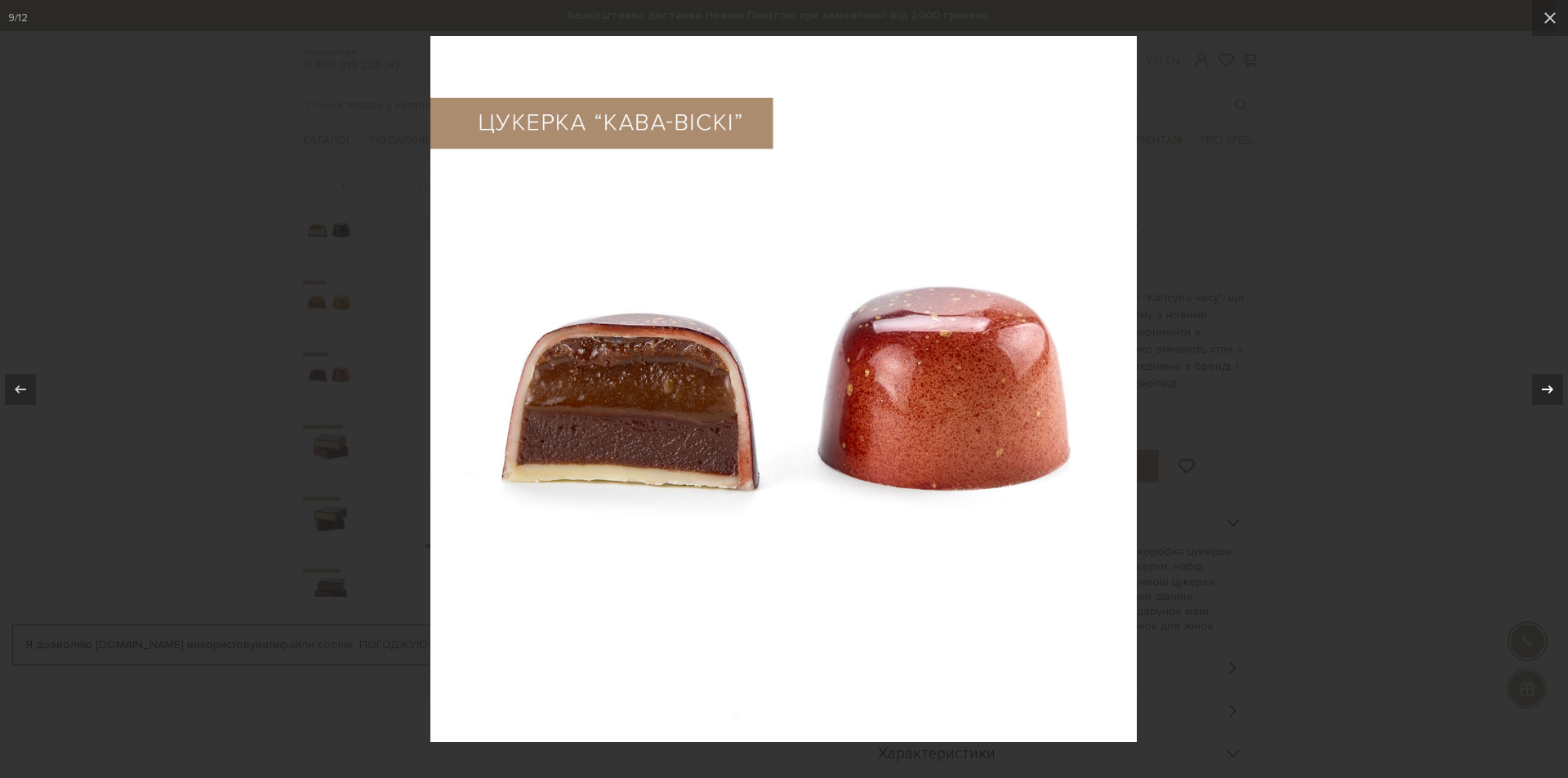
click at [1547, 386] on icon at bounding box center [1547, 389] width 19 height 19
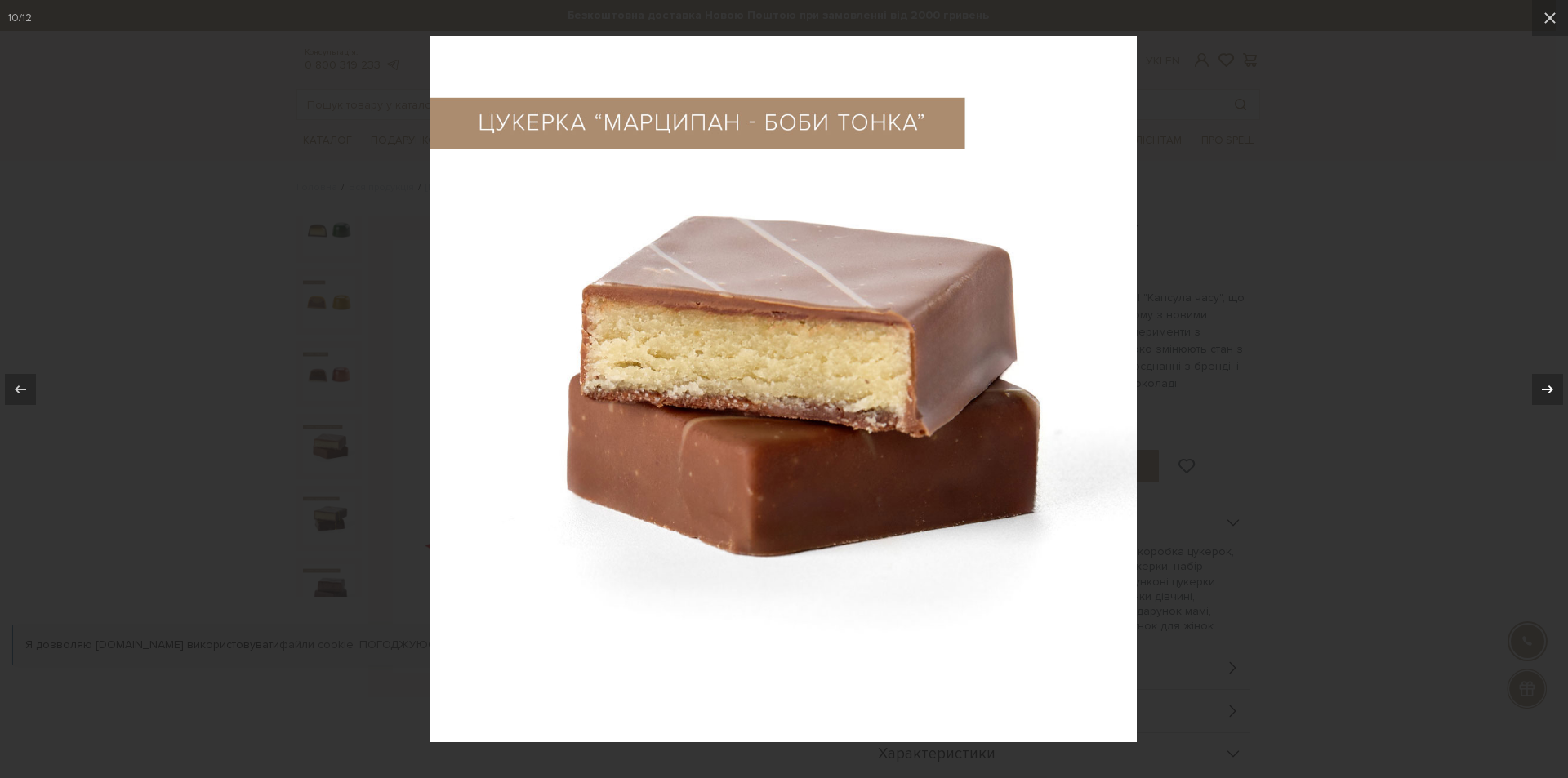
click at [1547, 386] on icon at bounding box center [1547, 389] width 19 height 19
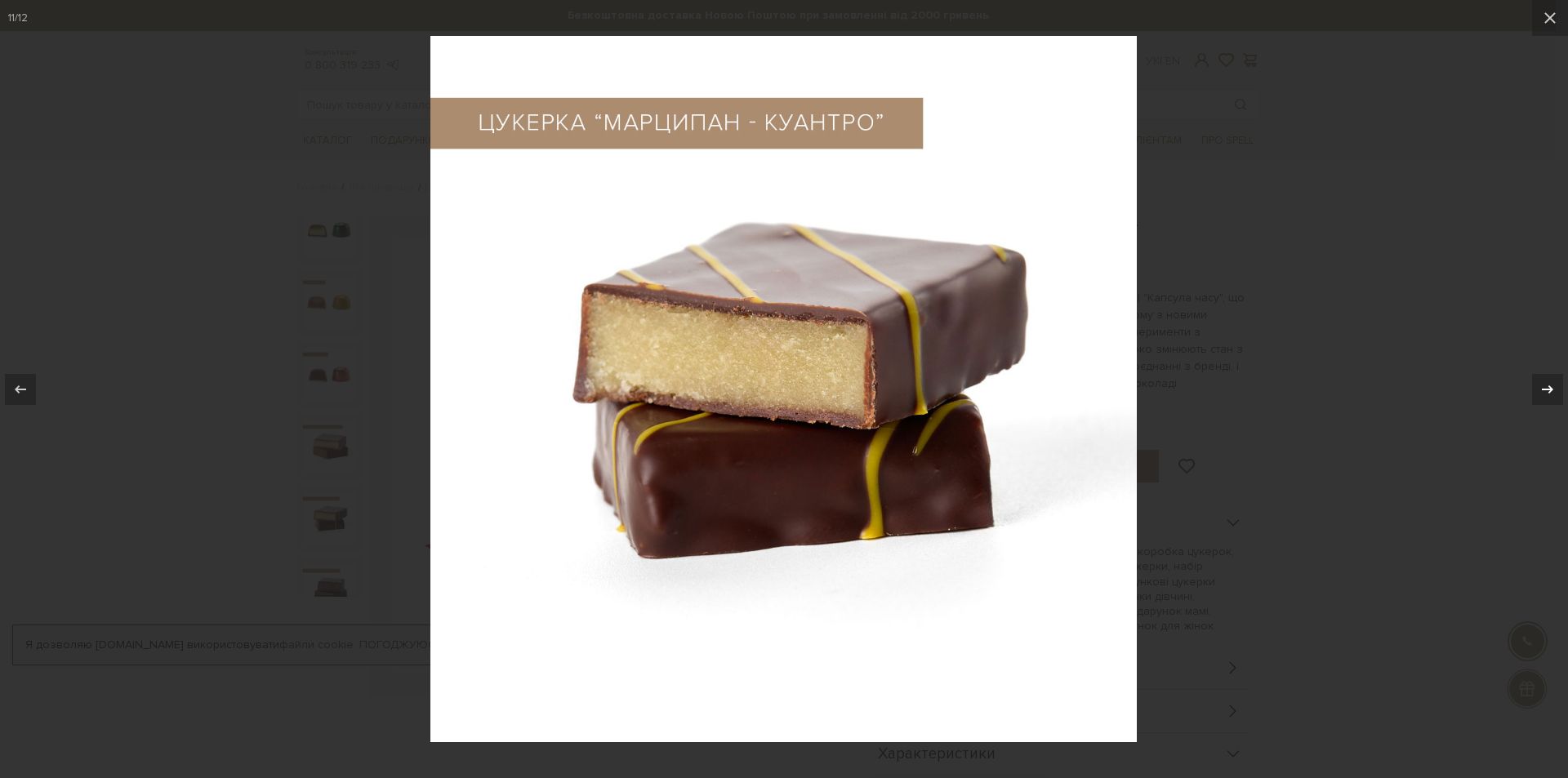
click at [1547, 386] on icon at bounding box center [1547, 389] width 19 height 19
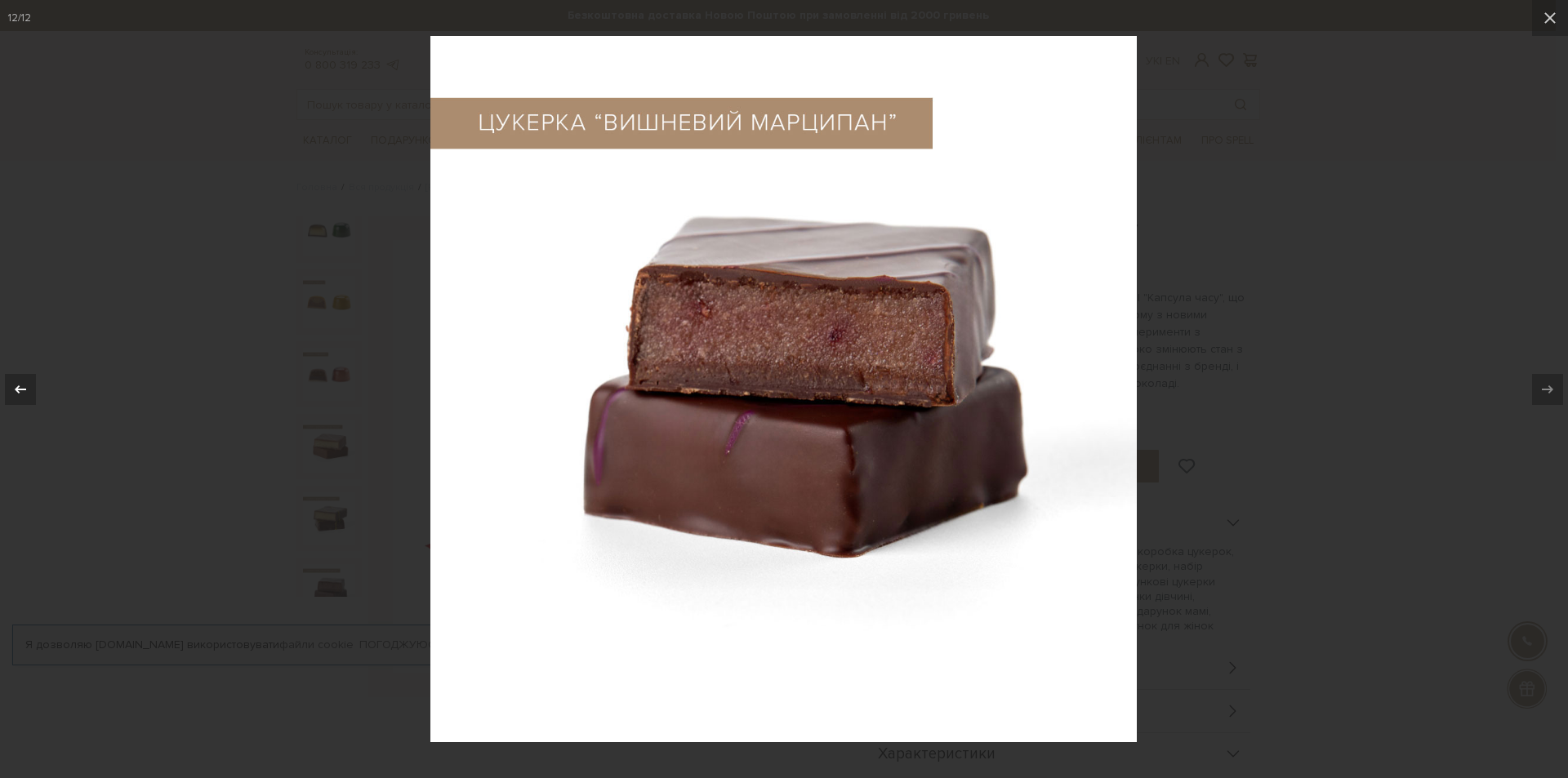
click at [30, 394] on div at bounding box center [20, 389] width 31 height 31
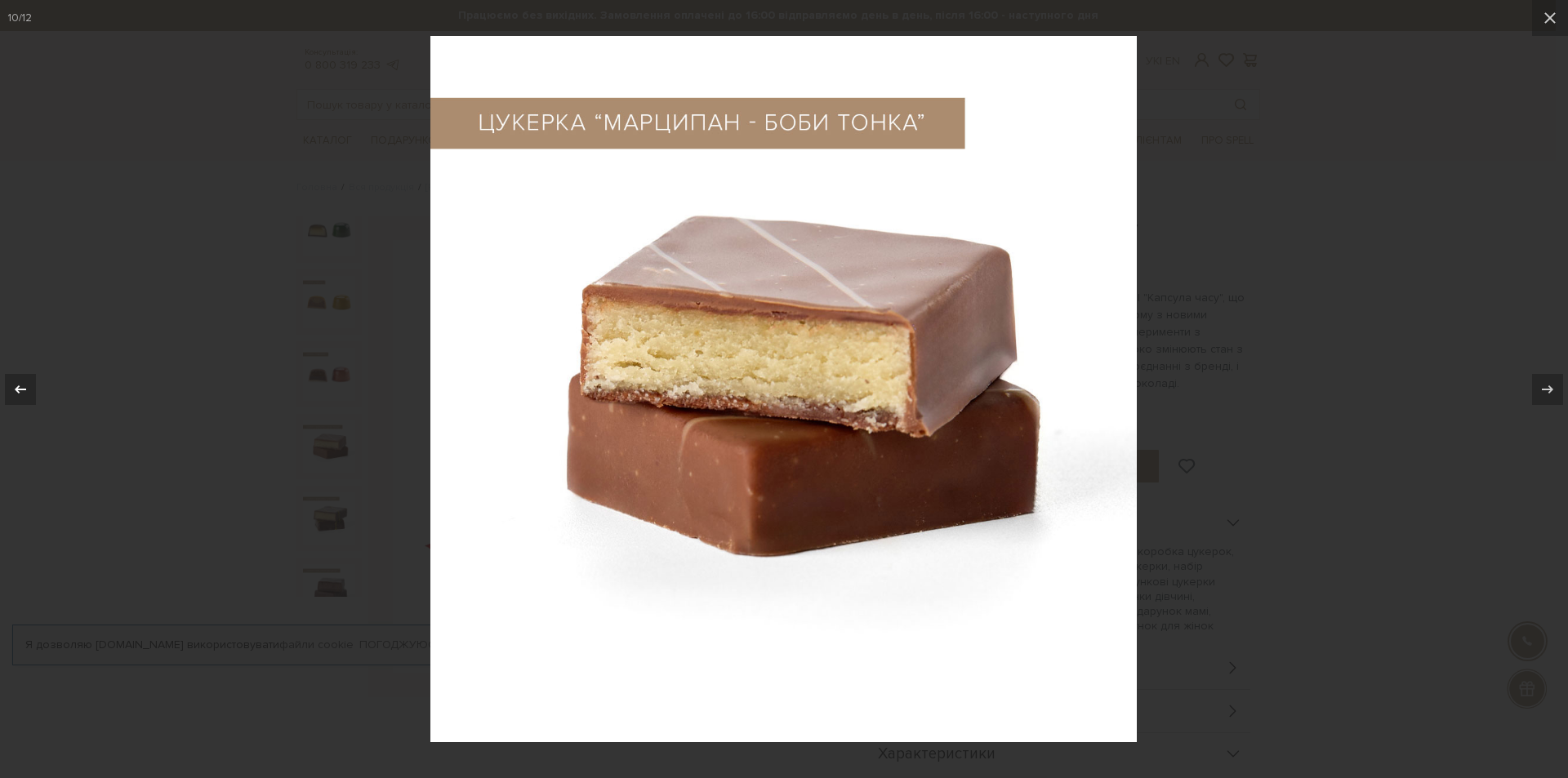
click at [30, 394] on div at bounding box center [20, 389] width 31 height 31
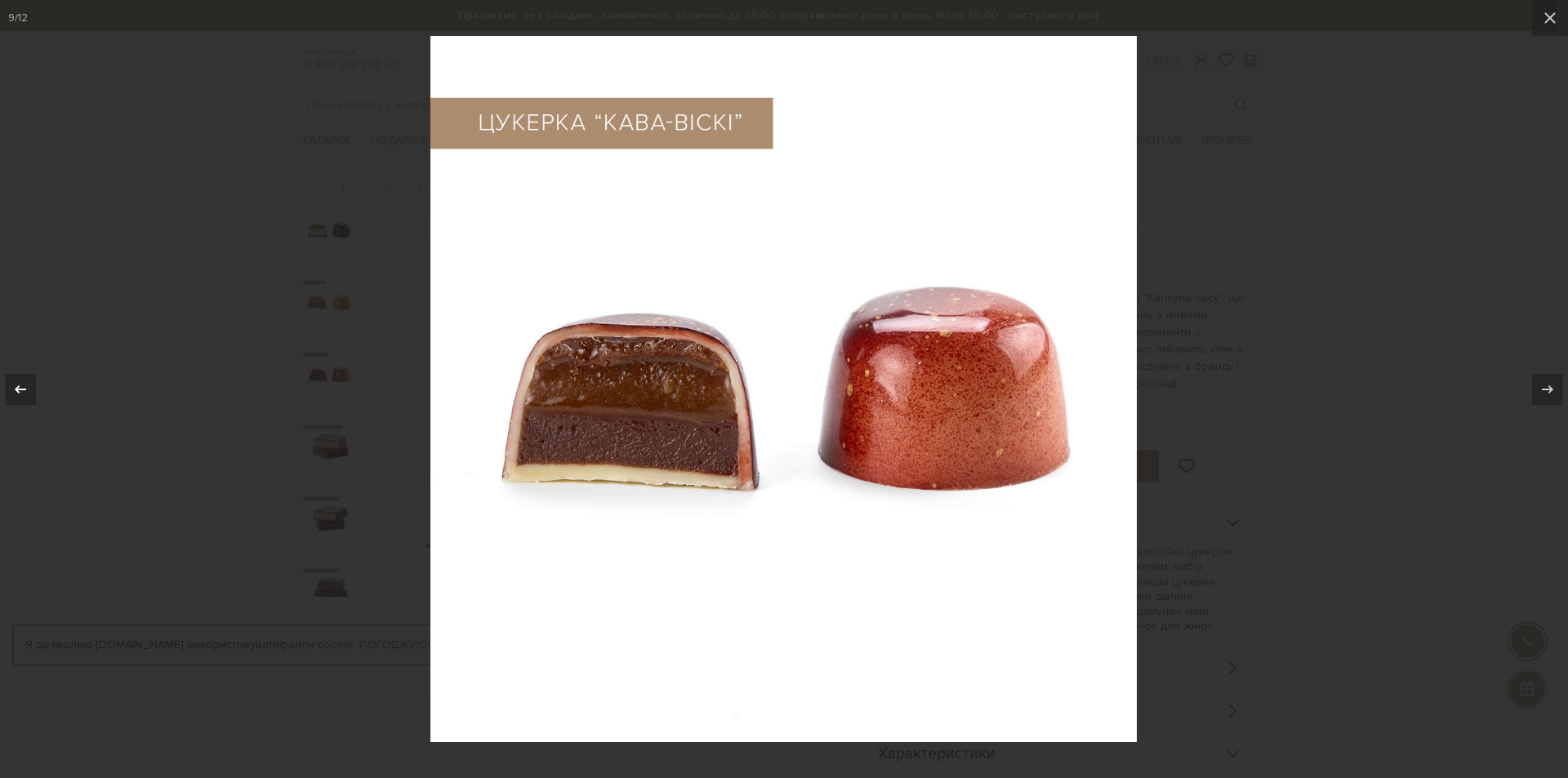
click at [30, 394] on div at bounding box center [20, 389] width 31 height 31
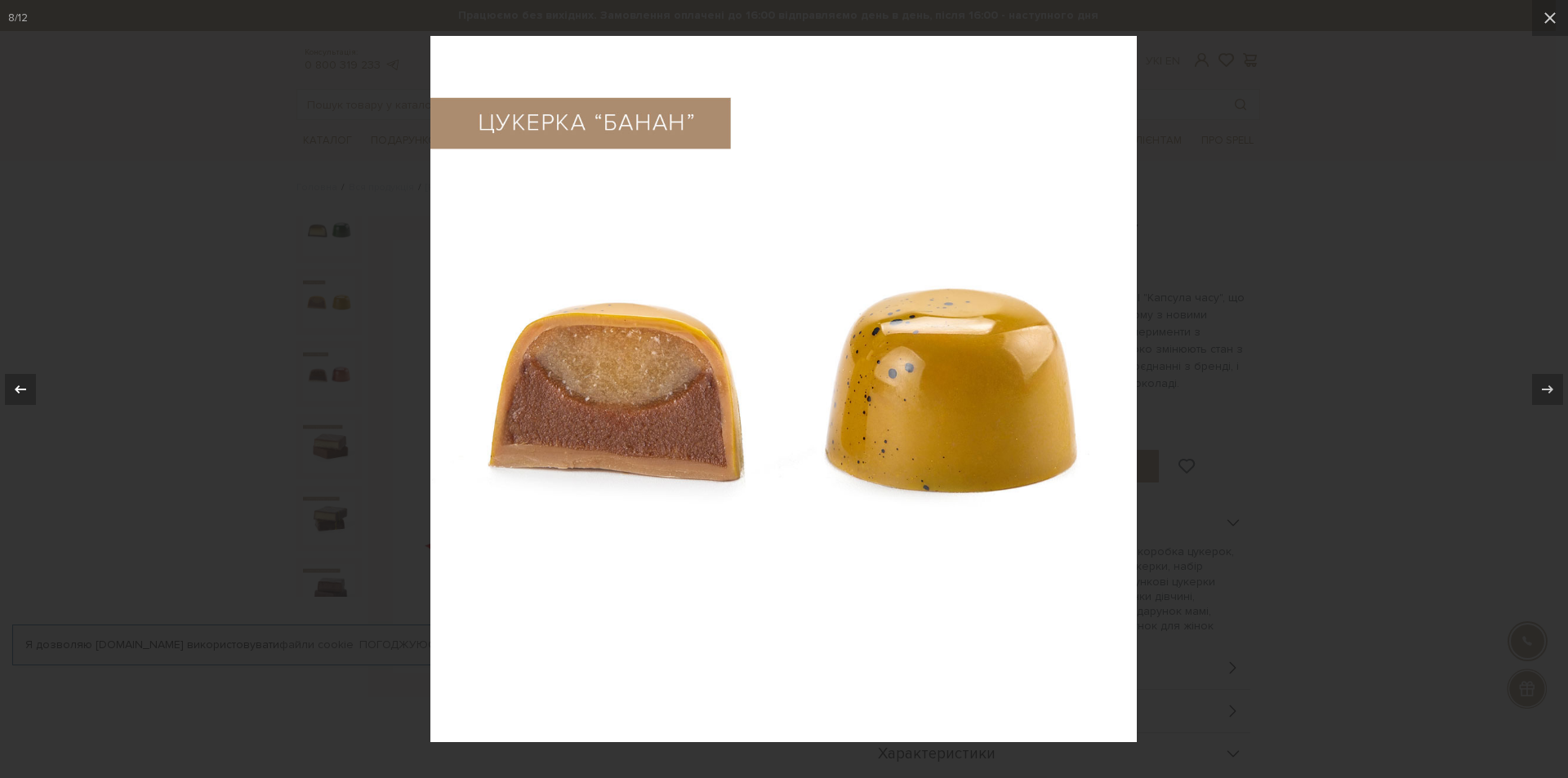
click at [30, 394] on div at bounding box center [20, 389] width 31 height 31
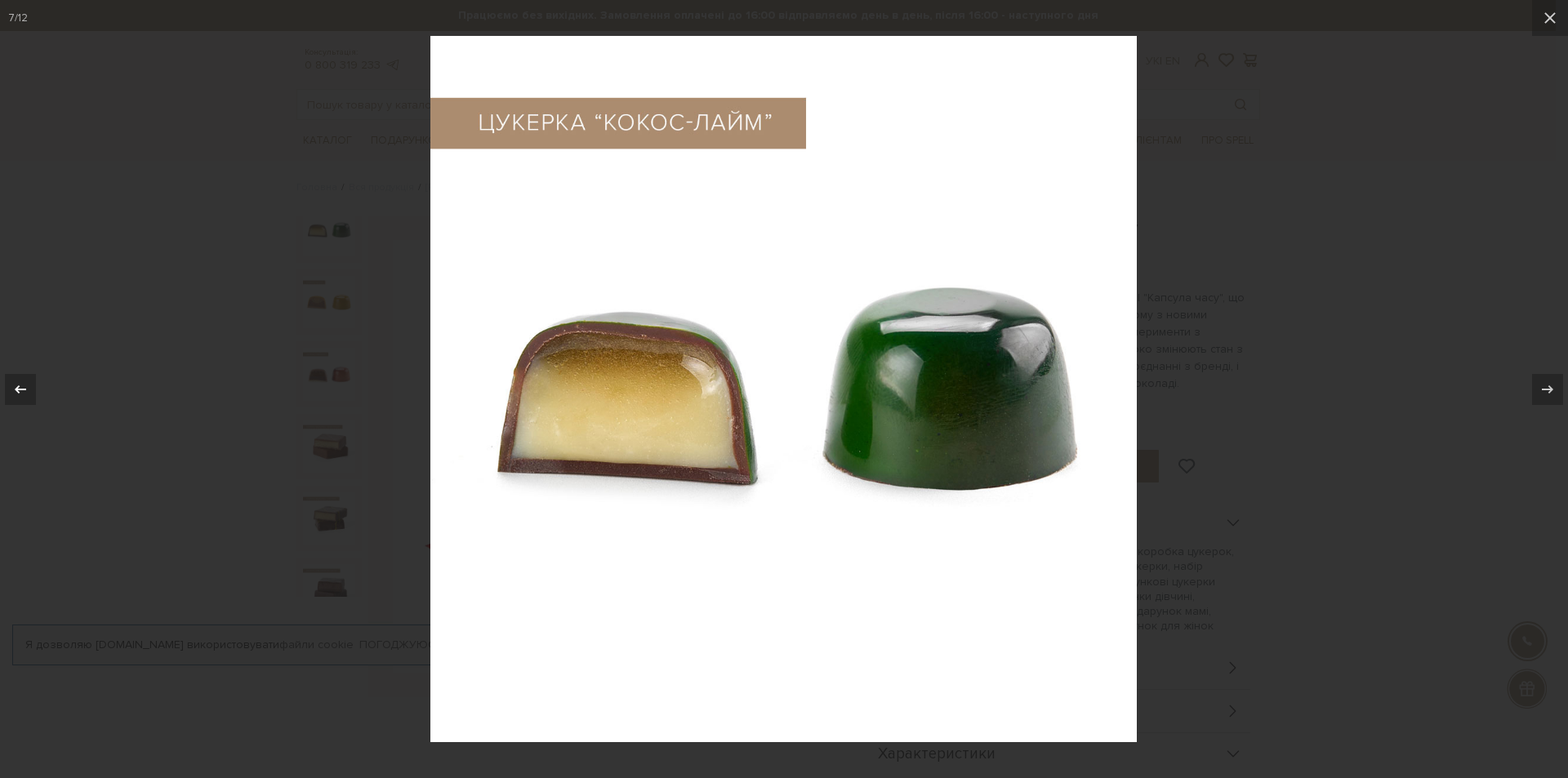
click at [30, 394] on div at bounding box center [20, 389] width 31 height 31
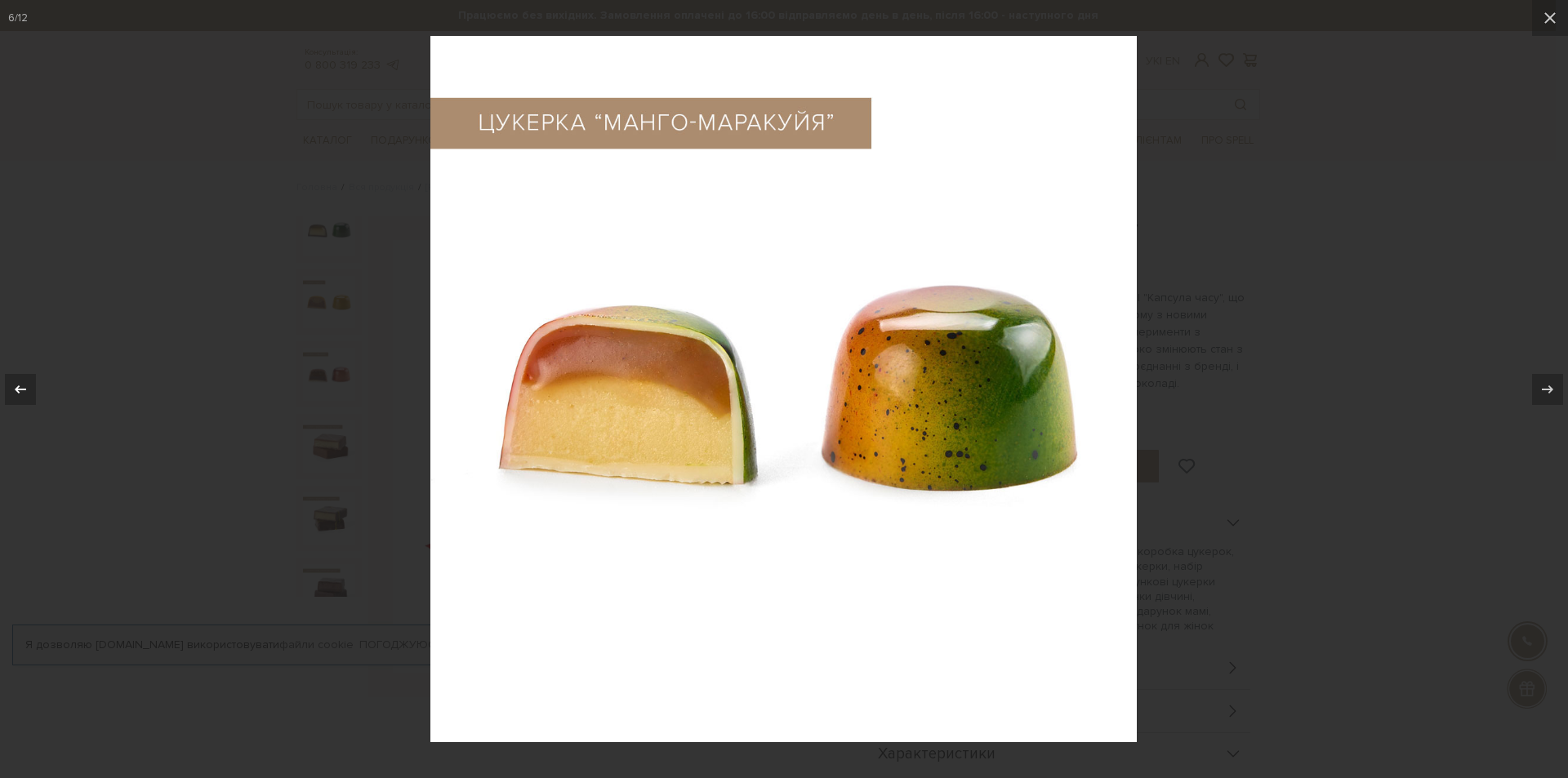
click at [30, 394] on div at bounding box center [20, 389] width 31 height 31
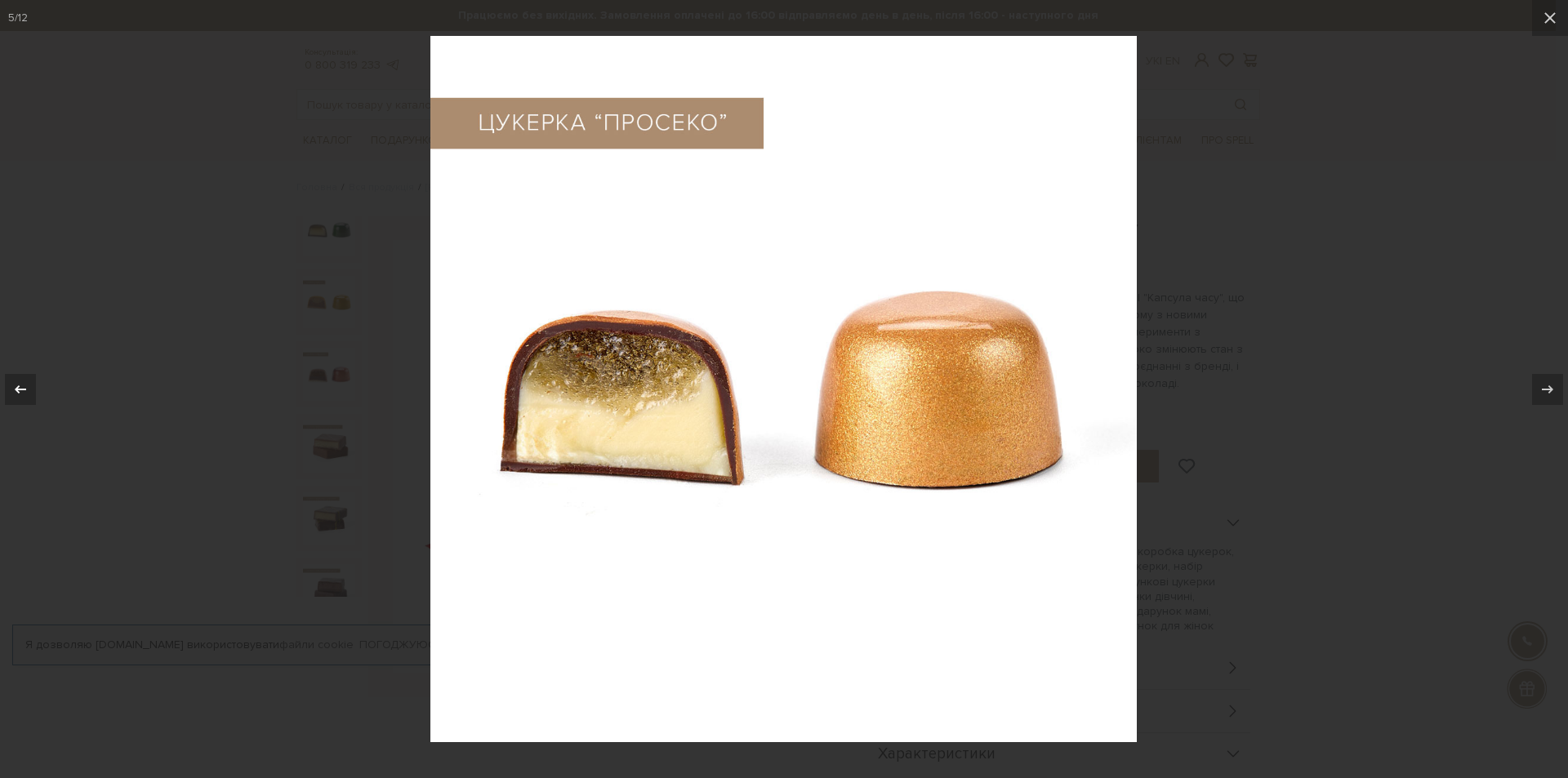
click at [30, 394] on div at bounding box center [20, 389] width 31 height 31
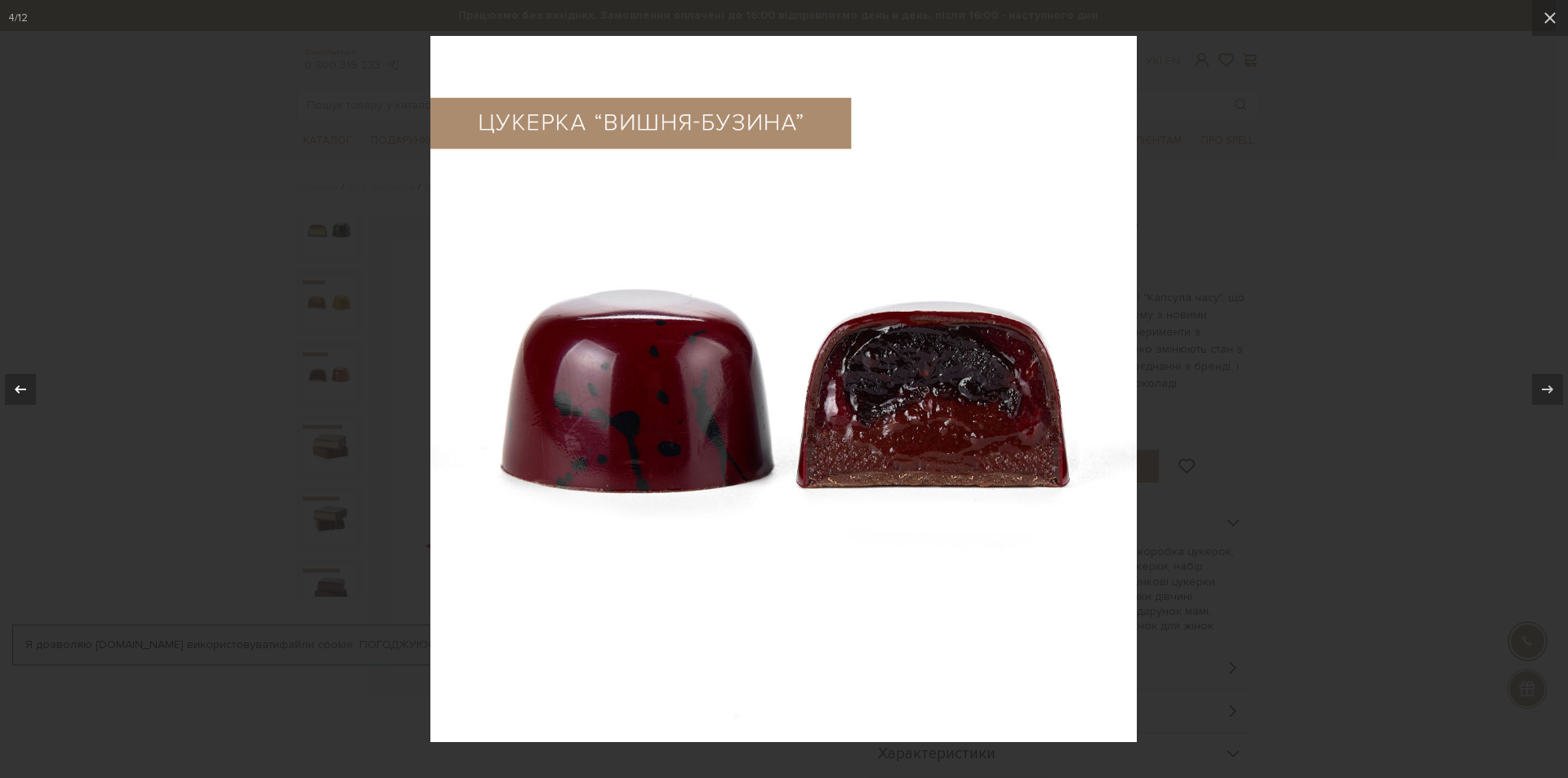
click at [30, 394] on div at bounding box center [20, 389] width 31 height 31
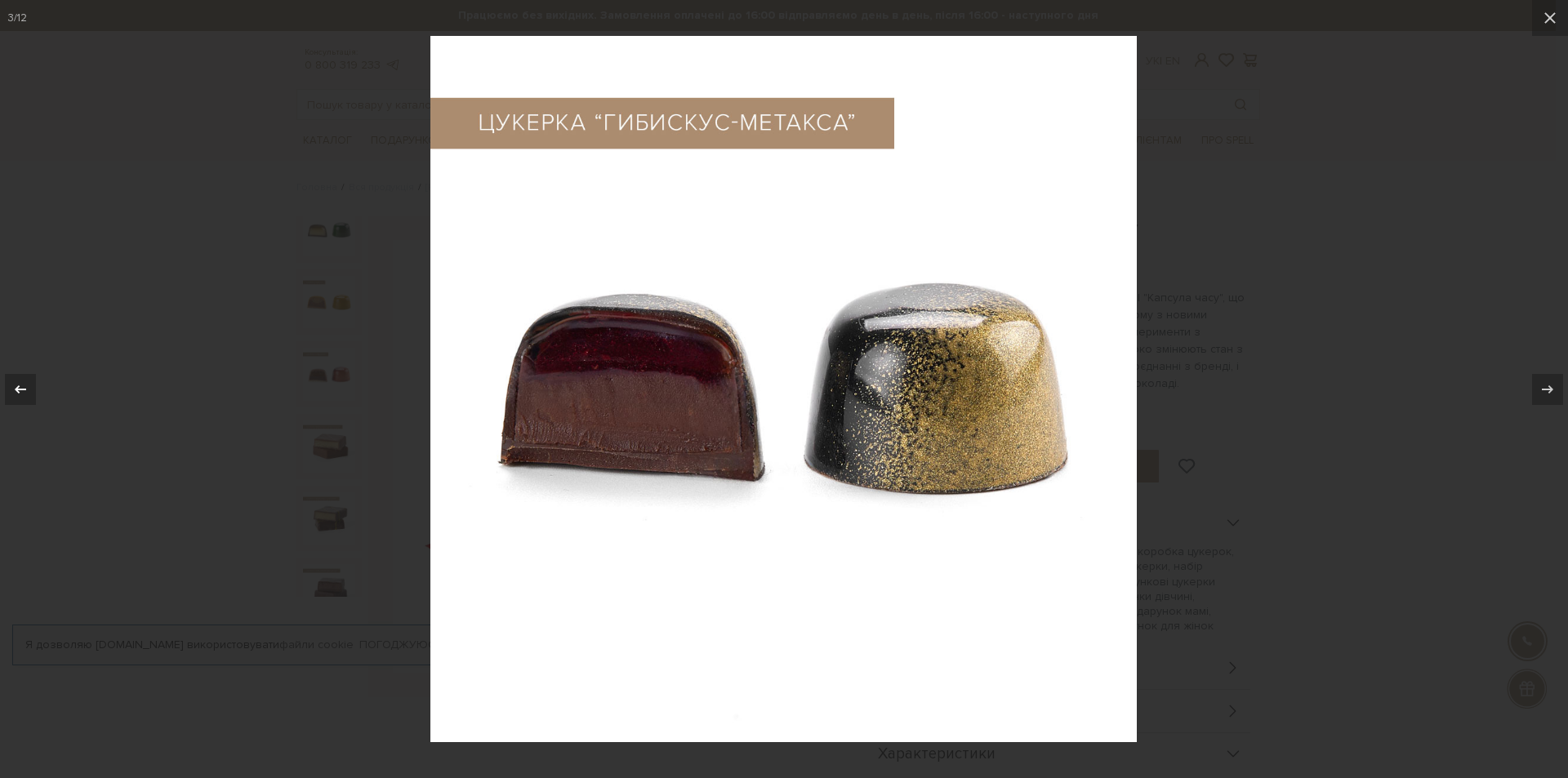
click at [30, 394] on div at bounding box center [20, 389] width 31 height 31
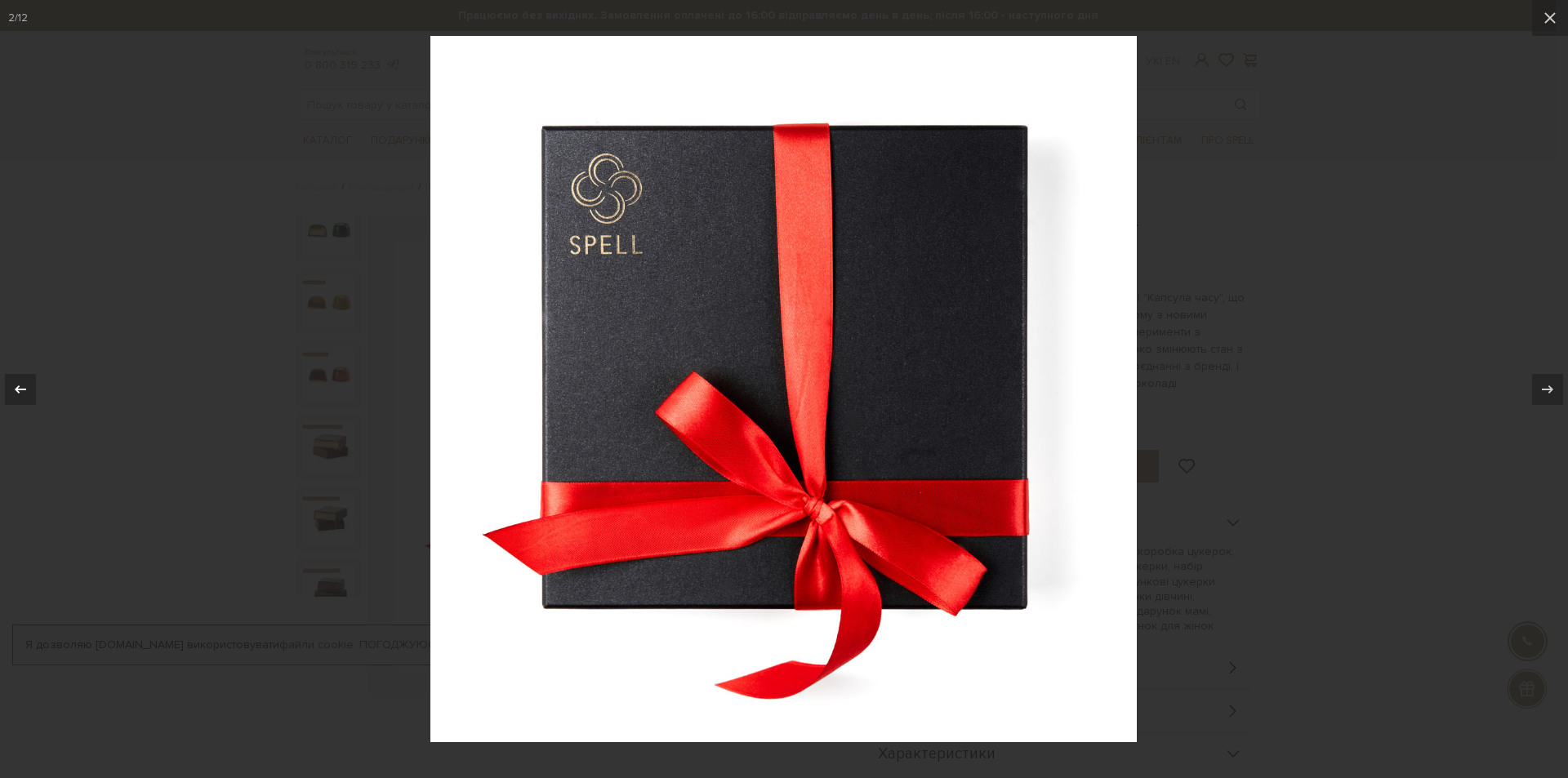
click at [30, 394] on div at bounding box center [20, 389] width 31 height 31
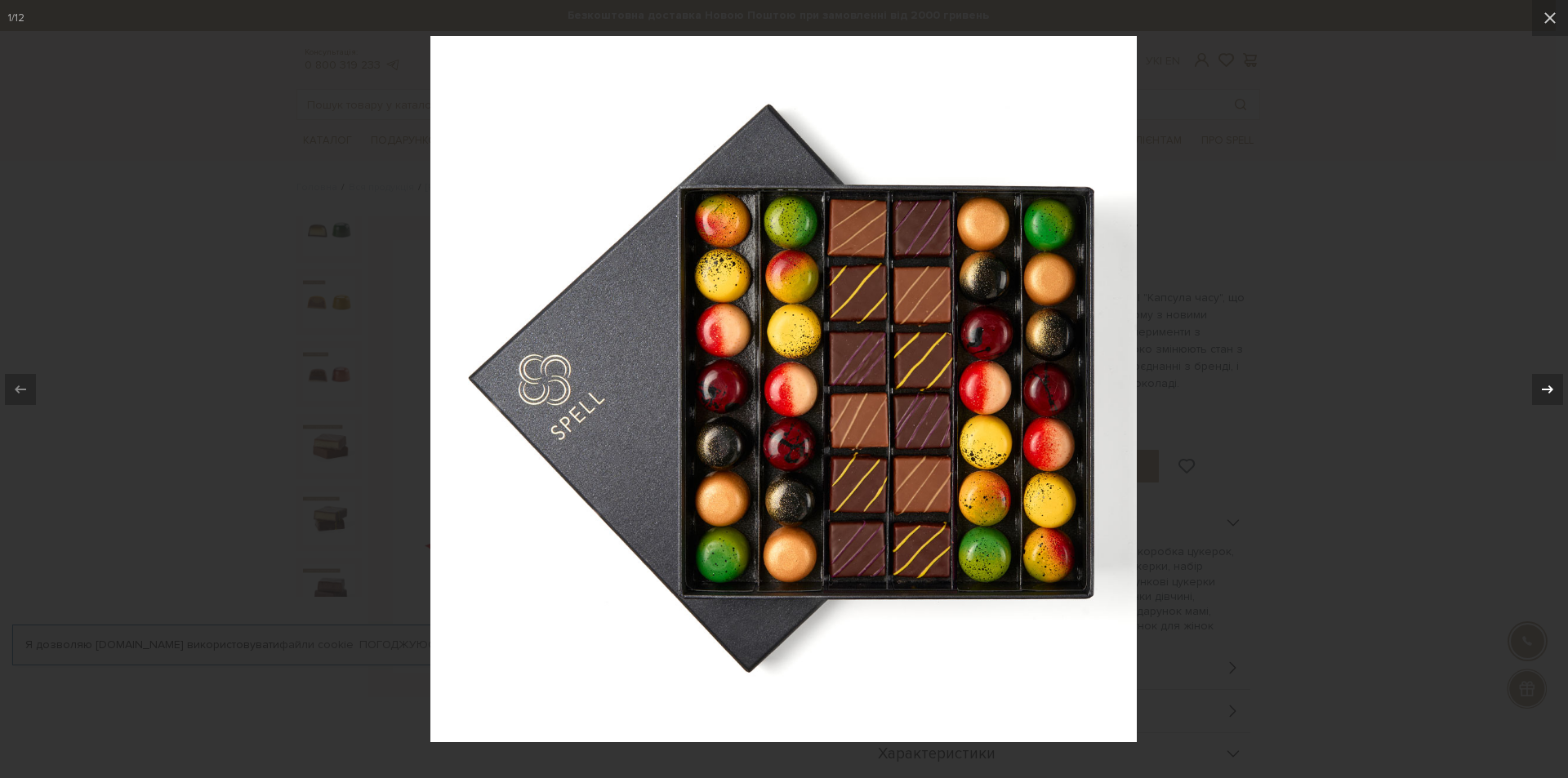
click at [1550, 383] on icon at bounding box center [1547, 389] width 19 height 19
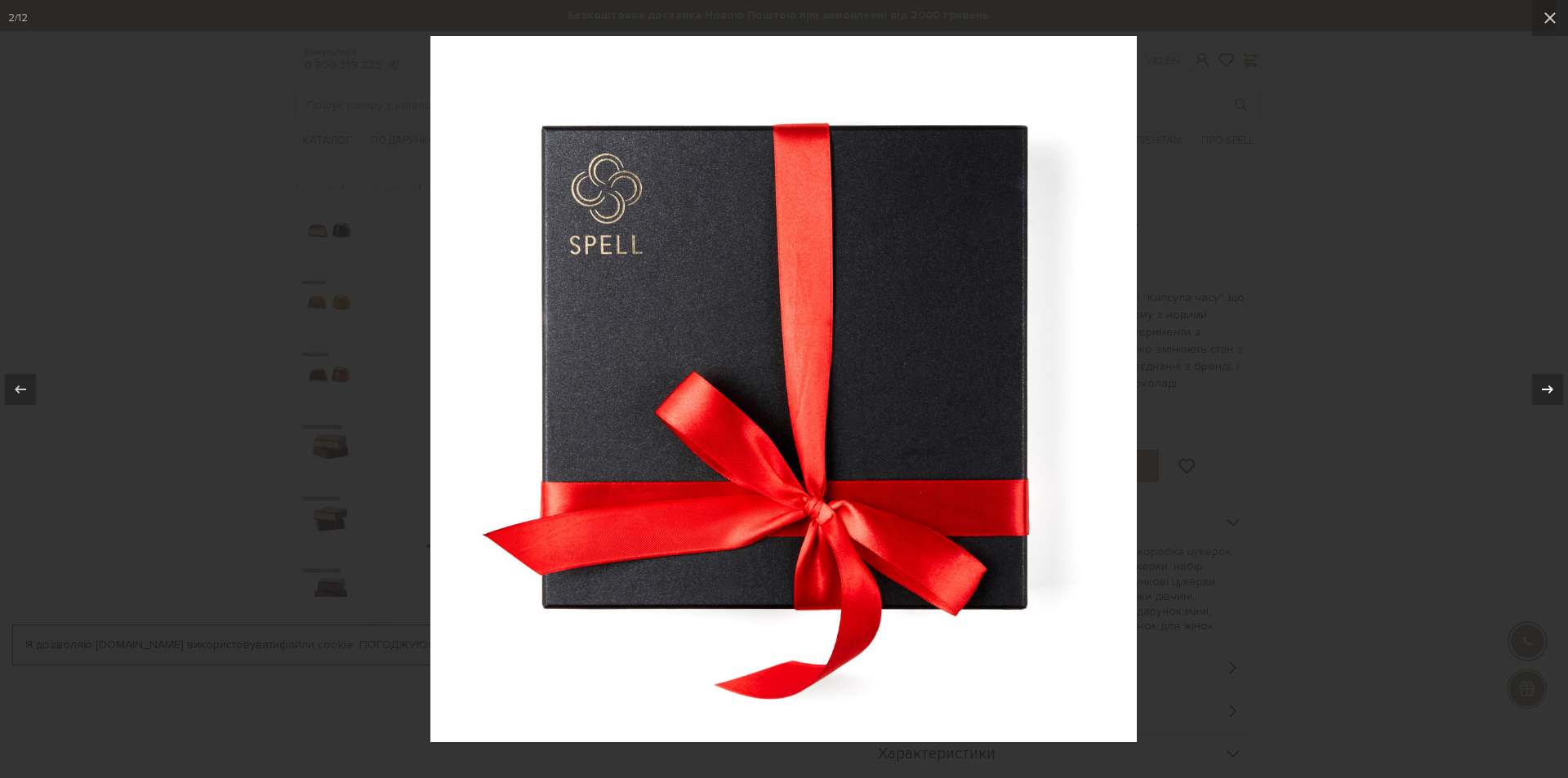
click at [1550, 383] on icon at bounding box center [1547, 389] width 19 height 19
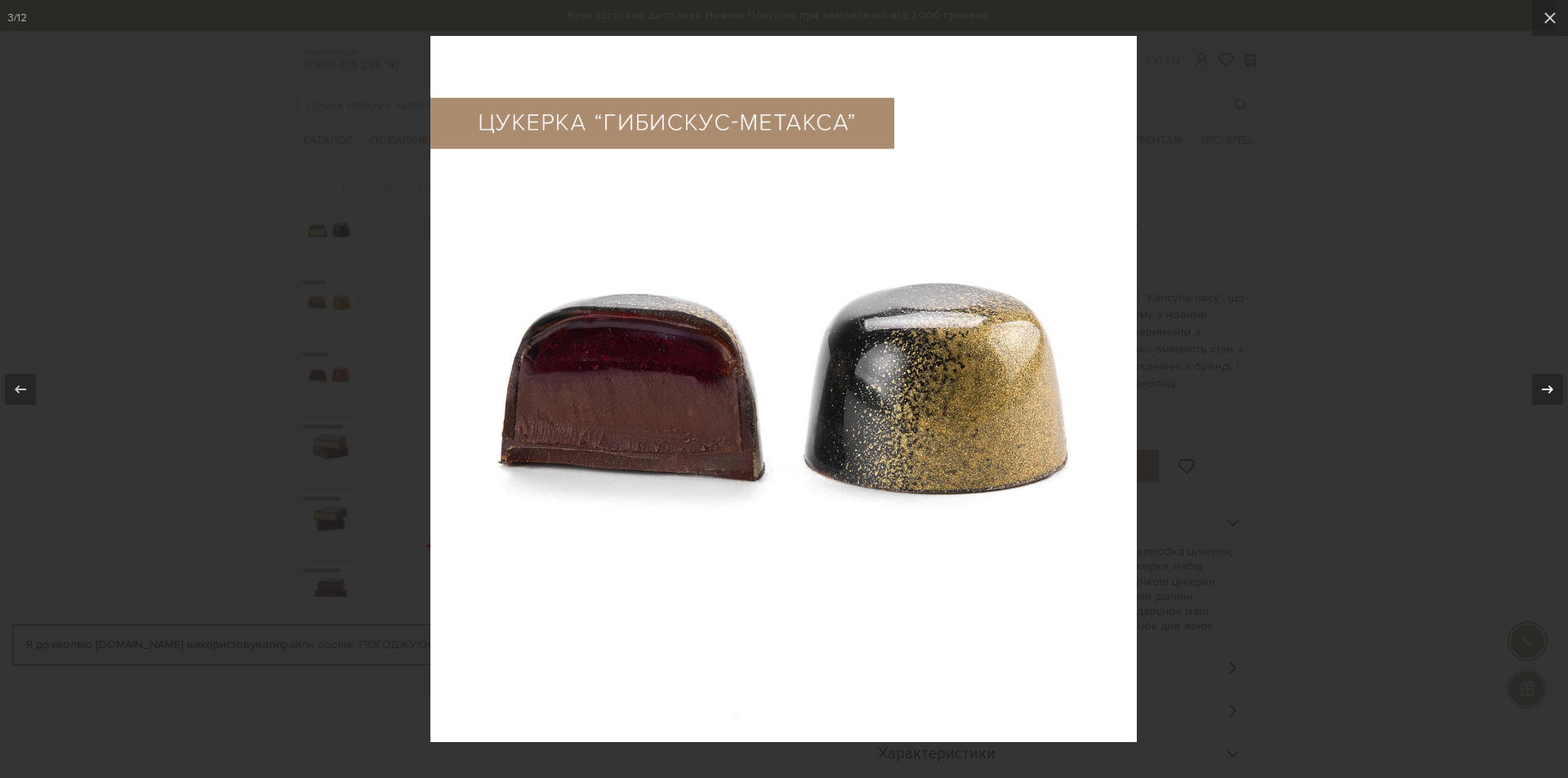
click at [1550, 383] on icon at bounding box center [1547, 389] width 19 height 19
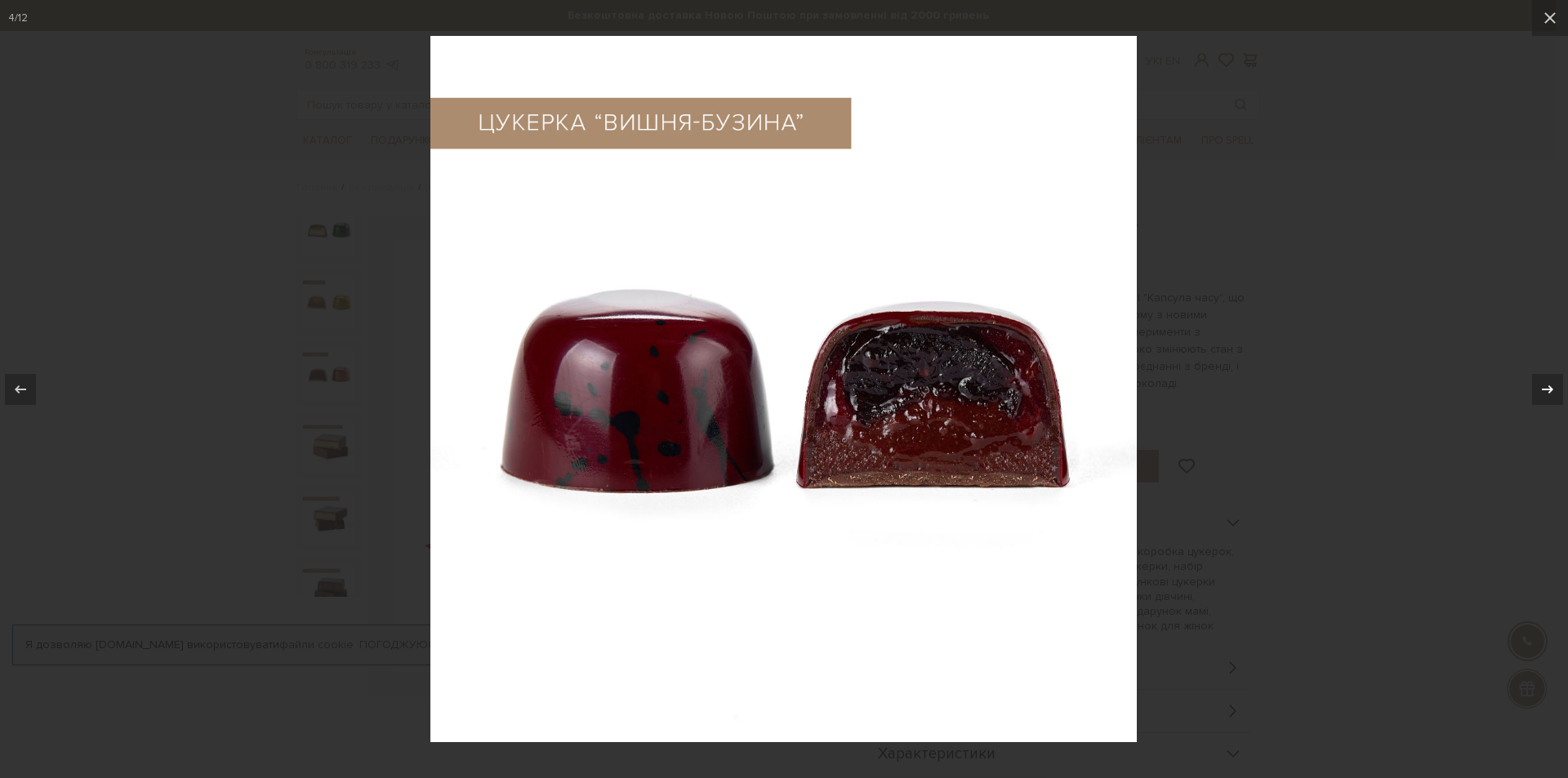
click at [1550, 383] on icon at bounding box center [1547, 389] width 19 height 19
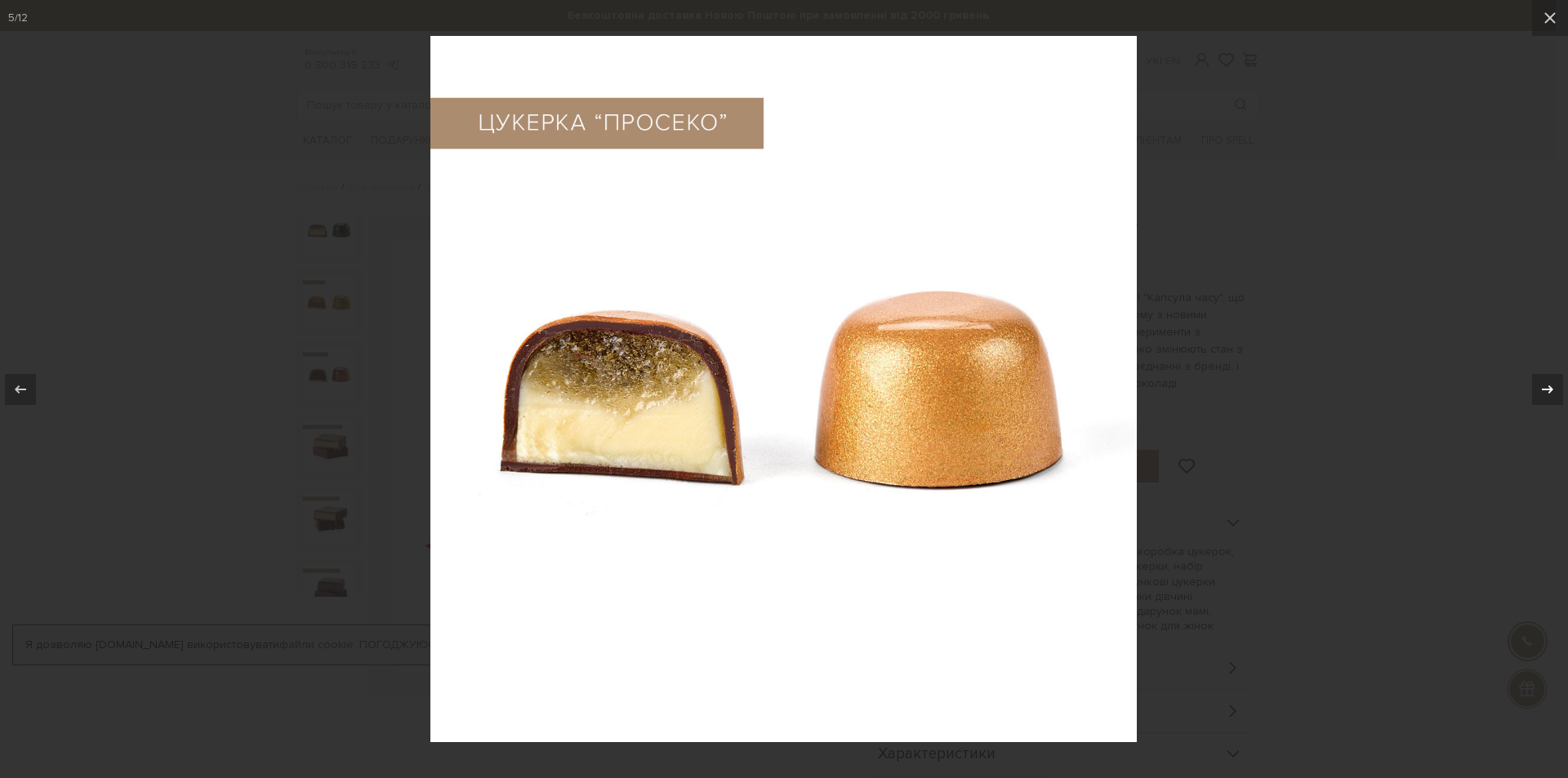
click at [1550, 383] on icon at bounding box center [1547, 389] width 19 height 19
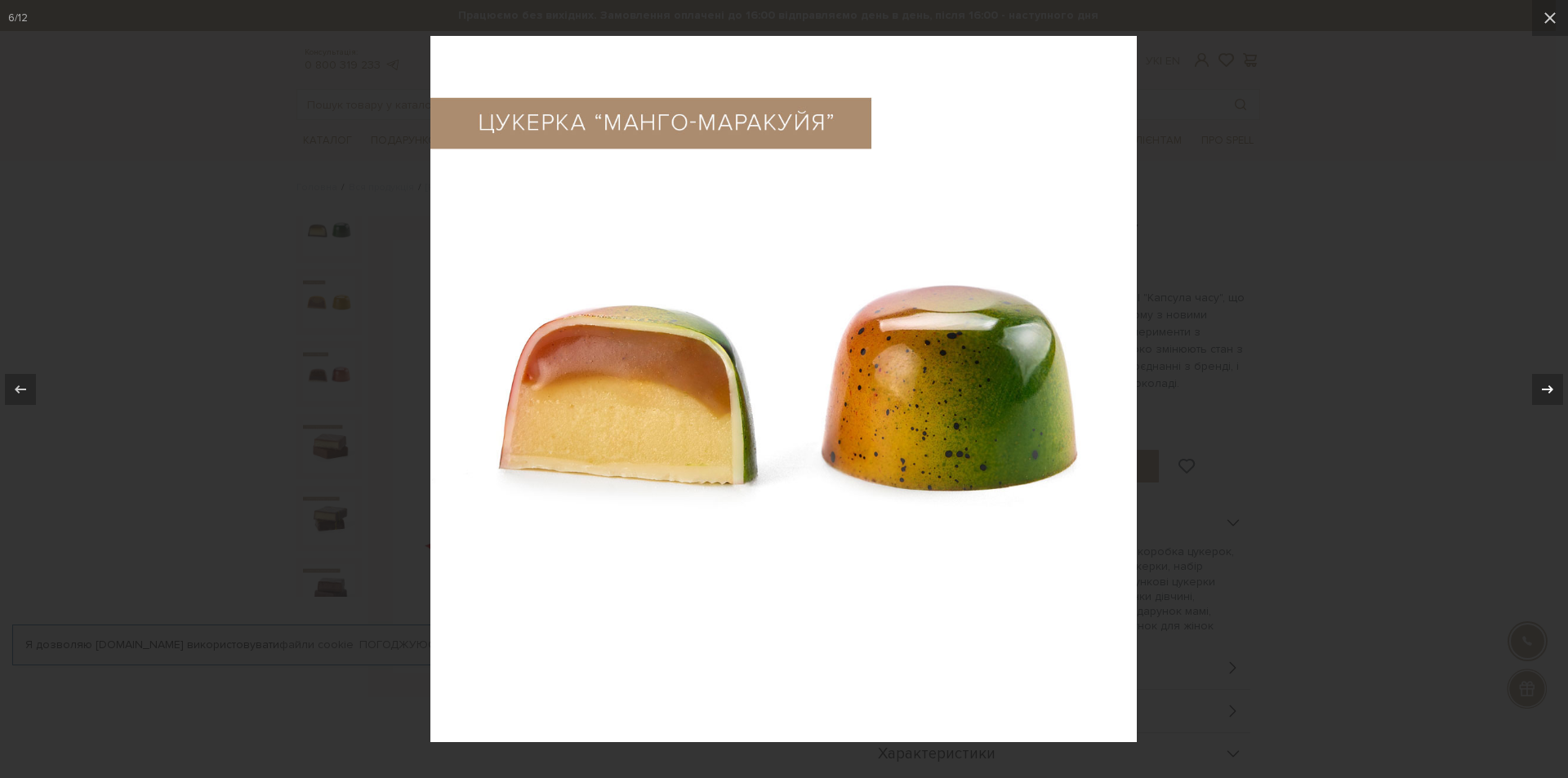
click at [1550, 383] on icon at bounding box center [1547, 389] width 19 height 19
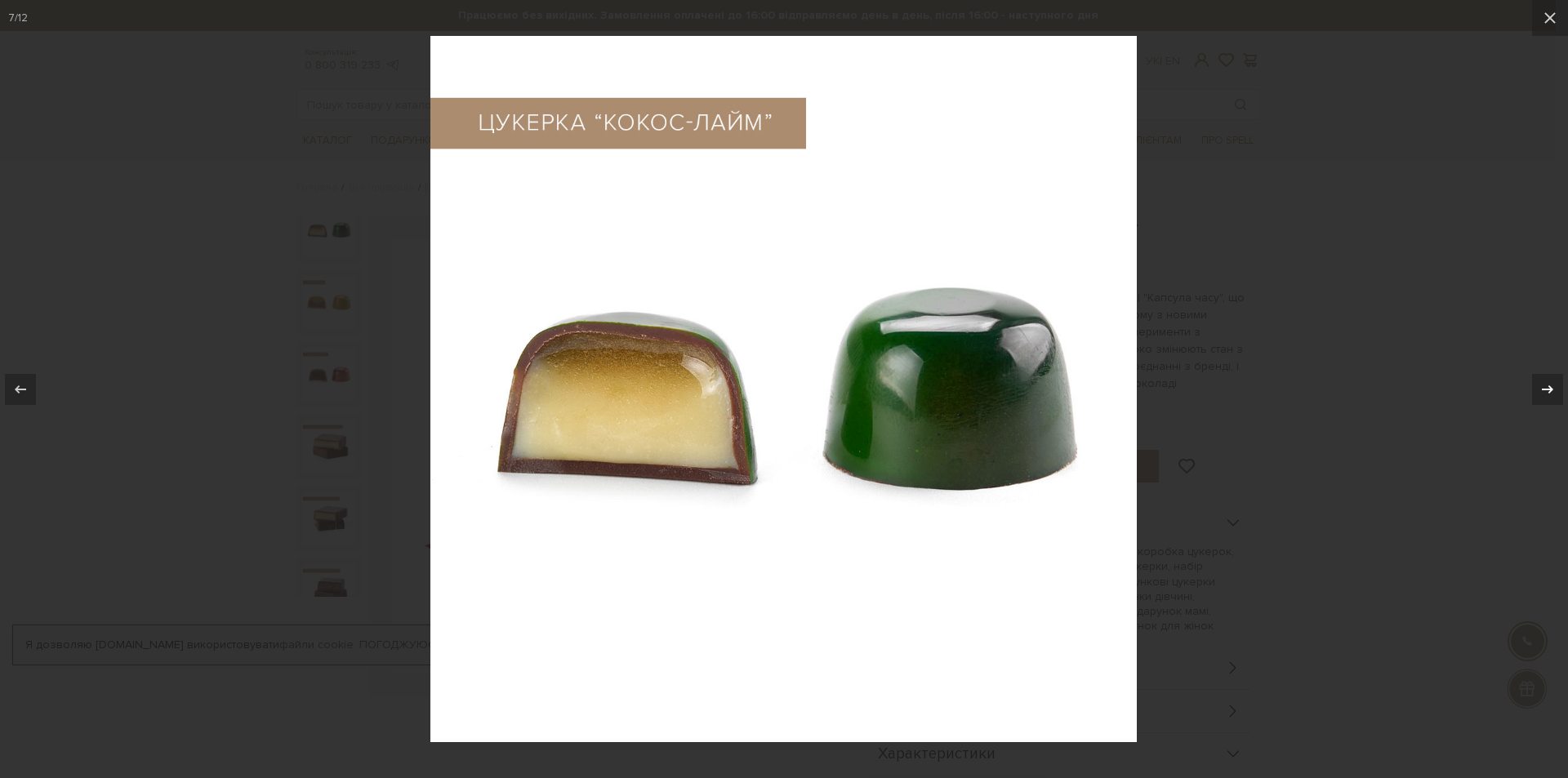
click at [1550, 383] on icon at bounding box center [1547, 389] width 19 height 19
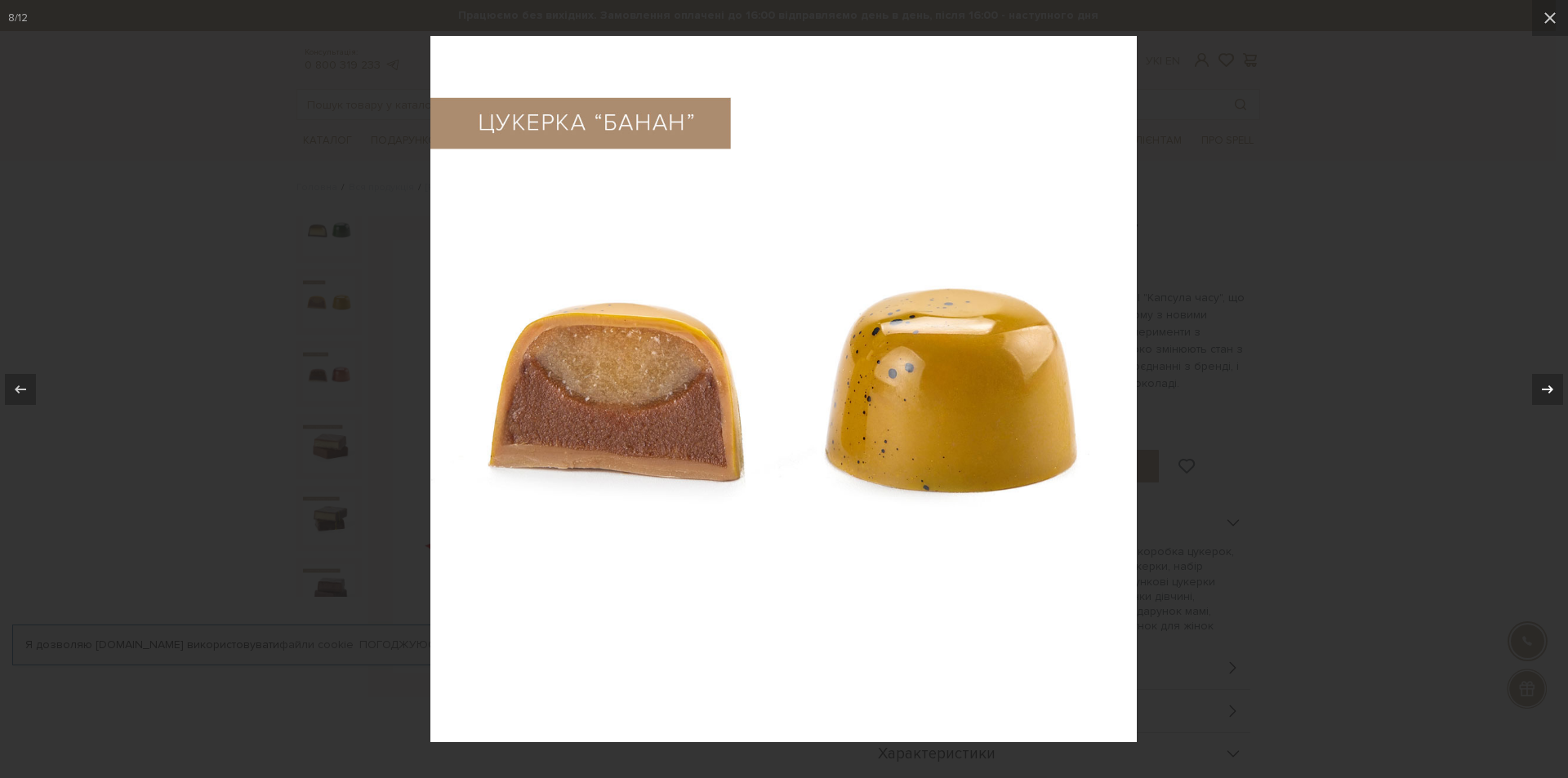
click at [1550, 383] on icon at bounding box center [1547, 389] width 19 height 19
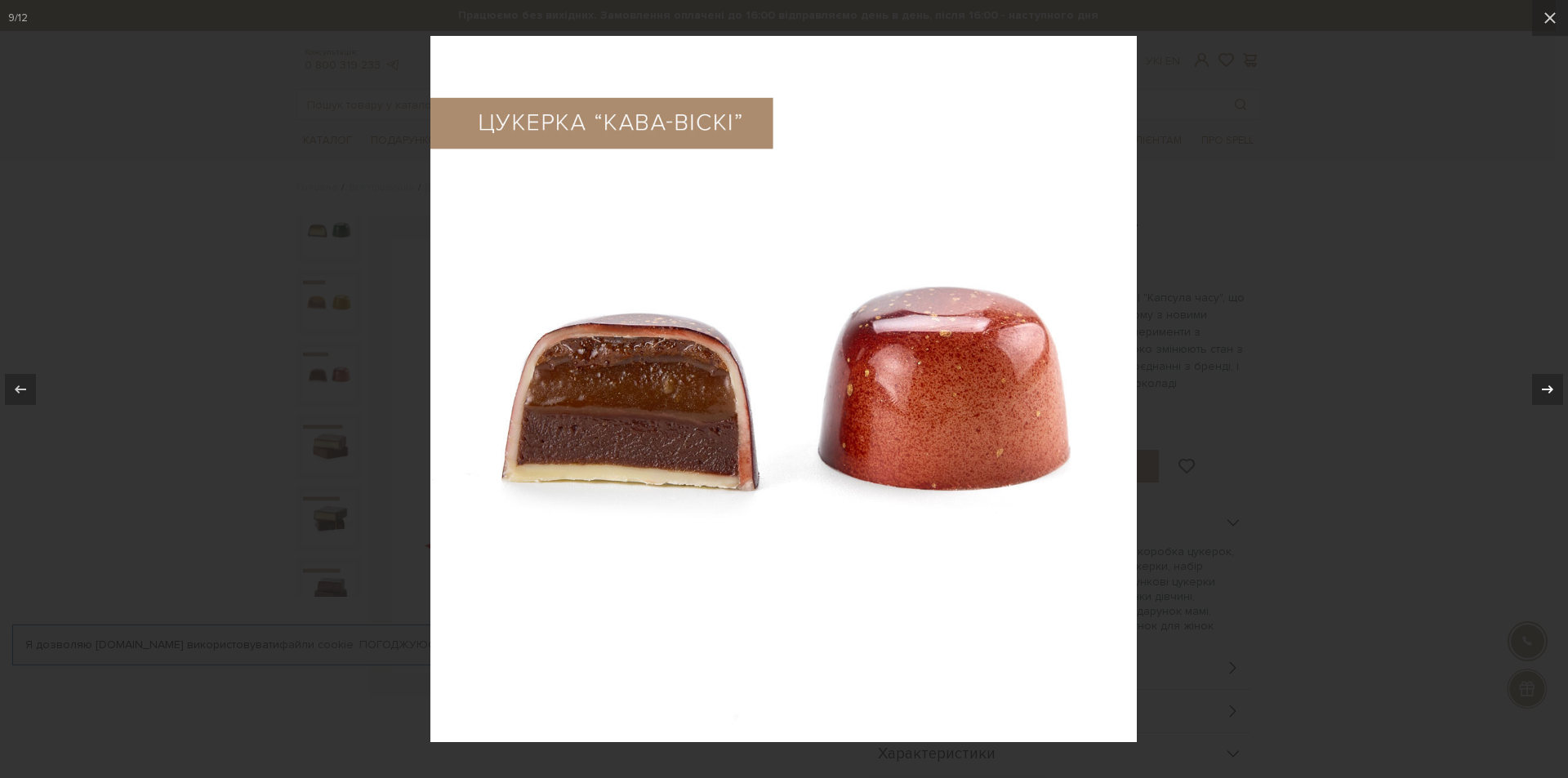
click at [1550, 383] on icon at bounding box center [1547, 389] width 19 height 19
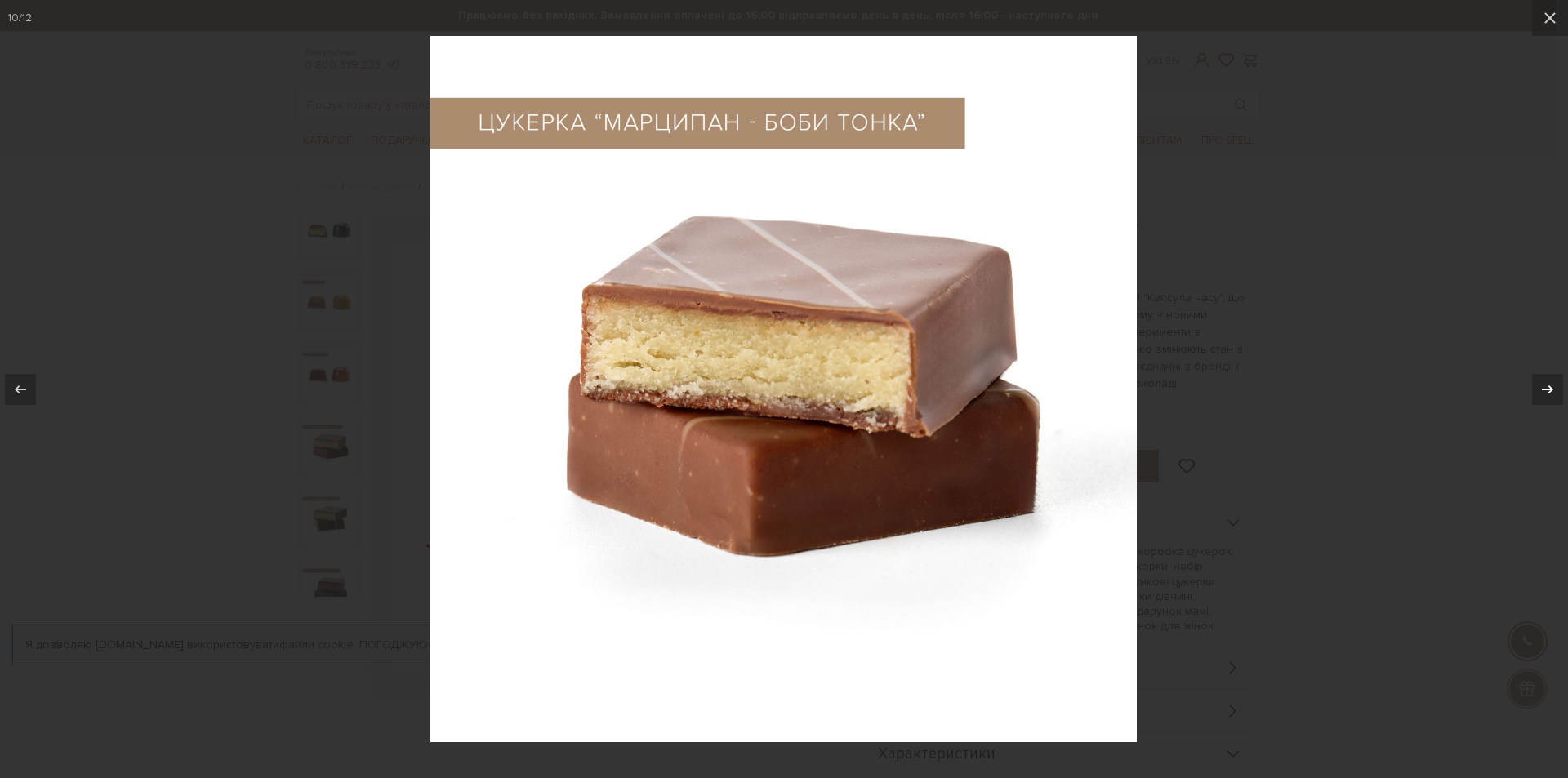
click at [1550, 383] on icon at bounding box center [1547, 389] width 19 height 19
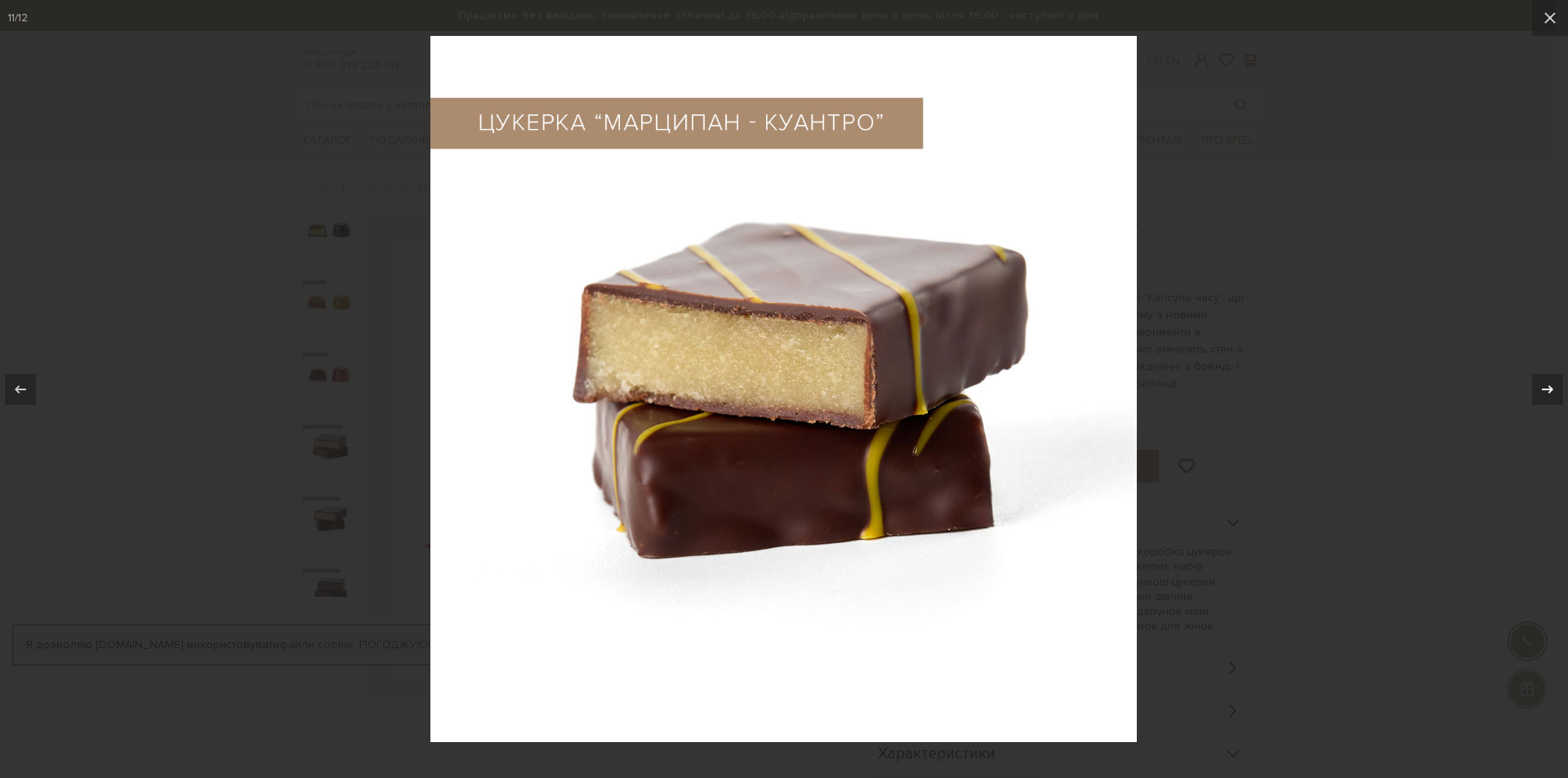
click at [1550, 383] on icon at bounding box center [1547, 389] width 19 height 19
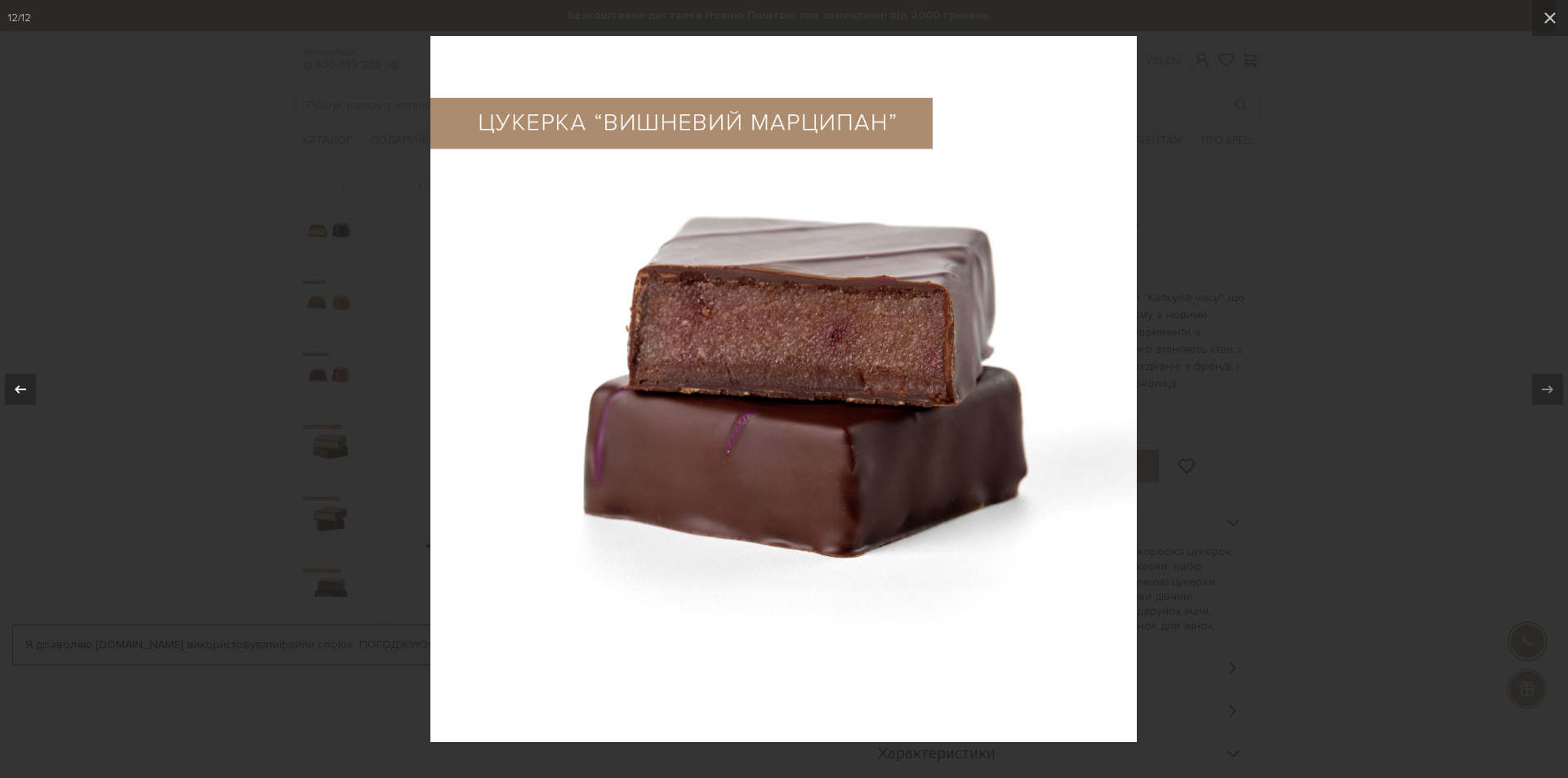
click at [23, 381] on icon at bounding box center [20, 389] width 19 height 19
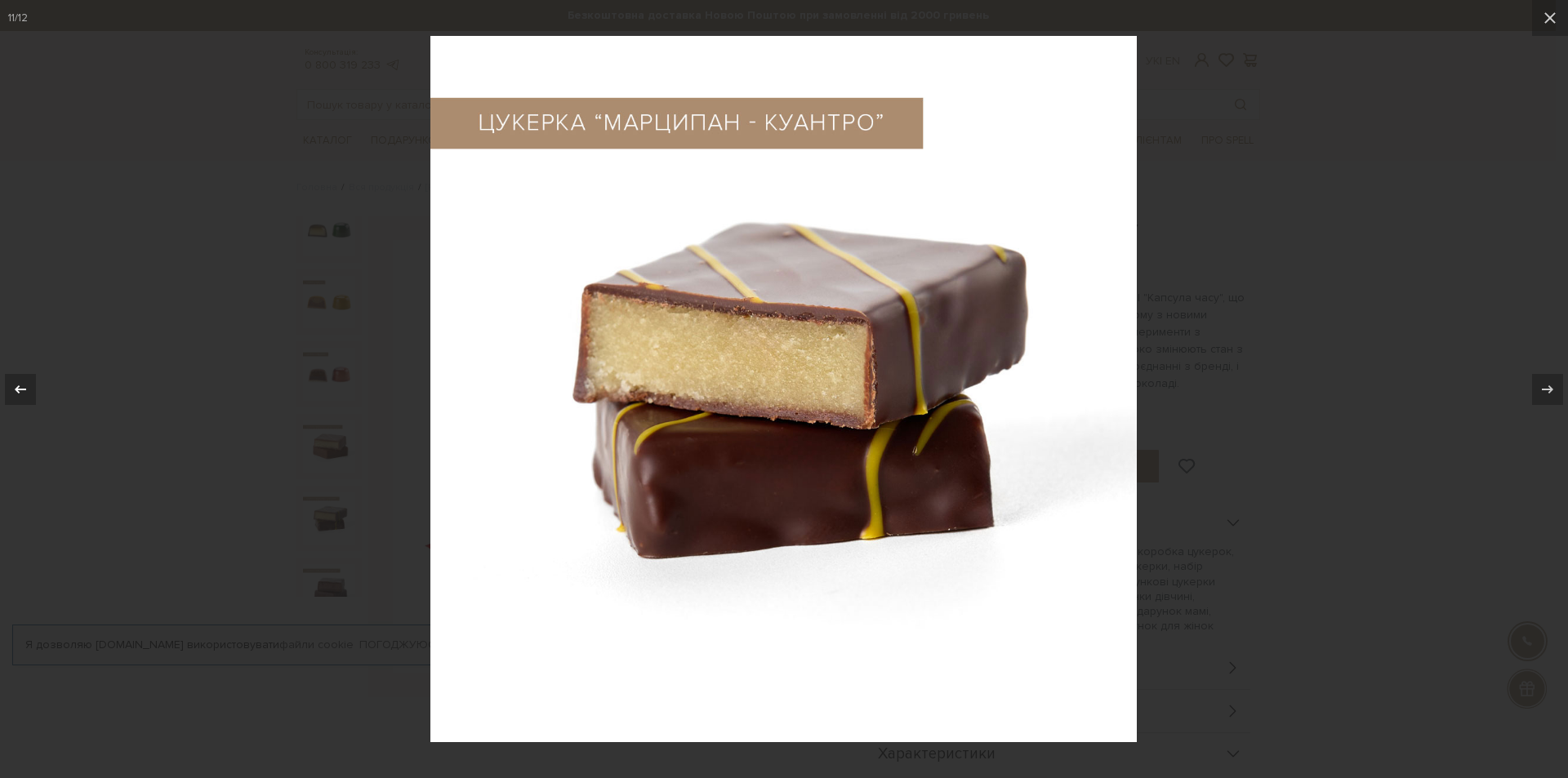
click at [23, 381] on icon at bounding box center [20, 389] width 19 height 19
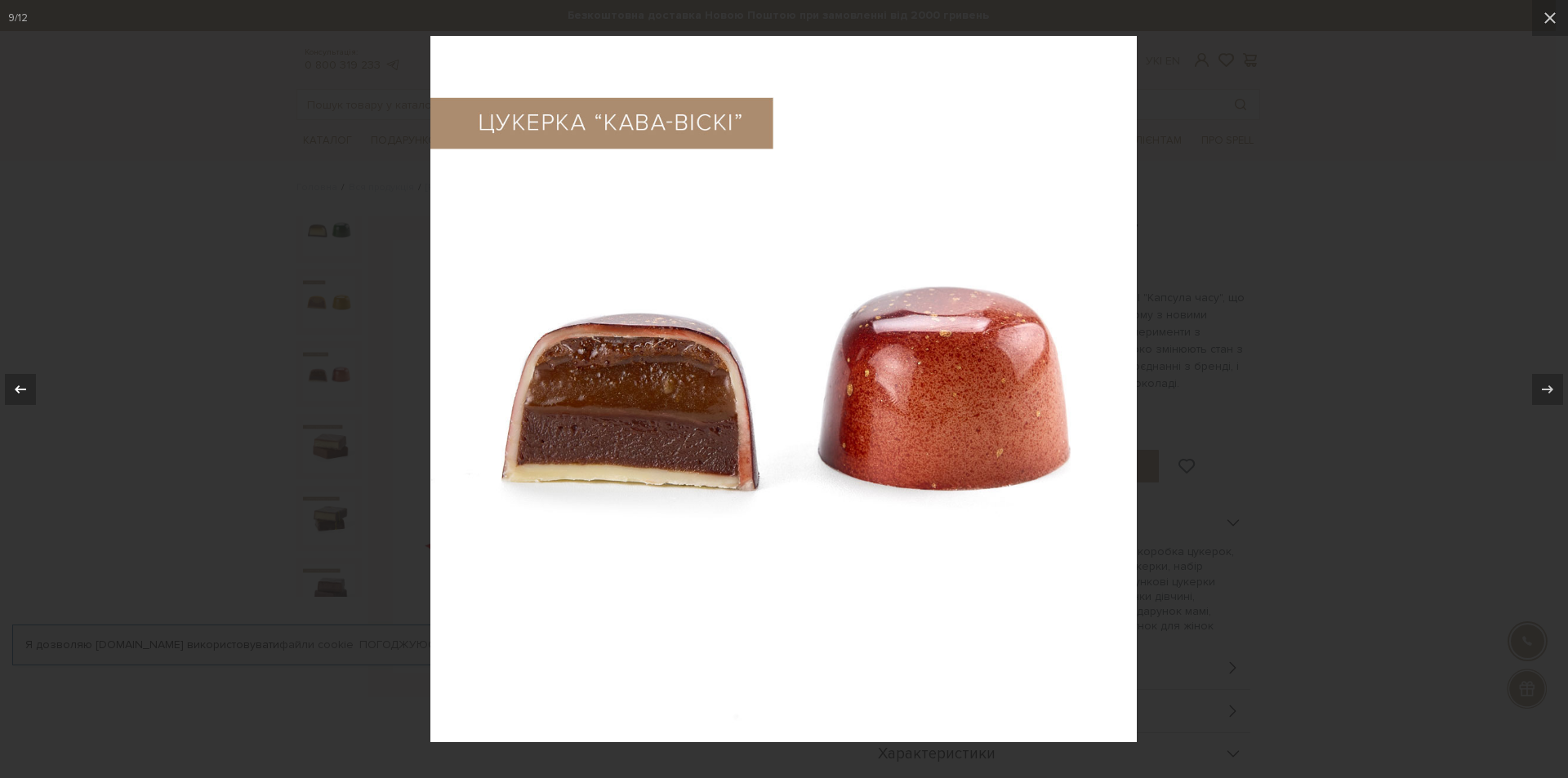
click at [23, 381] on icon at bounding box center [20, 389] width 19 height 19
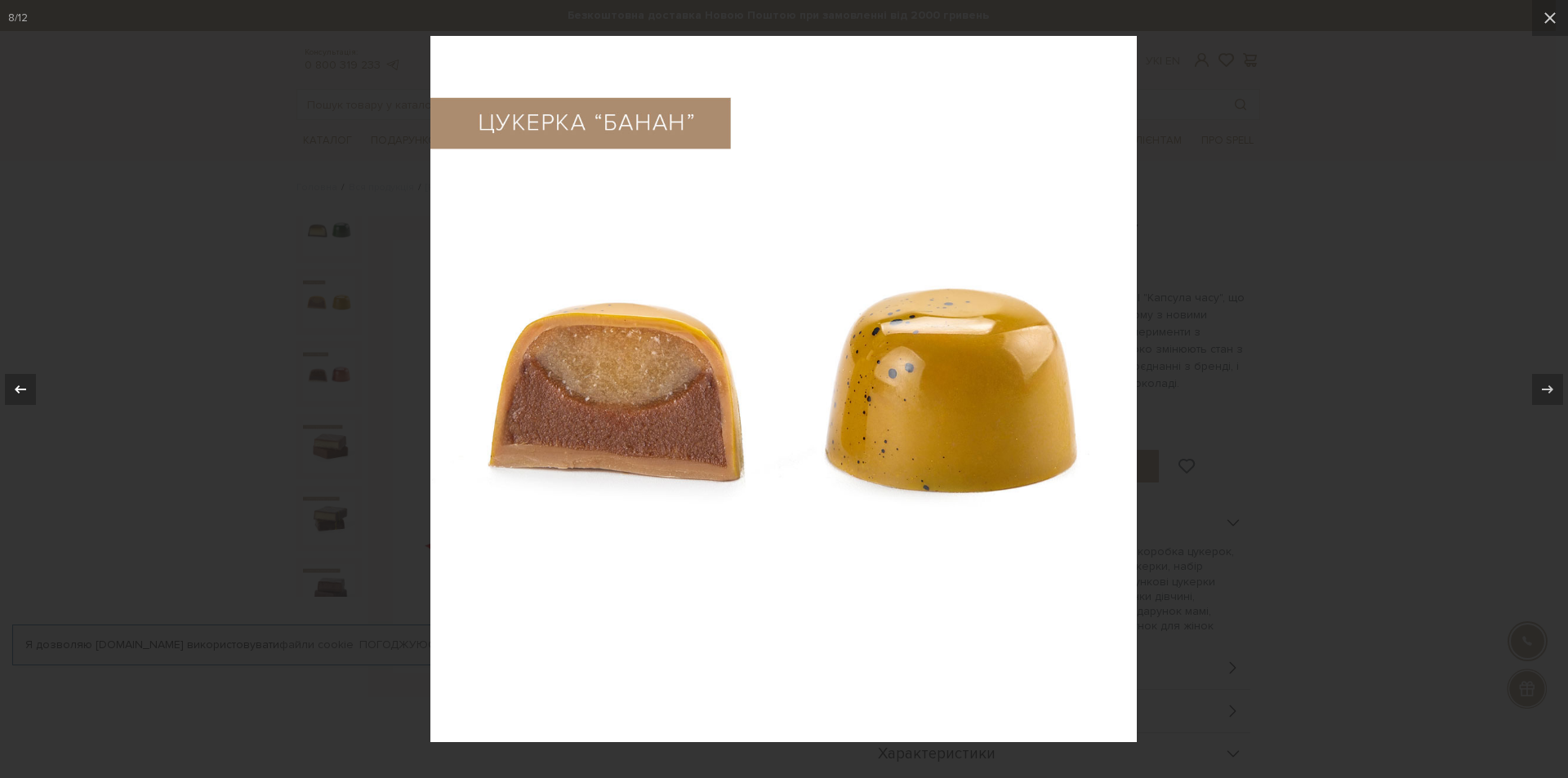
click at [23, 381] on icon at bounding box center [20, 389] width 19 height 19
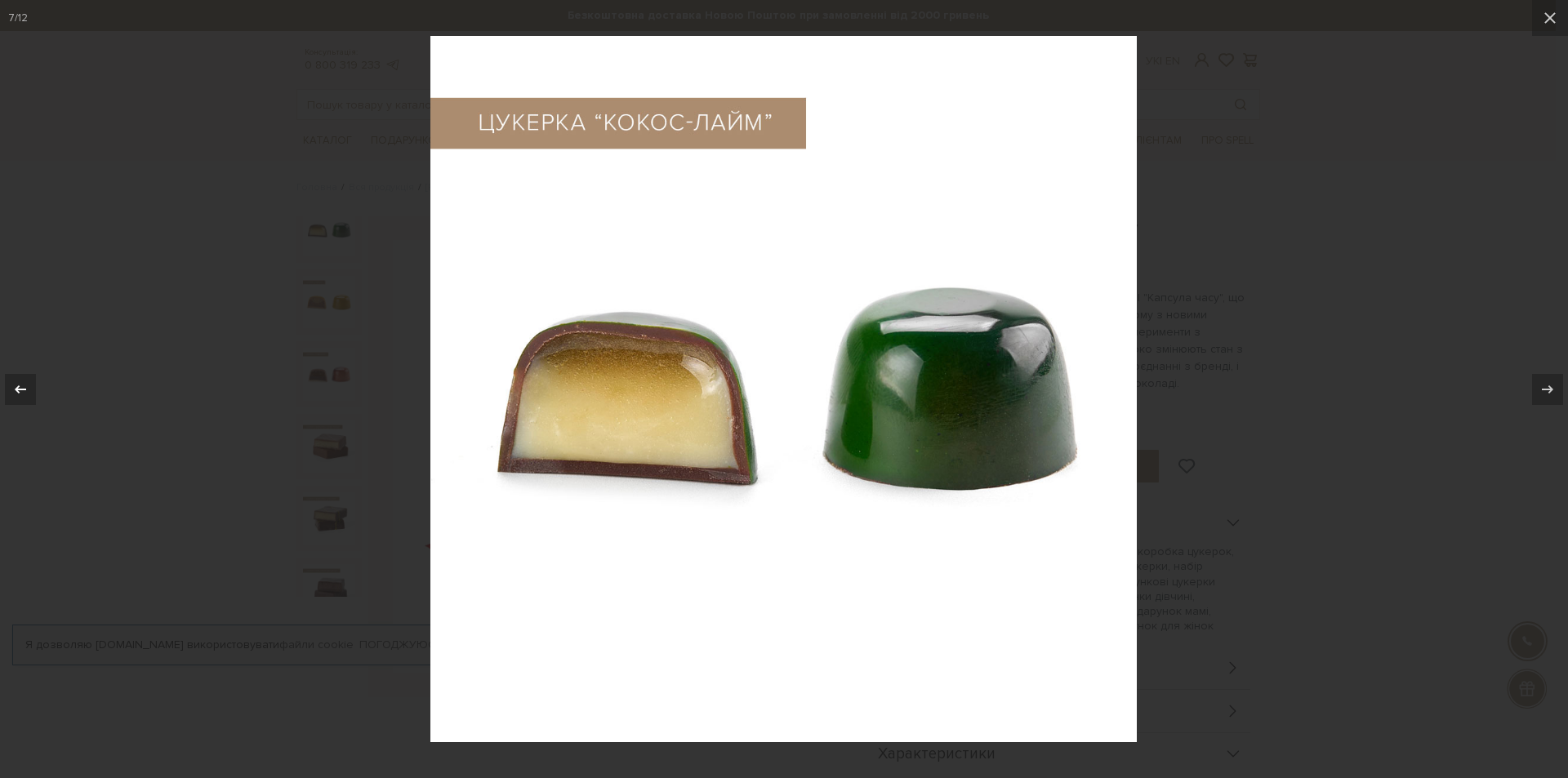
click at [23, 381] on icon at bounding box center [20, 389] width 19 height 19
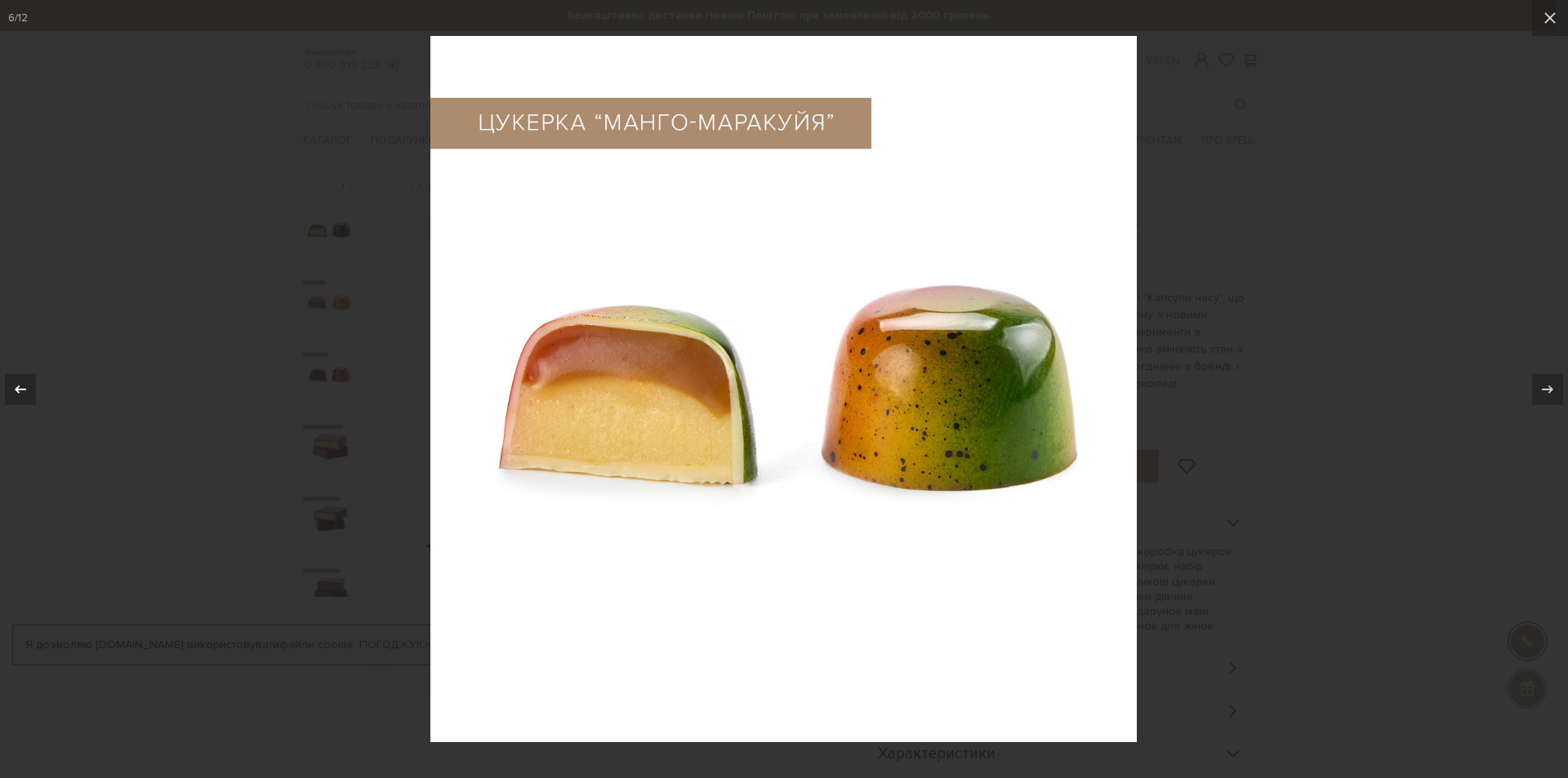
click at [23, 381] on icon at bounding box center [20, 389] width 19 height 19
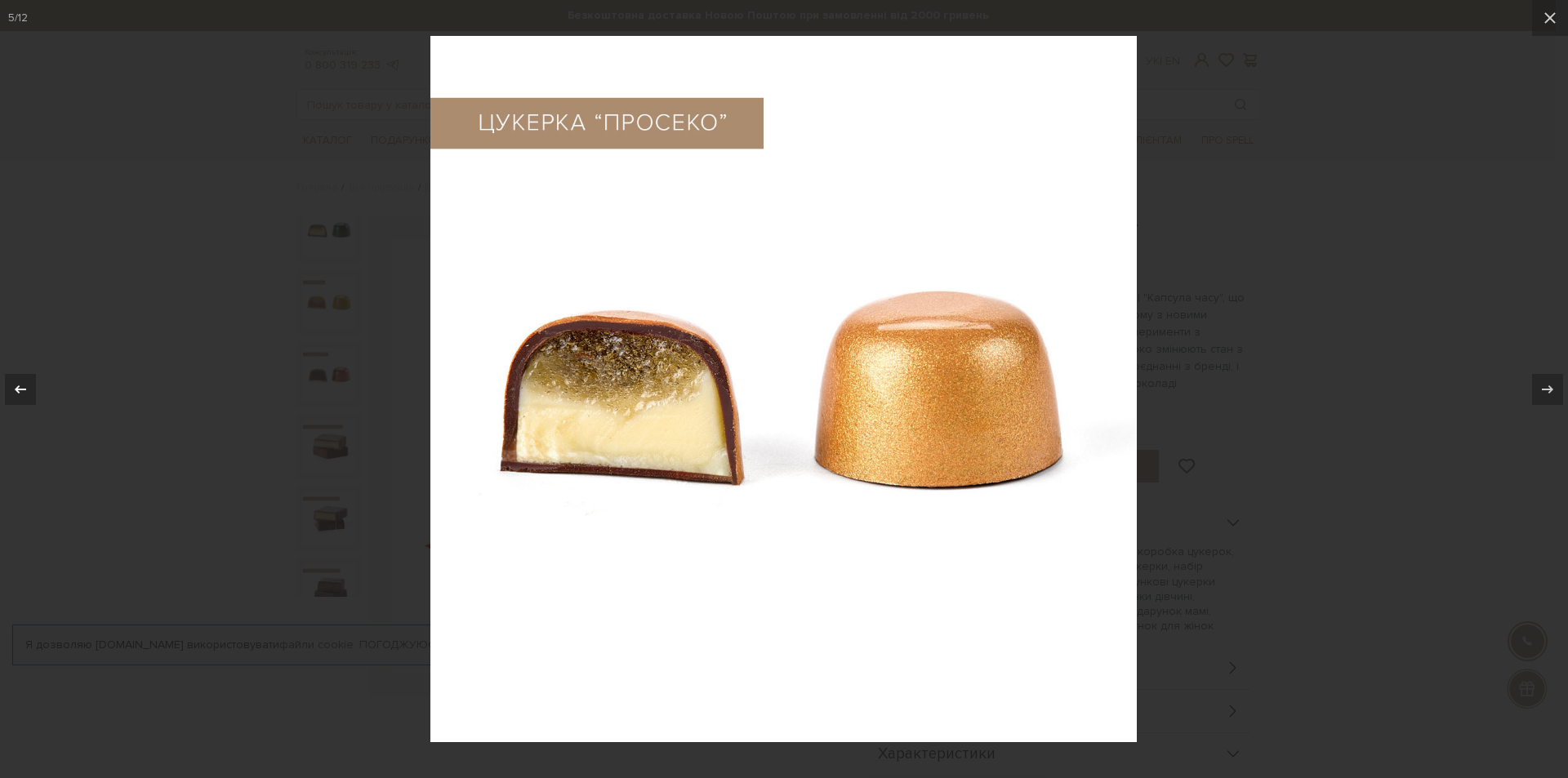
click at [23, 381] on icon at bounding box center [20, 389] width 19 height 19
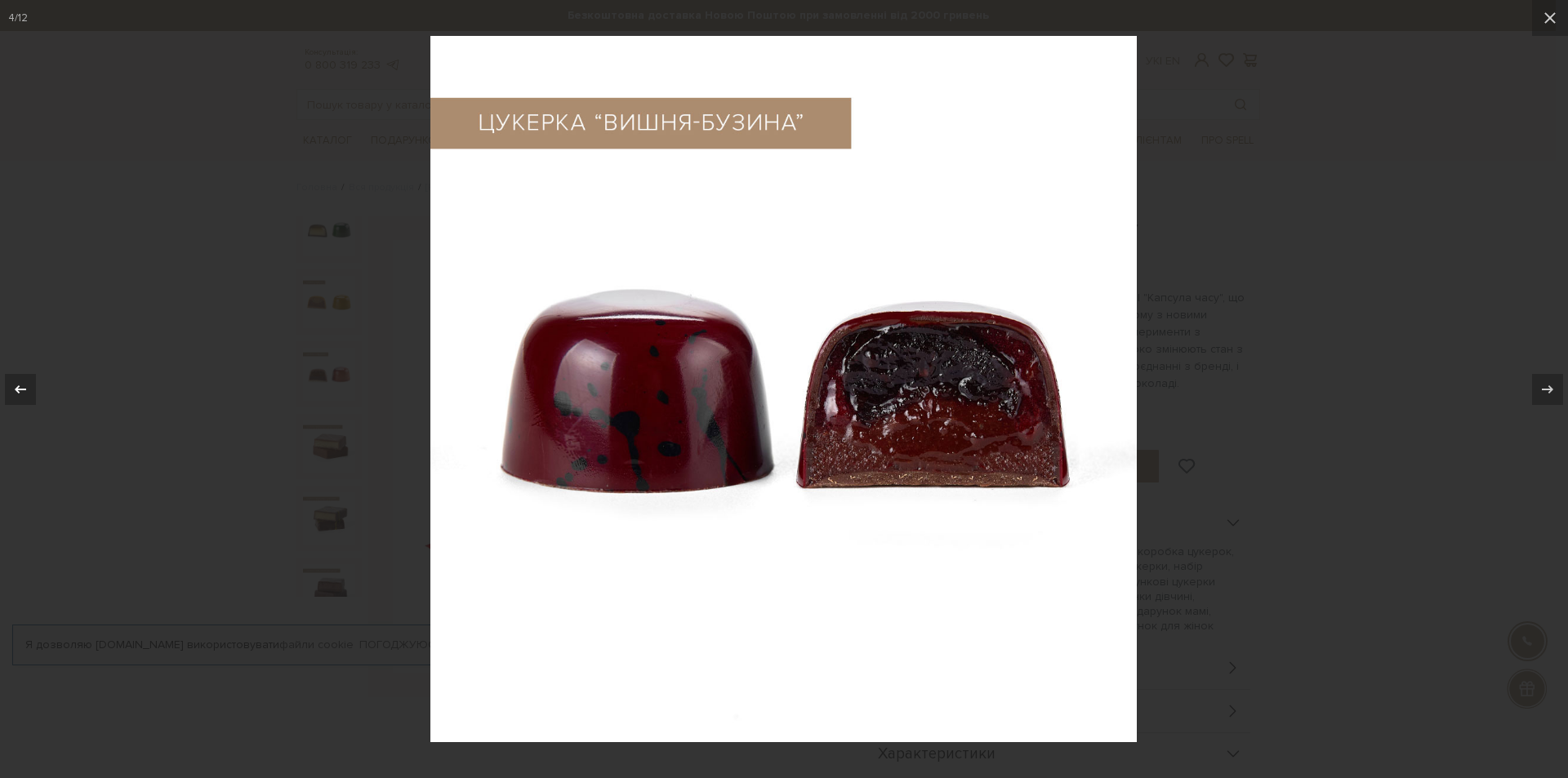
click at [23, 381] on icon at bounding box center [20, 389] width 19 height 19
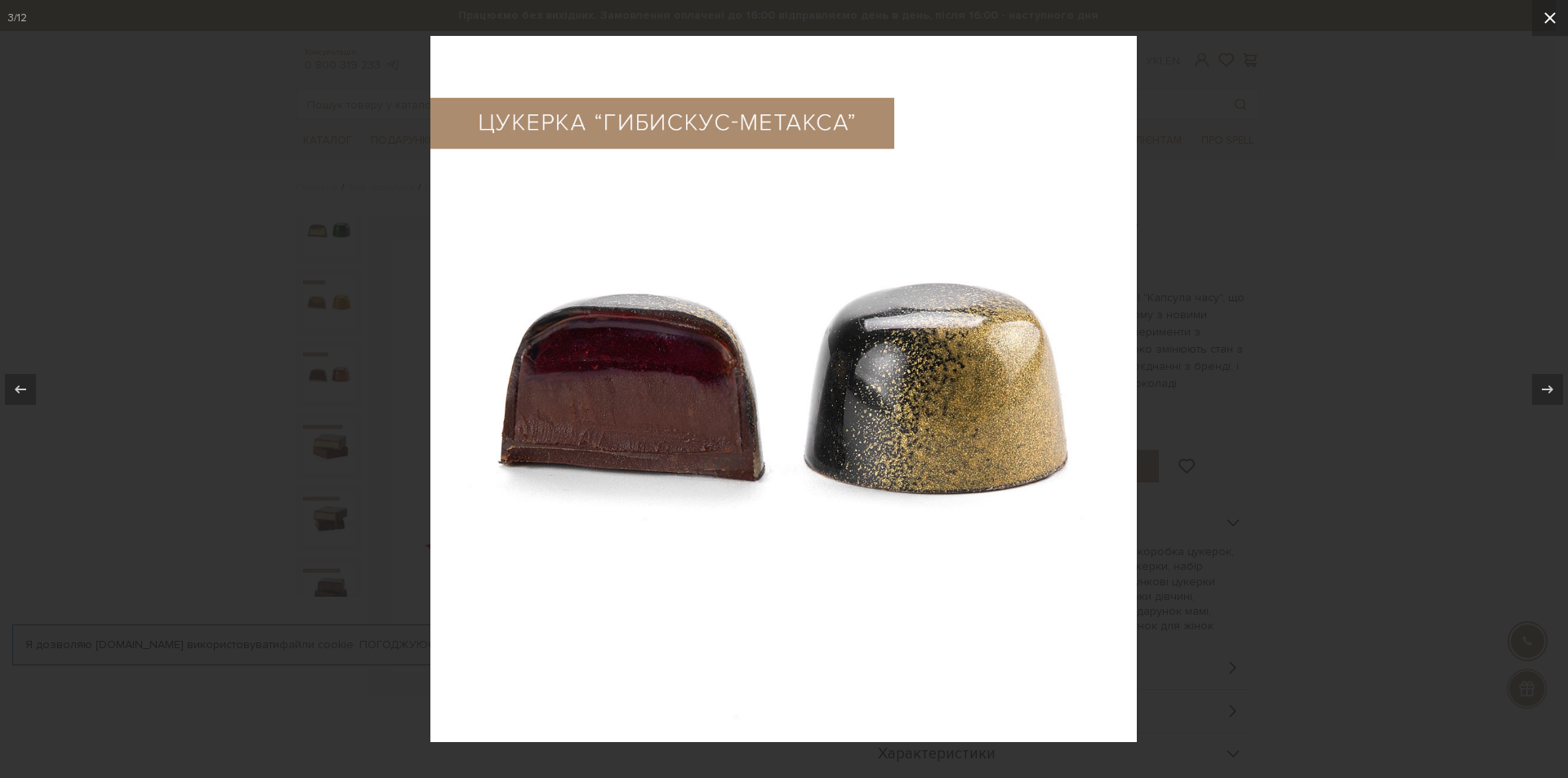
click at [1555, 17] on button at bounding box center [1550, 18] width 36 height 36
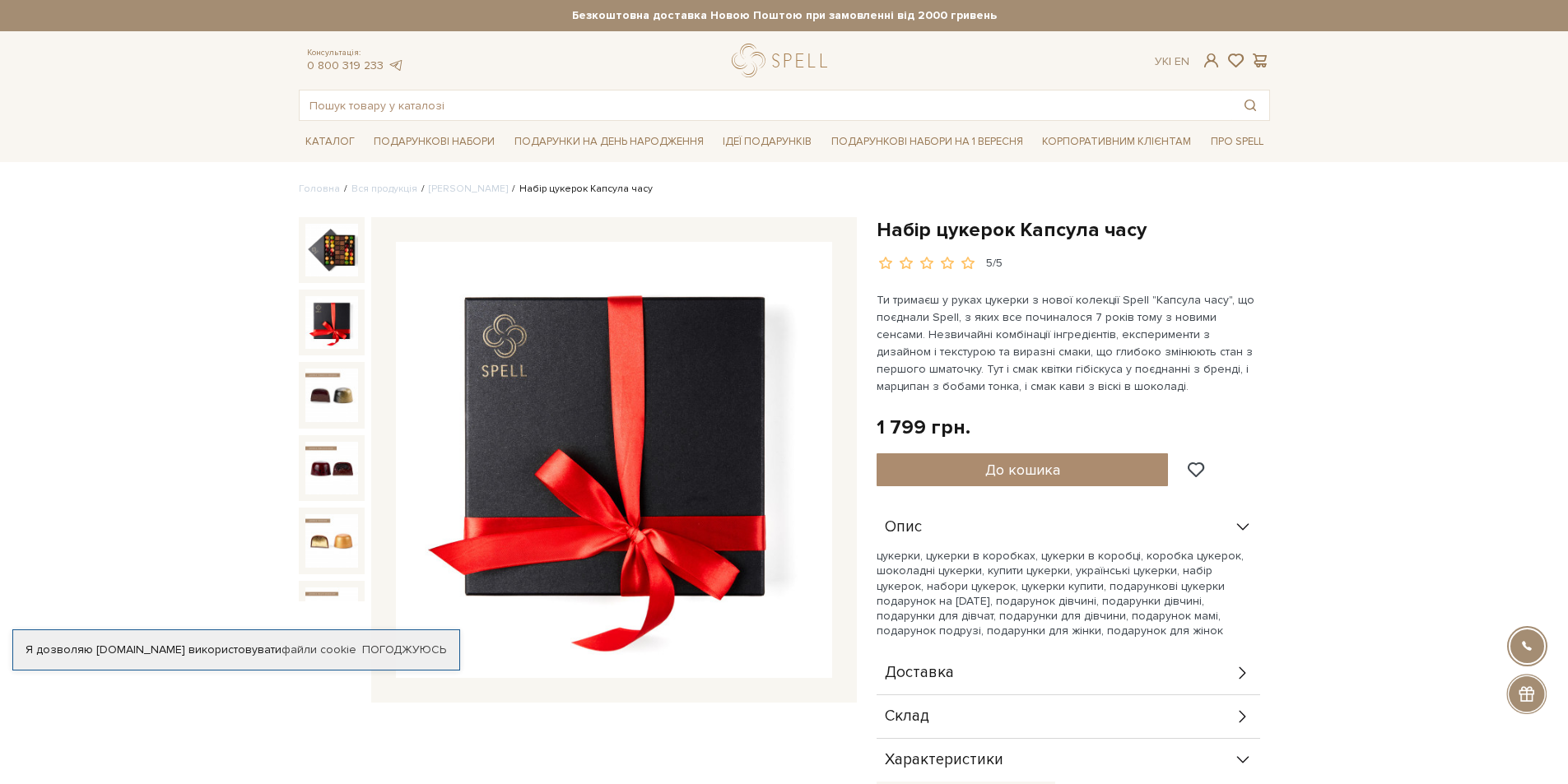
click at [329, 316] on img at bounding box center [332, 323] width 53 height 53
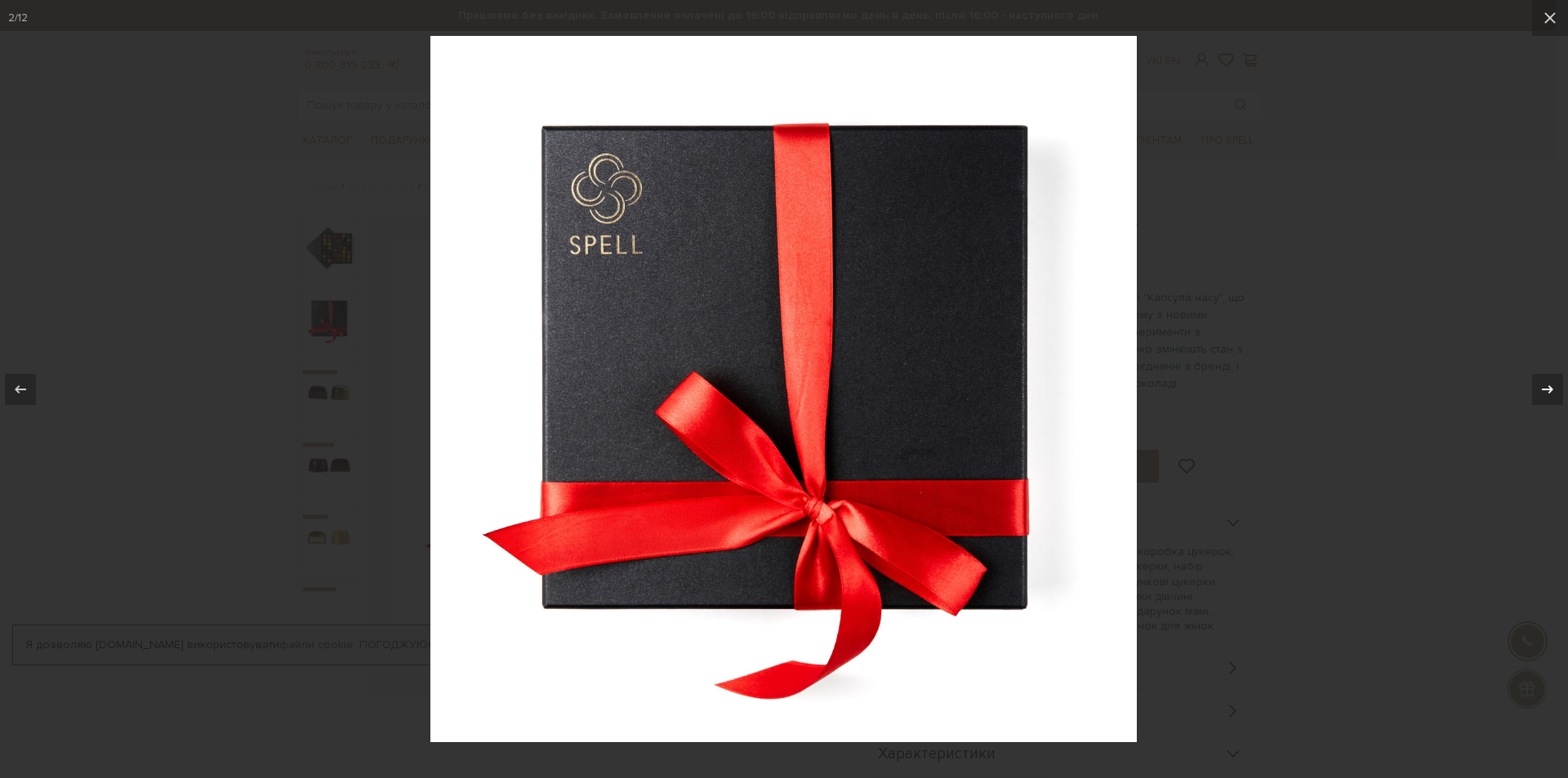
click at [1549, 397] on icon at bounding box center [1547, 389] width 19 height 19
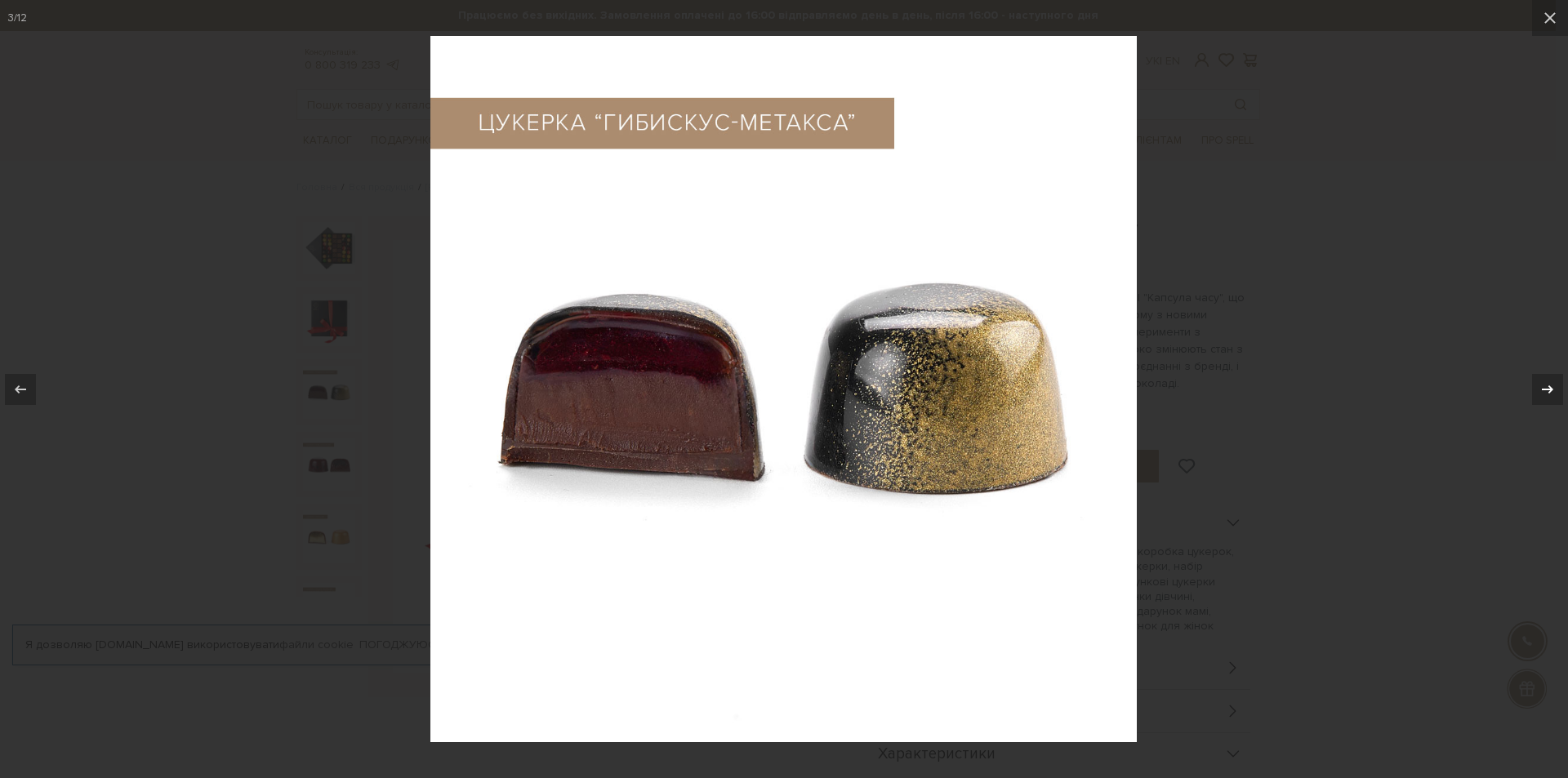
click at [1549, 397] on icon at bounding box center [1547, 389] width 19 height 19
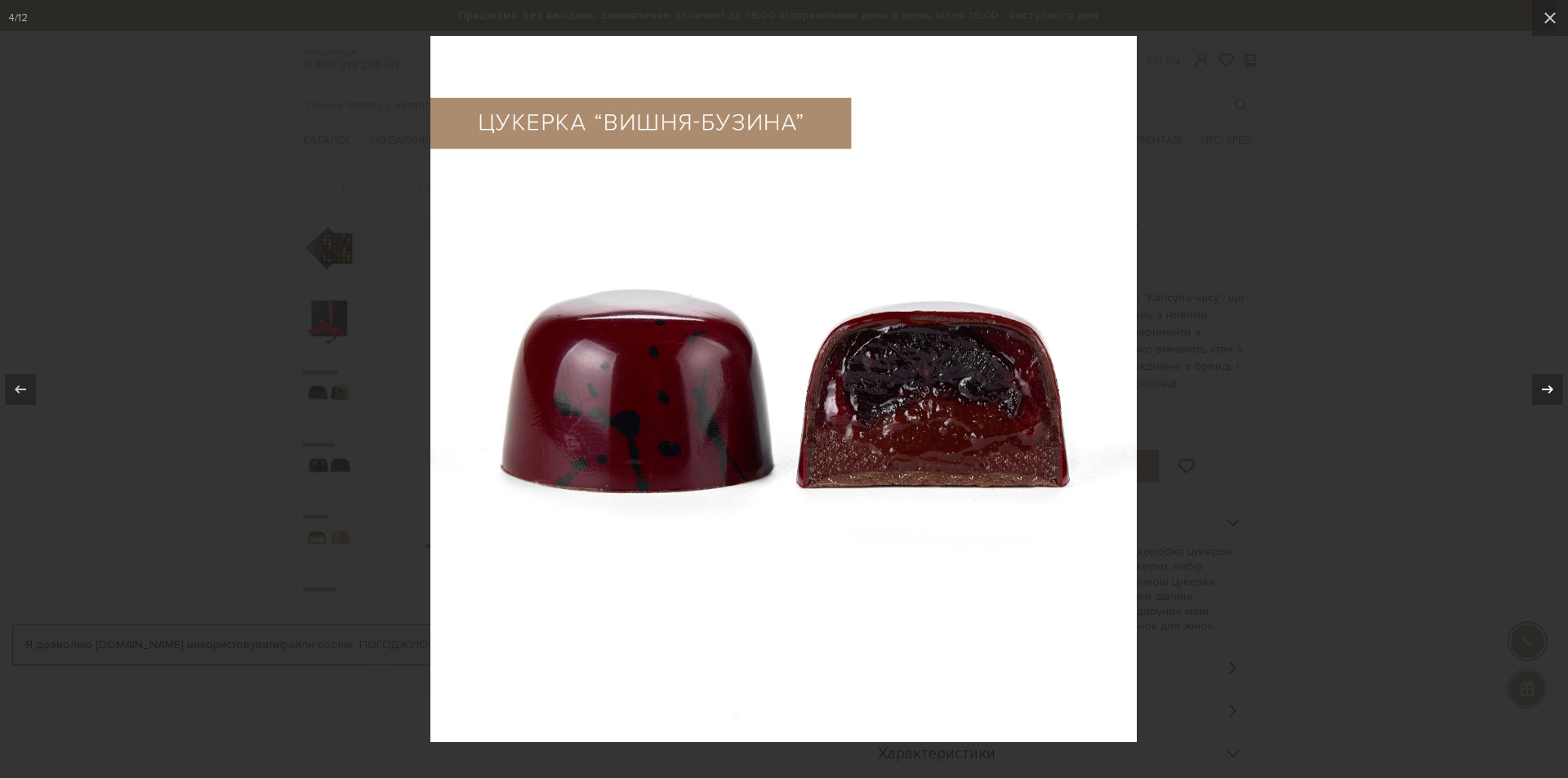
click at [1549, 397] on icon at bounding box center [1547, 389] width 19 height 19
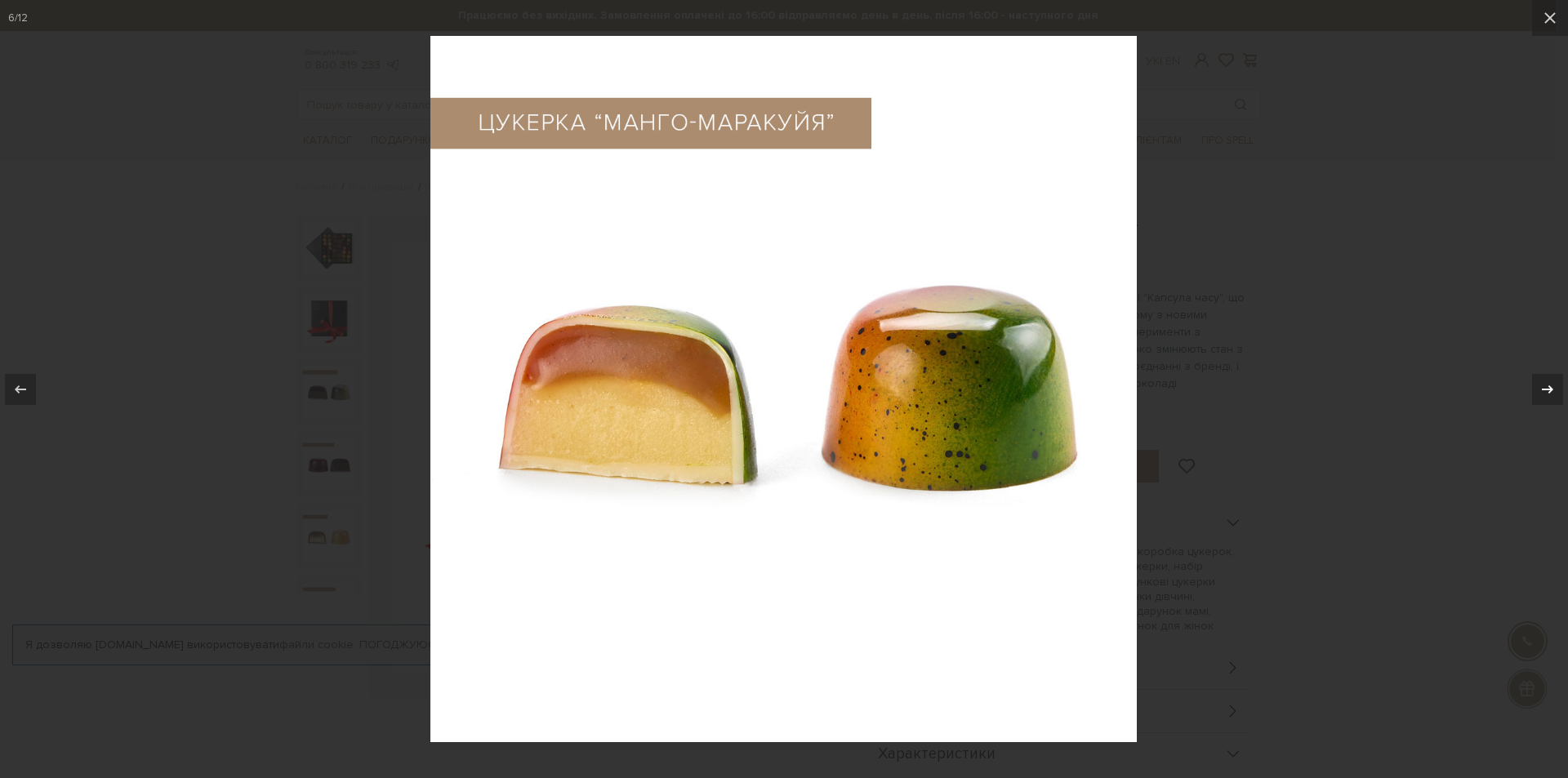
click at [1549, 397] on icon at bounding box center [1547, 389] width 19 height 19
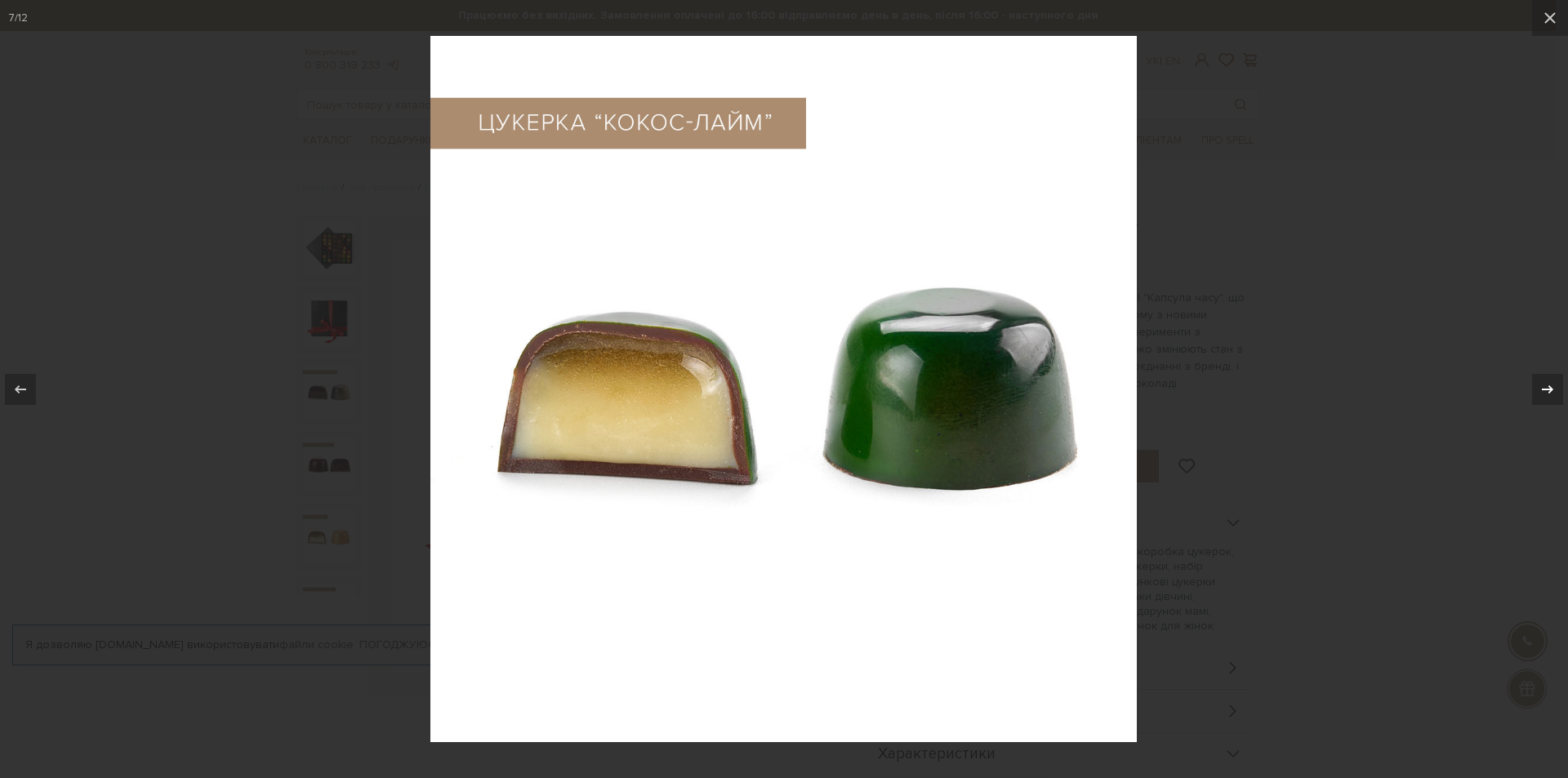
click at [1549, 397] on icon at bounding box center [1547, 389] width 19 height 19
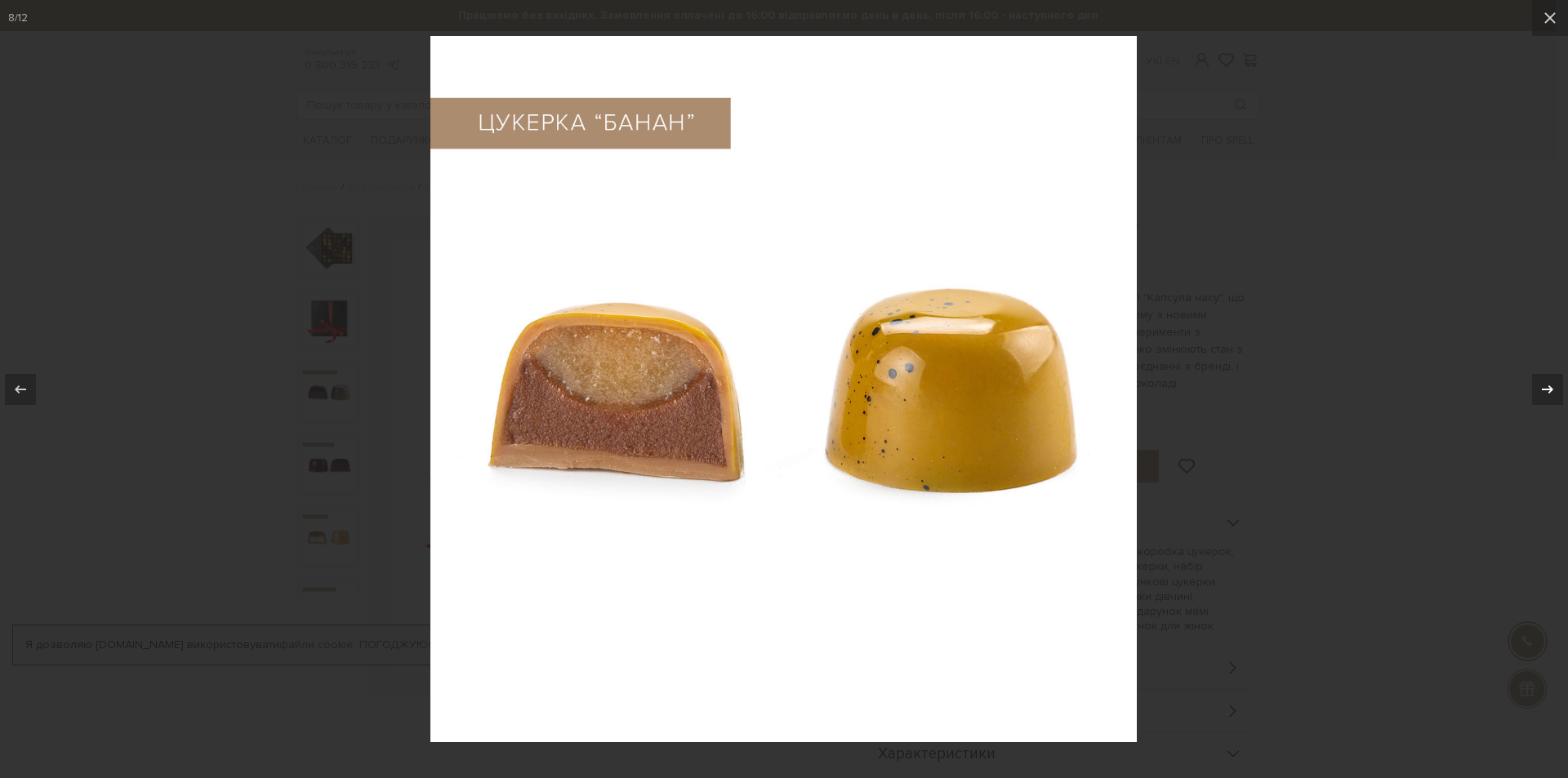
click at [1549, 397] on icon at bounding box center [1547, 389] width 19 height 19
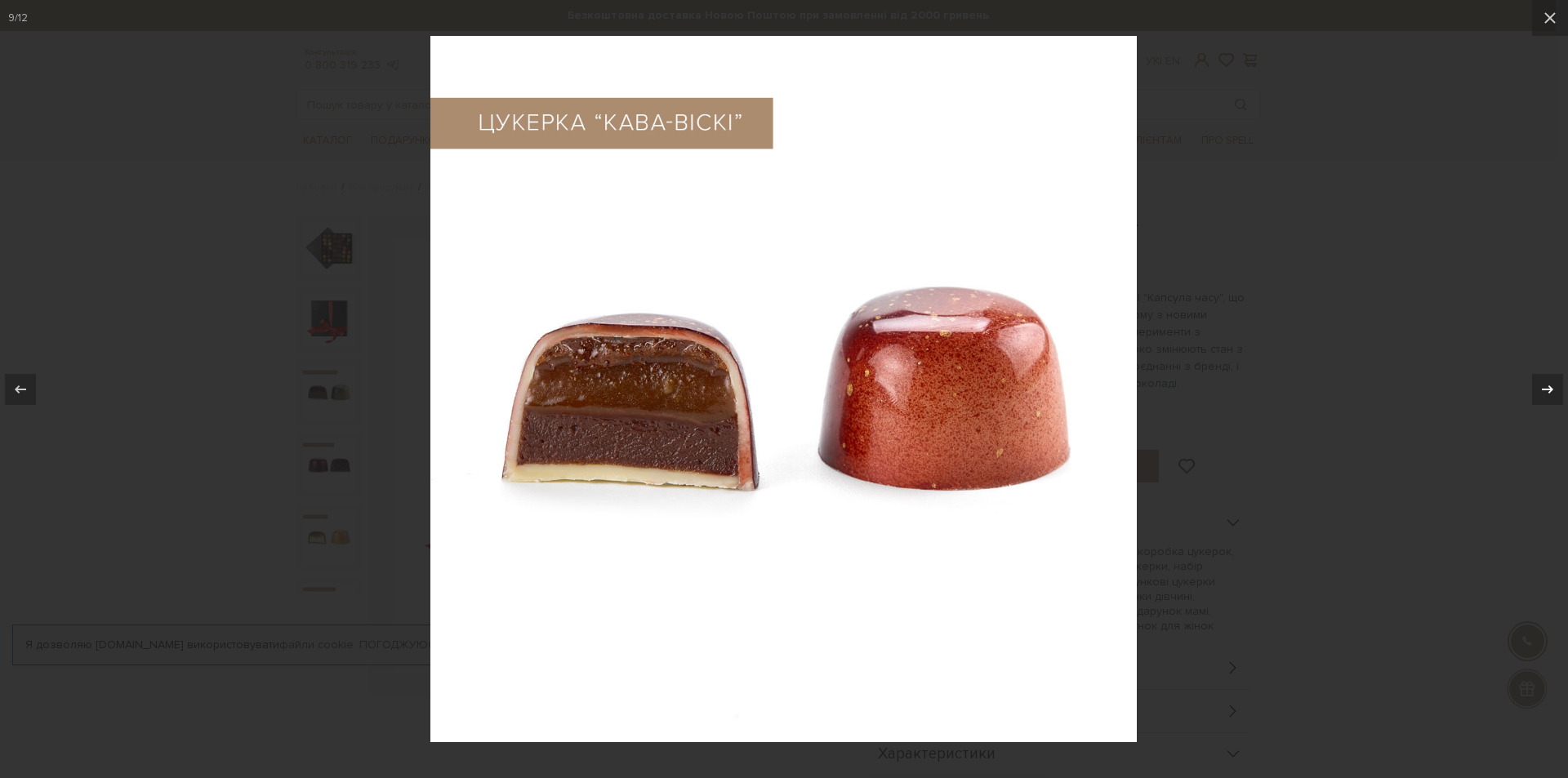
click at [1549, 397] on icon at bounding box center [1547, 389] width 19 height 19
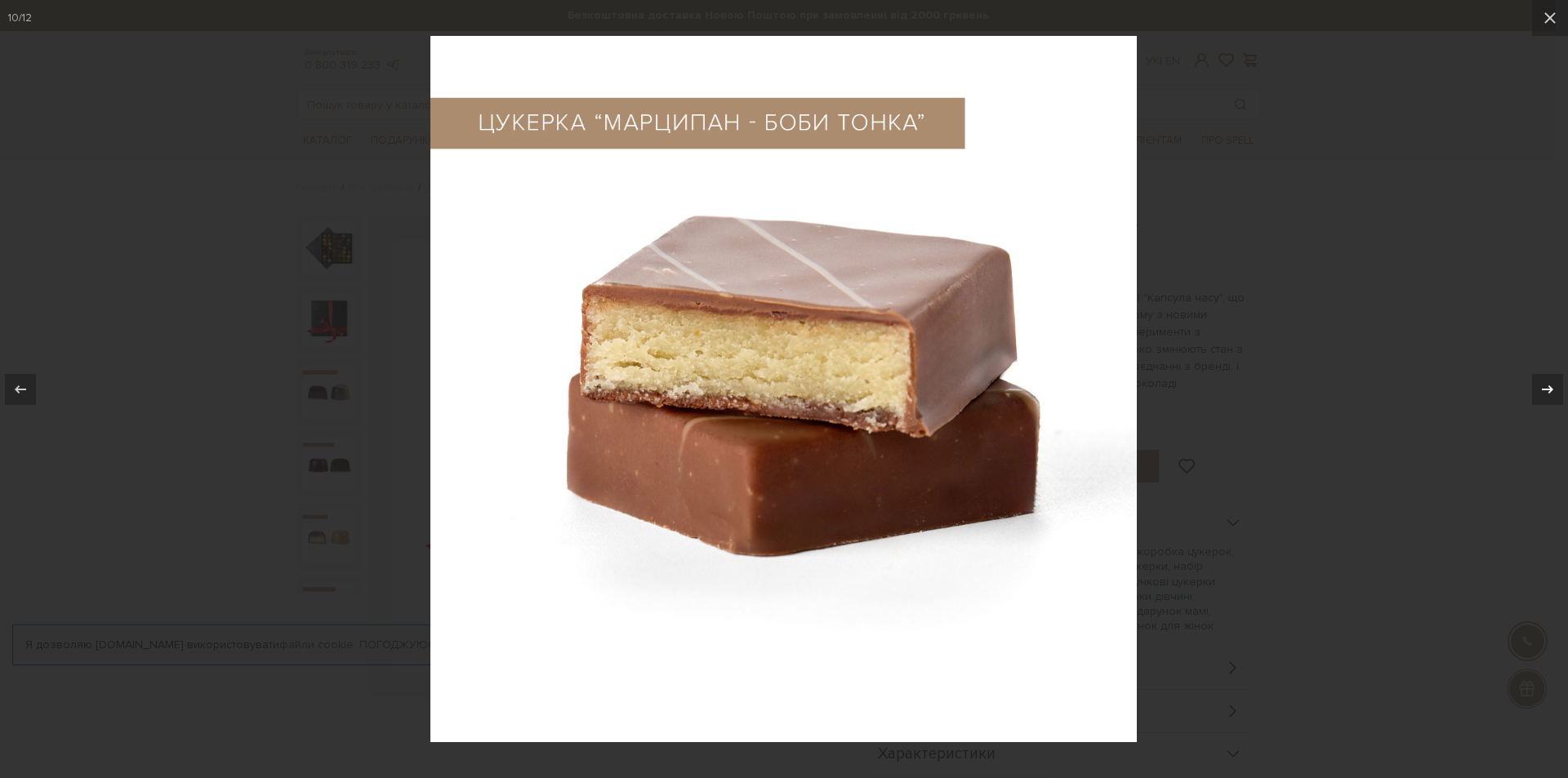
click at [1549, 397] on icon at bounding box center [1547, 389] width 19 height 19
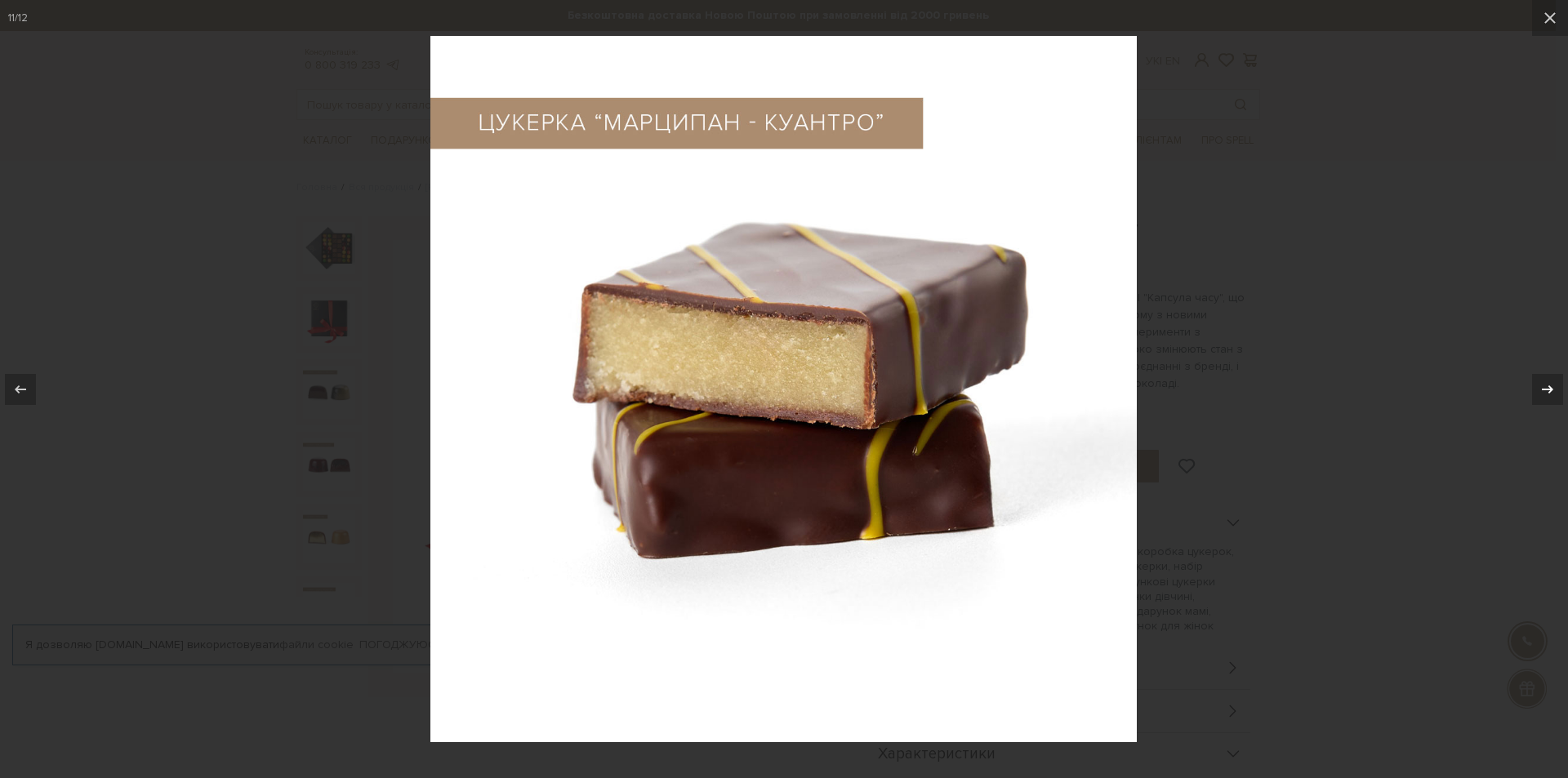
click at [1549, 397] on icon at bounding box center [1547, 389] width 19 height 19
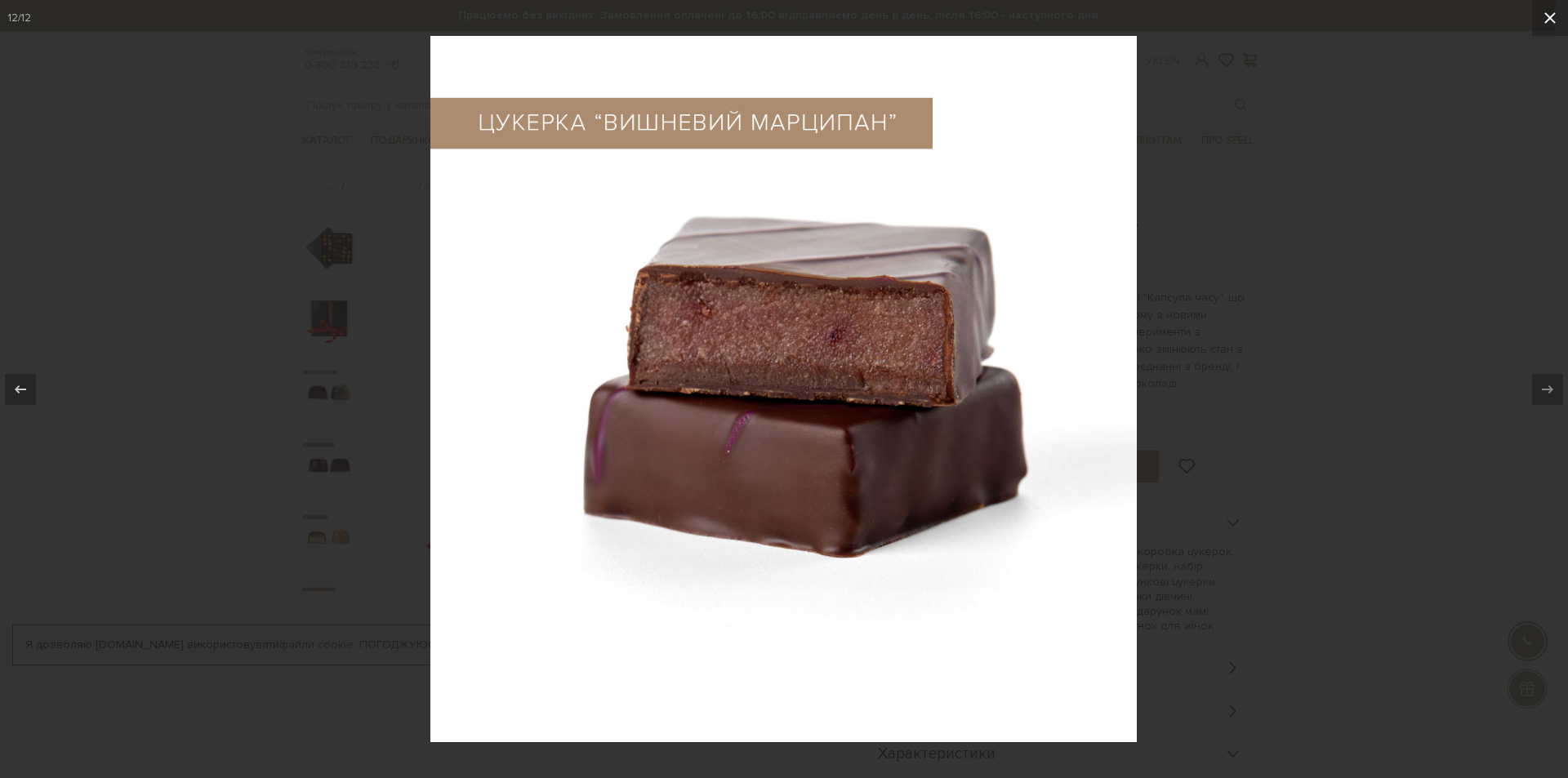
click at [1547, 19] on icon at bounding box center [1550, 18] width 19 height 19
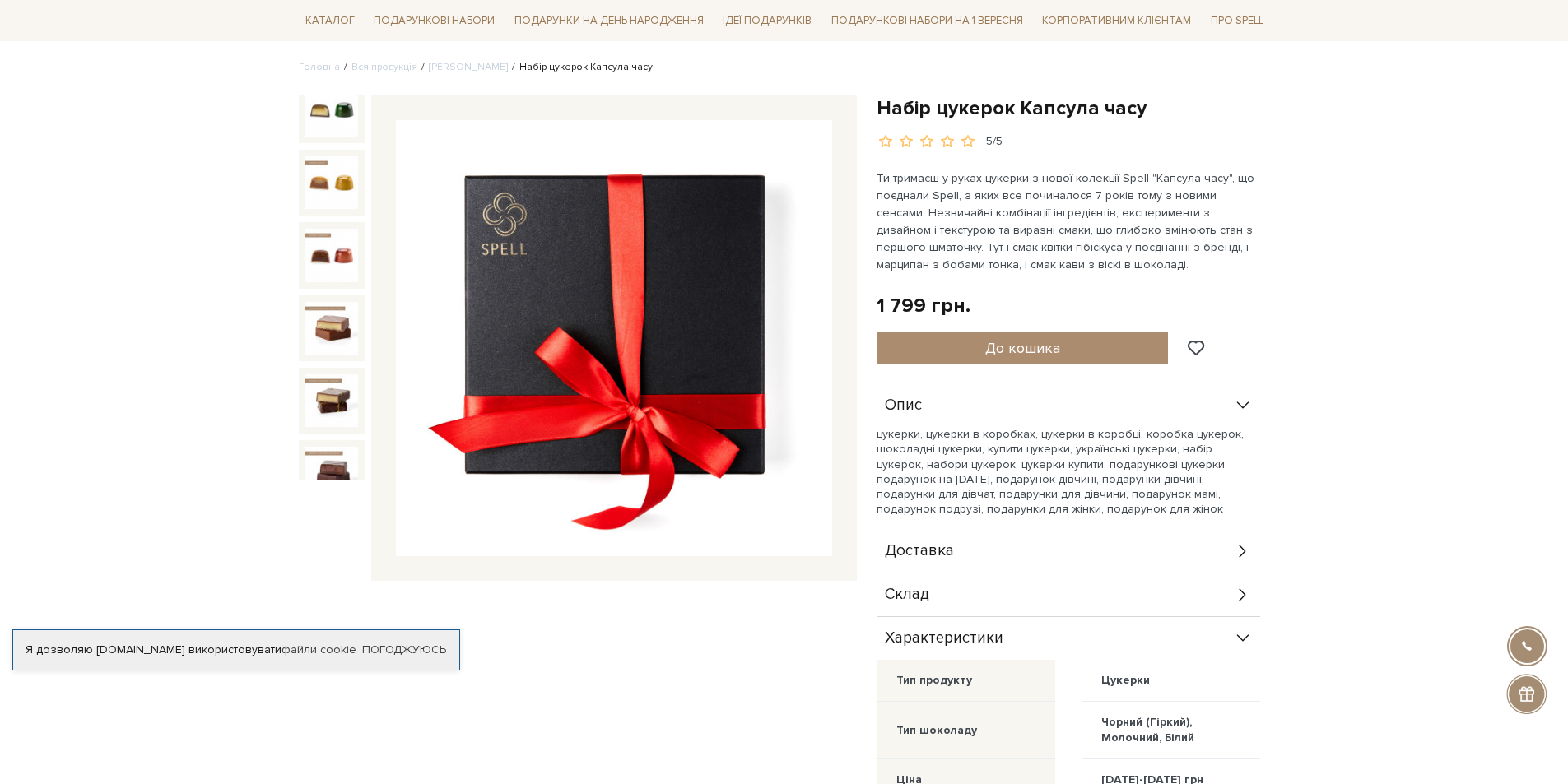
scroll to position [164, 0]
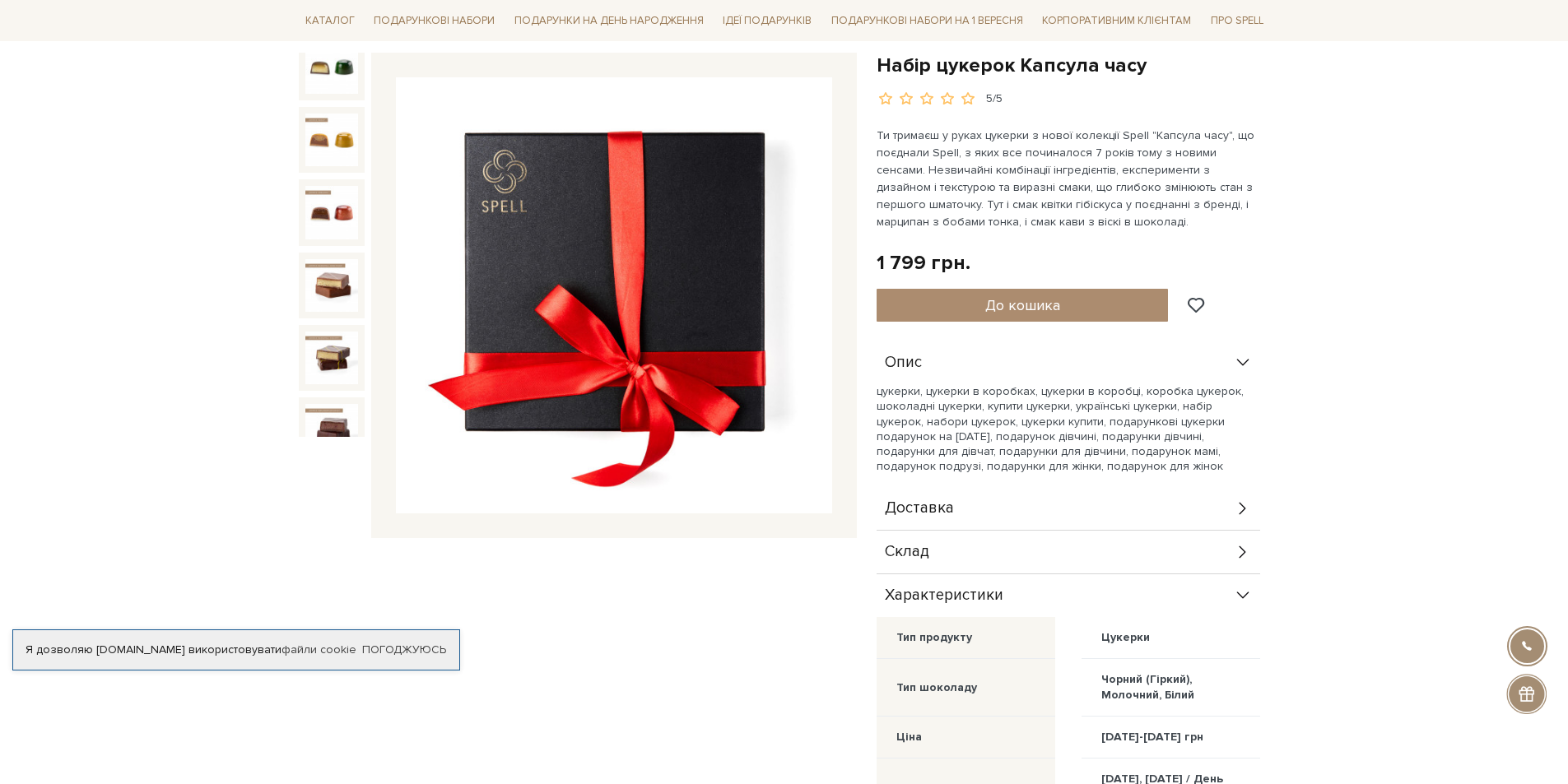
click at [1243, 557] on icon at bounding box center [1243, 552] width 18 height 18
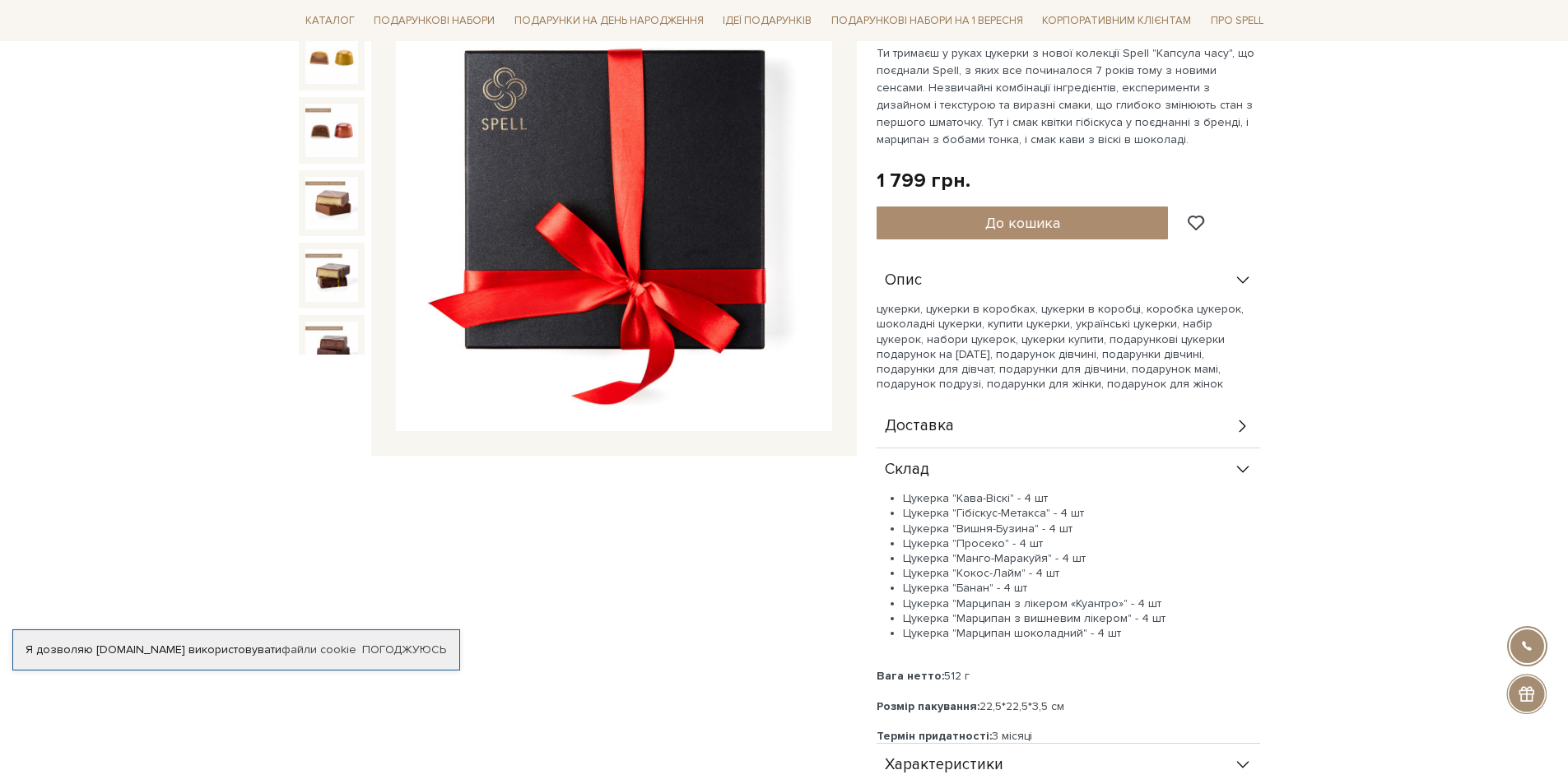
scroll to position [0, 0]
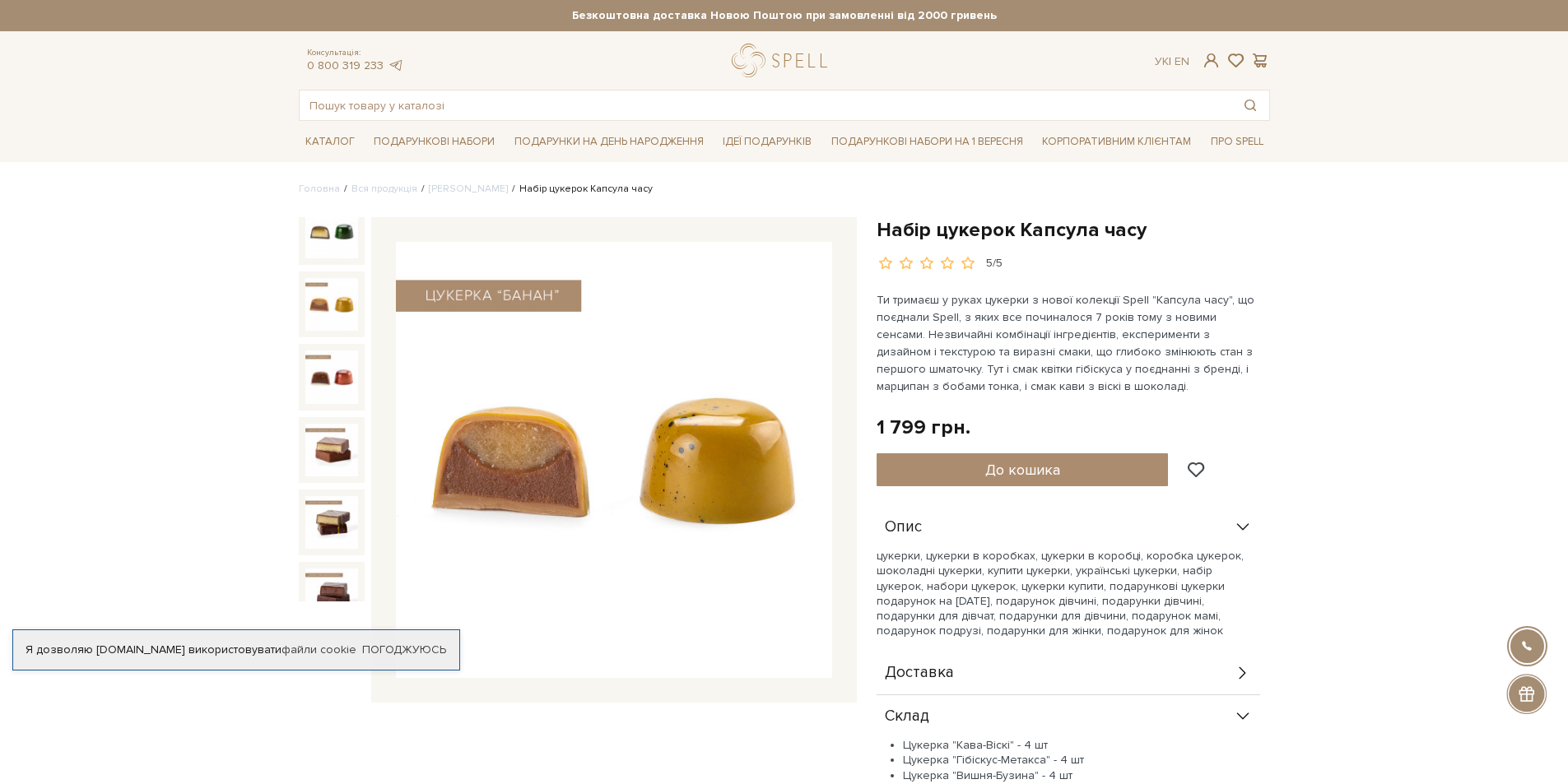
click at [315, 281] on img at bounding box center [332, 305] width 53 height 53
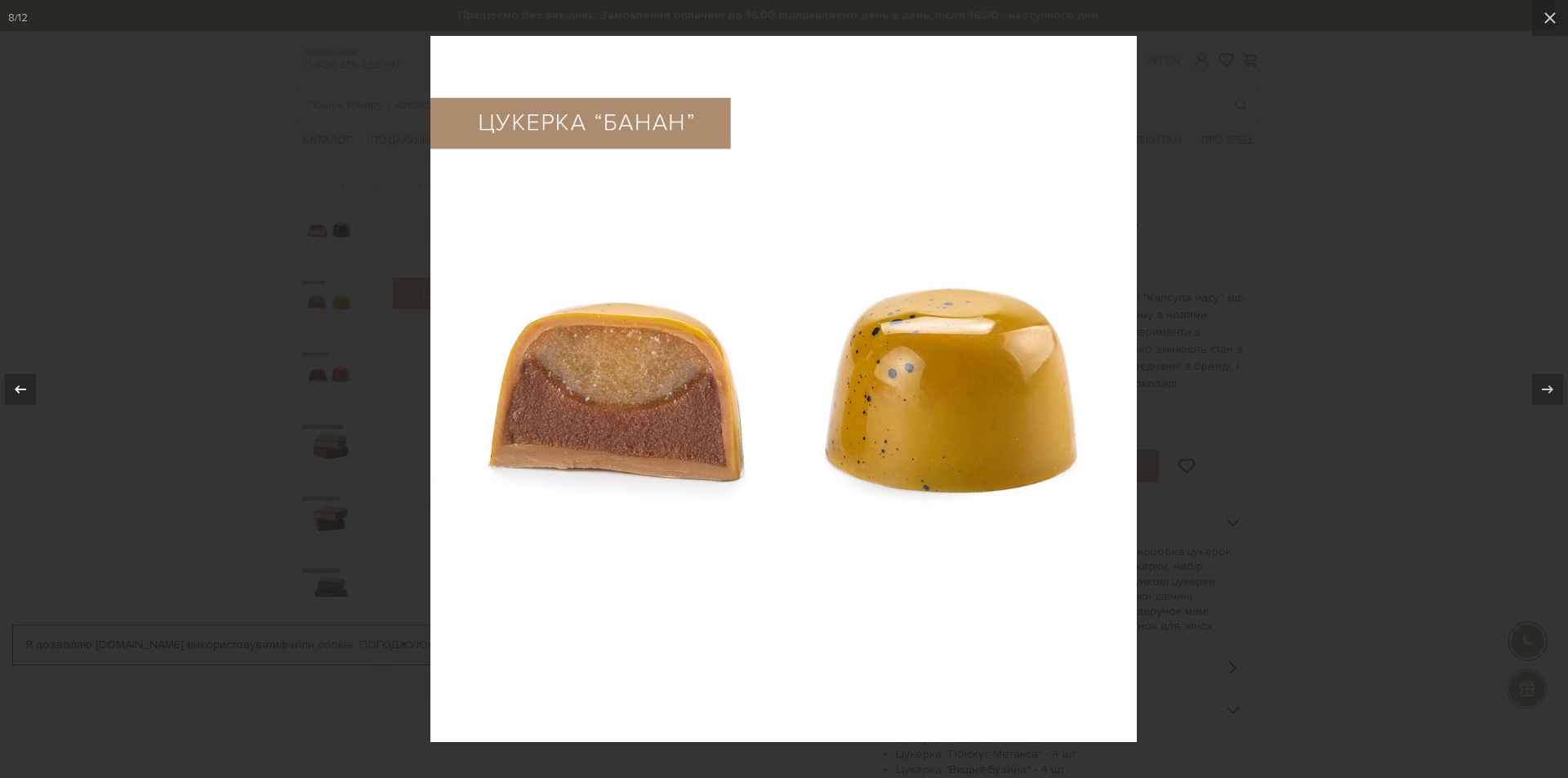
click at [36, 387] on button at bounding box center [28, 389] width 57 height 82
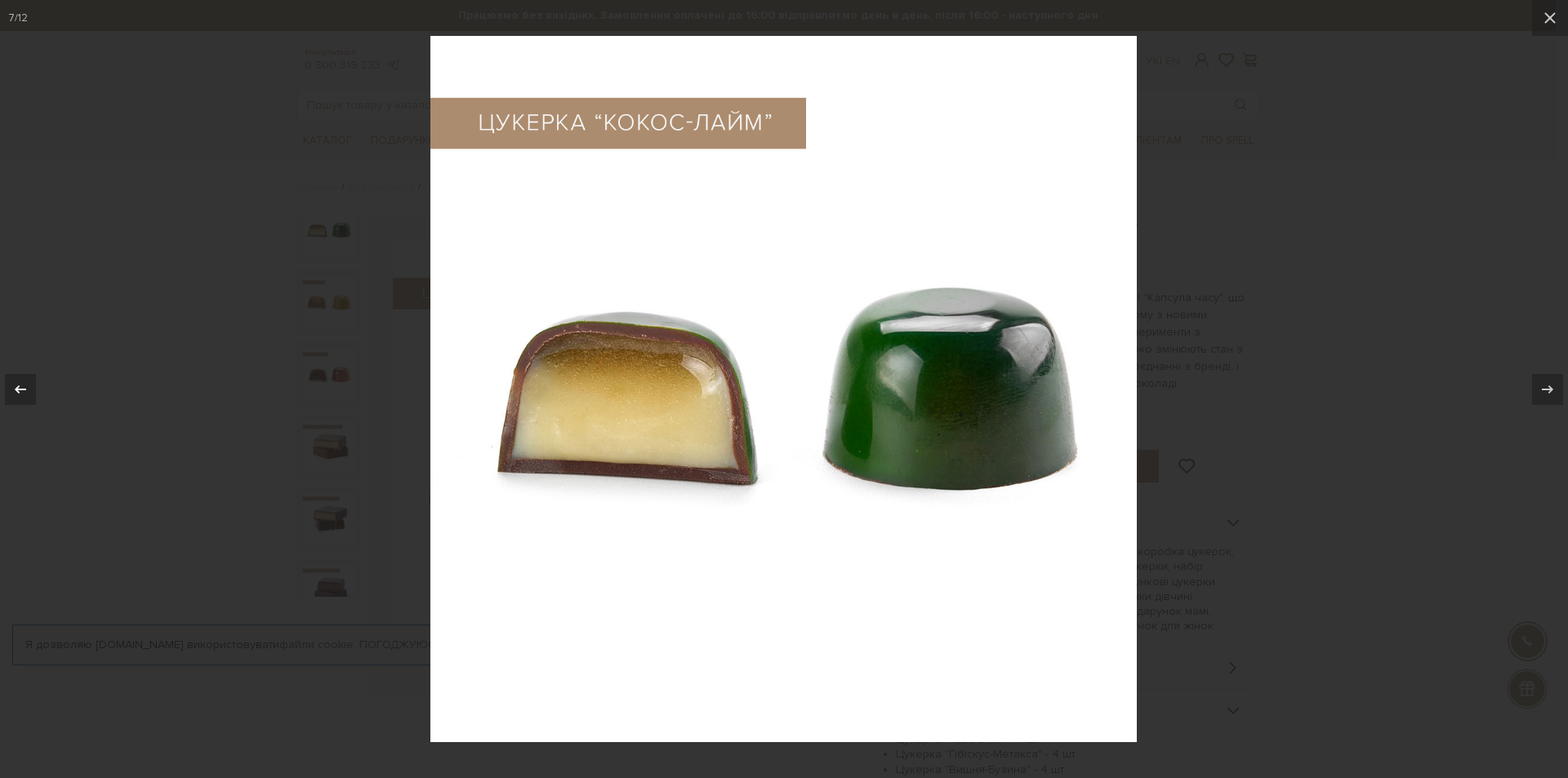
click at [36, 387] on button at bounding box center [28, 389] width 57 height 82
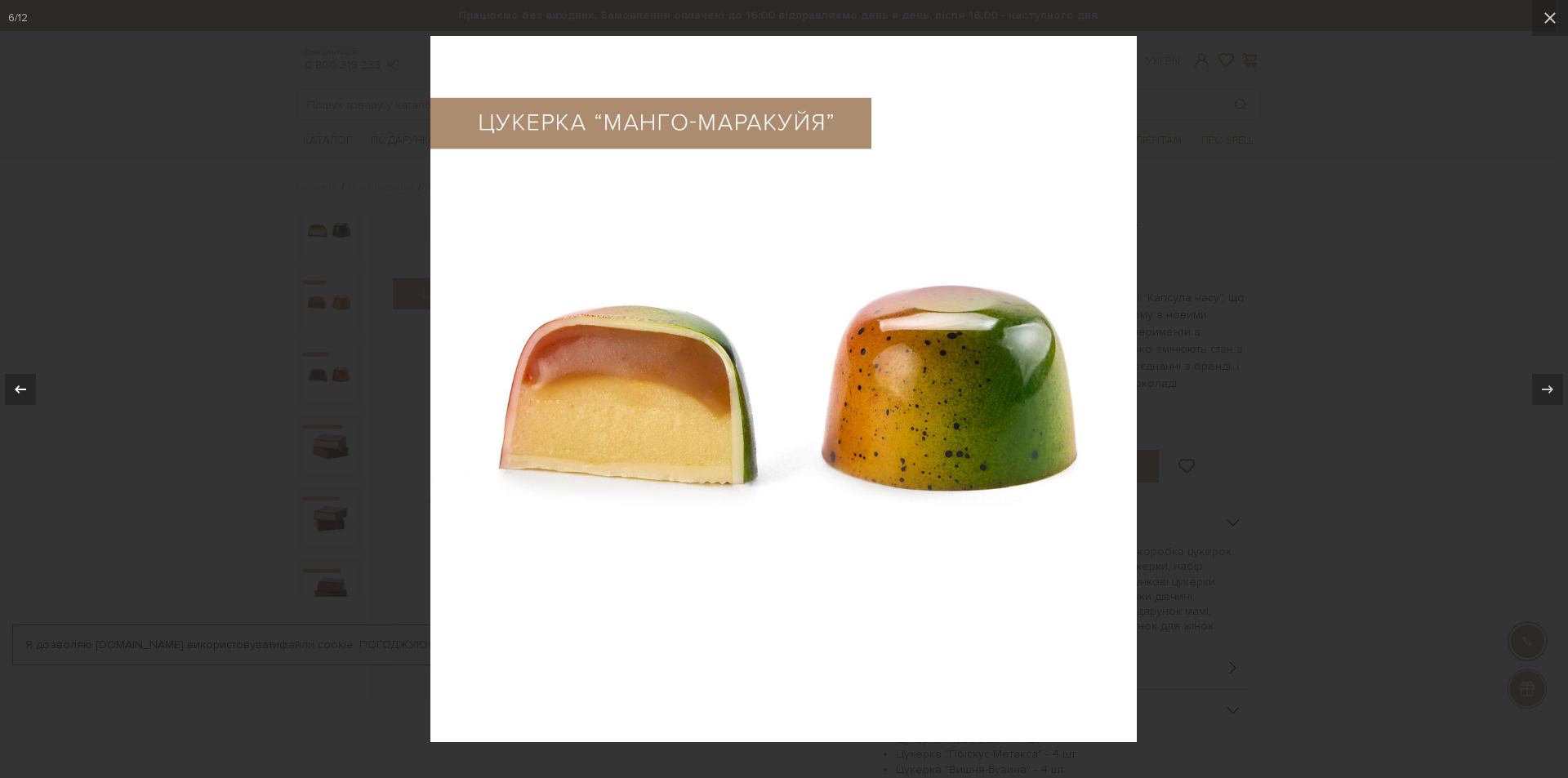
click at [36, 387] on button at bounding box center [28, 389] width 57 height 82
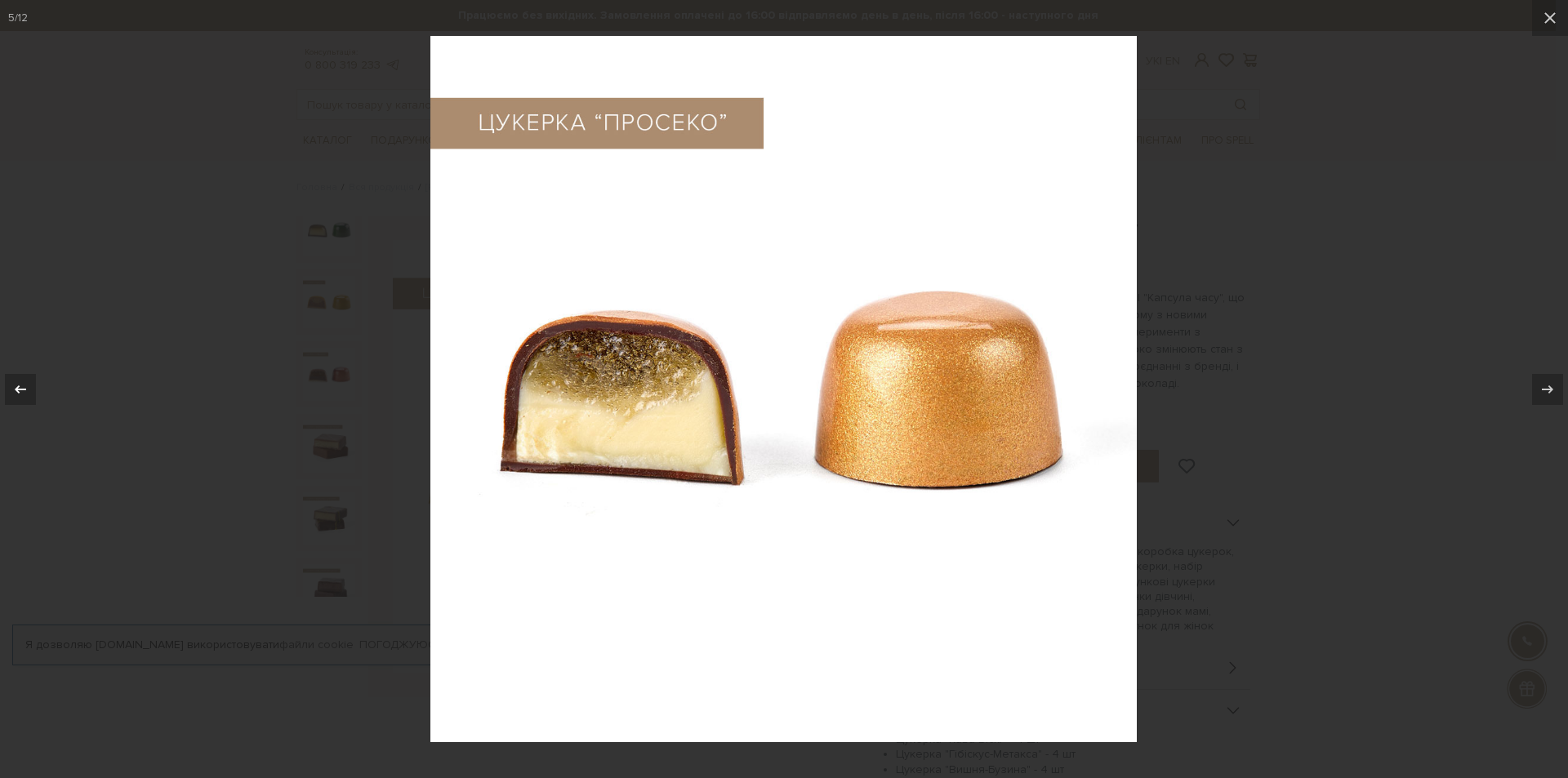
click at [36, 387] on button at bounding box center [28, 389] width 57 height 82
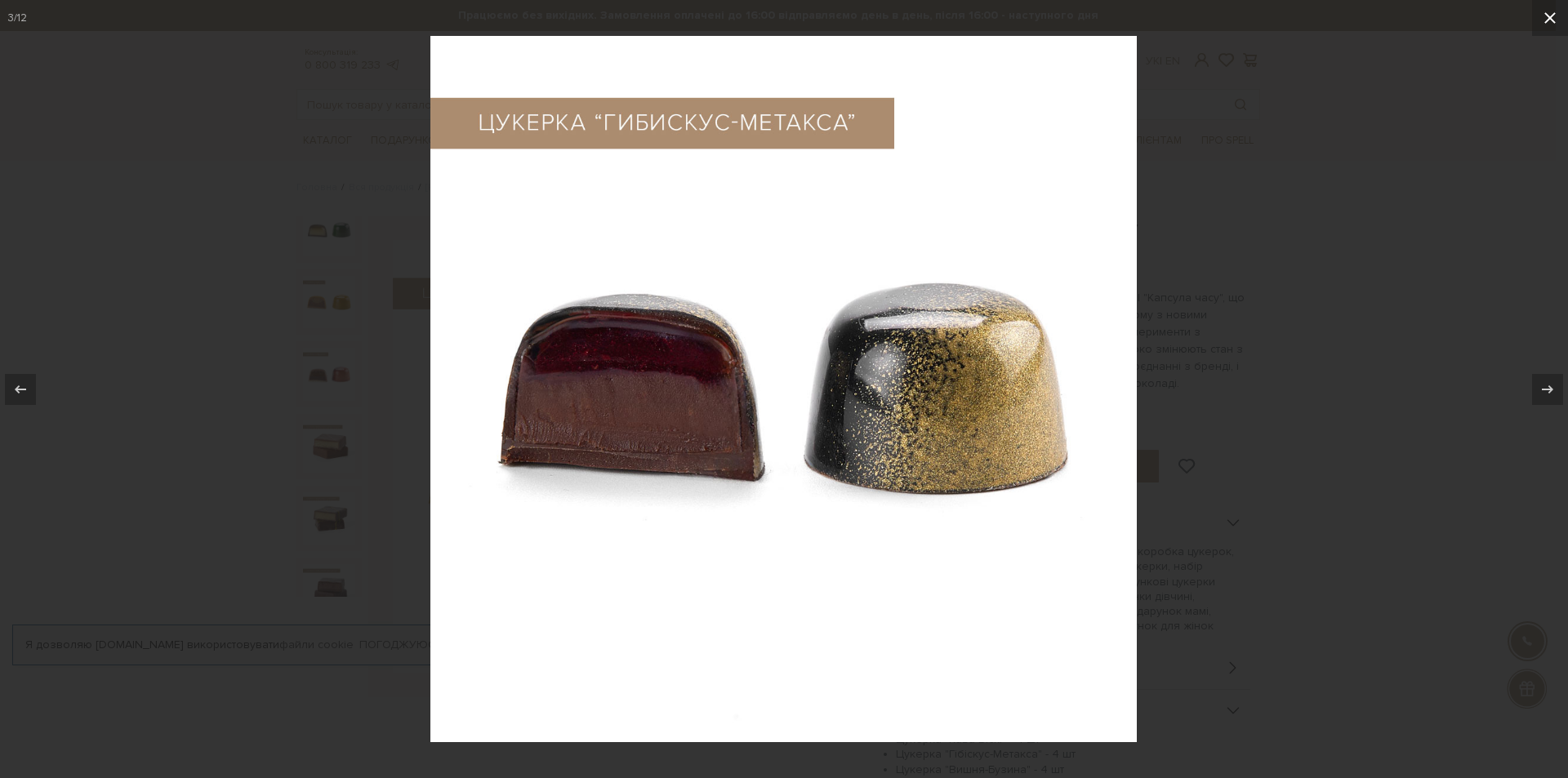
click at [1551, 8] on icon at bounding box center [1550, 18] width 19 height 19
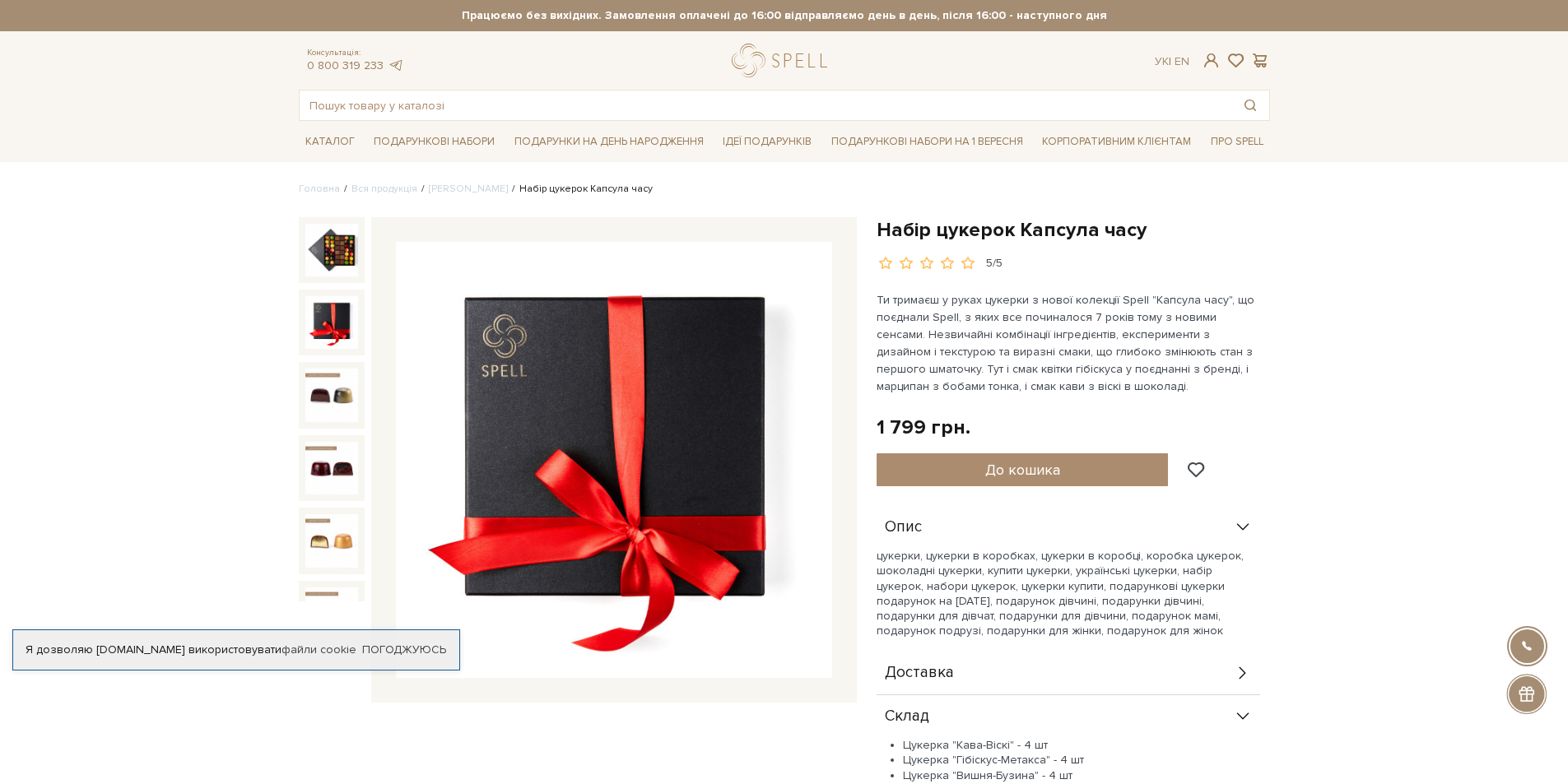
click at [333, 313] on img at bounding box center [332, 323] width 53 height 53
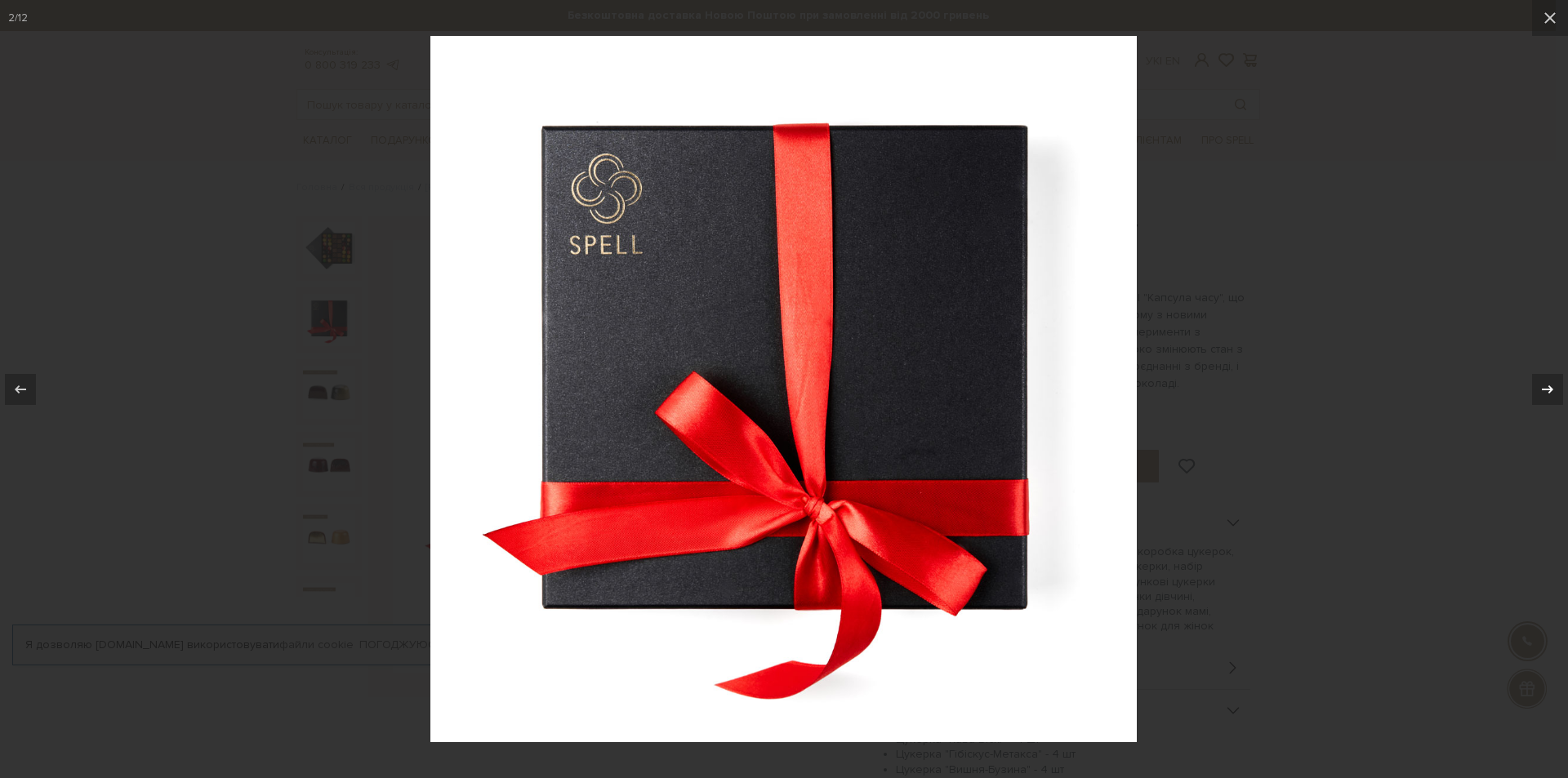
click at [1555, 382] on button at bounding box center [1539, 389] width 57 height 82
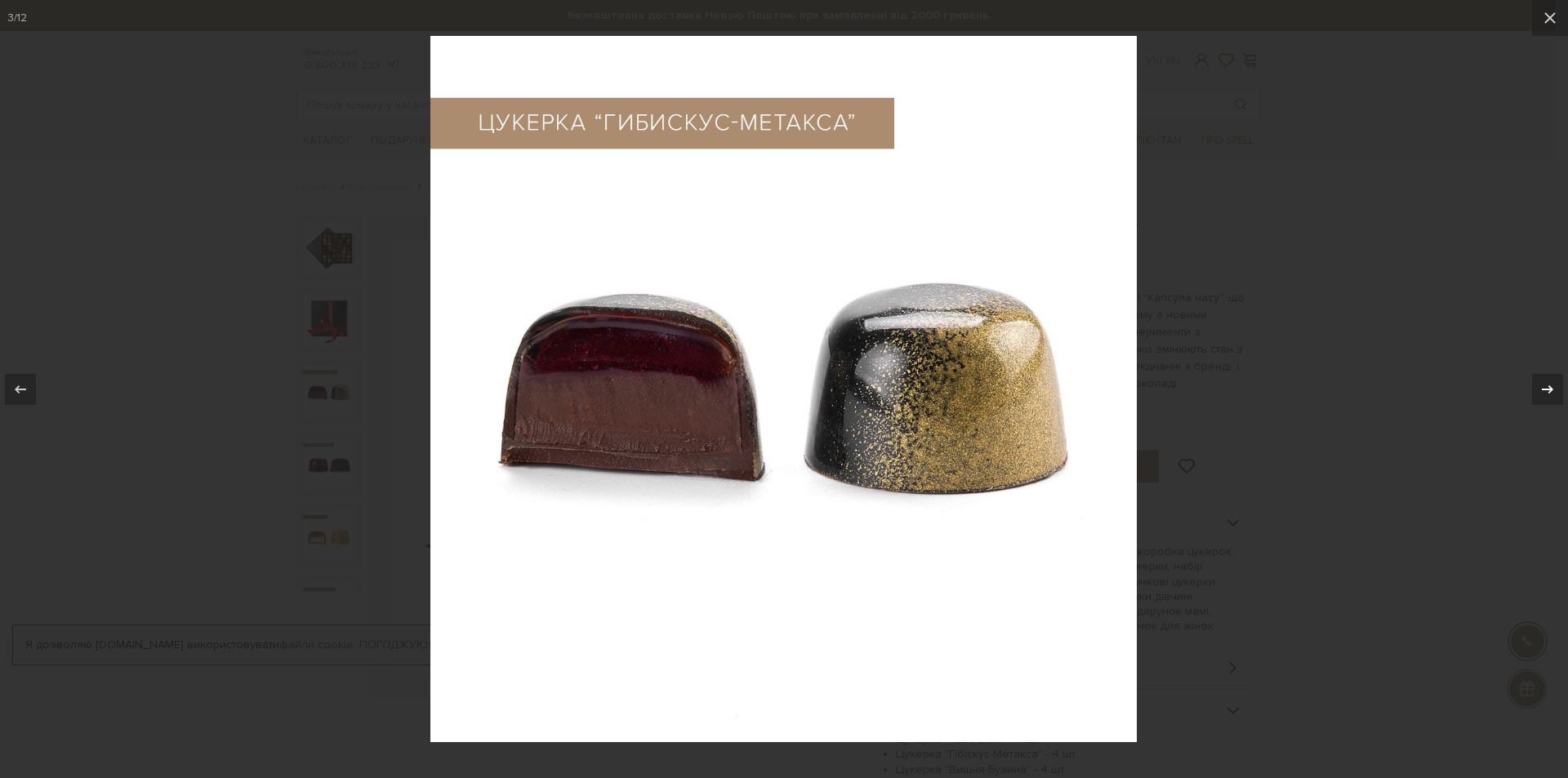
click at [1555, 382] on button at bounding box center [1539, 389] width 57 height 82
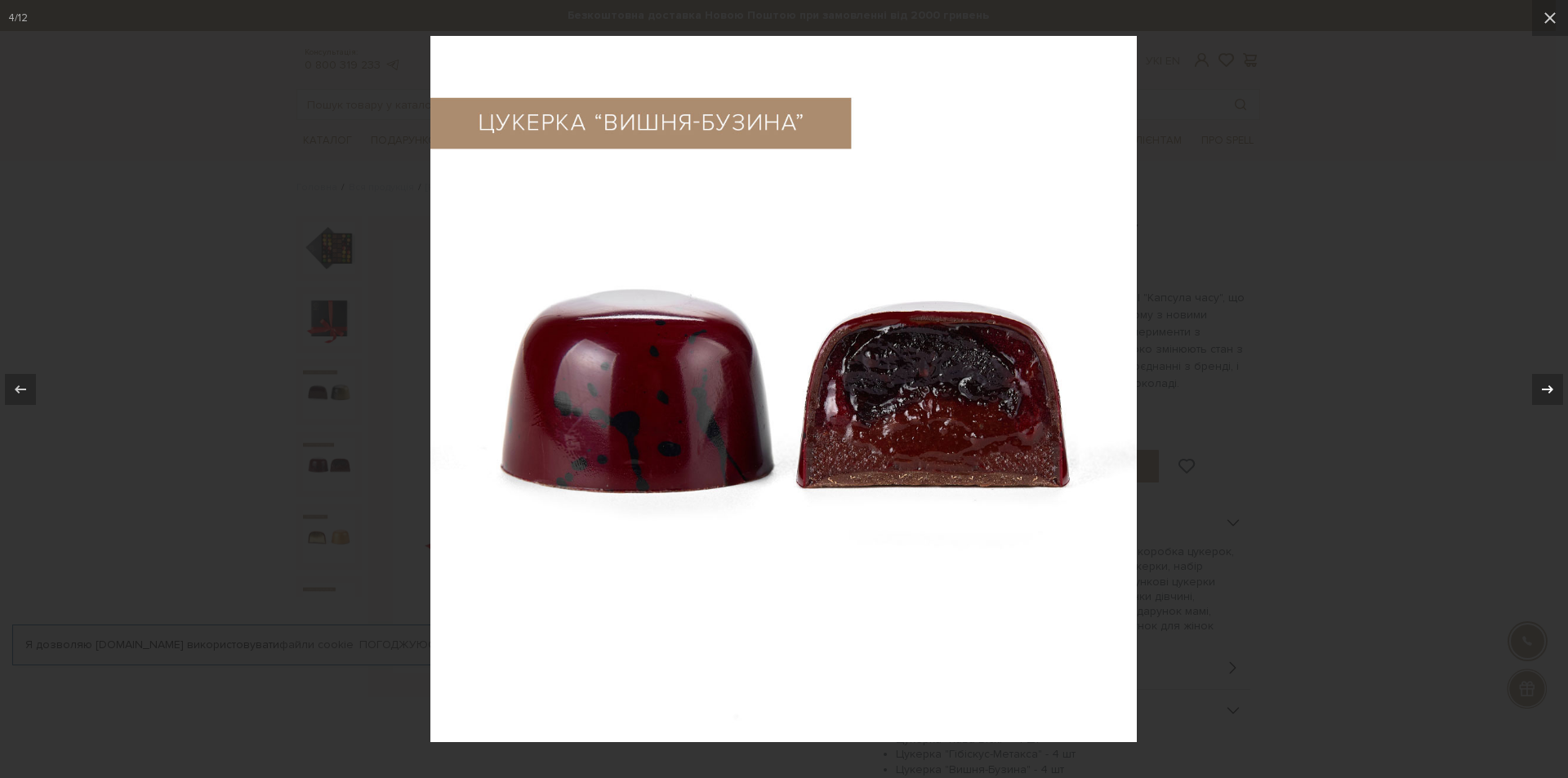
click at [1555, 382] on button at bounding box center [1539, 389] width 57 height 82
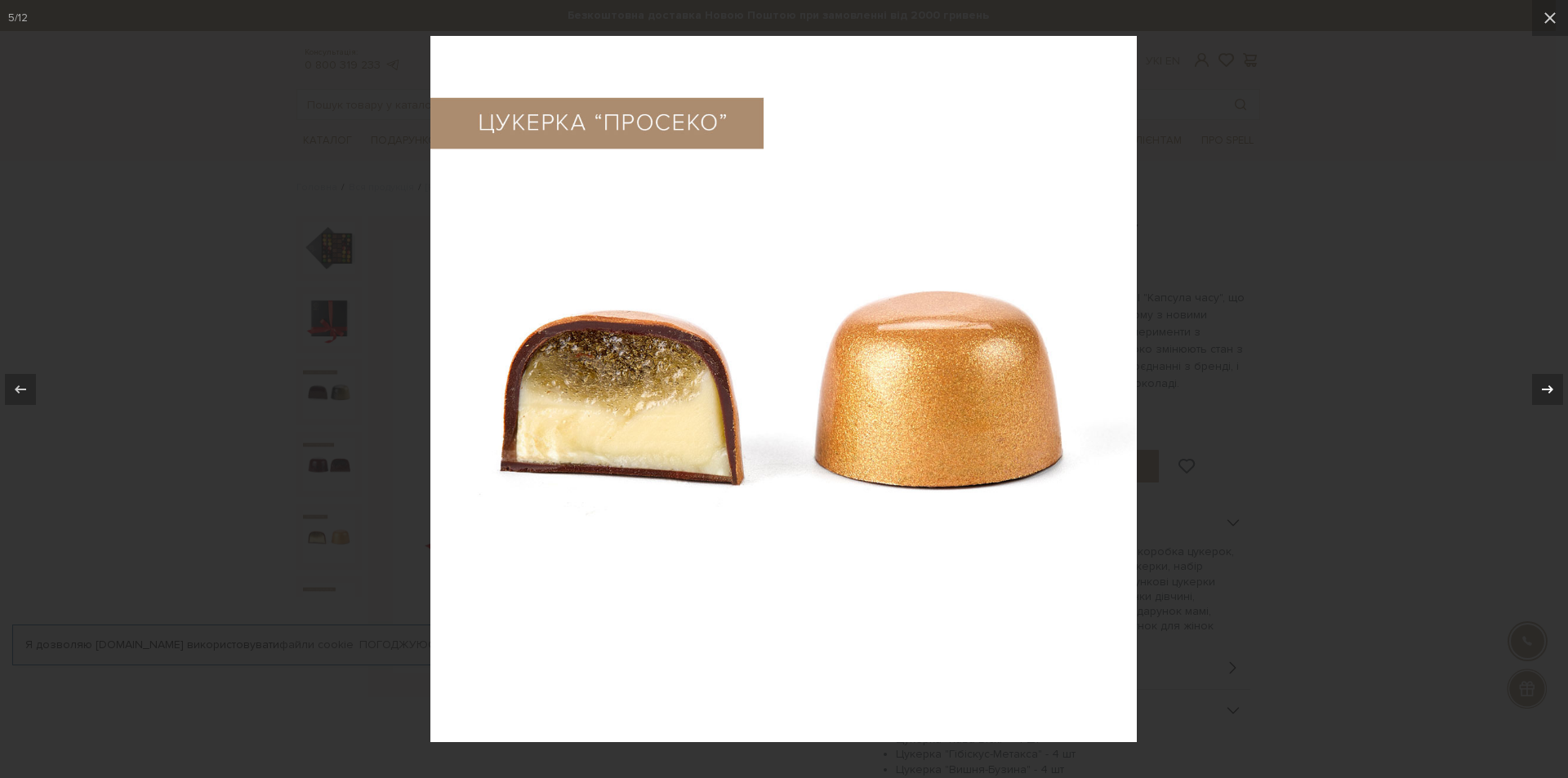
click at [1555, 382] on button at bounding box center [1539, 389] width 57 height 82
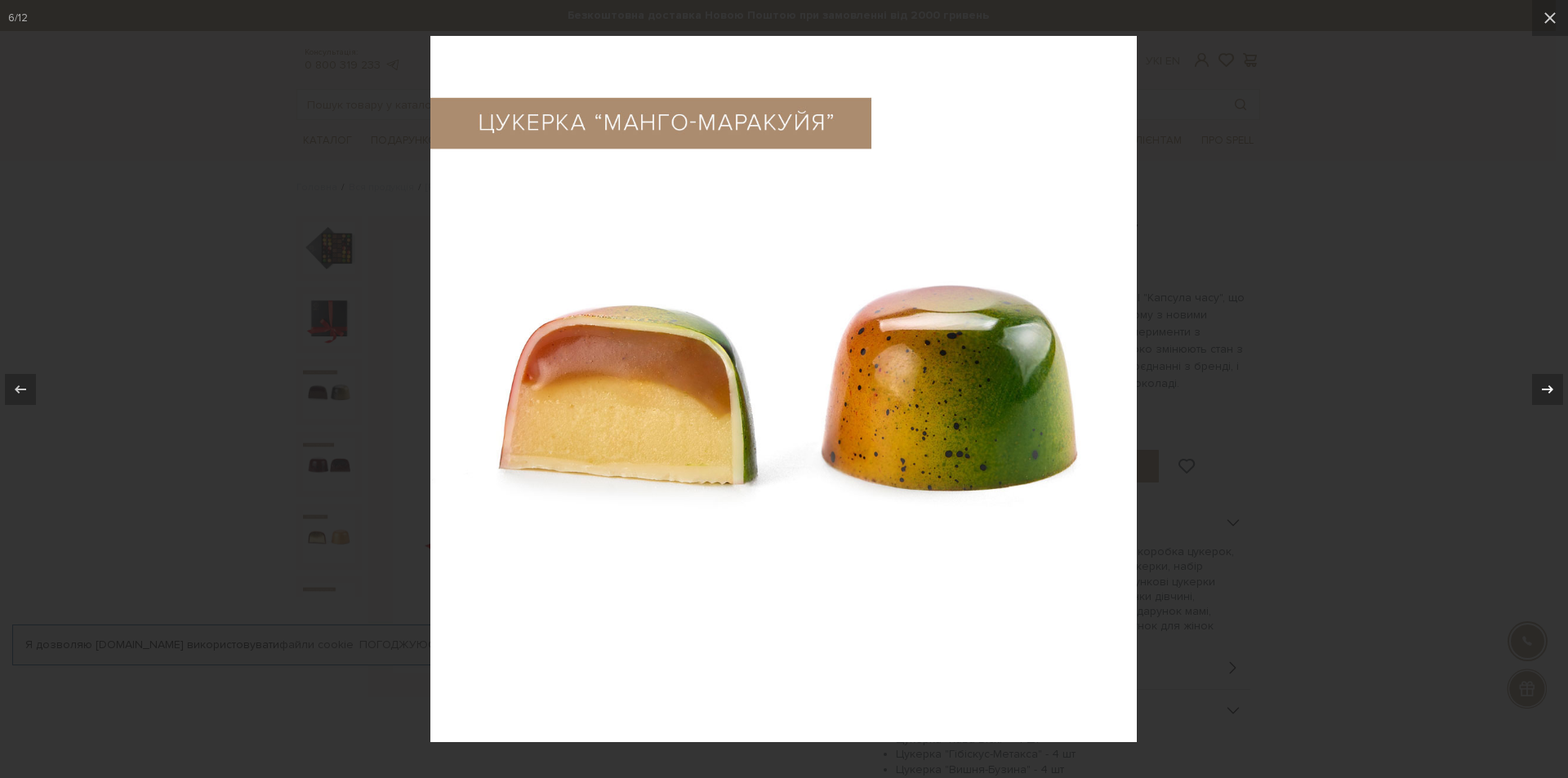
click at [1555, 382] on button at bounding box center [1539, 389] width 57 height 82
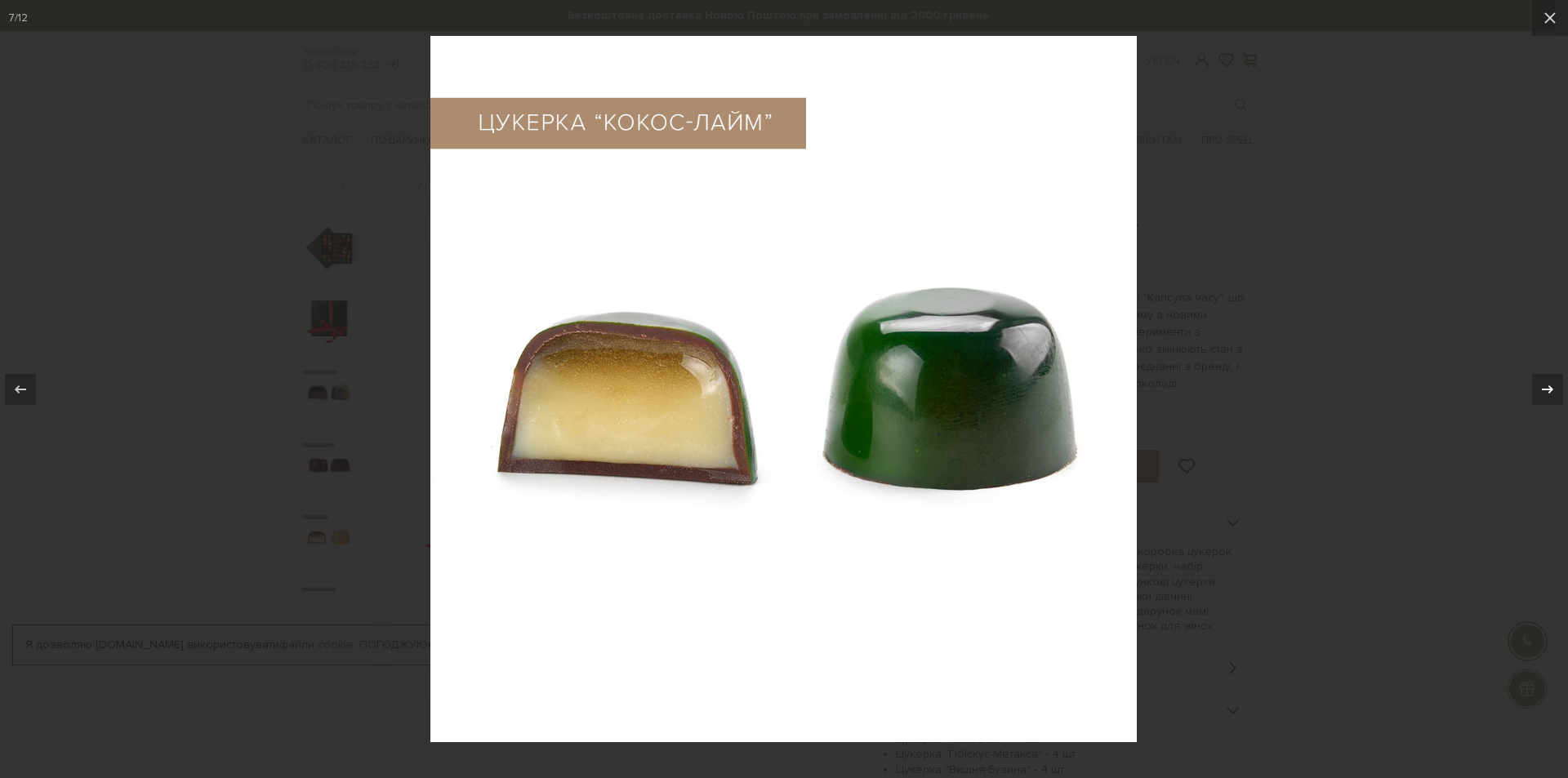
click at [1555, 382] on button at bounding box center [1539, 389] width 57 height 82
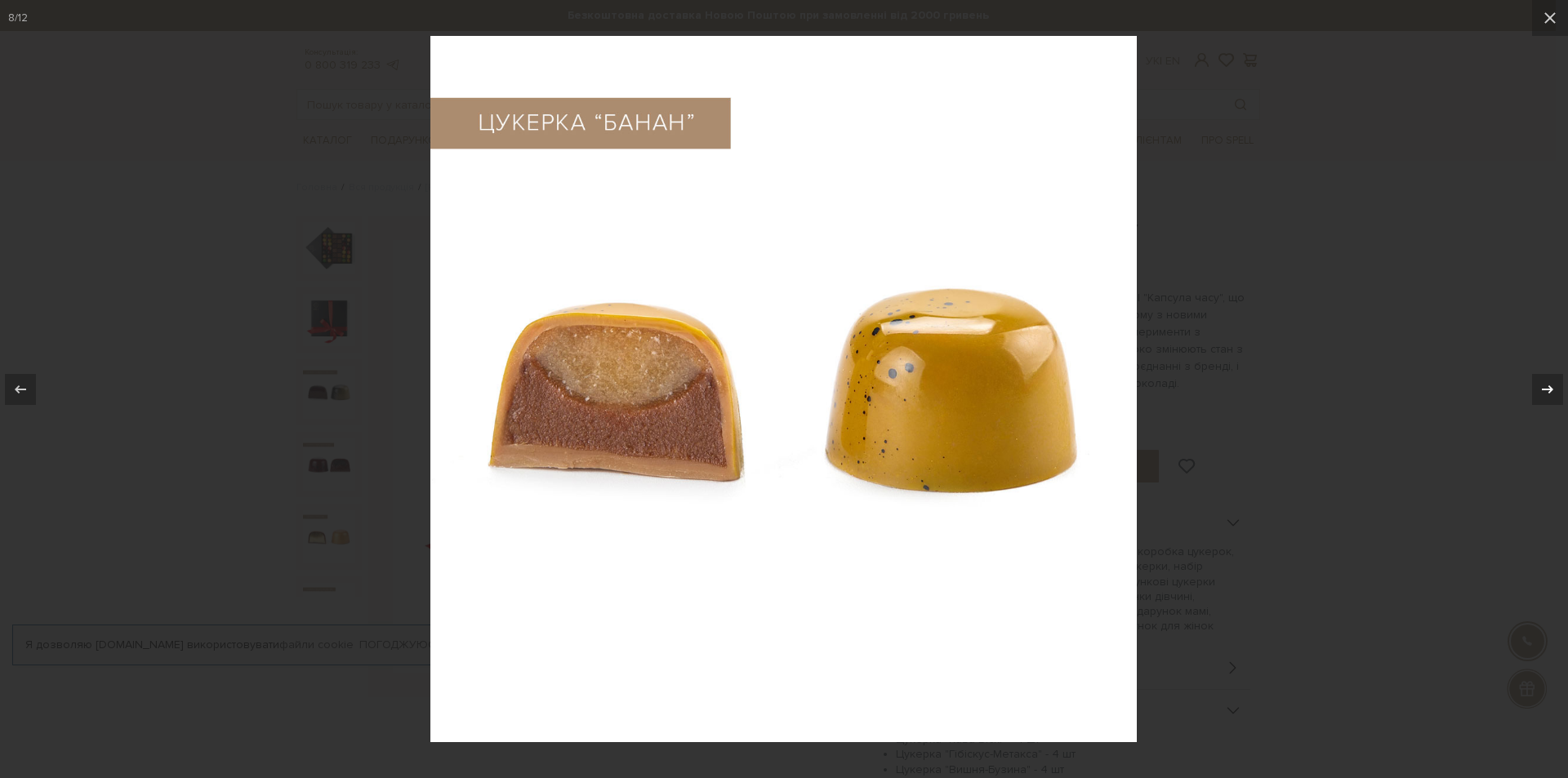
click at [1555, 382] on button at bounding box center [1539, 389] width 57 height 82
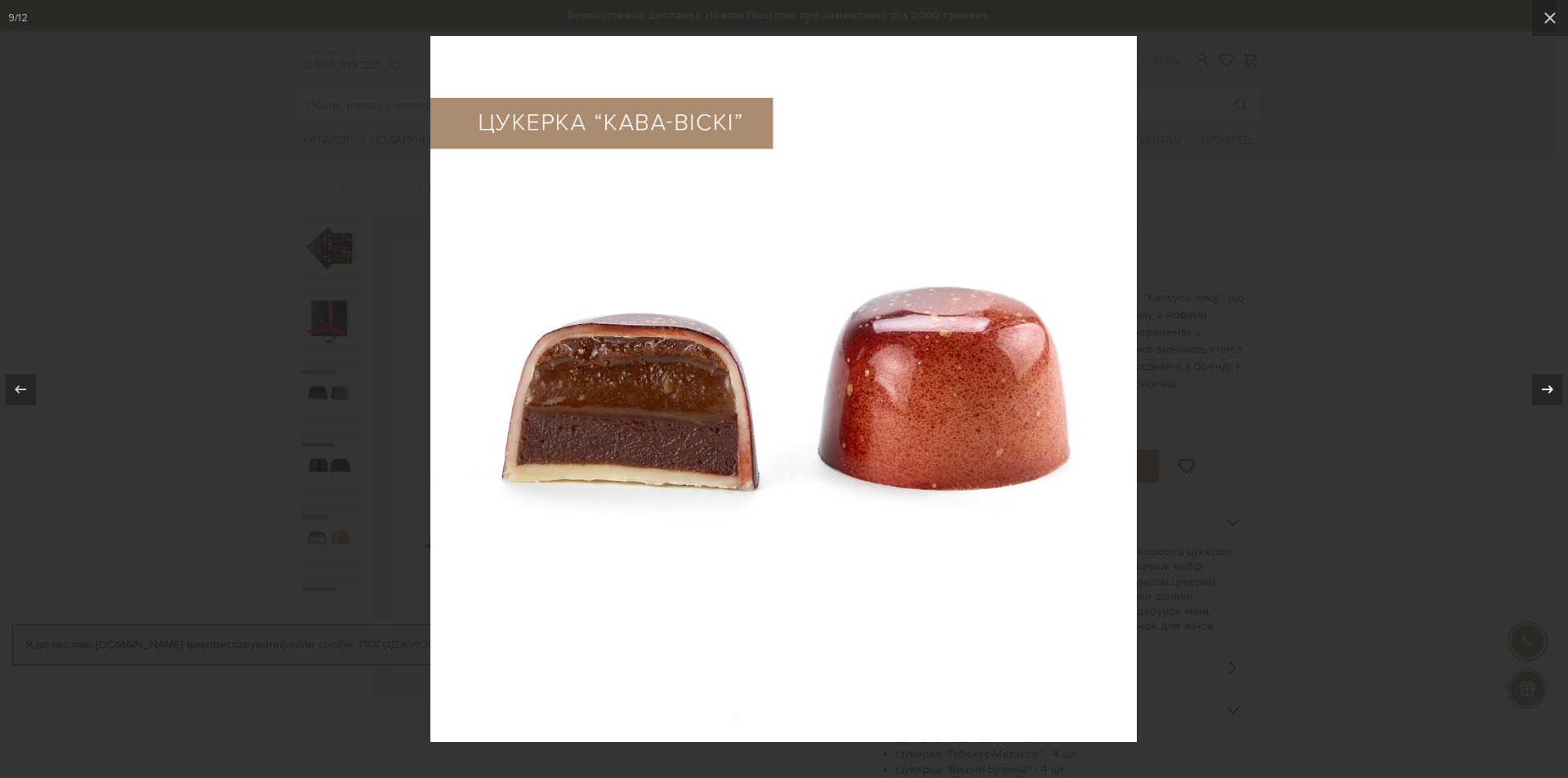
click at [1555, 382] on button at bounding box center [1539, 389] width 57 height 82
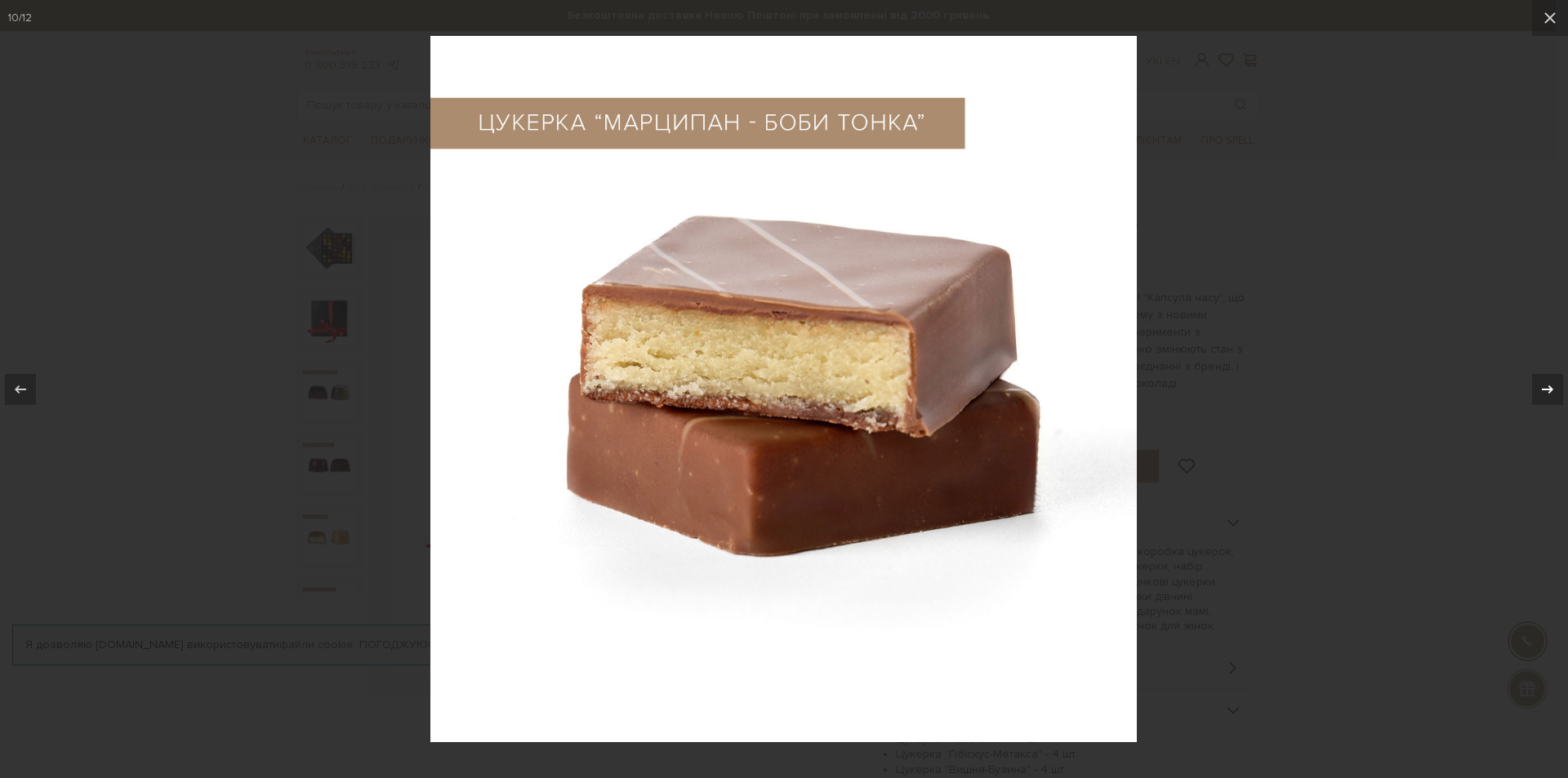
click at [1555, 382] on button at bounding box center [1539, 389] width 57 height 82
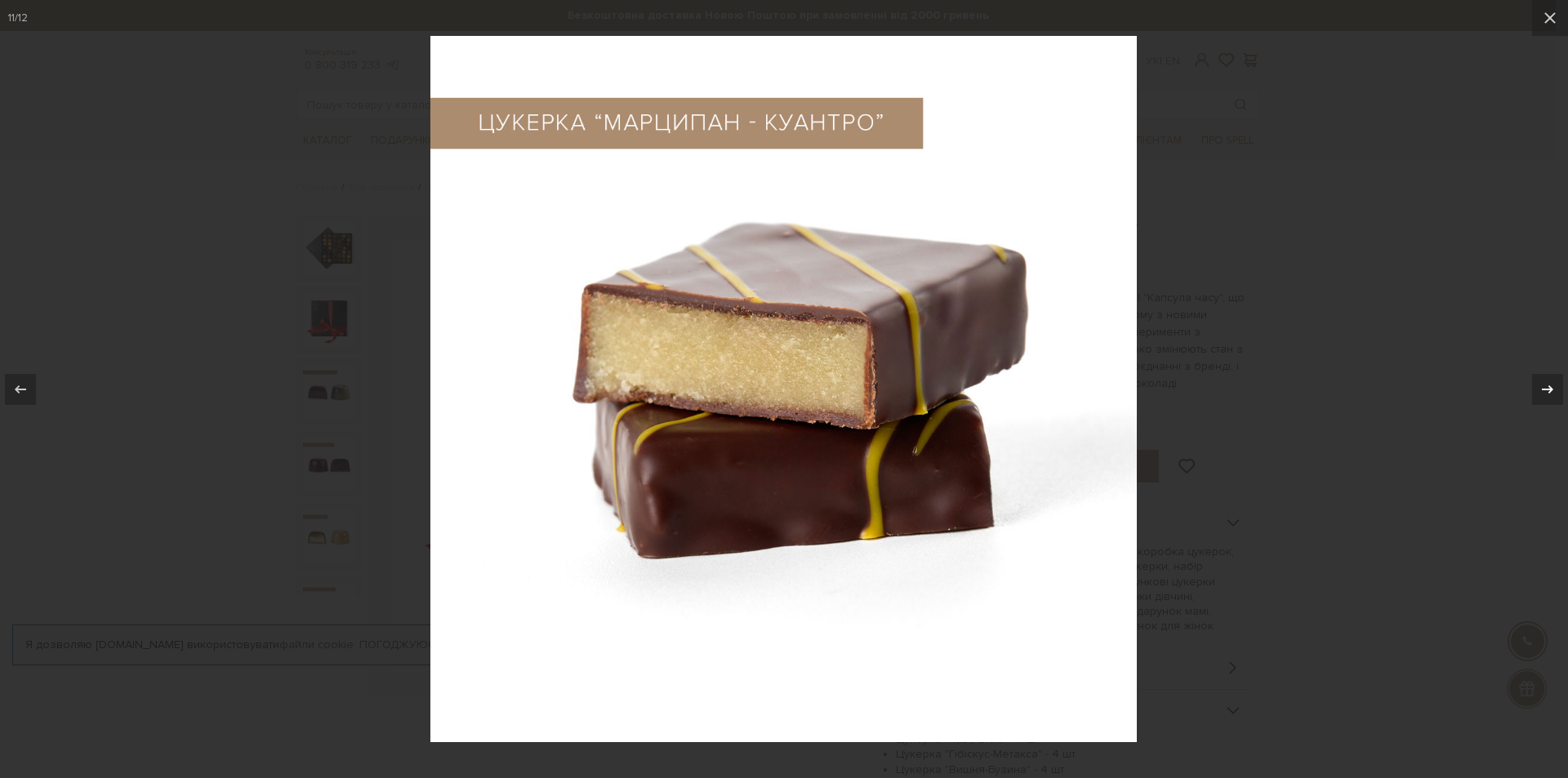
click at [1555, 382] on button at bounding box center [1539, 389] width 57 height 82
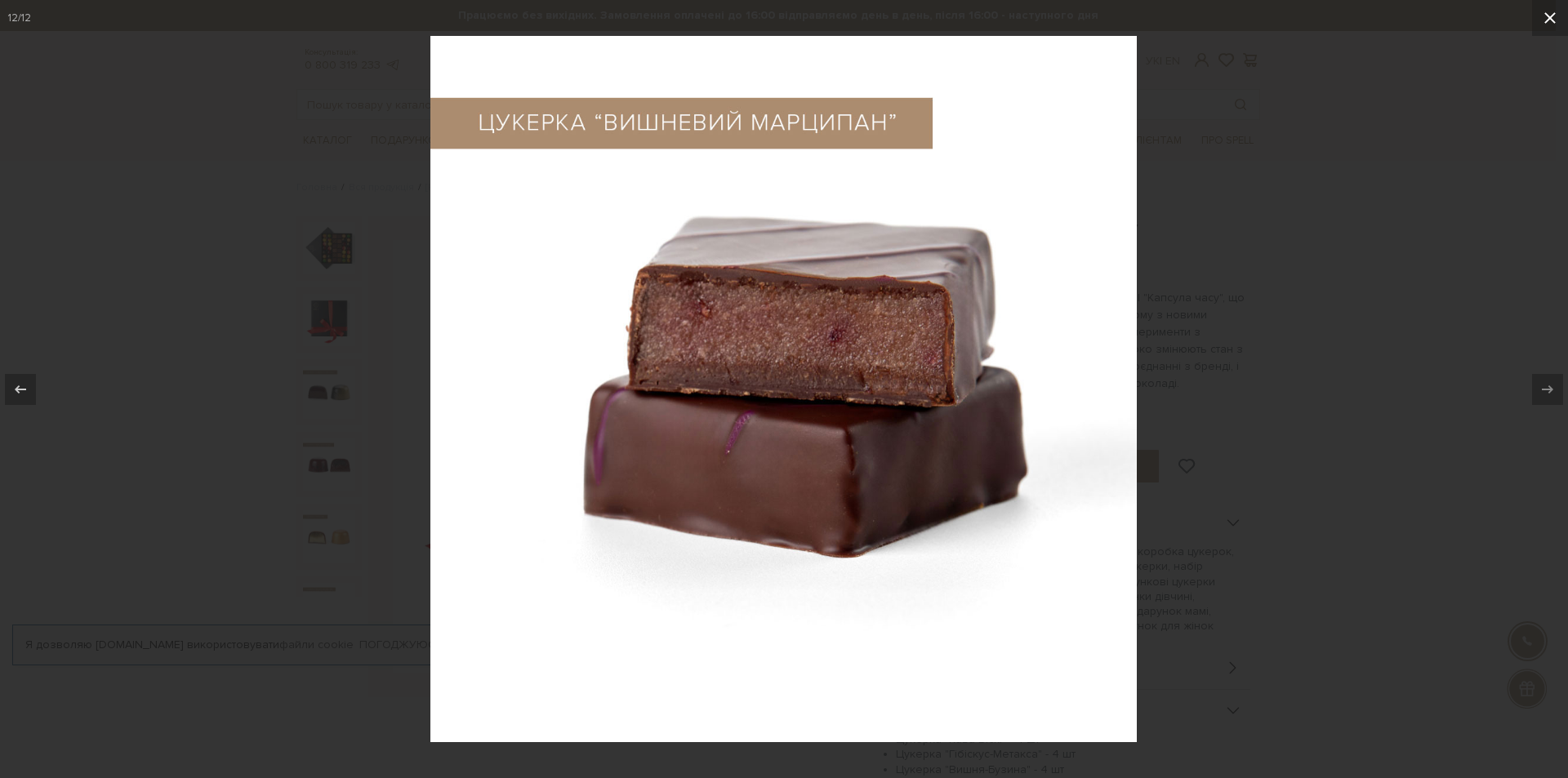
click at [1555, 18] on icon at bounding box center [1550, 18] width 19 height 19
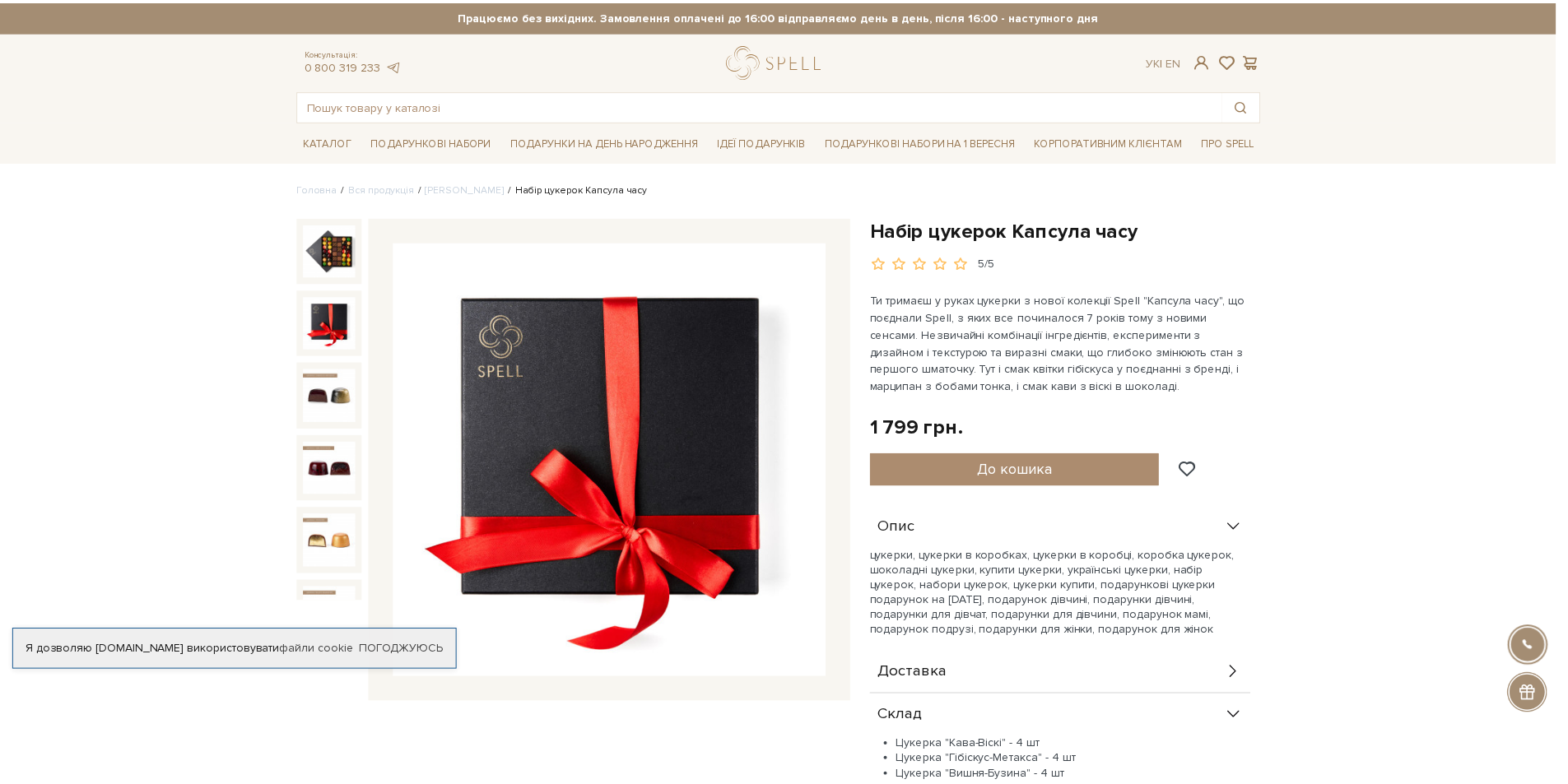
scroll to position [455, 0]
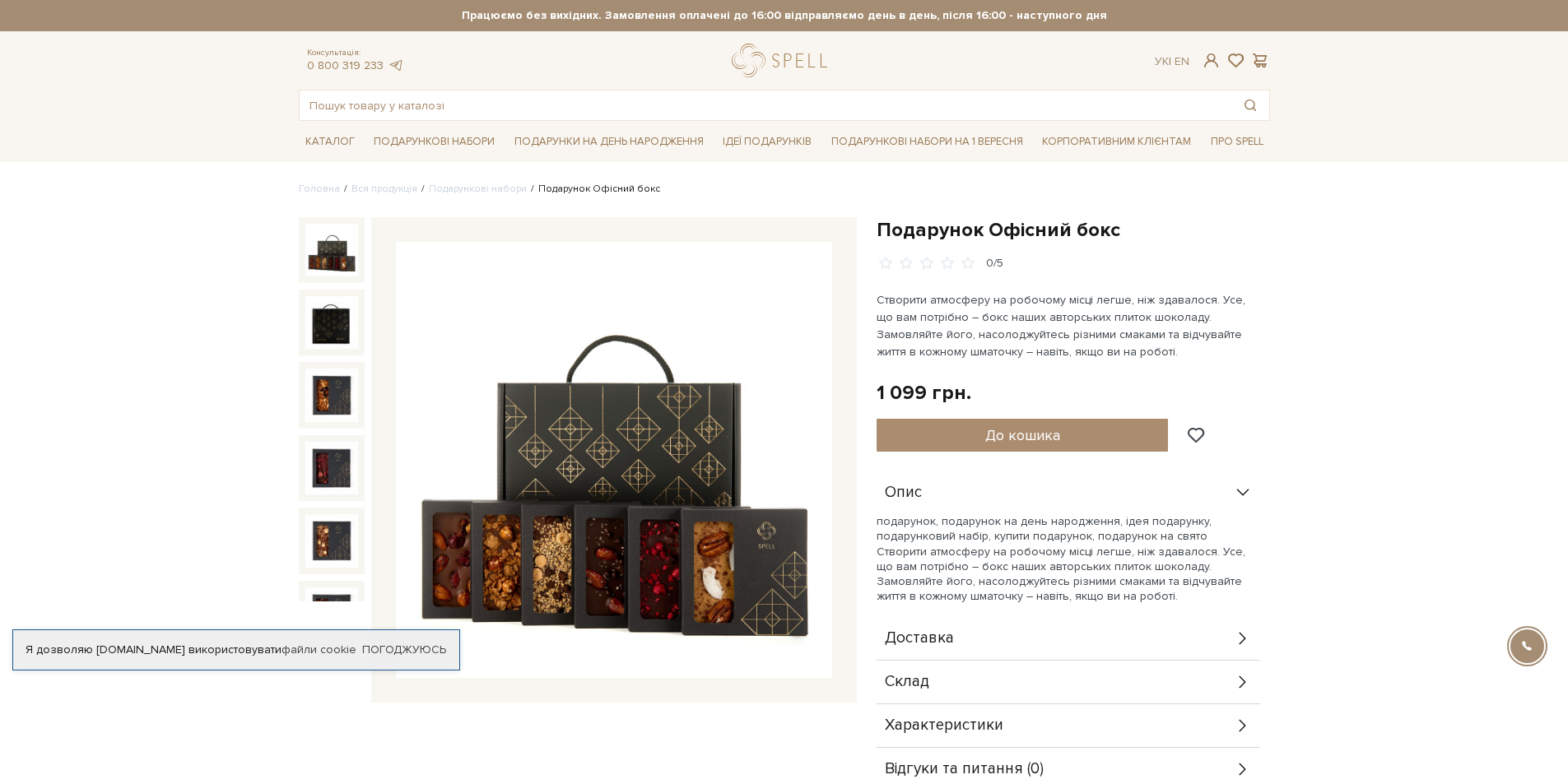
click at [632, 390] on img at bounding box center [614, 460] width 436 height 436
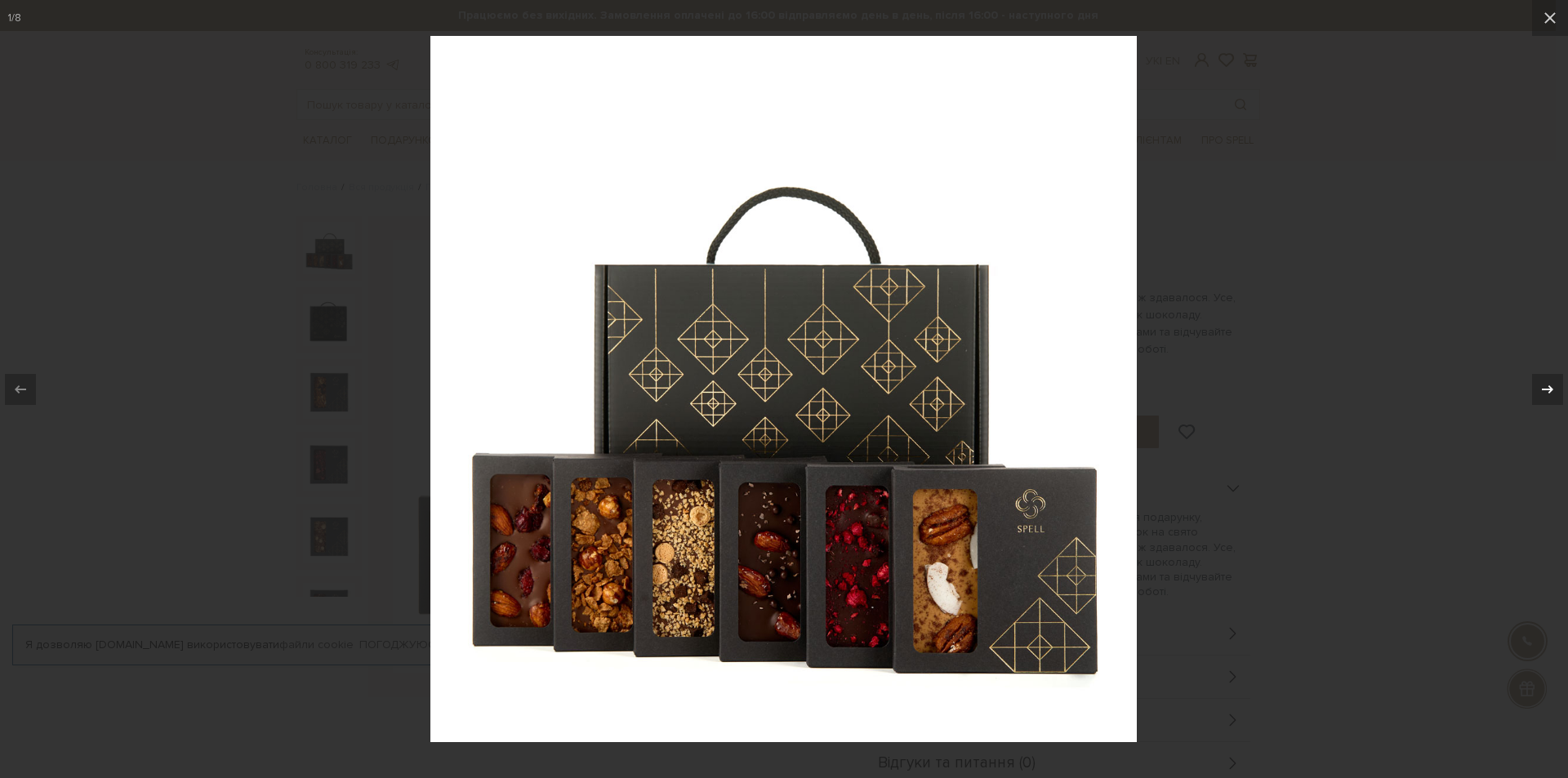
click at [1553, 383] on icon at bounding box center [1547, 389] width 19 height 19
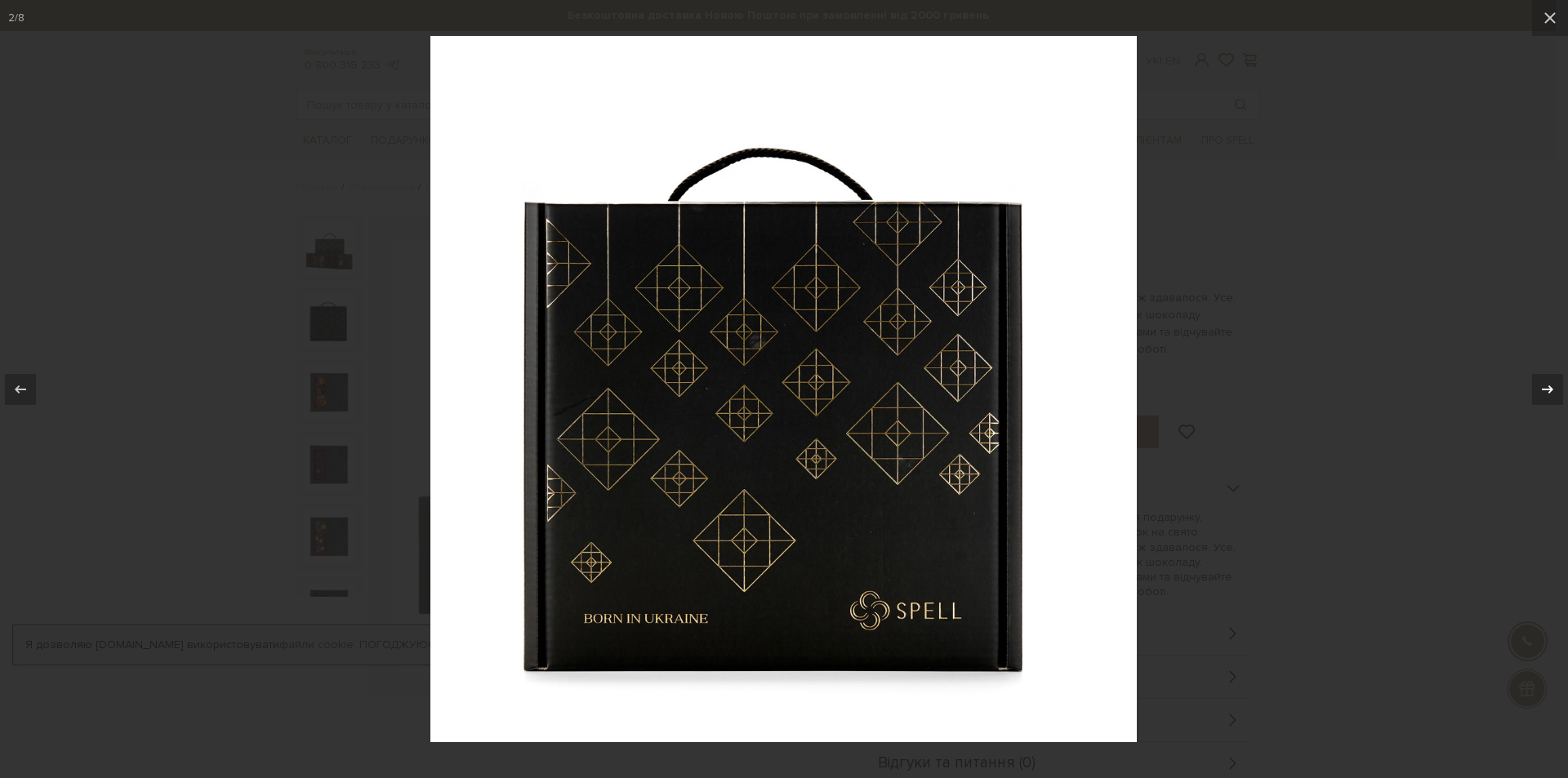
click at [1553, 383] on icon at bounding box center [1547, 389] width 19 height 19
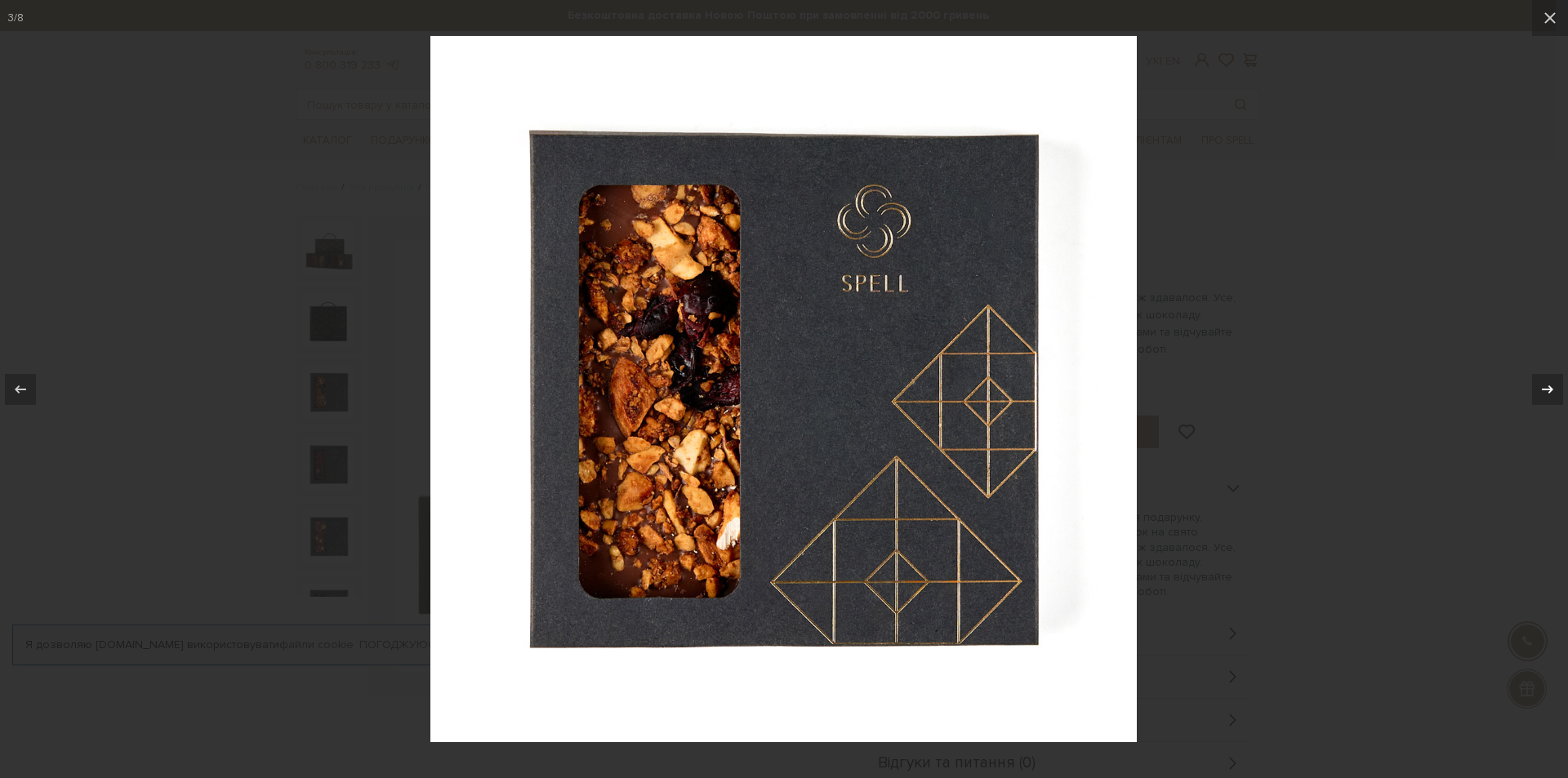
click at [1553, 383] on icon at bounding box center [1547, 389] width 19 height 19
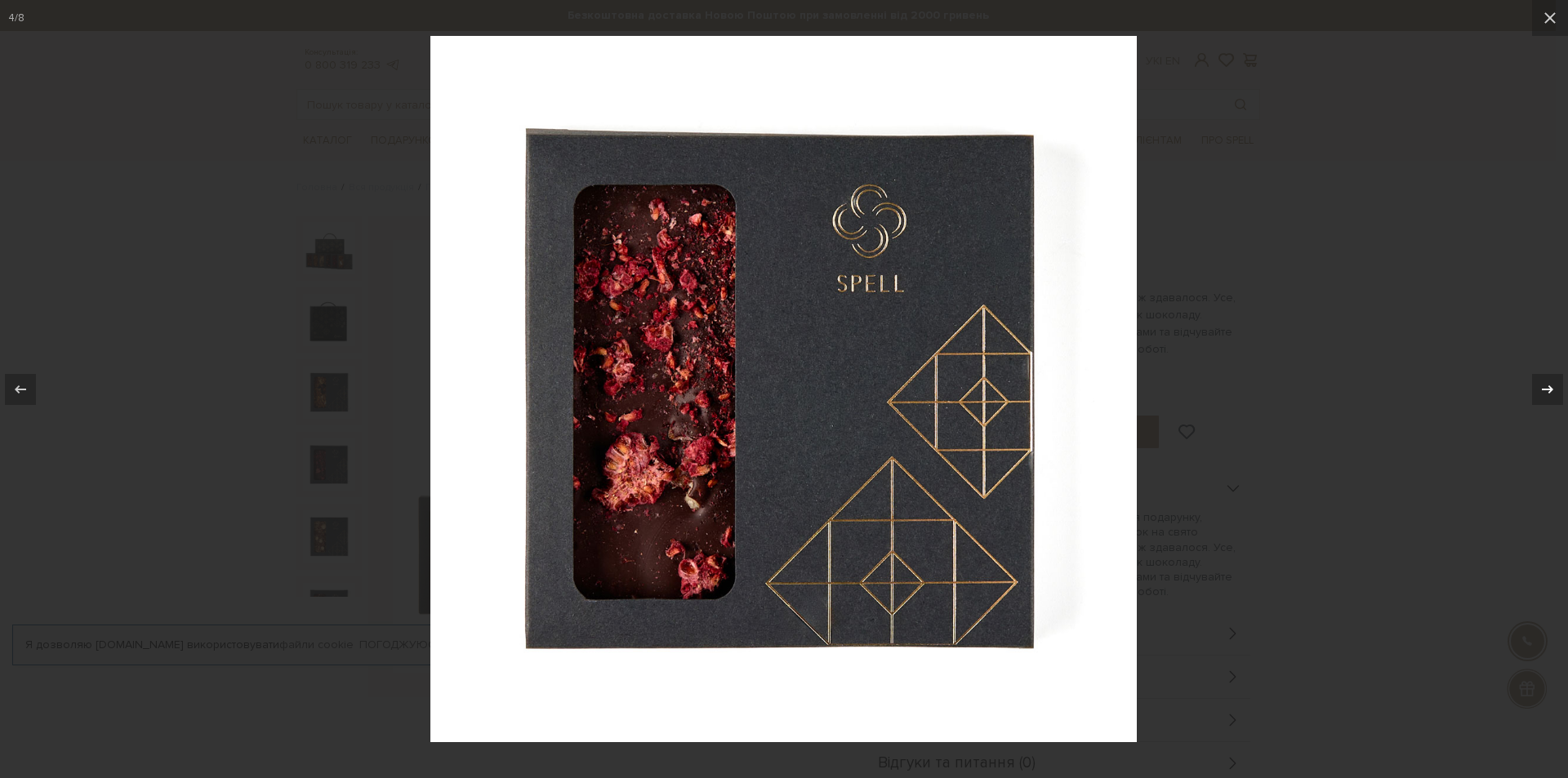
click at [1553, 383] on icon at bounding box center [1547, 389] width 19 height 19
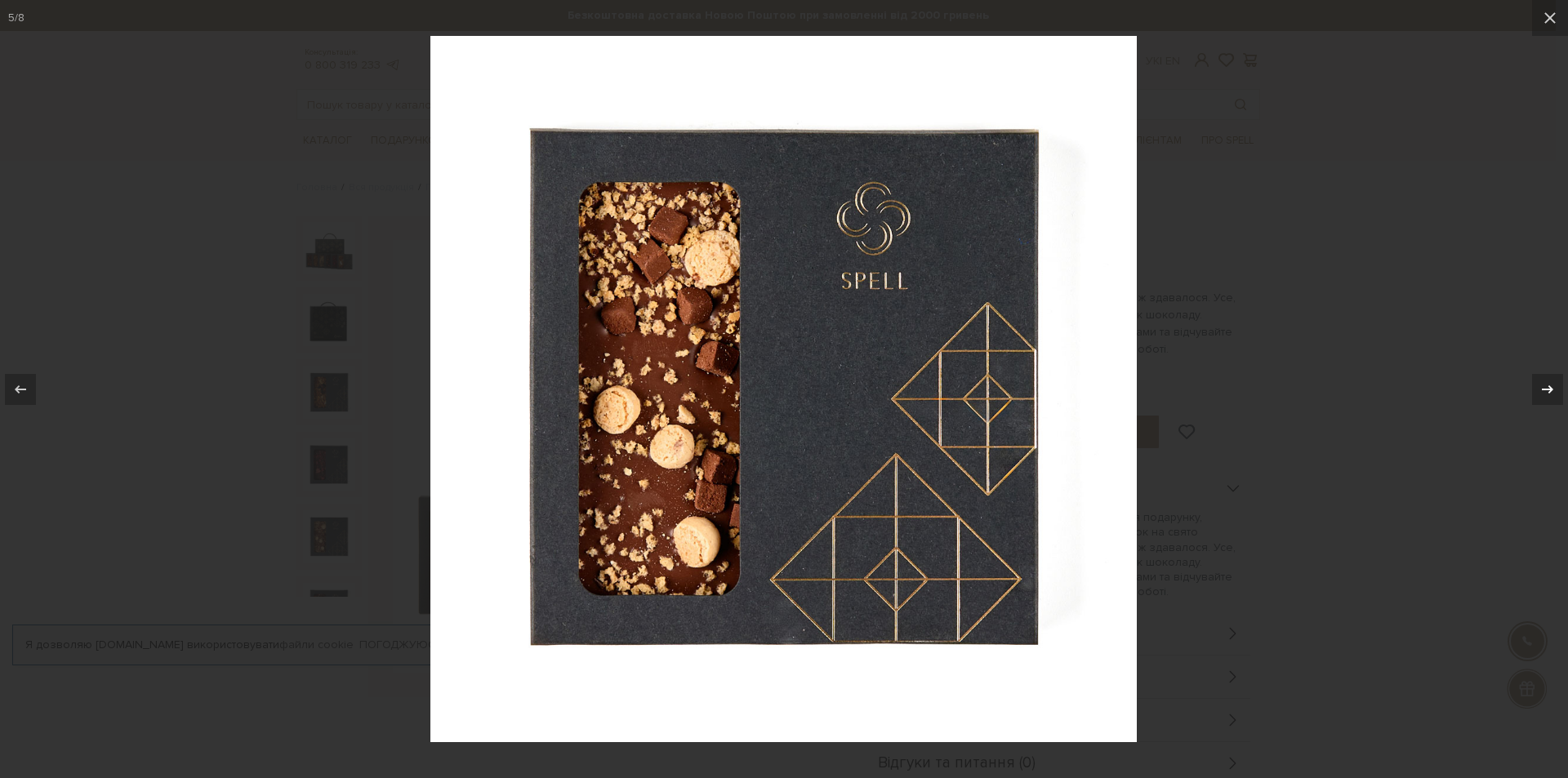
click at [1553, 383] on icon at bounding box center [1547, 389] width 19 height 19
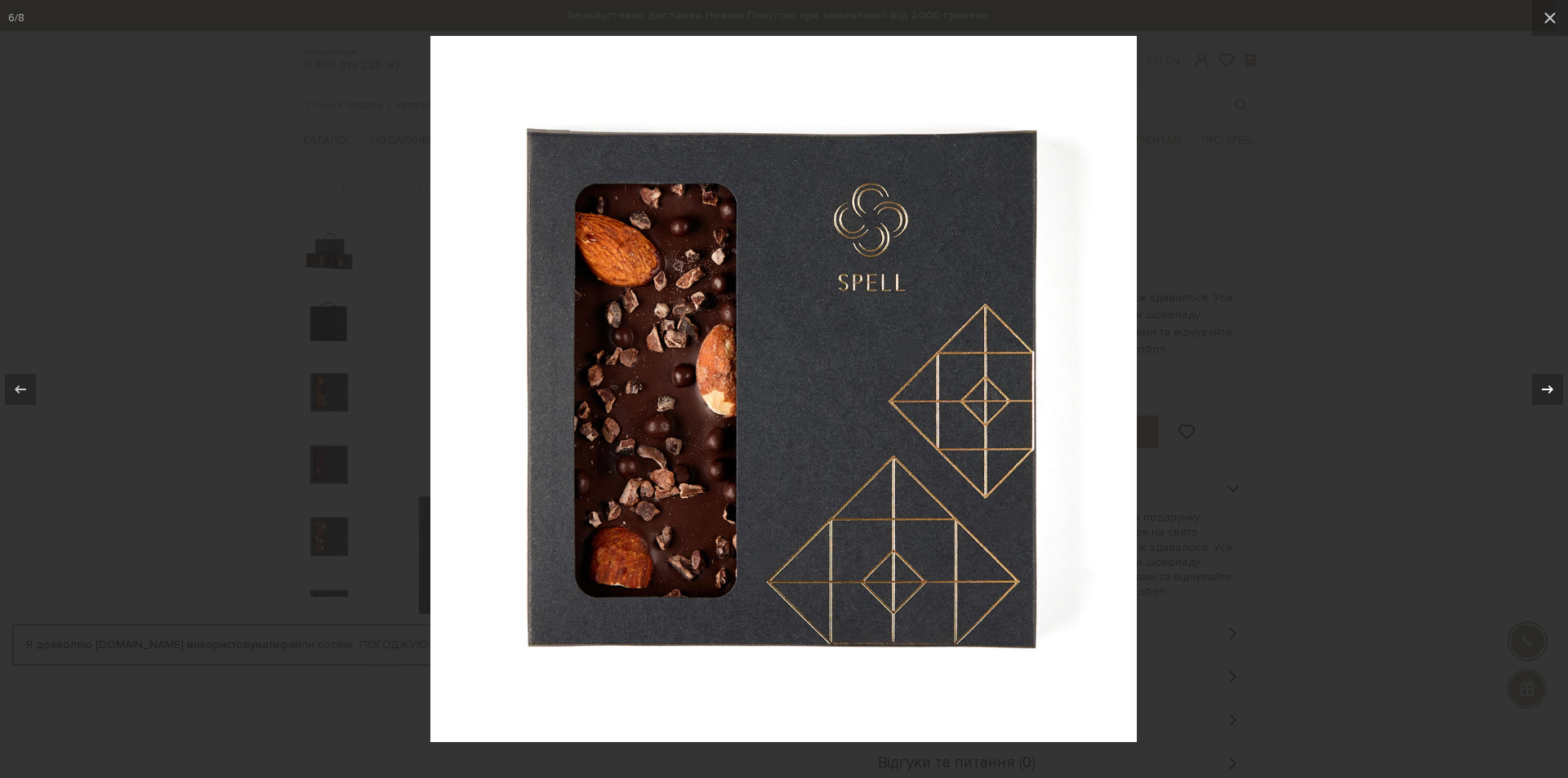
click at [1553, 383] on icon at bounding box center [1547, 389] width 19 height 19
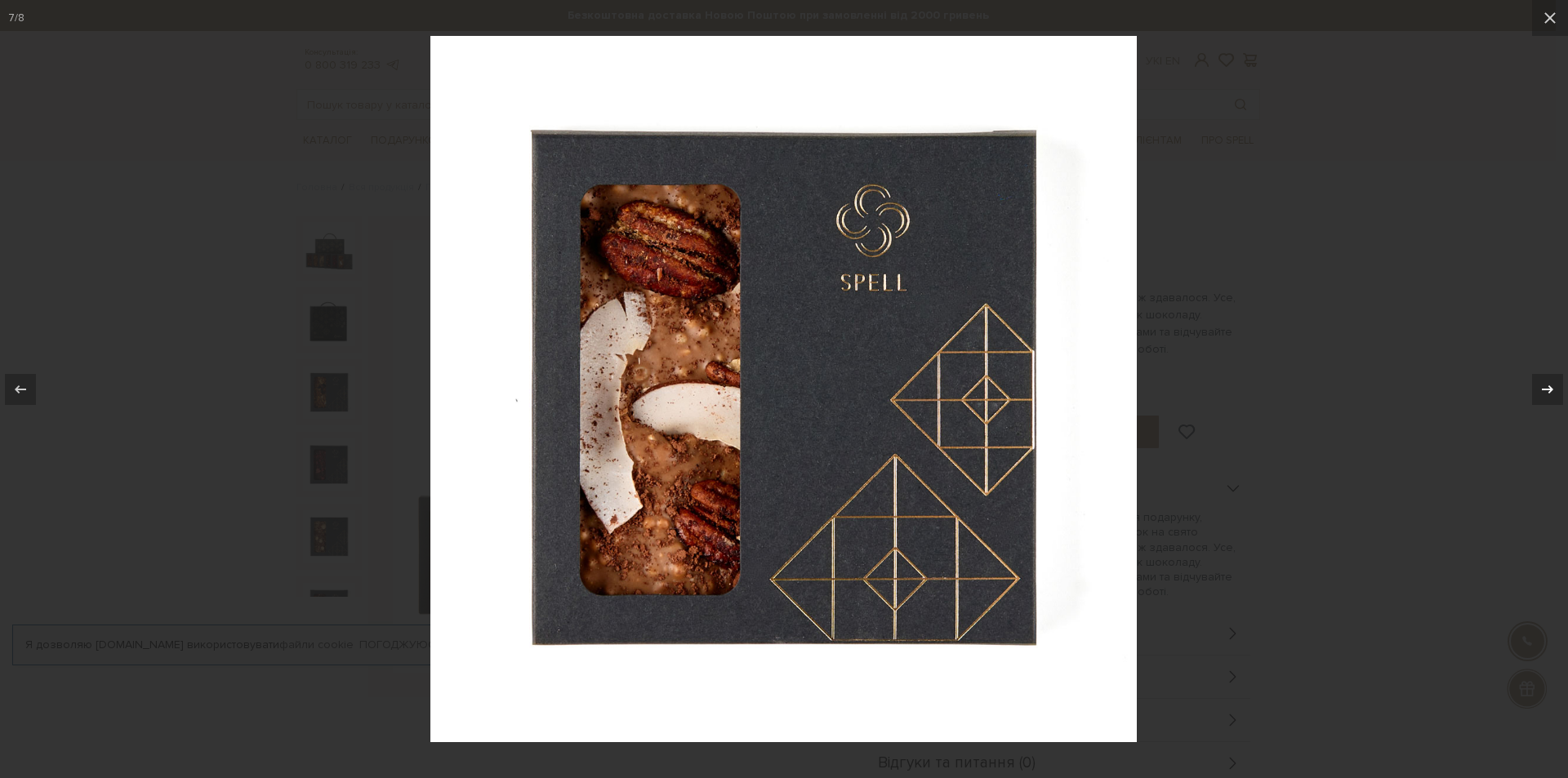
click at [1553, 383] on icon at bounding box center [1547, 389] width 19 height 19
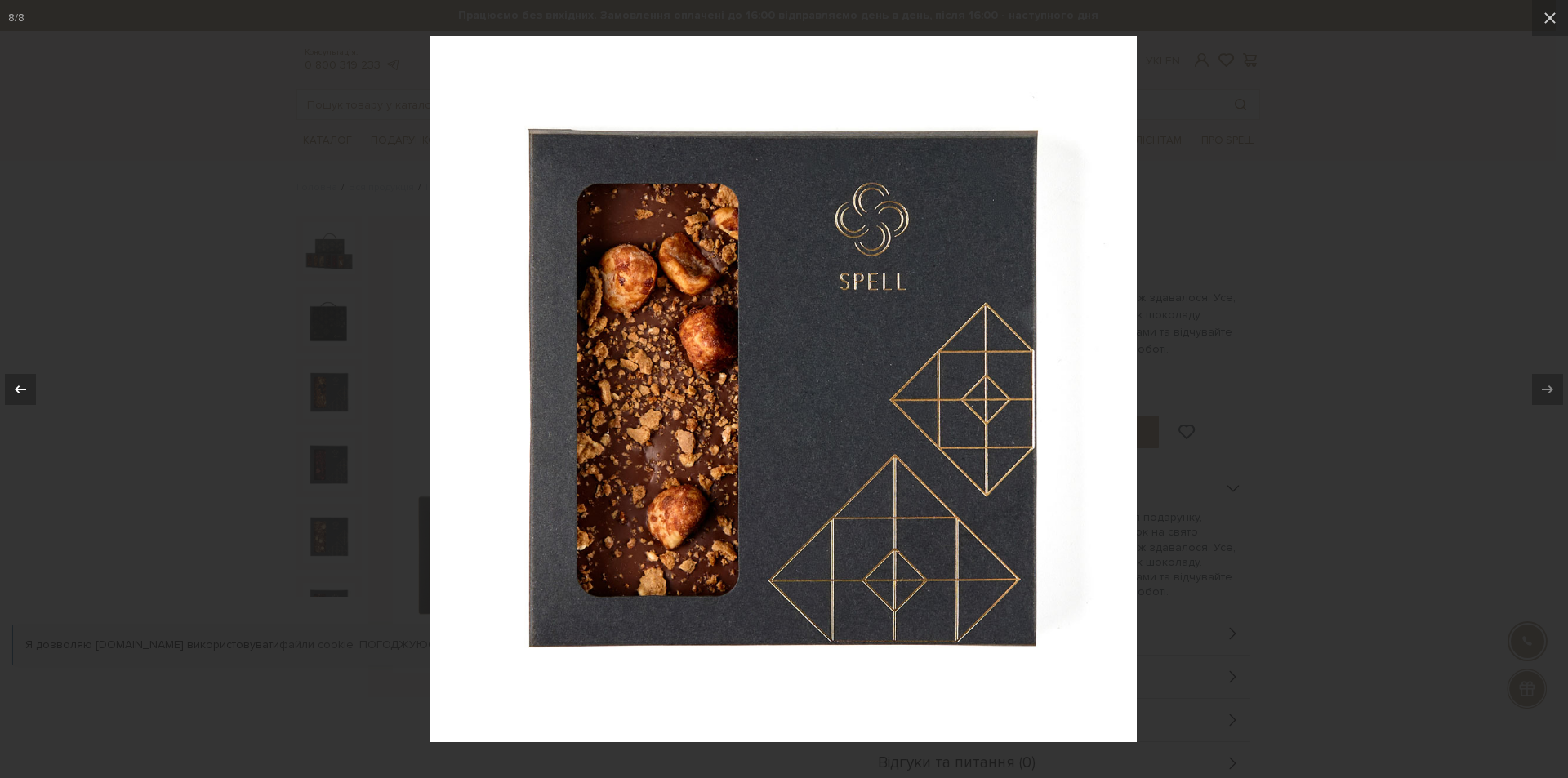
click at [18, 387] on icon at bounding box center [20, 388] width 11 height 8
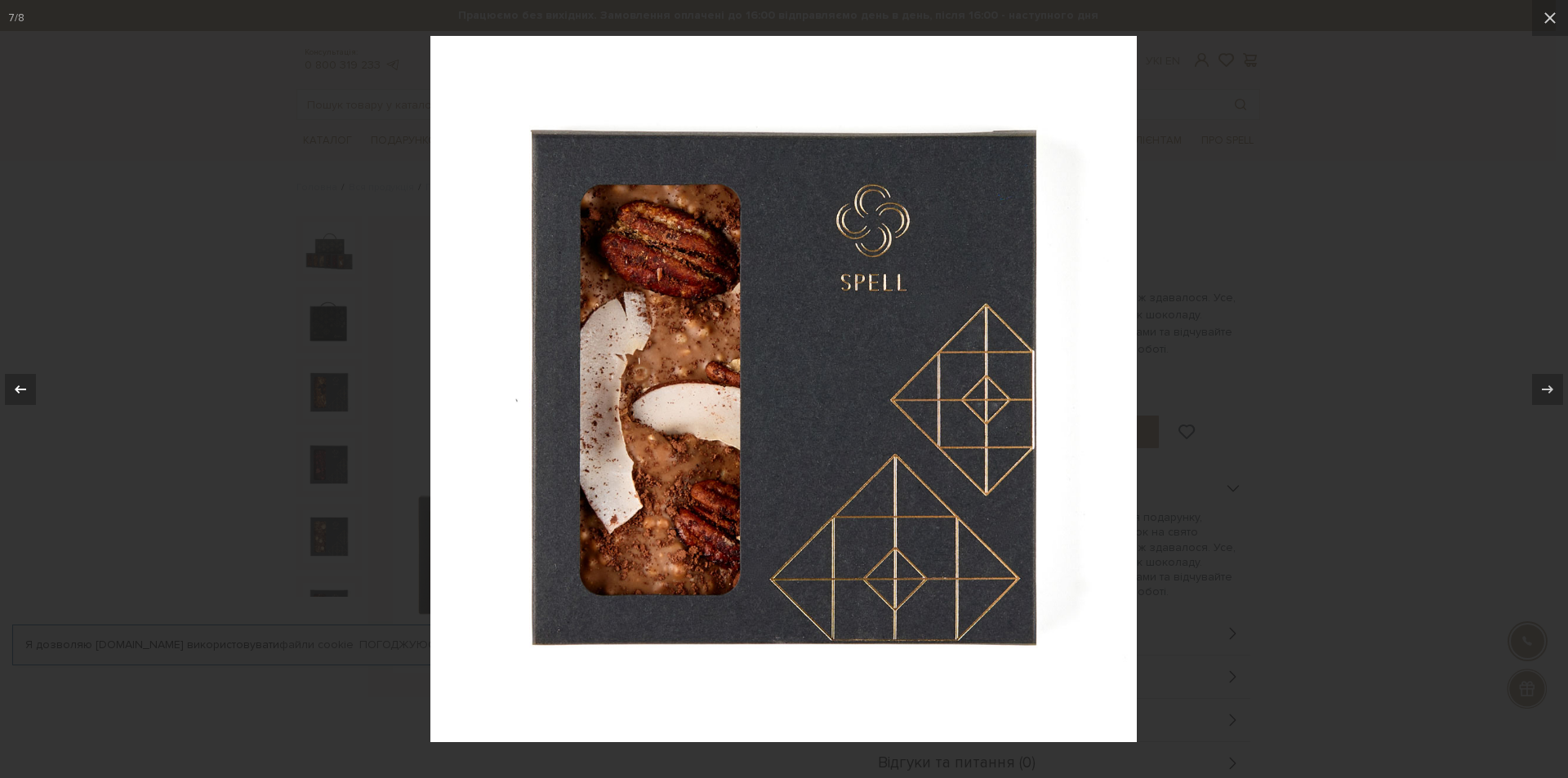
click at [18, 387] on icon at bounding box center [20, 388] width 11 height 8
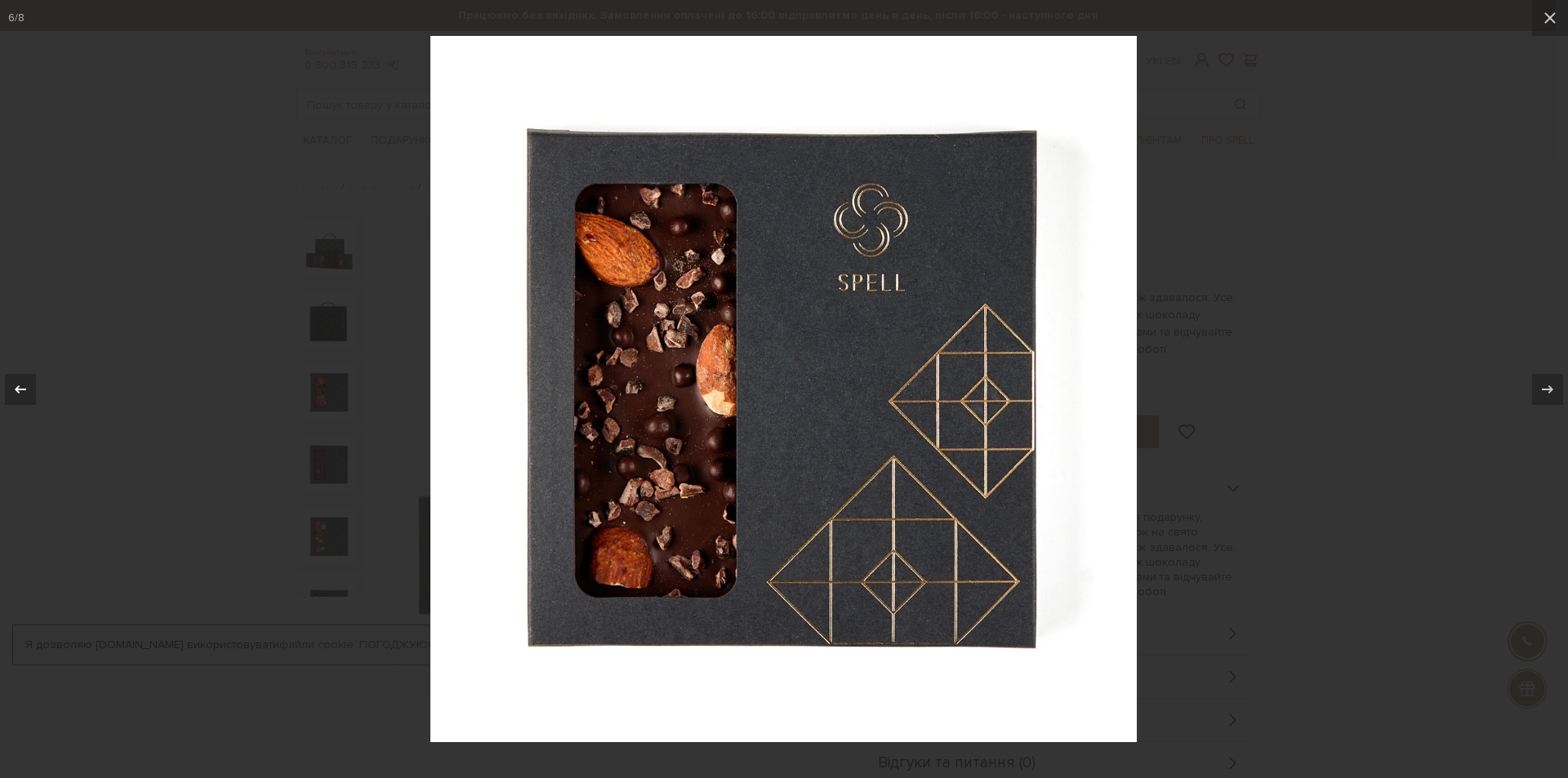
click at [18, 387] on icon at bounding box center [20, 388] width 11 height 8
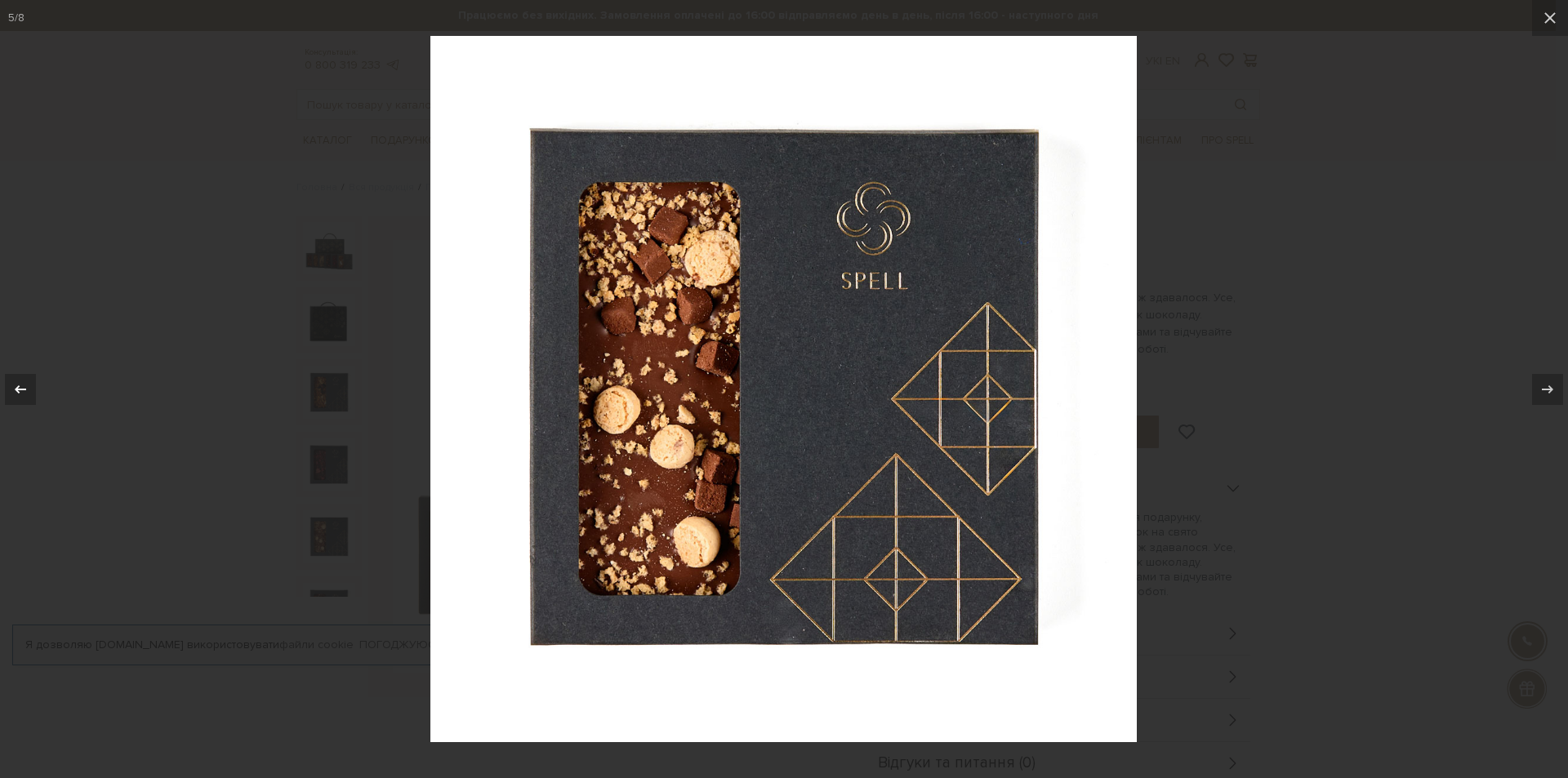
click at [18, 387] on icon at bounding box center [20, 388] width 11 height 8
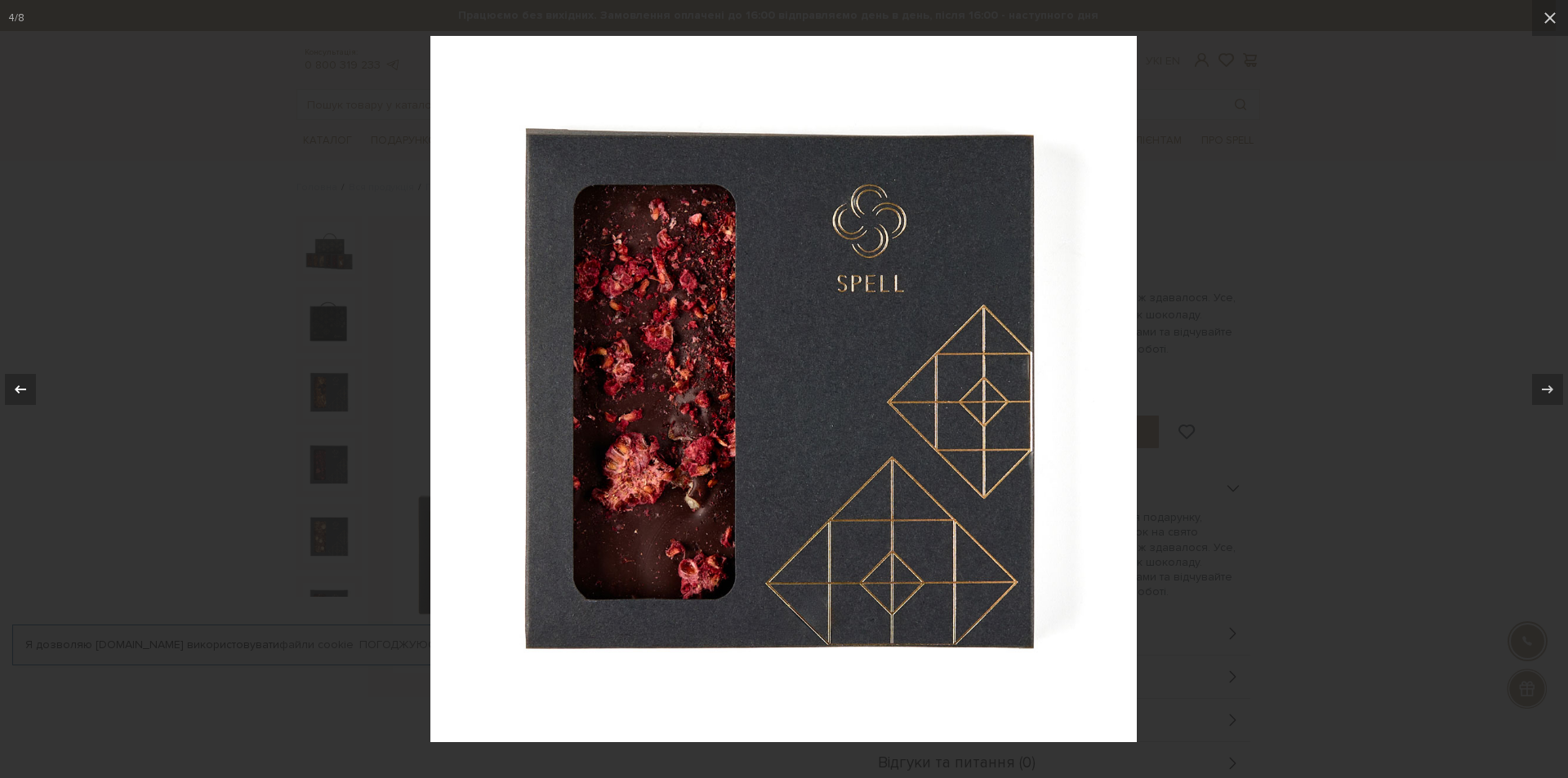
click at [18, 387] on icon at bounding box center [20, 388] width 11 height 8
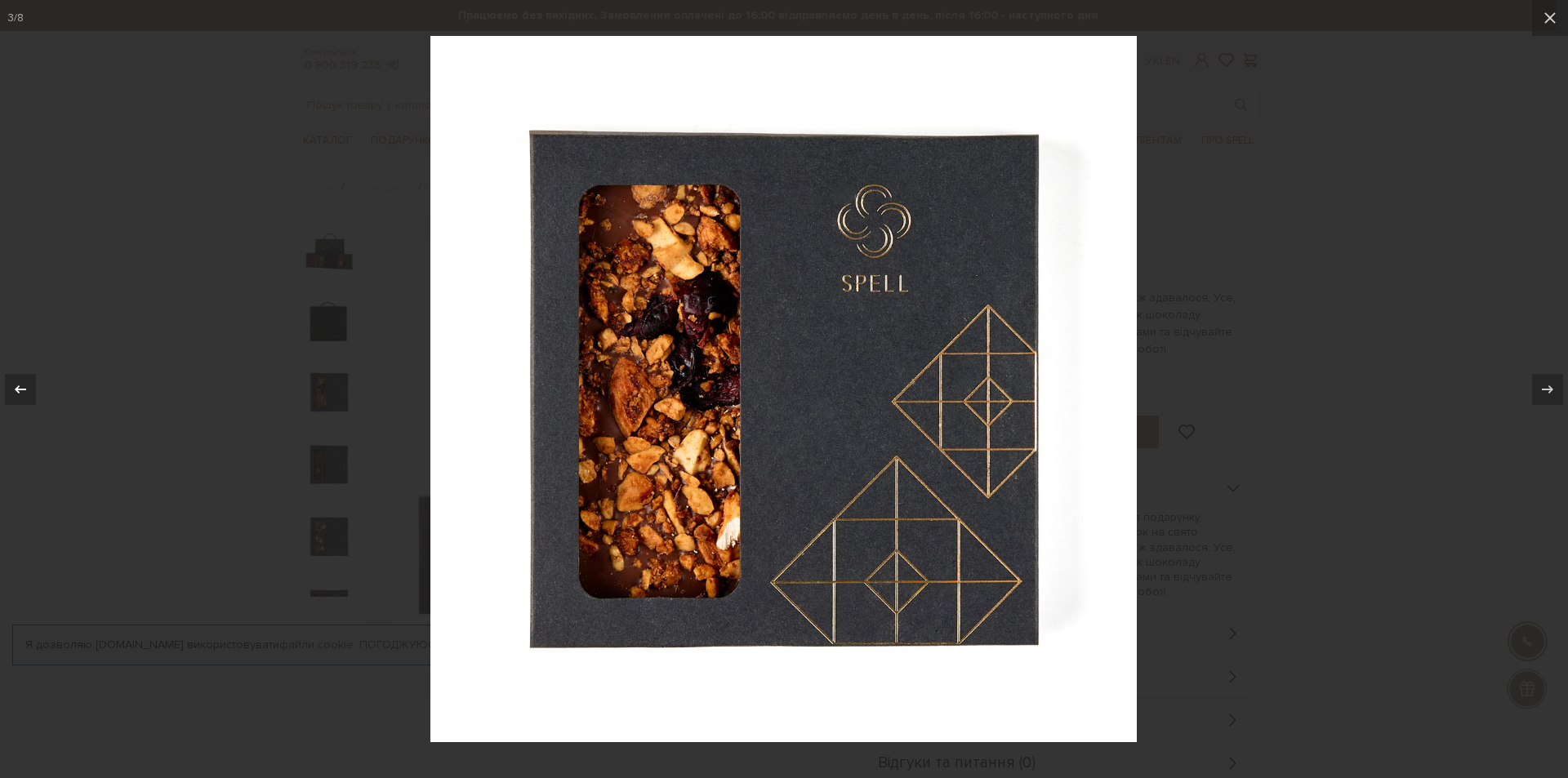
click at [18, 387] on icon at bounding box center [20, 388] width 11 height 8
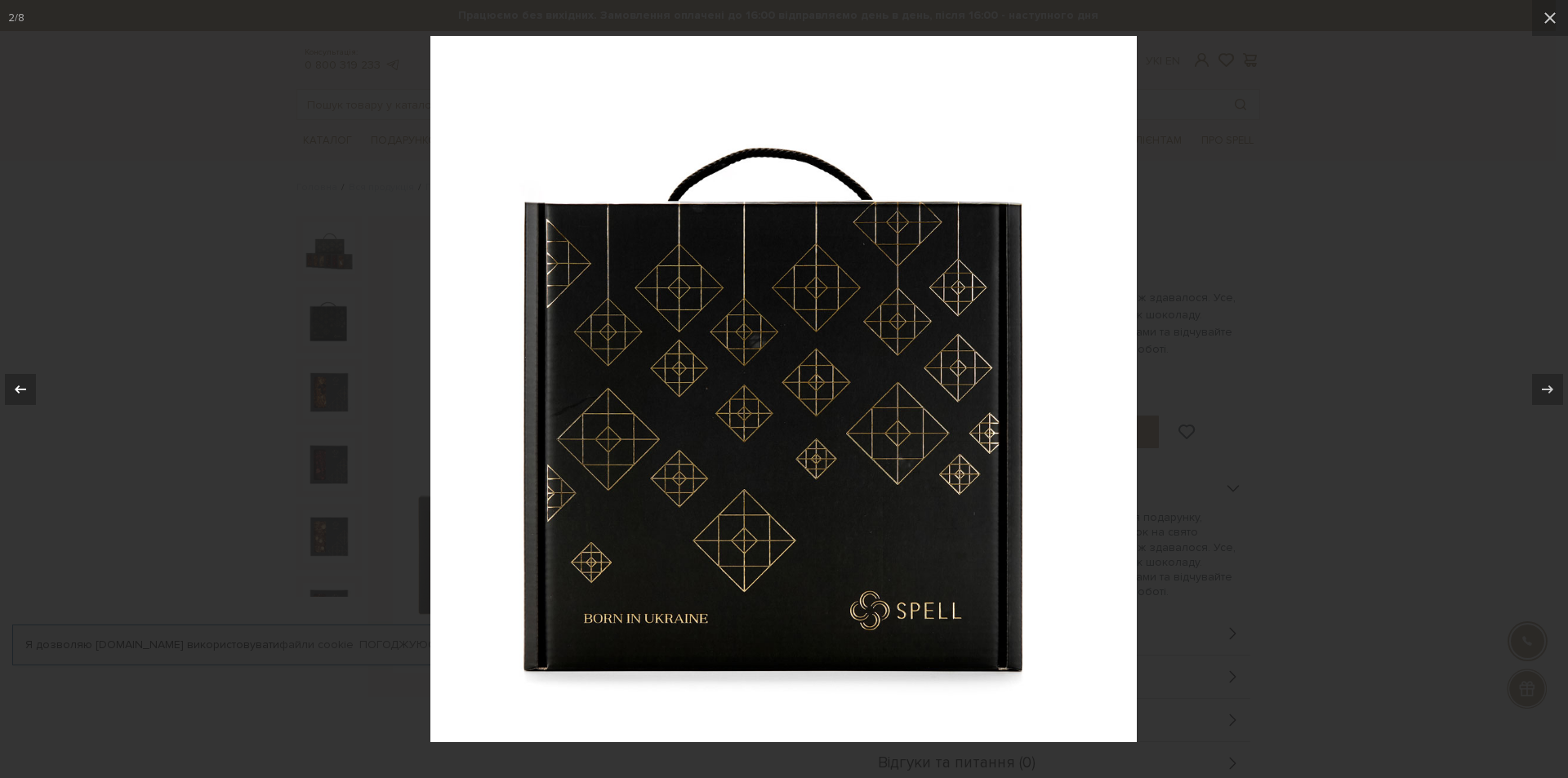
click at [18, 387] on icon at bounding box center [20, 388] width 11 height 8
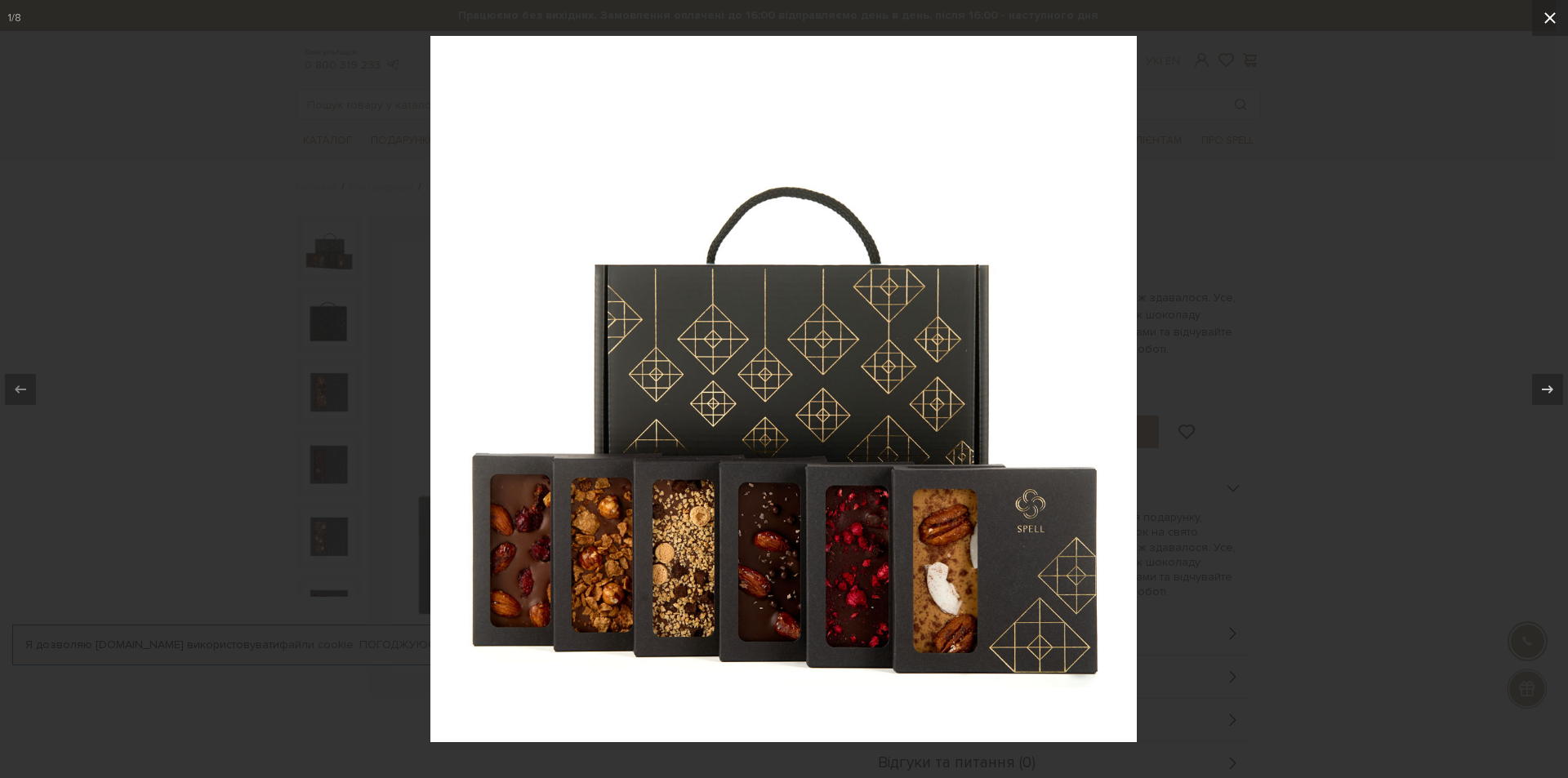
click at [1548, 12] on icon at bounding box center [1550, 18] width 19 height 19
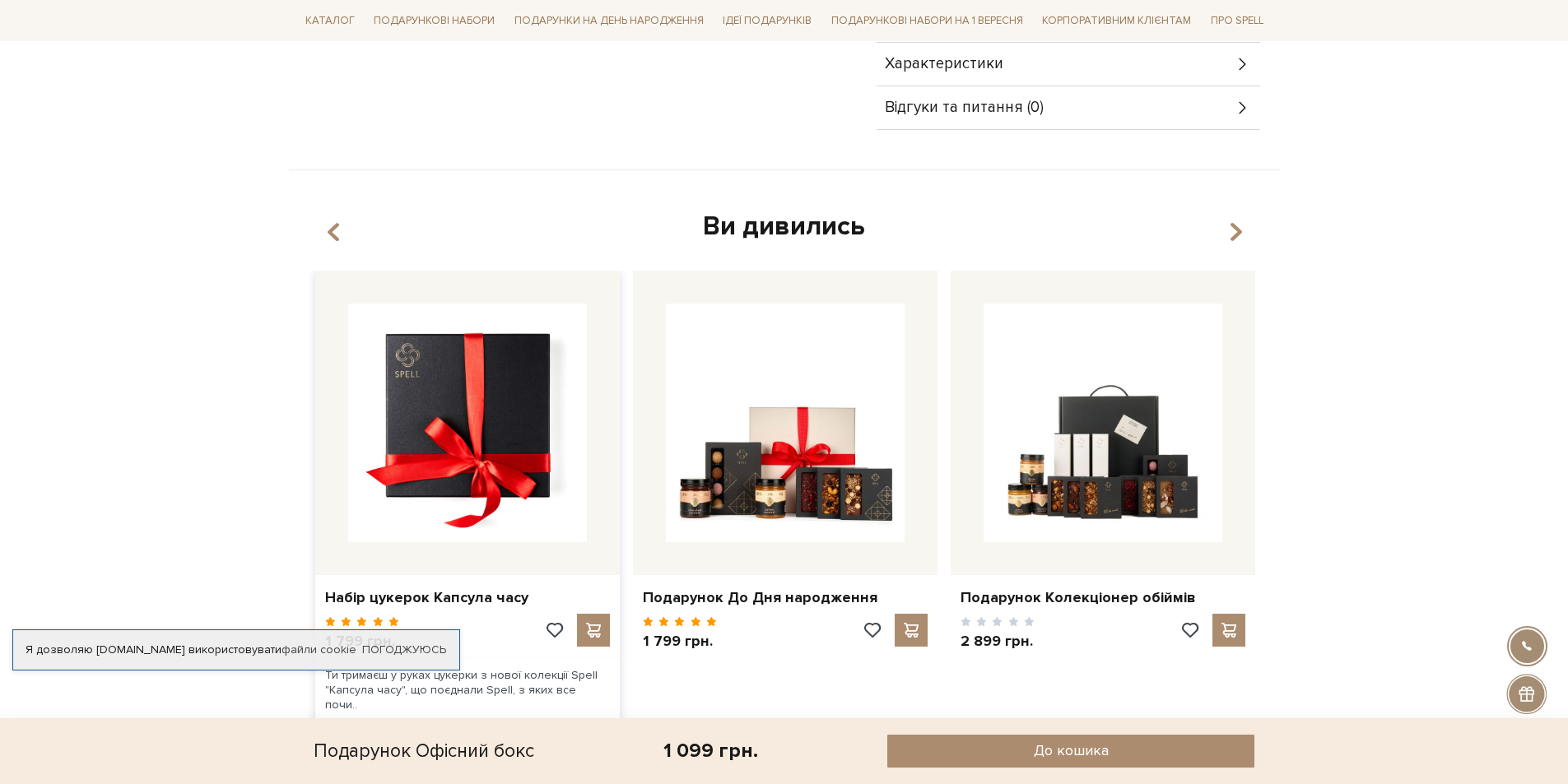
scroll to position [741, 0]
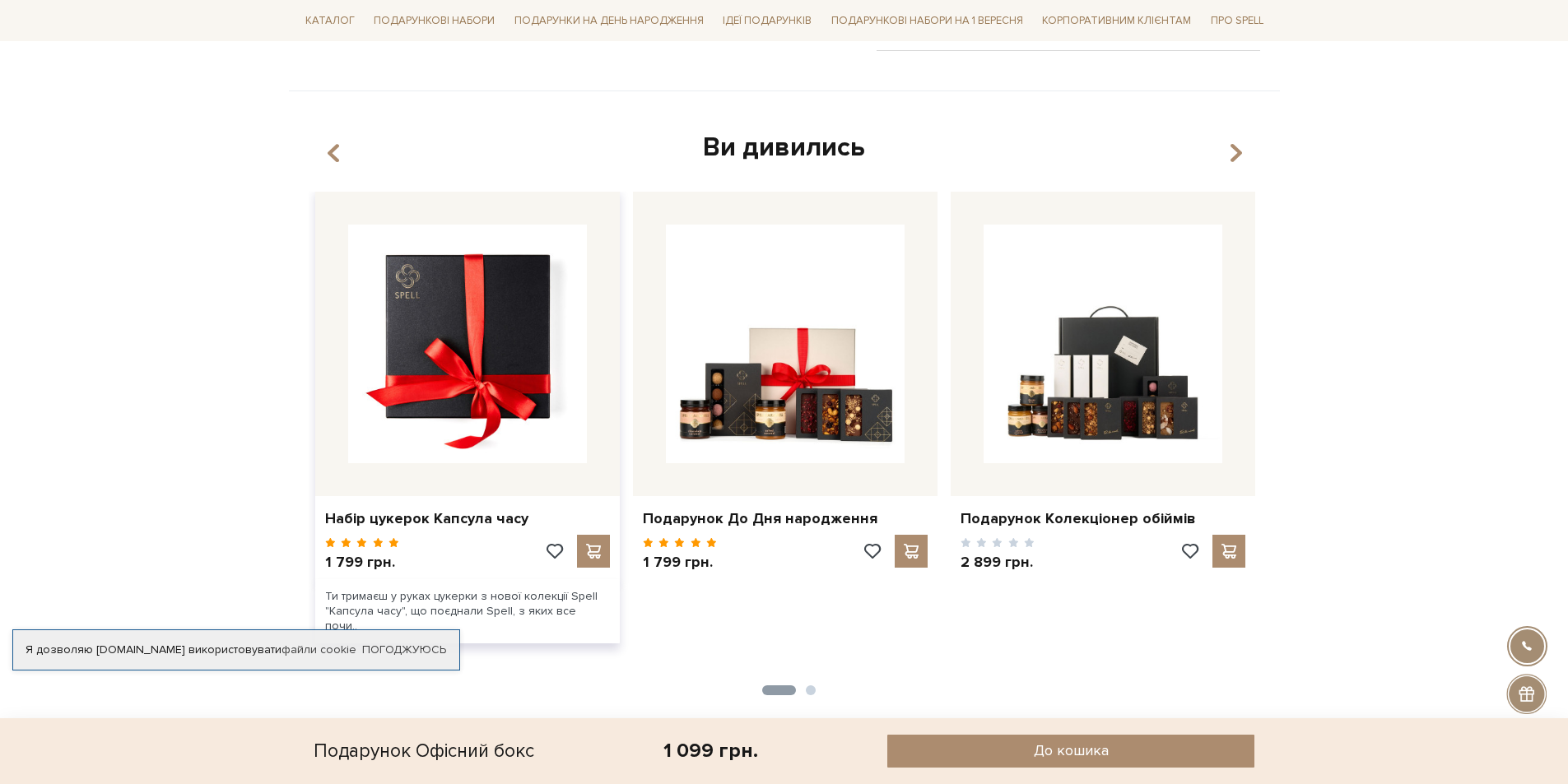
click at [448, 359] on img at bounding box center [468, 344] width 239 height 239
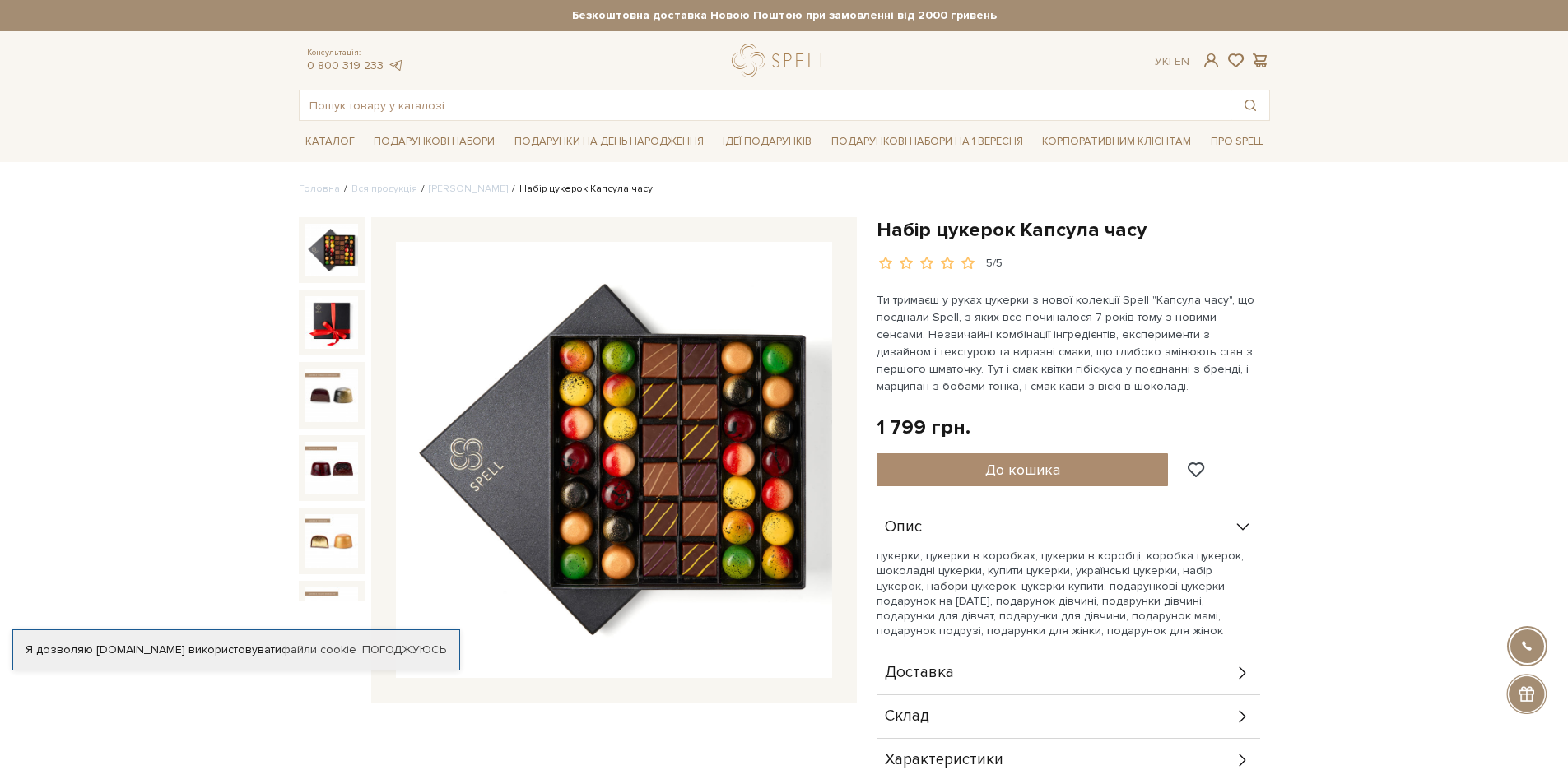
click at [681, 457] on img at bounding box center [614, 460] width 436 height 436
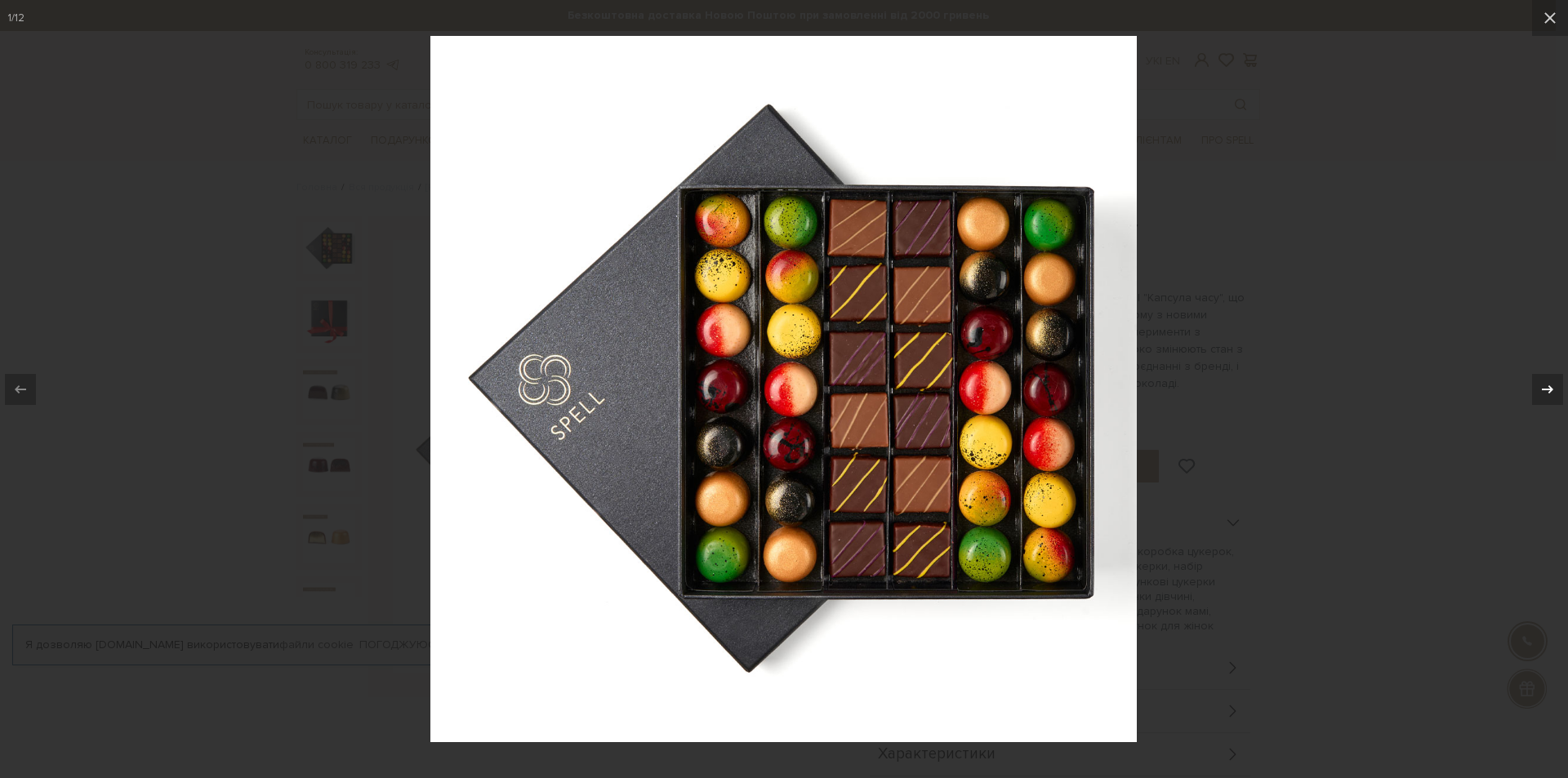
click at [1536, 376] on div at bounding box center [1547, 389] width 31 height 31
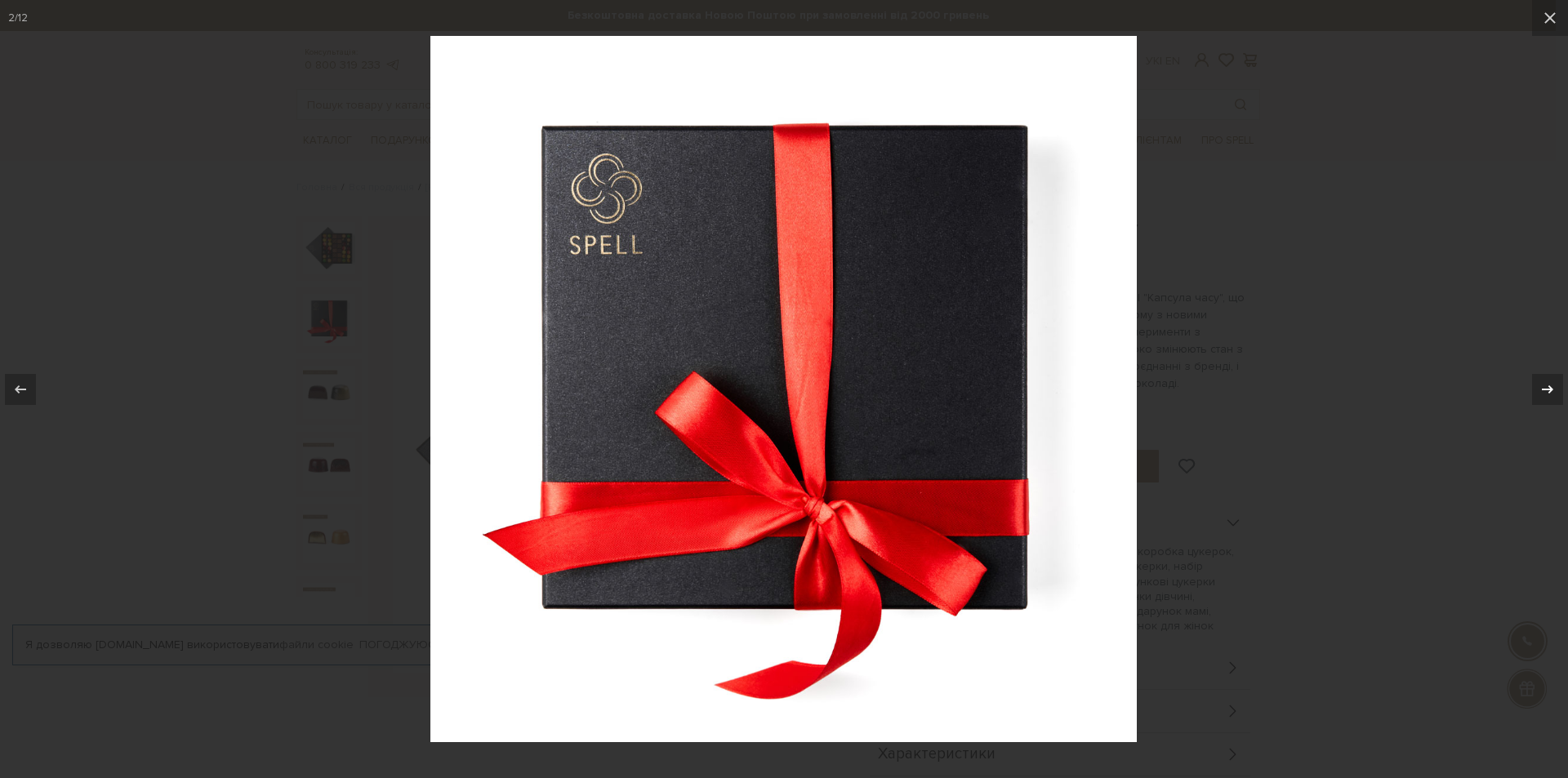
click at [1536, 376] on div at bounding box center [1547, 389] width 31 height 31
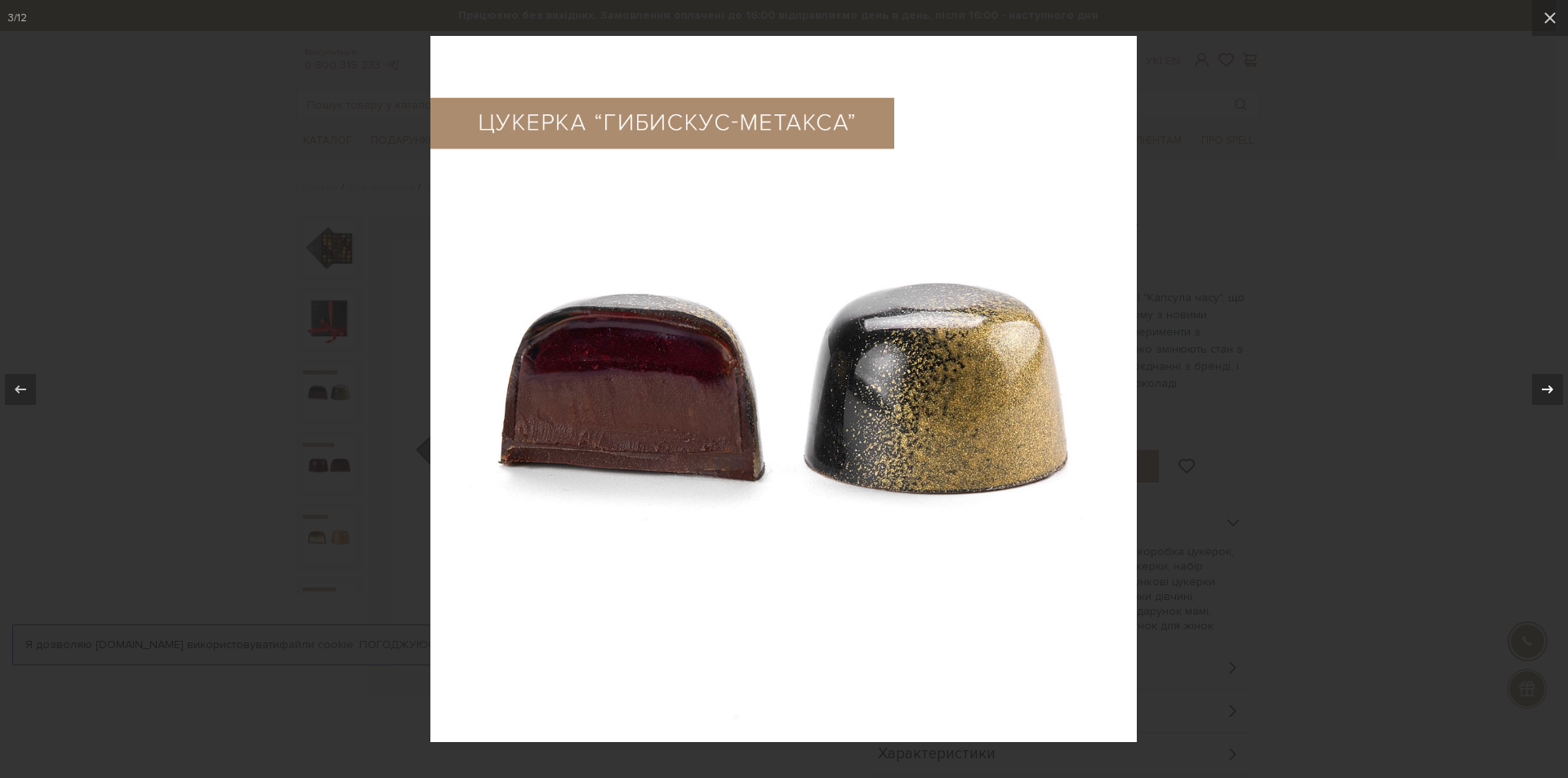
click at [1536, 376] on div at bounding box center [1547, 389] width 31 height 31
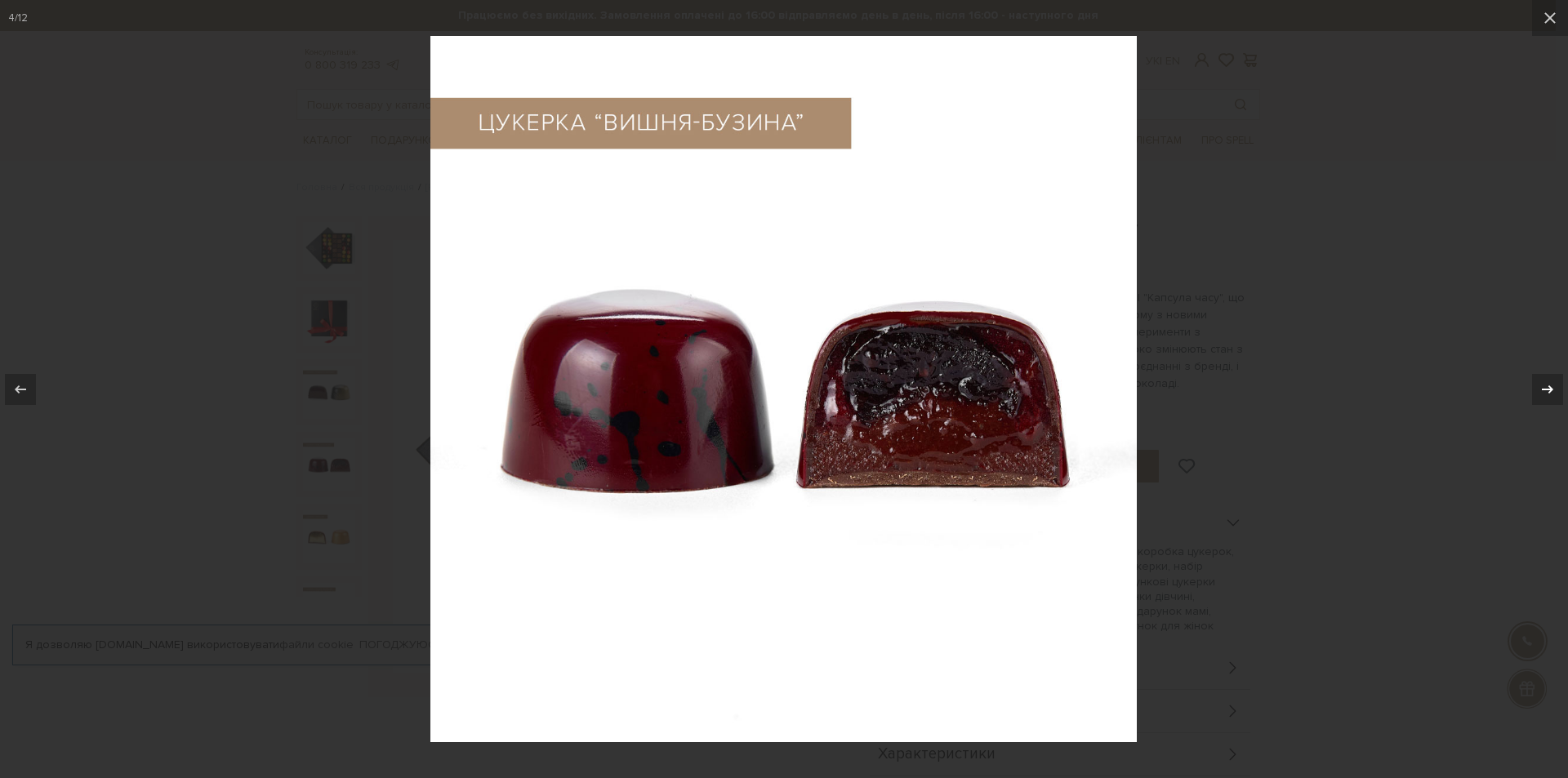
click at [1536, 376] on div at bounding box center [1547, 389] width 31 height 31
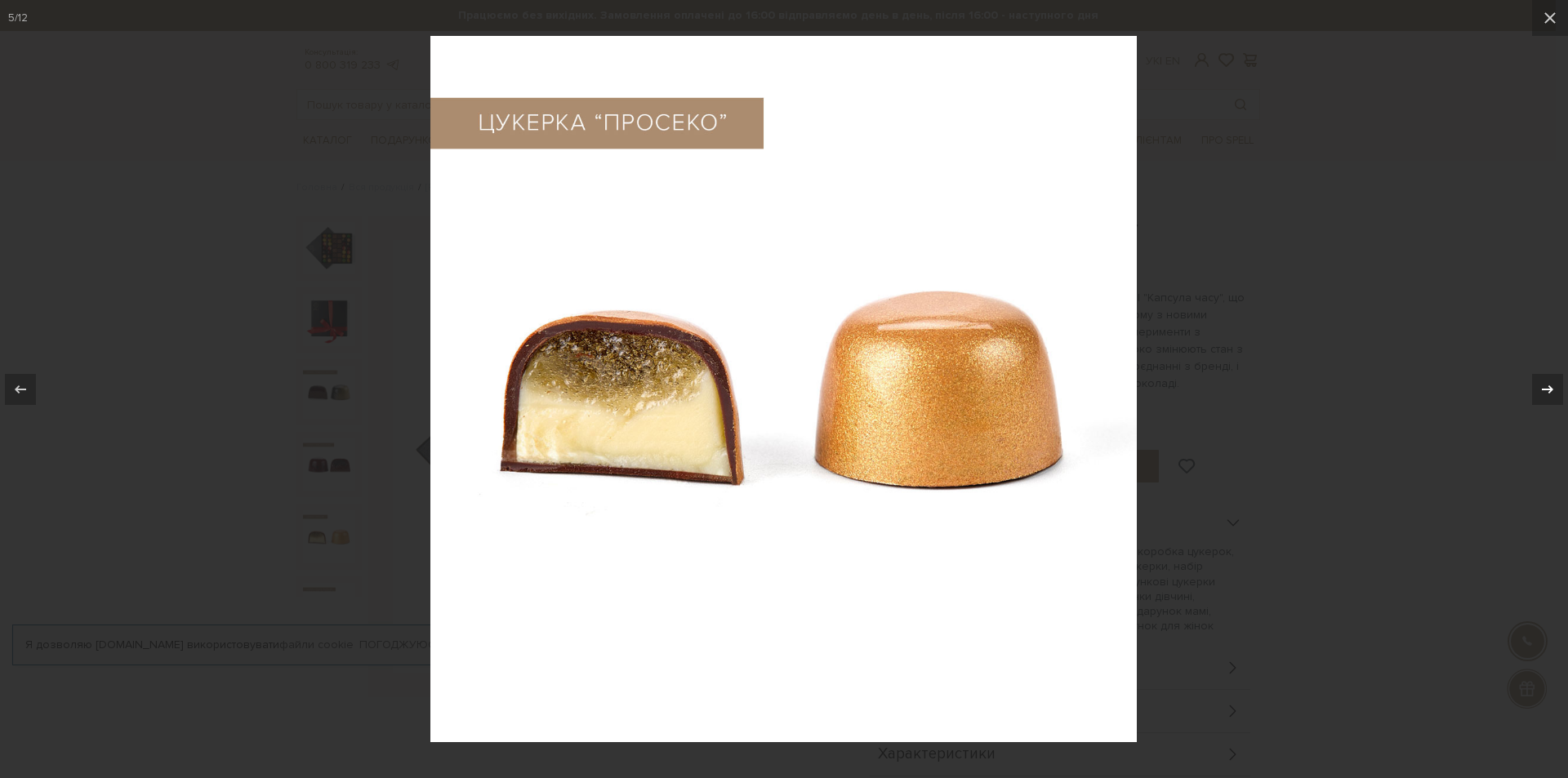
click at [1536, 376] on div at bounding box center [1547, 389] width 31 height 31
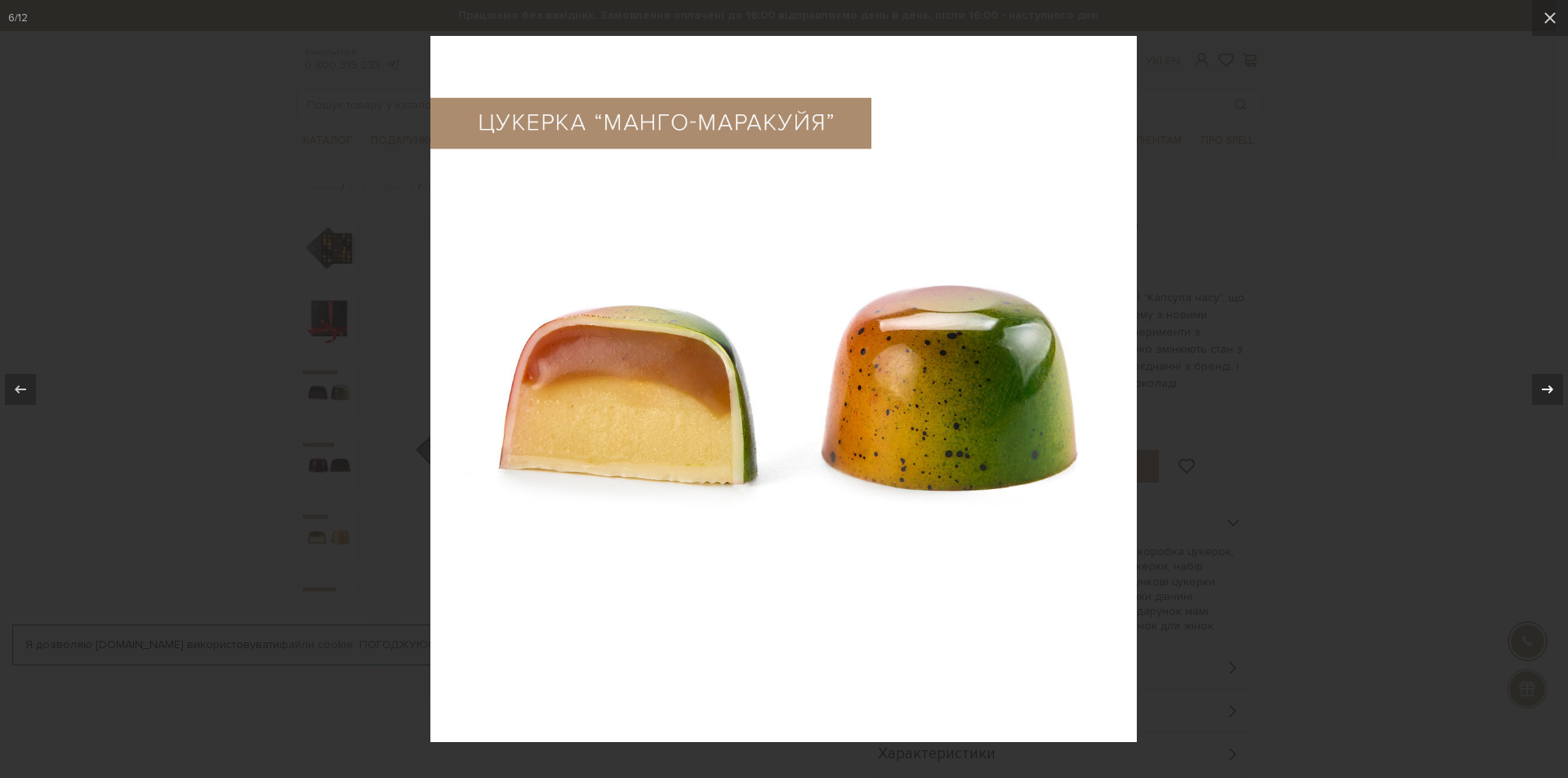
click at [1536, 376] on div at bounding box center [1547, 389] width 31 height 31
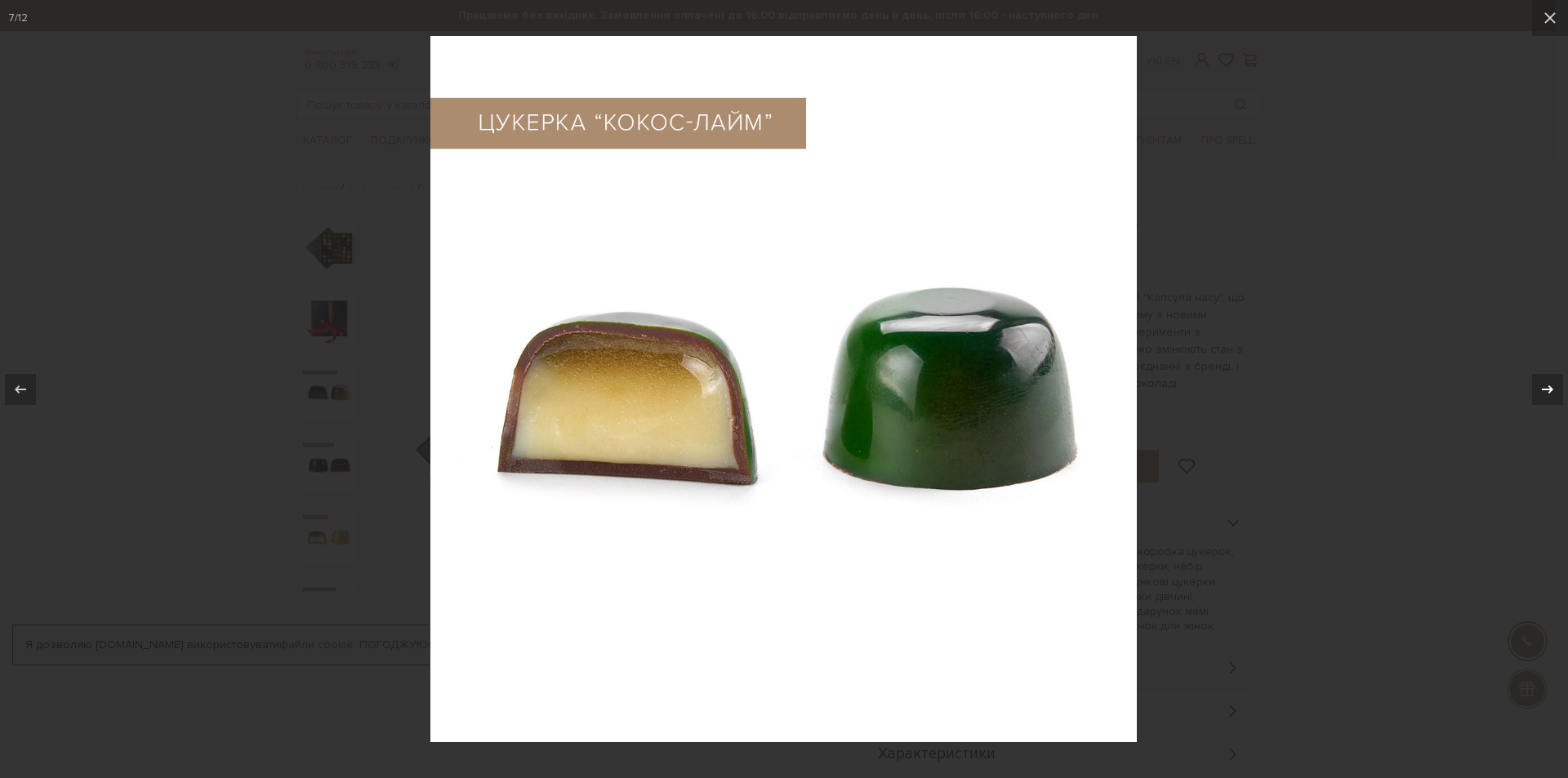
click at [1536, 376] on div at bounding box center [1547, 389] width 31 height 31
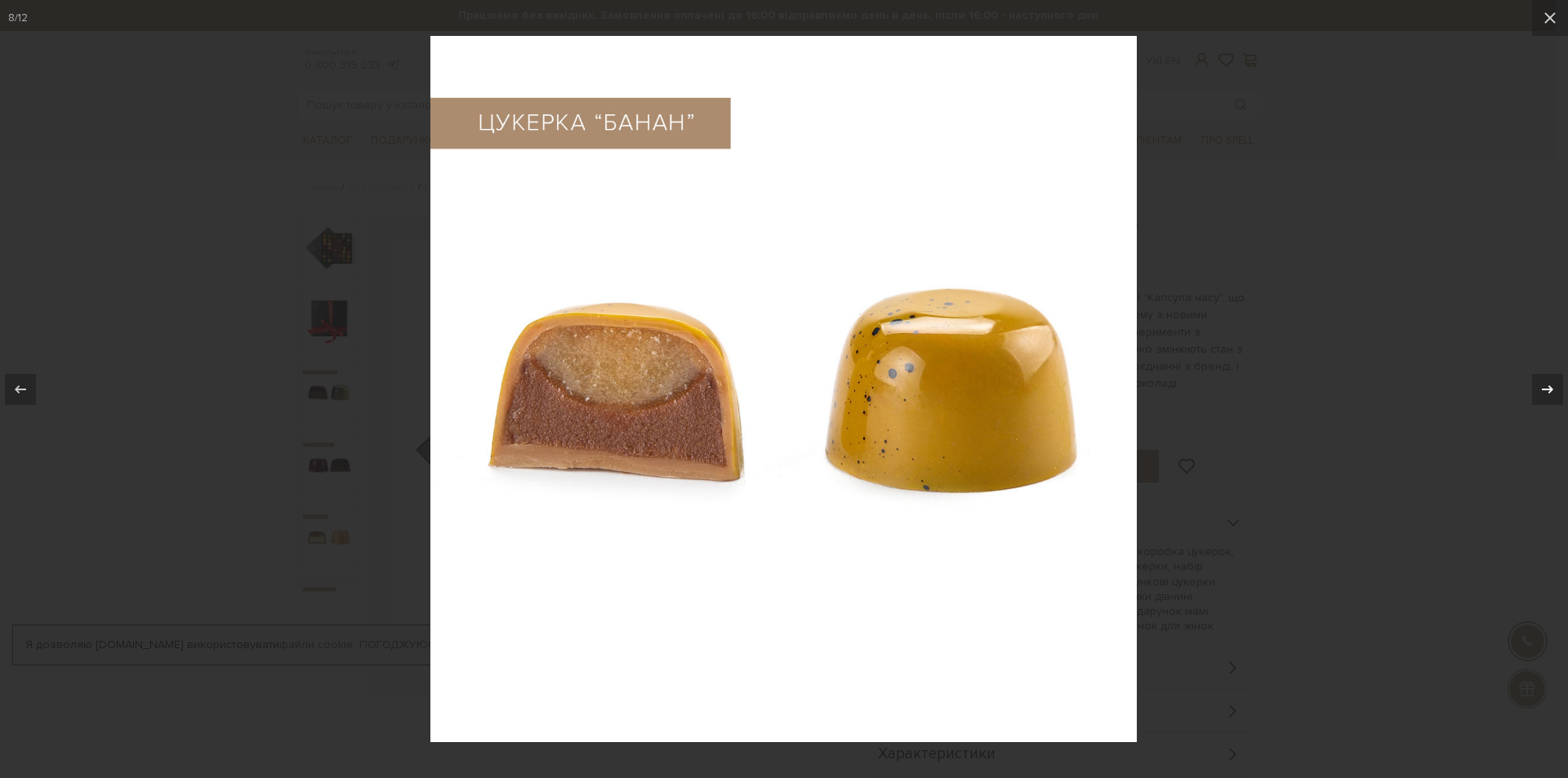
click at [1536, 376] on div at bounding box center [1547, 389] width 31 height 31
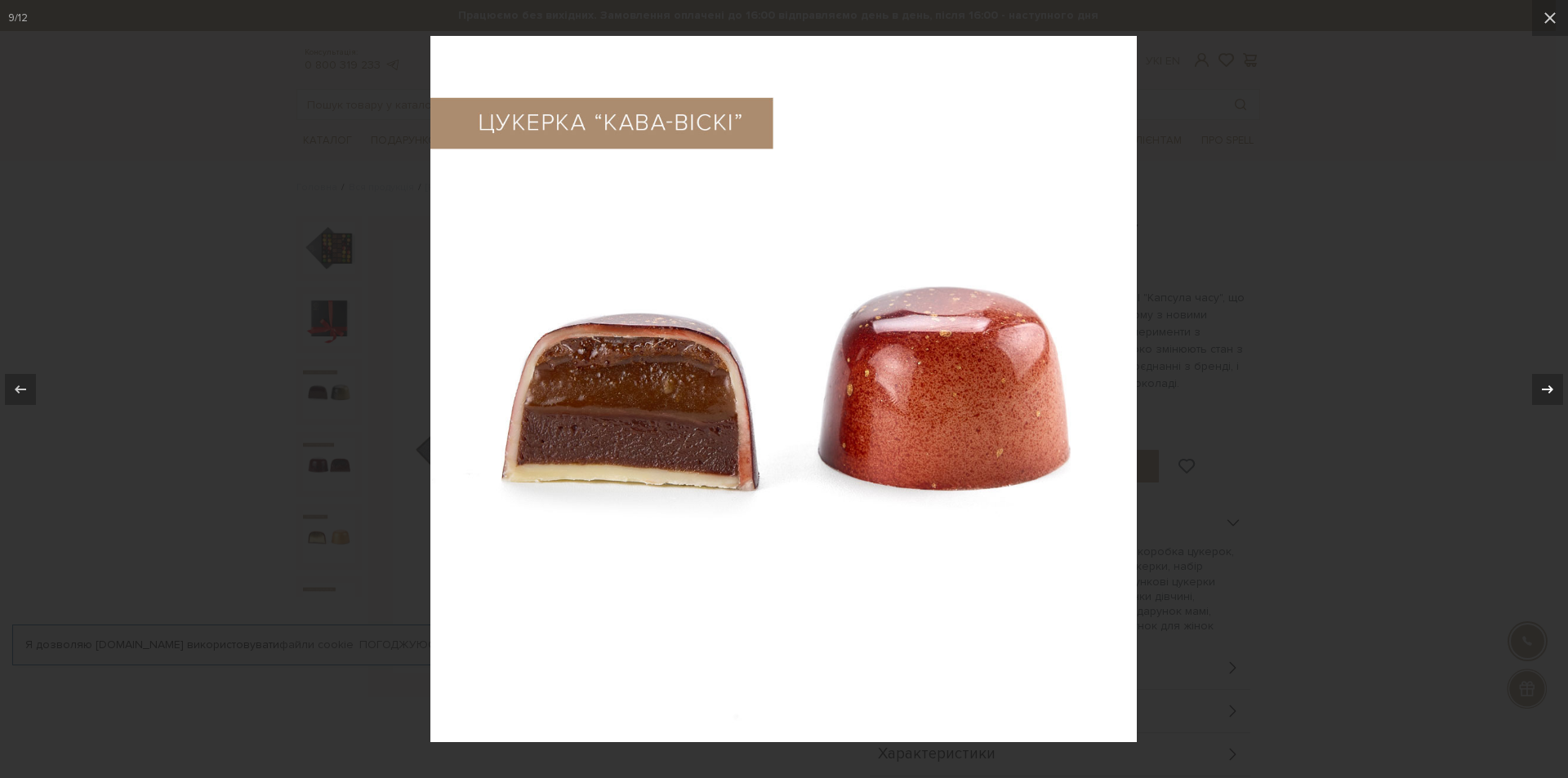
click at [1536, 376] on div at bounding box center [1547, 389] width 31 height 31
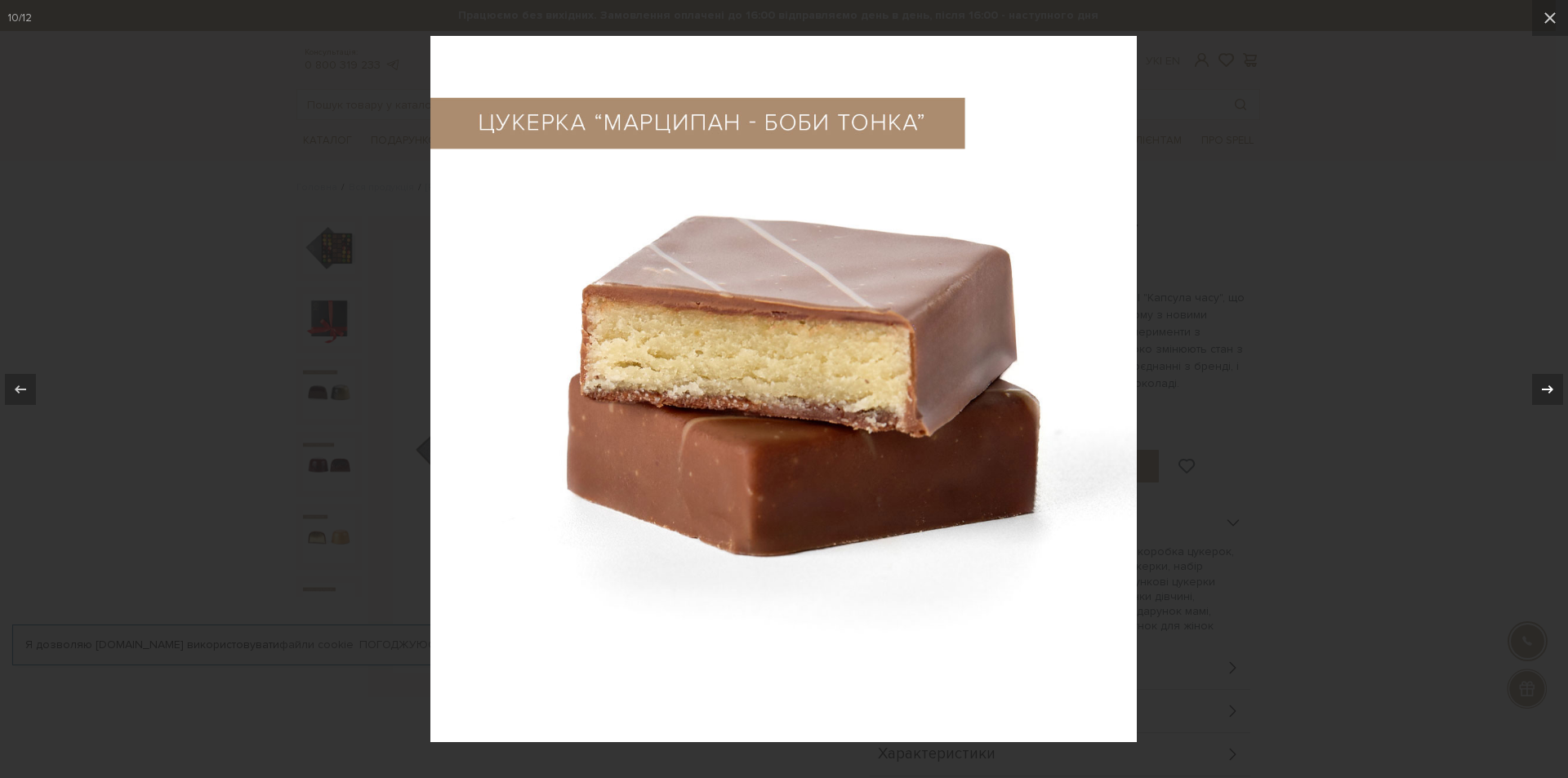
click at [1536, 376] on div at bounding box center [1547, 389] width 31 height 31
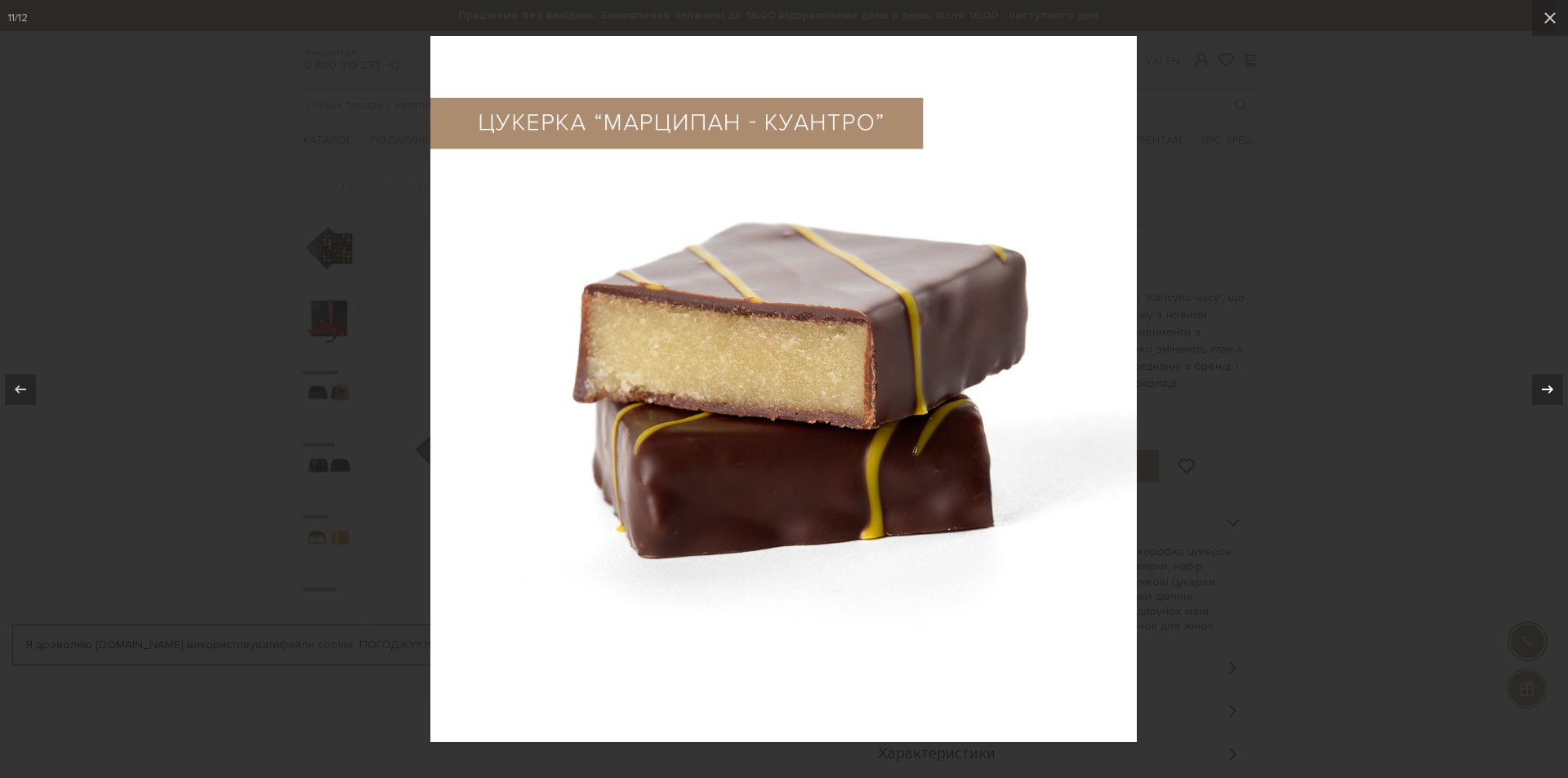
click at [1536, 376] on div at bounding box center [1547, 389] width 31 height 31
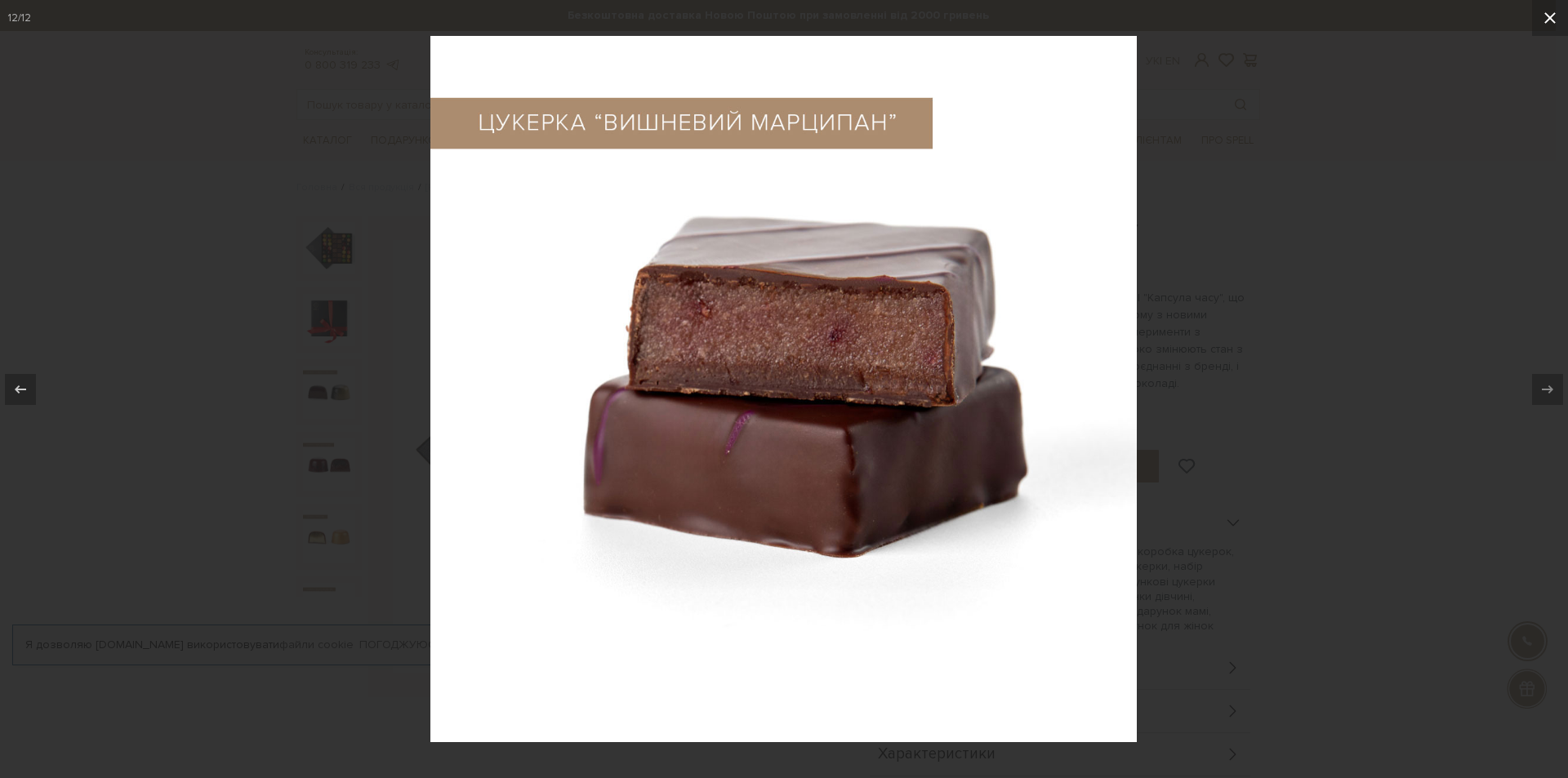
click at [1555, 24] on icon at bounding box center [1550, 18] width 19 height 19
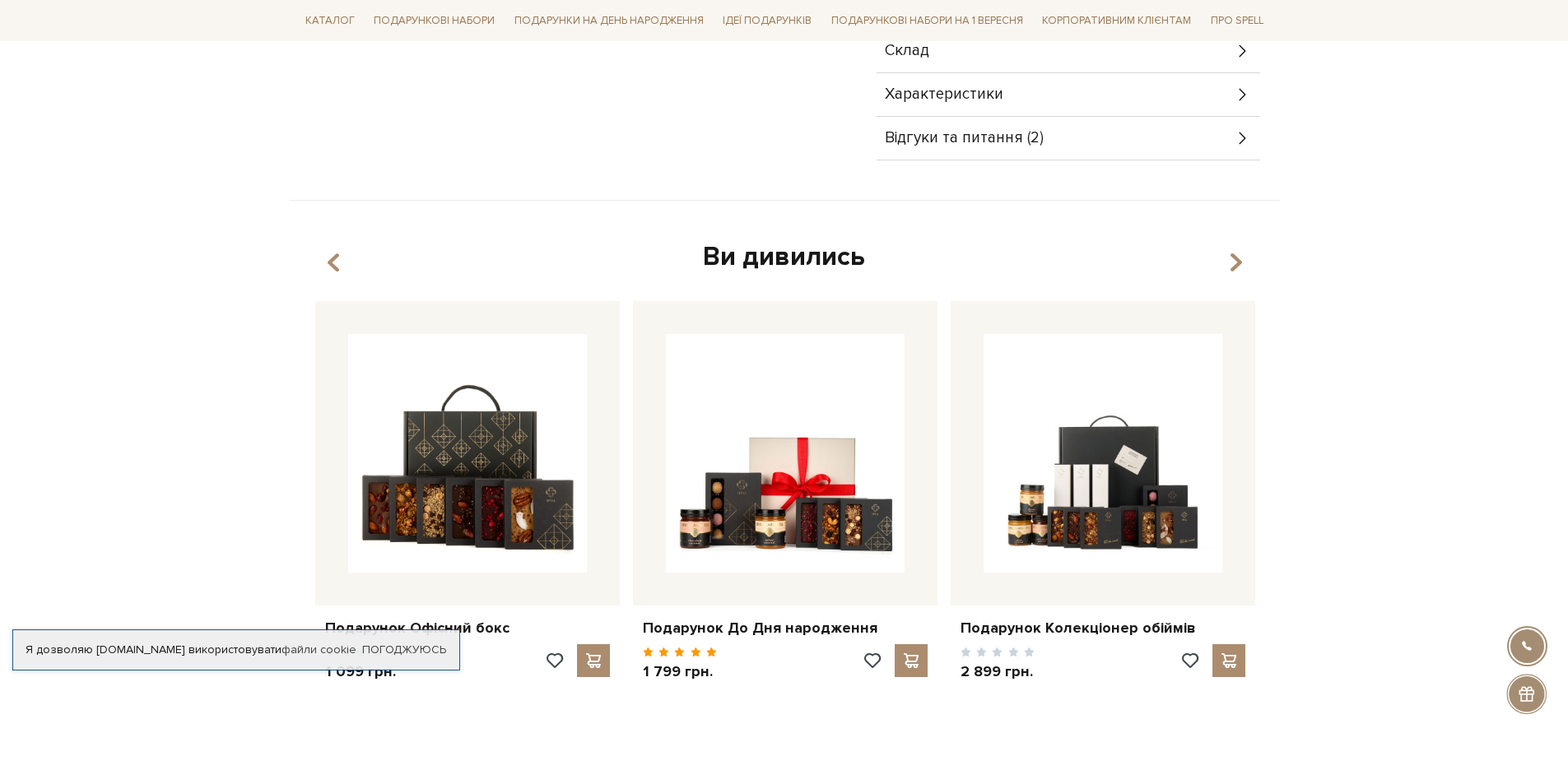
scroll to position [741, 0]
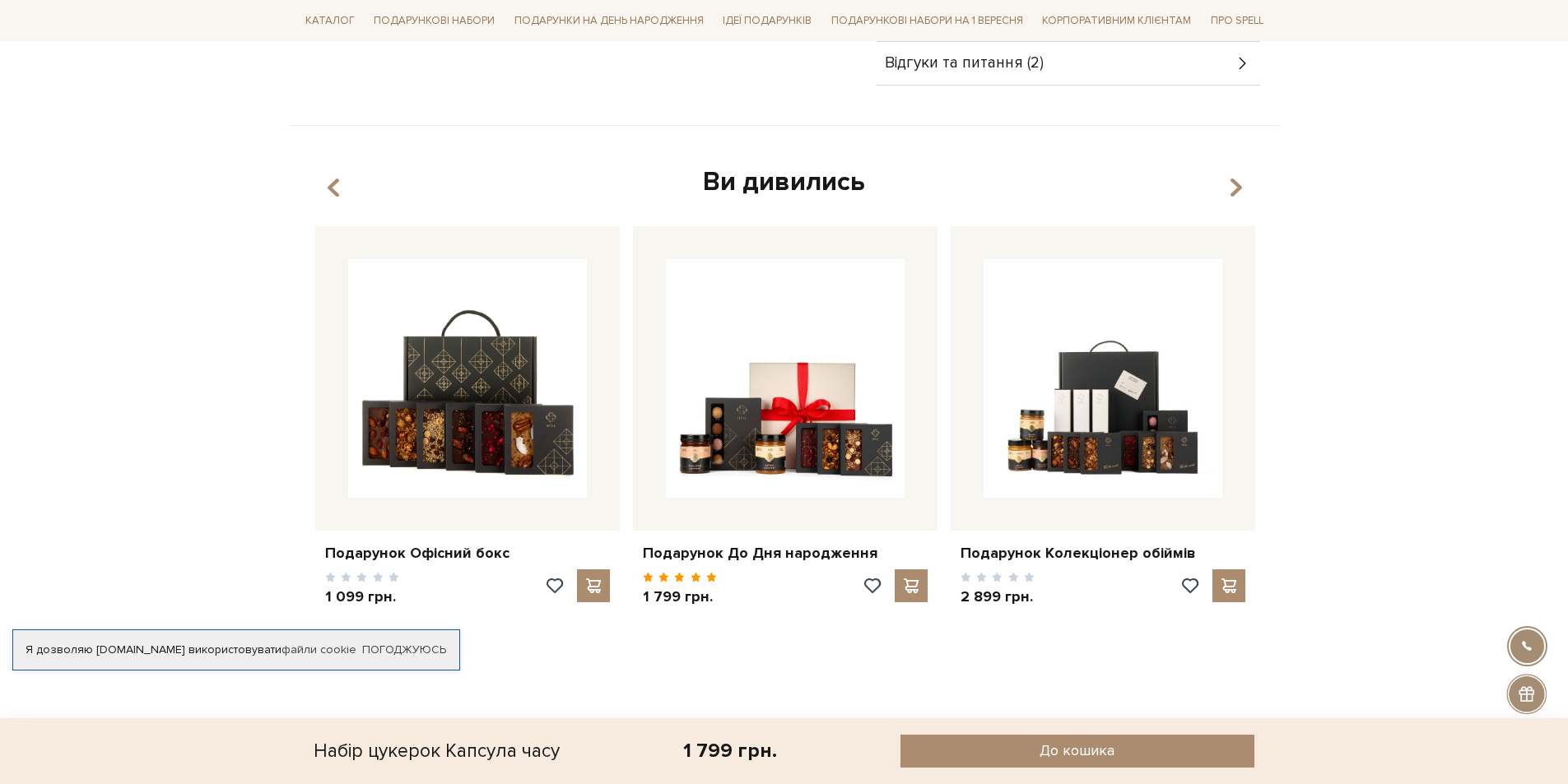
click at [574, 687] on div "Подарунок Колекціонер обіймів 2 899 грн." at bounding box center [1420, 468] width 4130 height 483
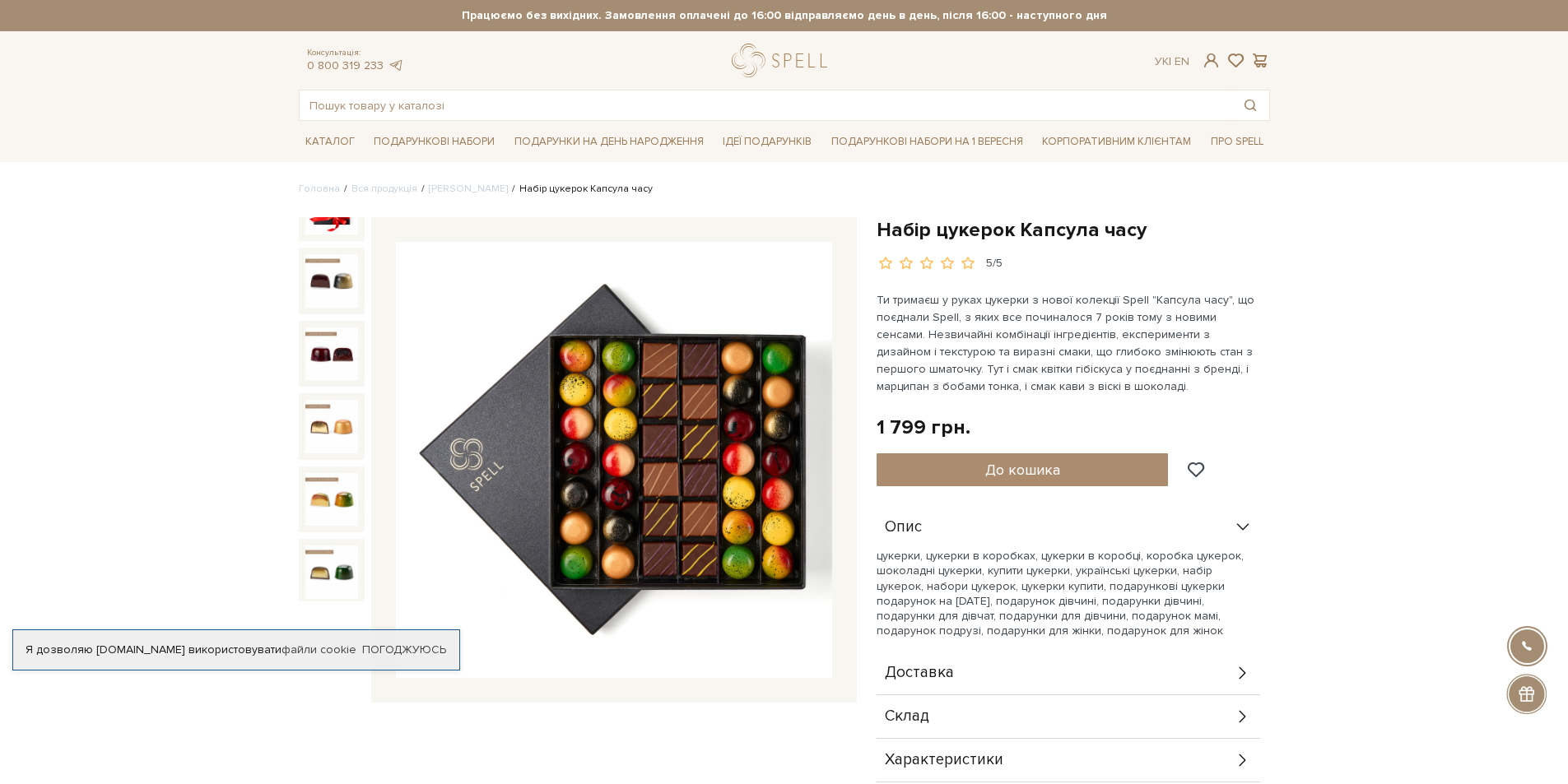
scroll to position [0, 0]
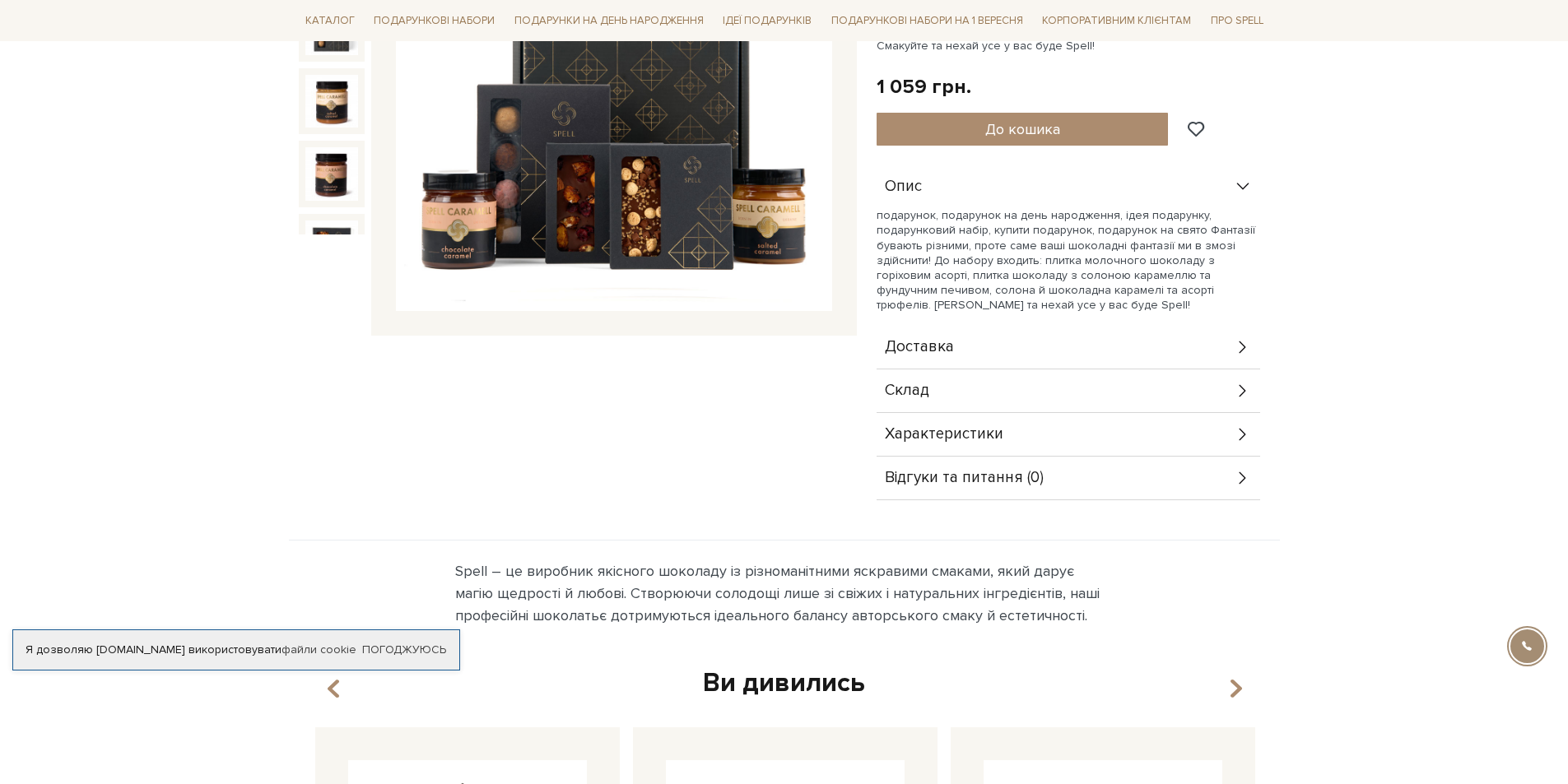
scroll to position [411, 0]
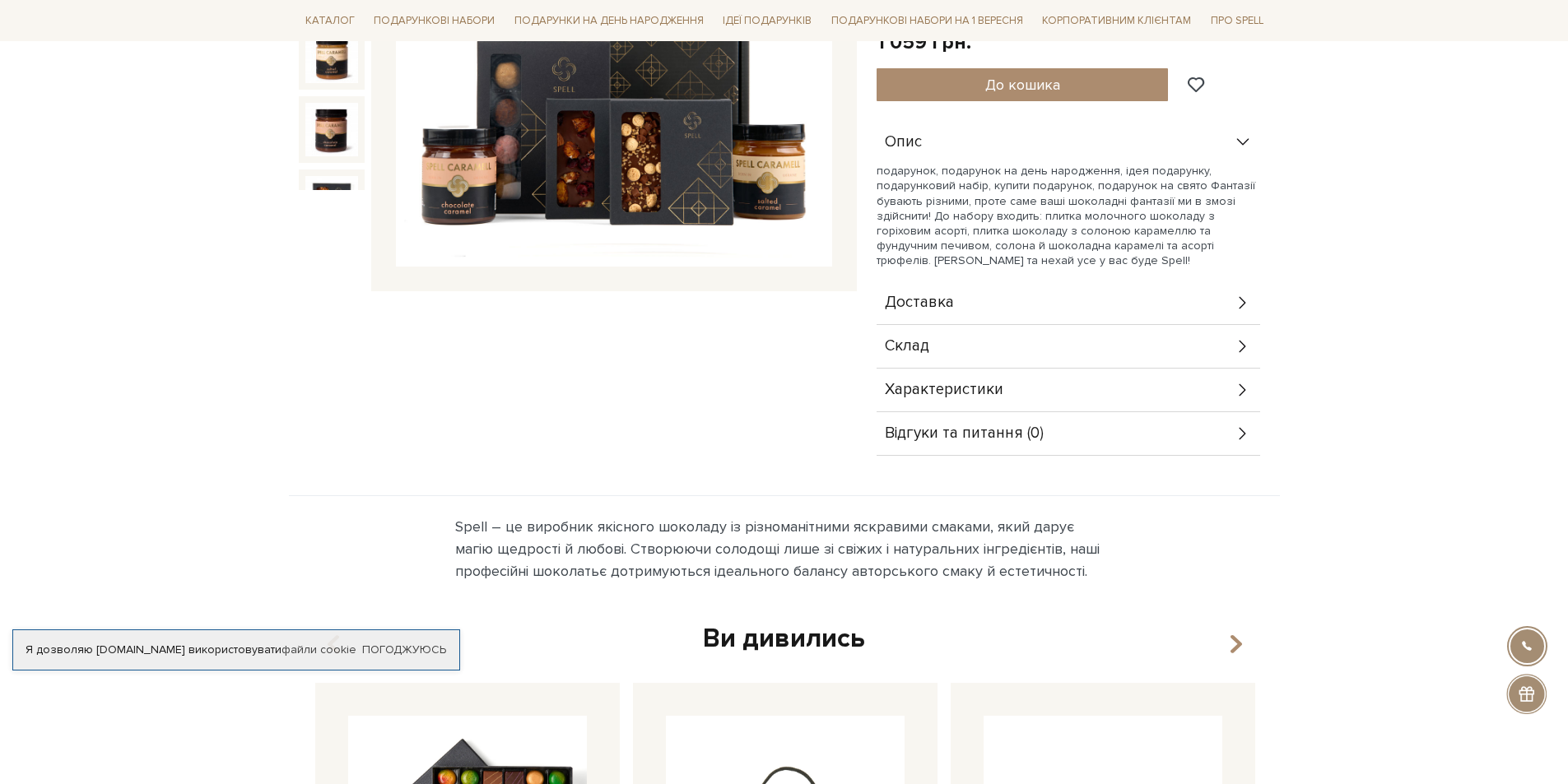
click at [1015, 384] on div "Характеристики" at bounding box center [1068, 390] width 384 height 42
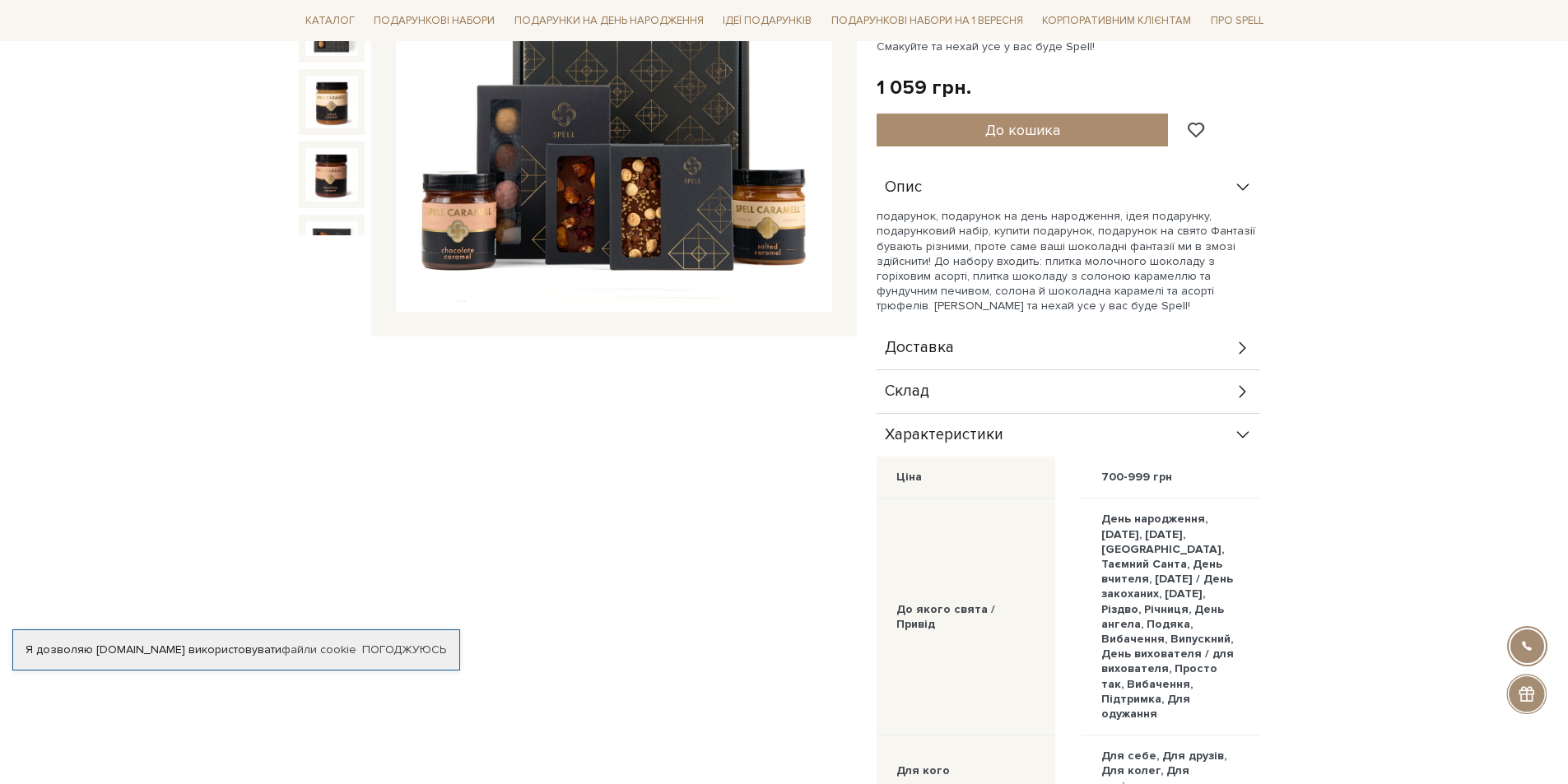
scroll to position [329, 0]
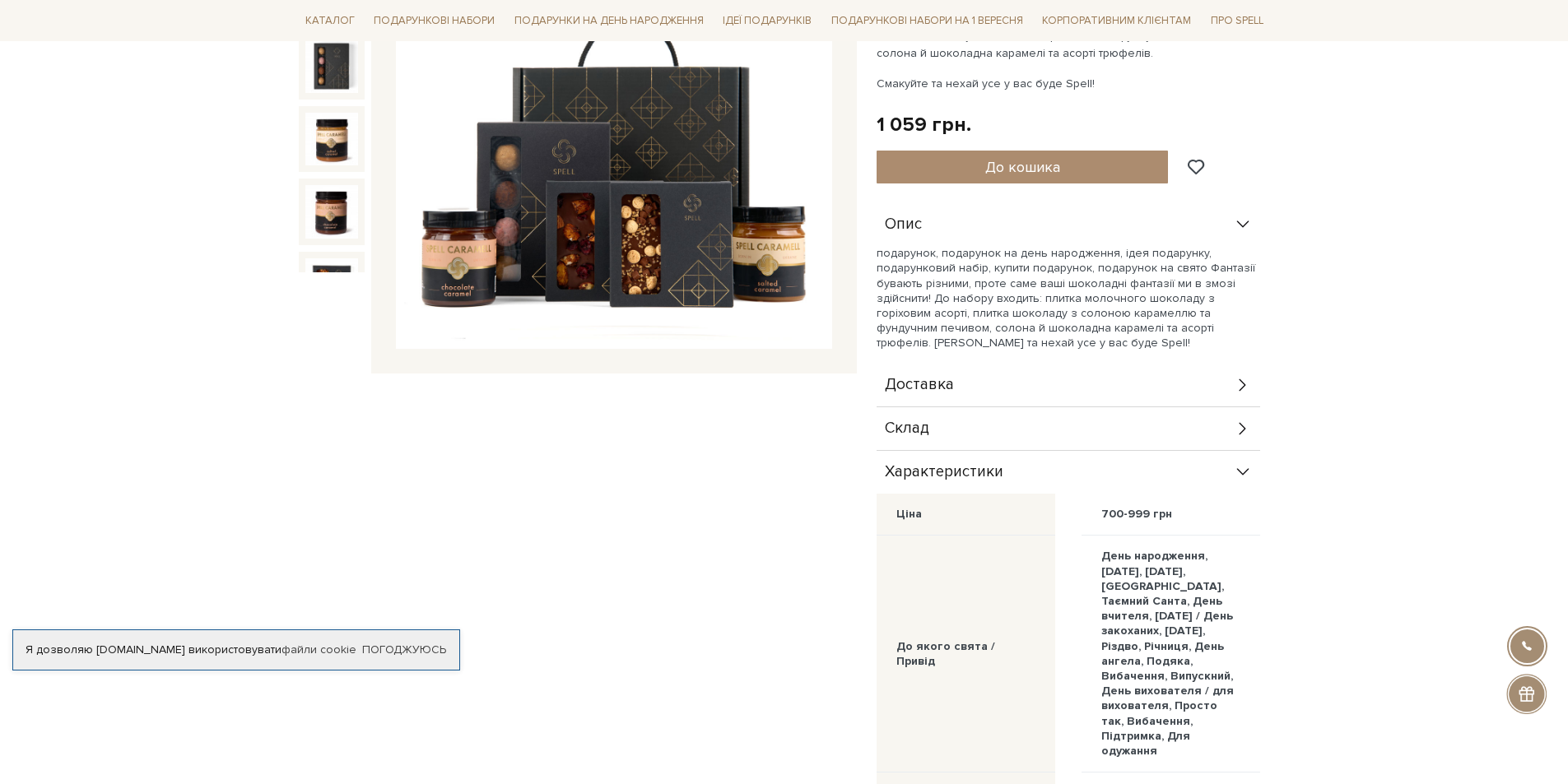
click at [1235, 470] on icon at bounding box center [1243, 472] width 18 height 18
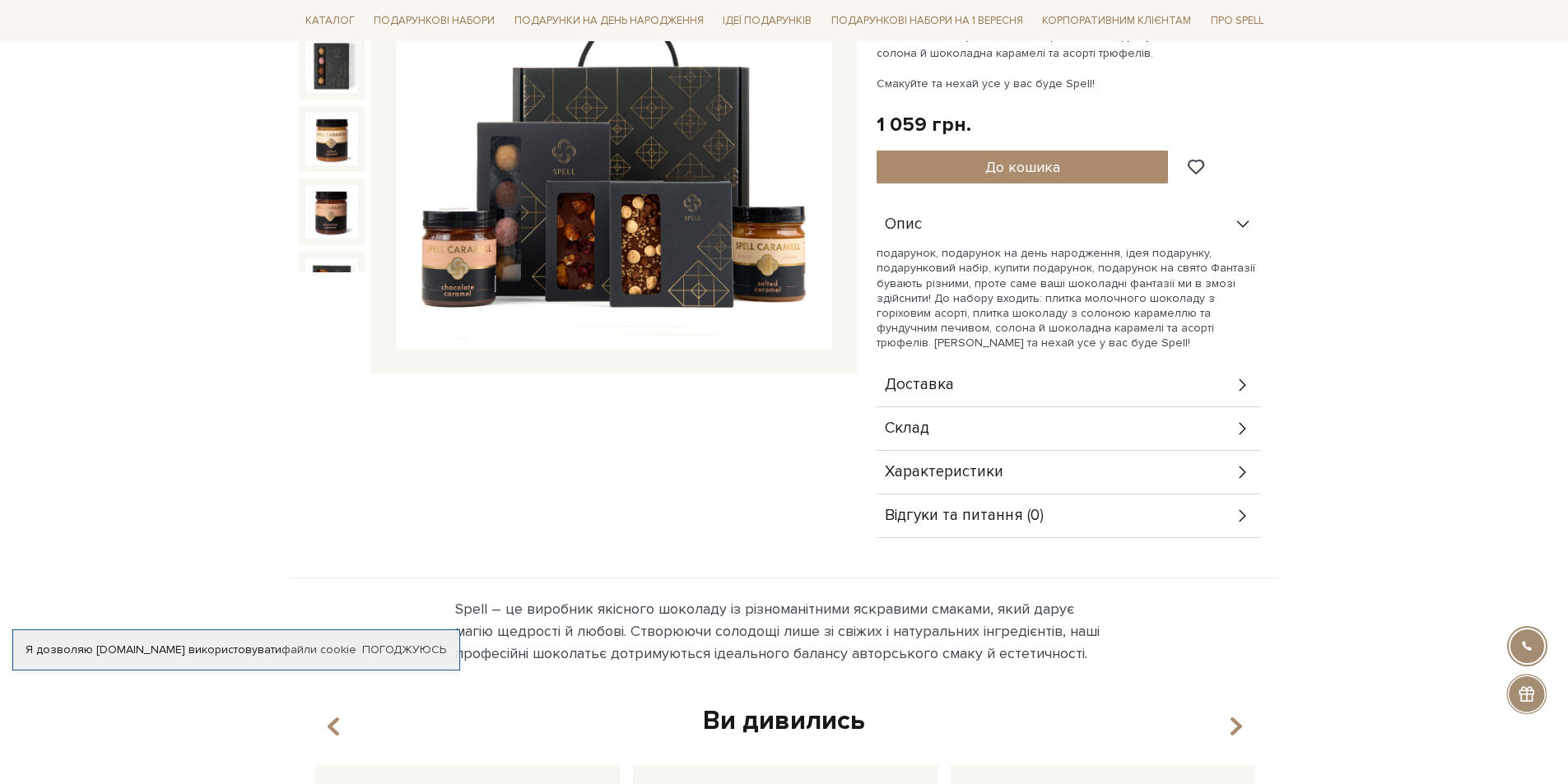
click at [1235, 470] on icon at bounding box center [1243, 472] width 18 height 18
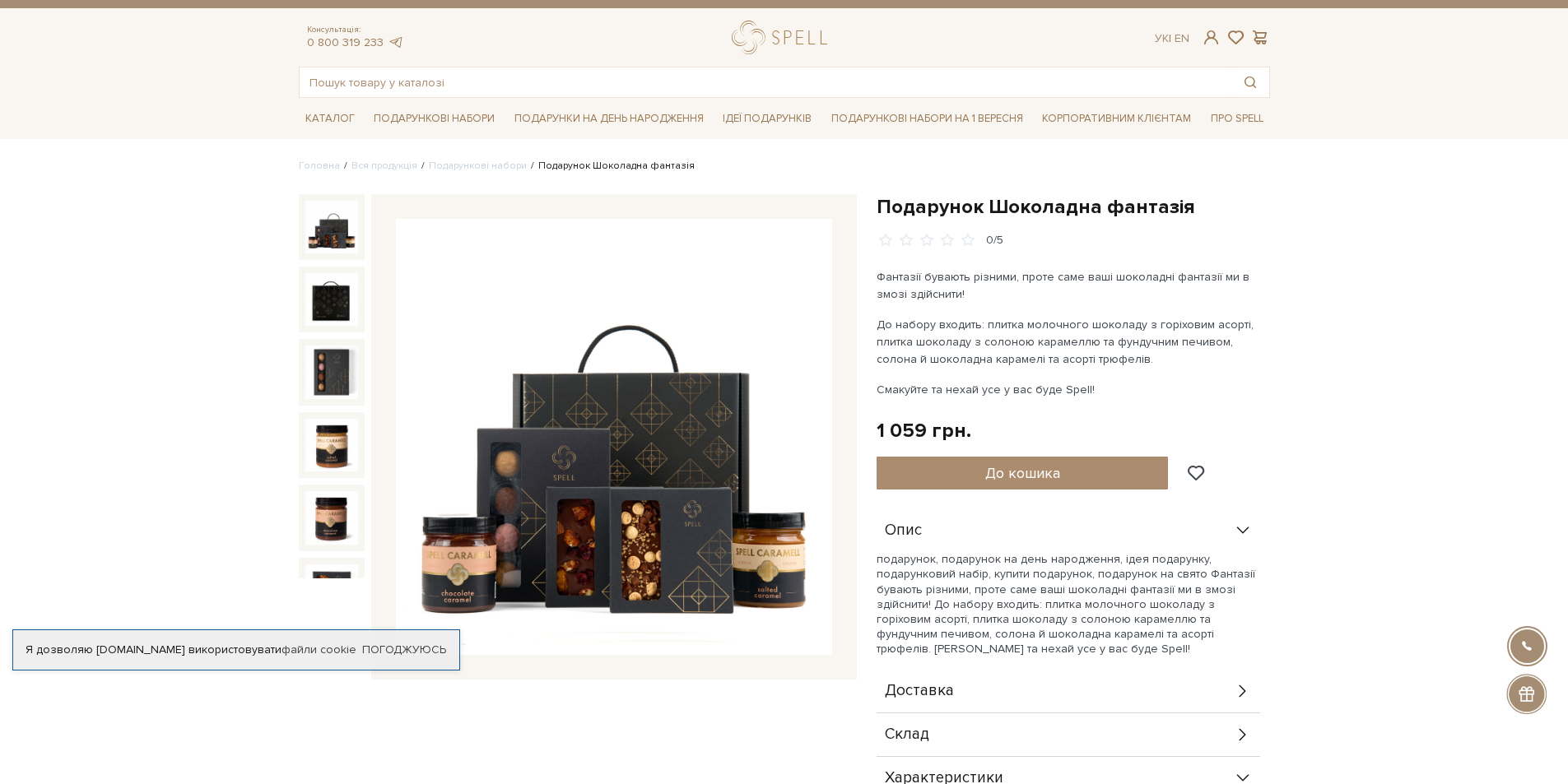
scroll to position [0, 0]
